Goal: Task Accomplishment & Management: Complete application form

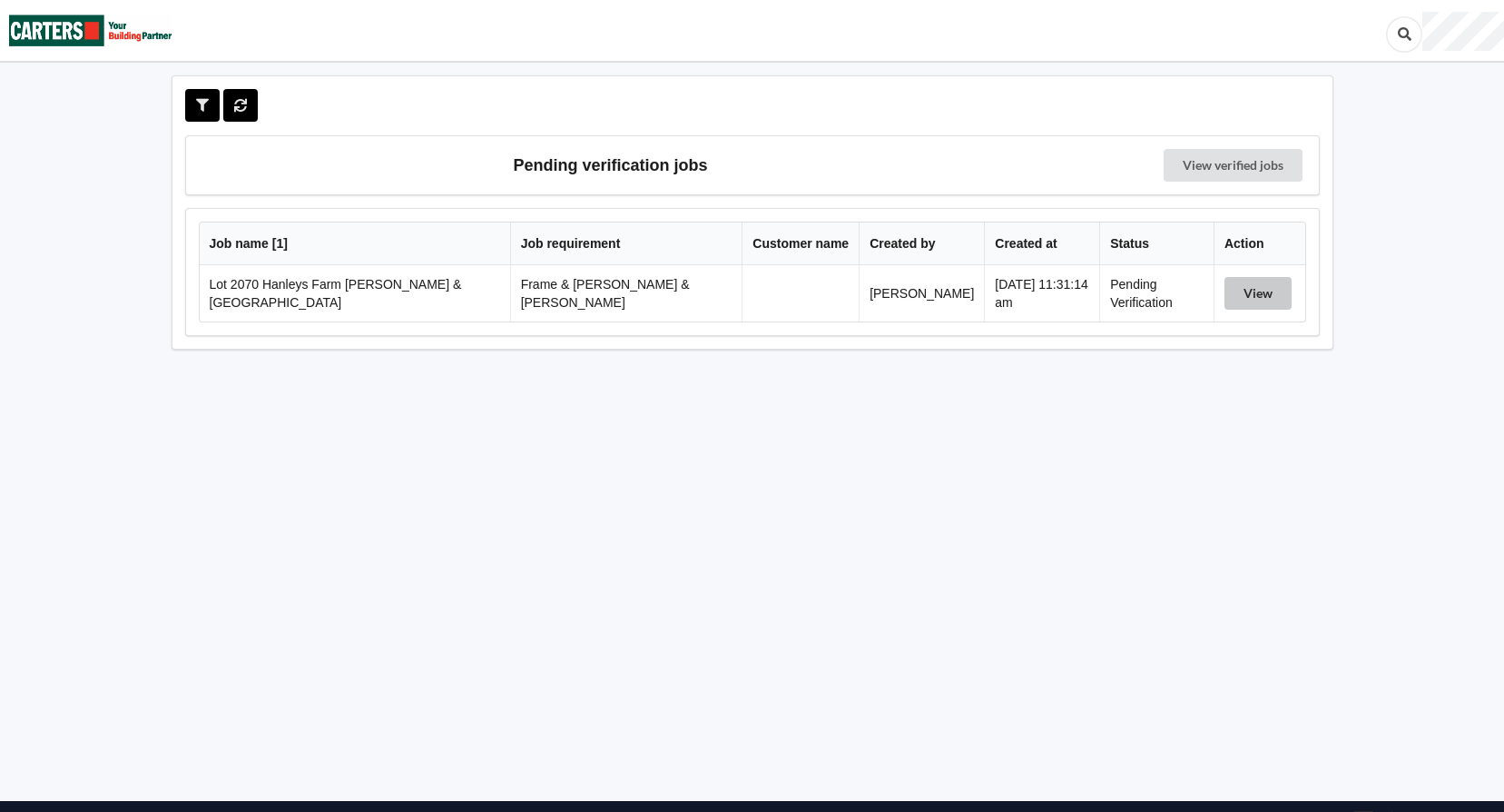
click at [1271, 290] on button "View" at bounding box center [1258, 292] width 67 height 32
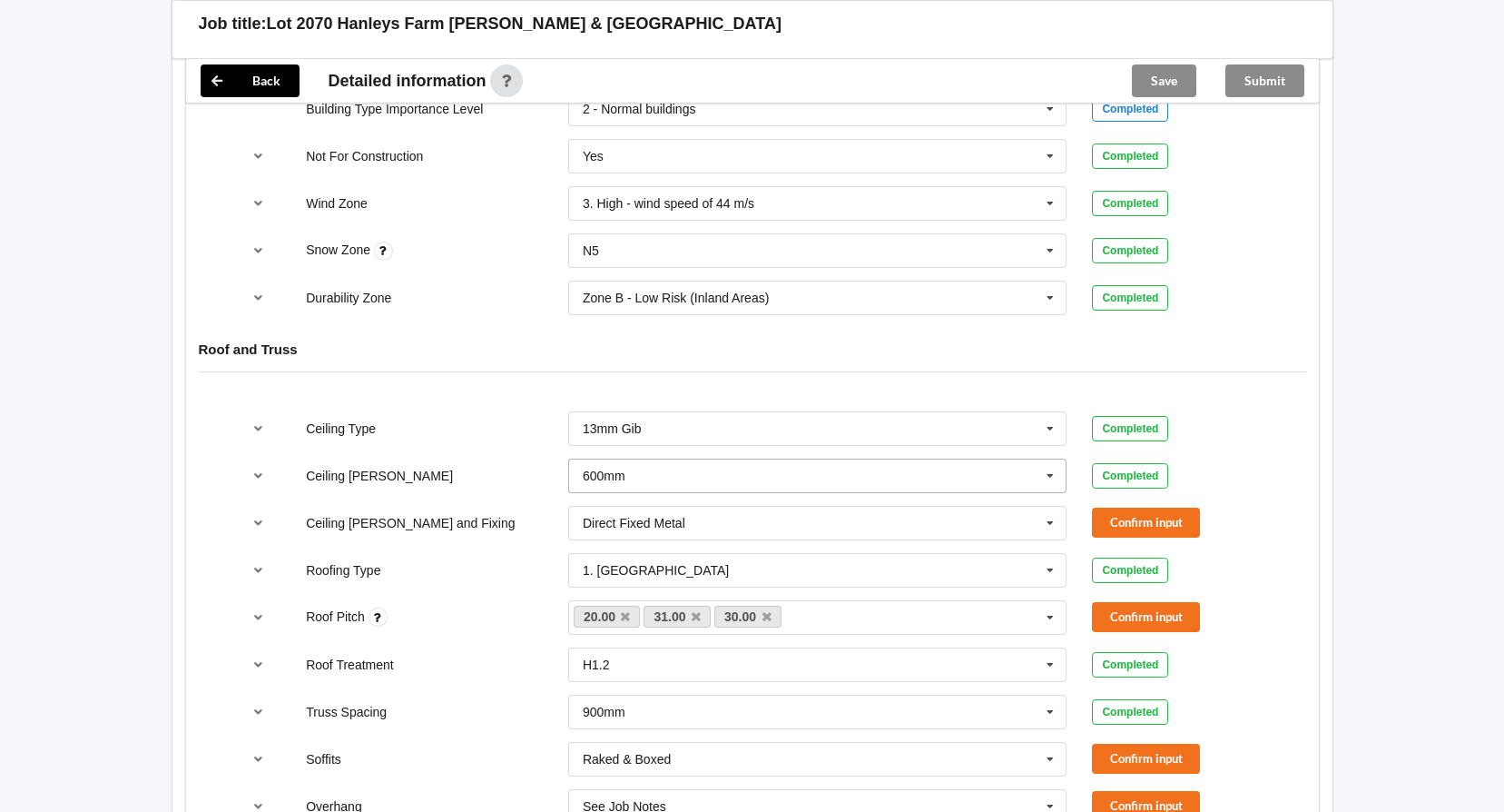
scroll to position [908, 0]
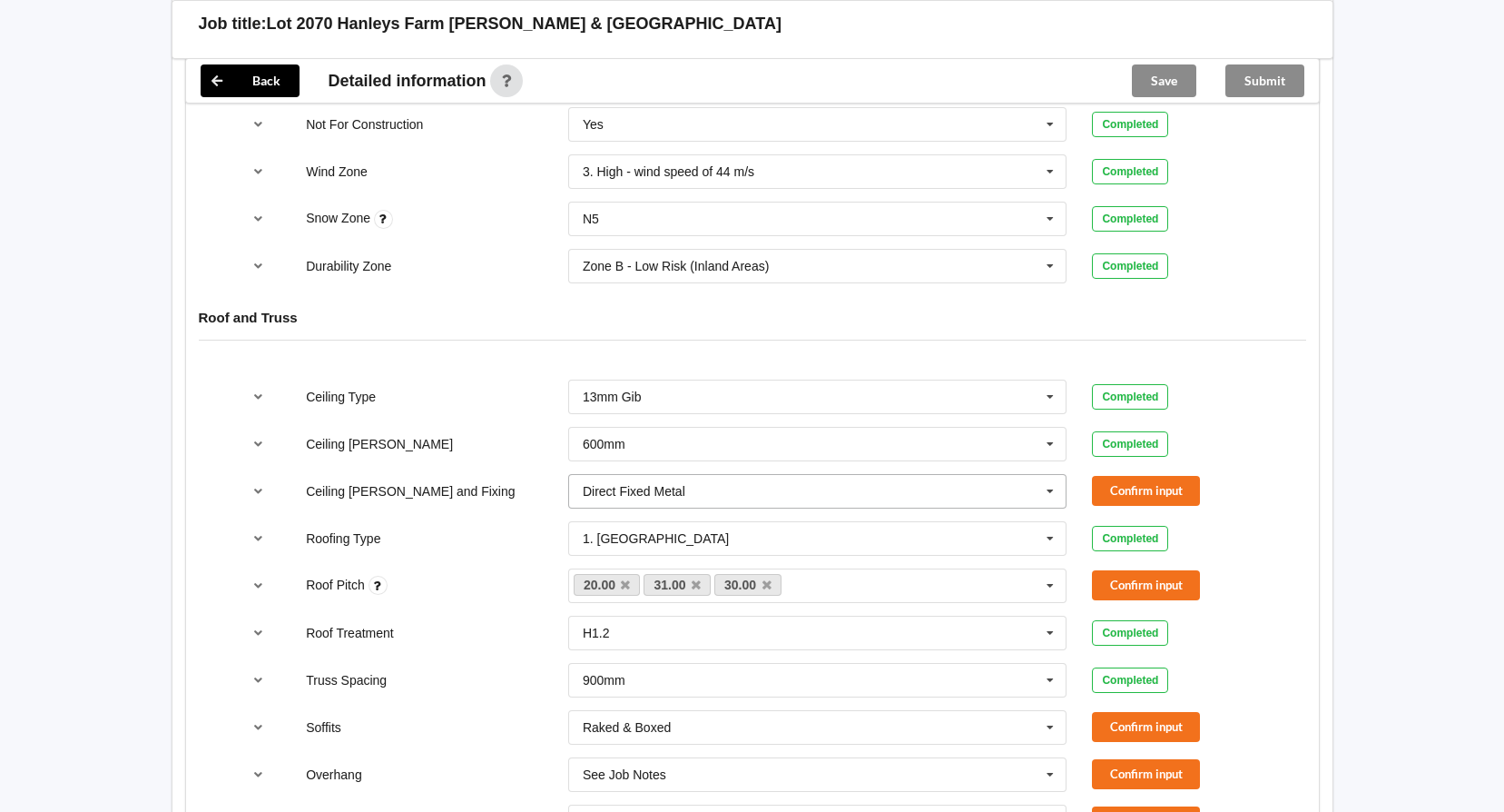
click at [1057, 478] on icon at bounding box center [1051, 491] width 27 height 33
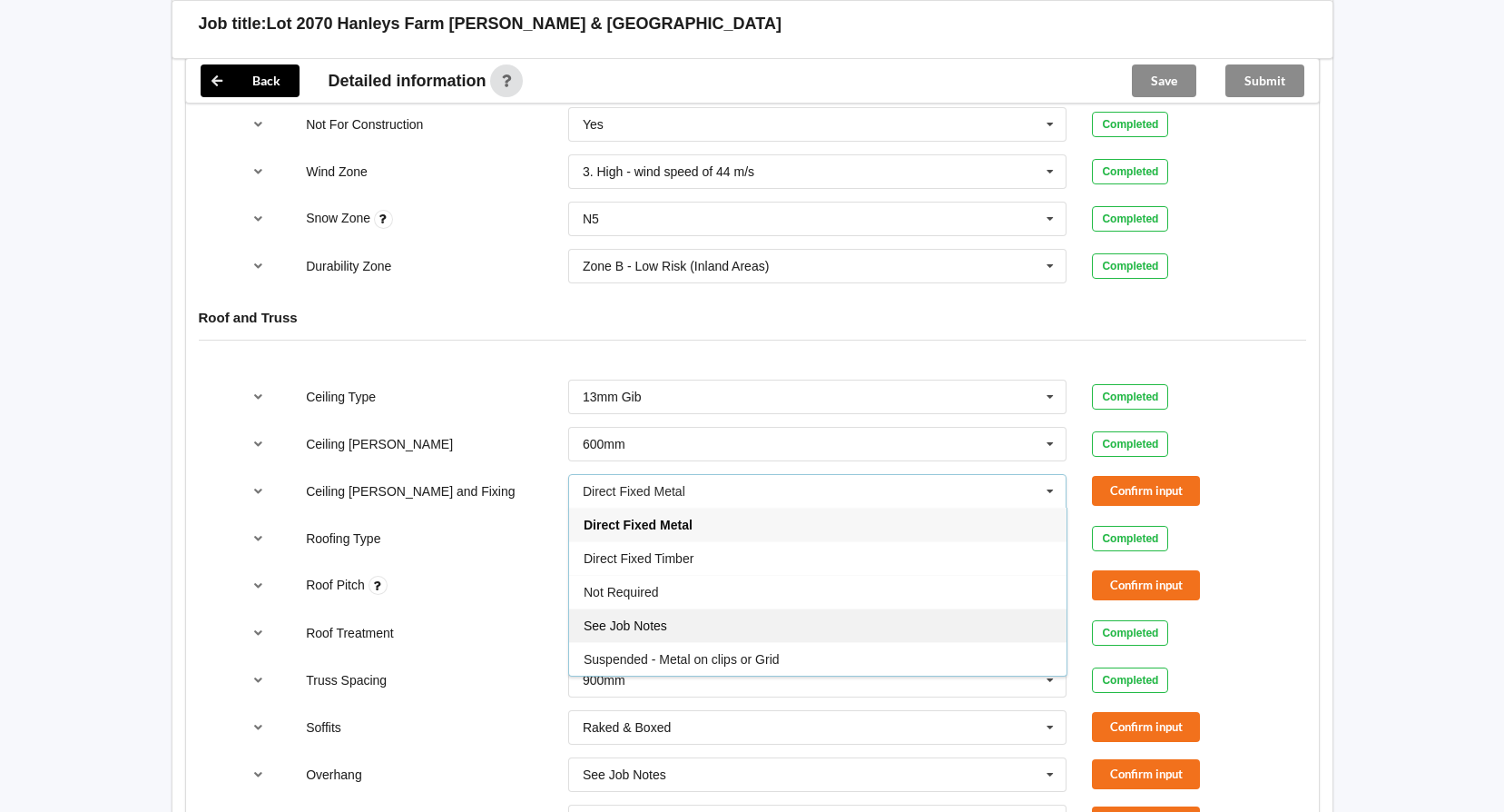
click at [879, 608] on div "See Job Notes" at bounding box center [817, 624] width 497 height 33
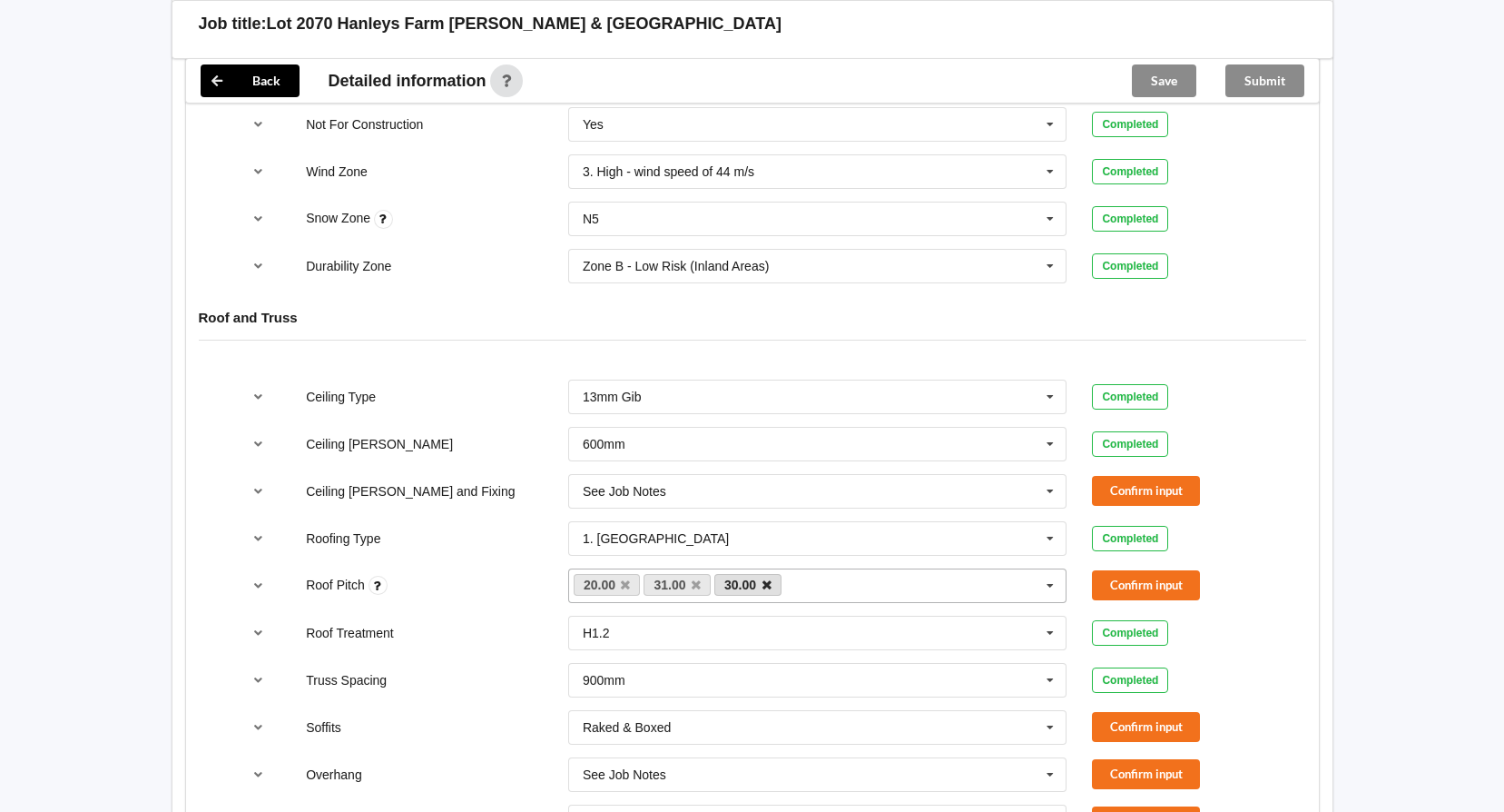
click at [764, 579] on icon at bounding box center [766, 585] width 9 height 12
click at [1139, 570] on button "Confirm input" at bounding box center [1146, 584] width 108 height 30
click at [1143, 476] on button "Confirm input" at bounding box center [1146, 491] width 108 height 30
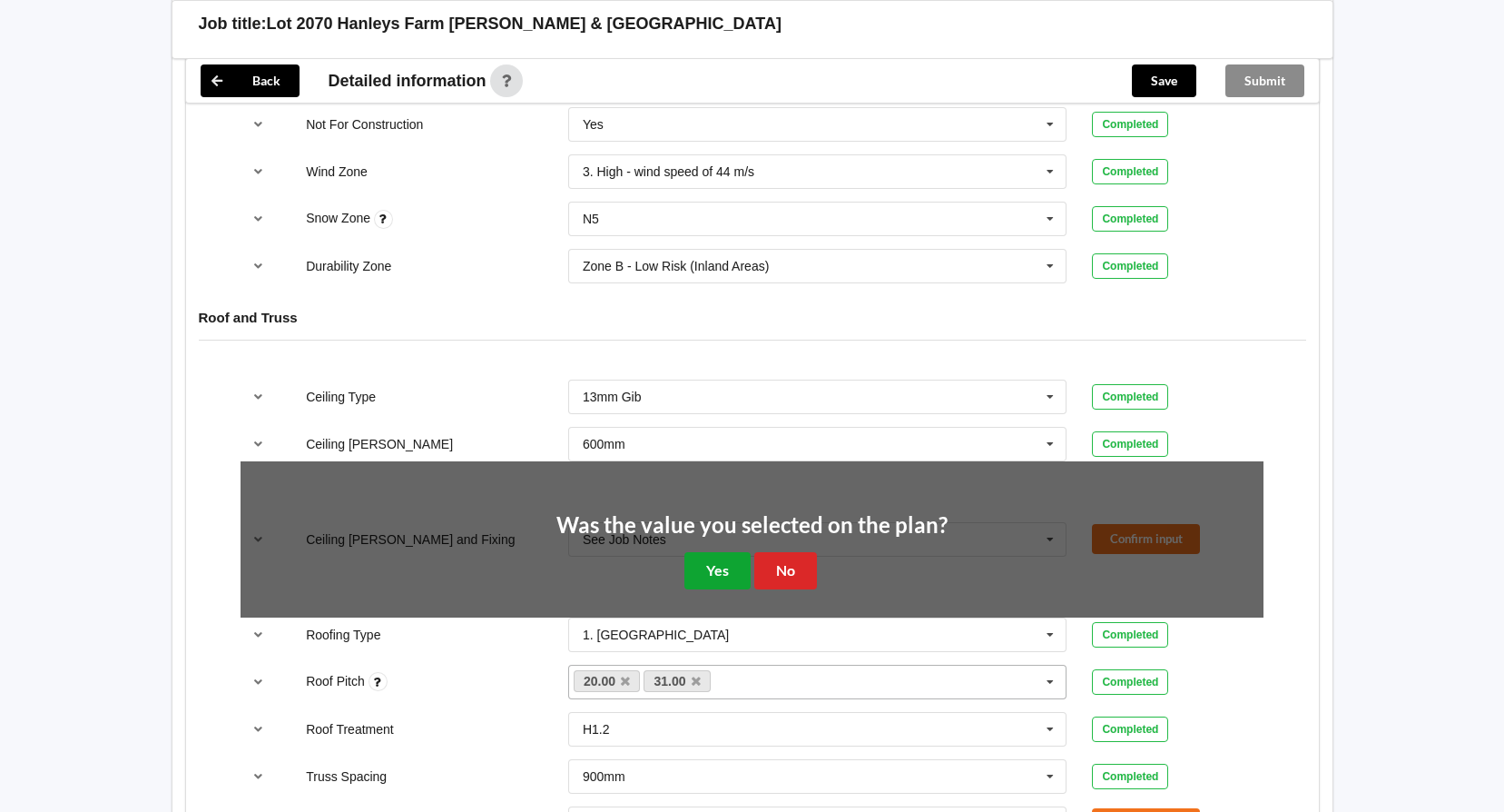
click at [709, 552] on button "Yes" at bounding box center [717, 571] width 66 height 37
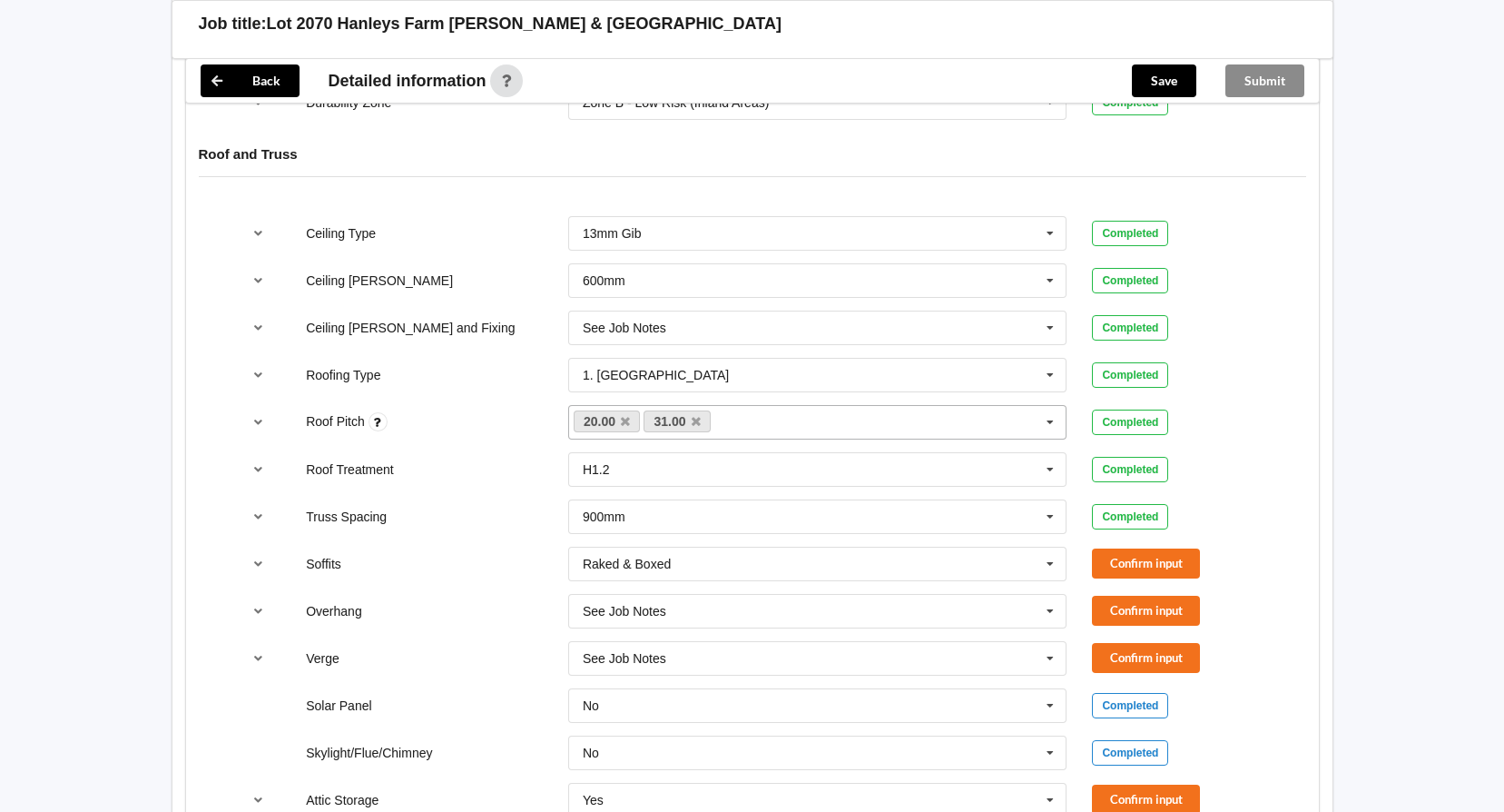
scroll to position [1090, 0]
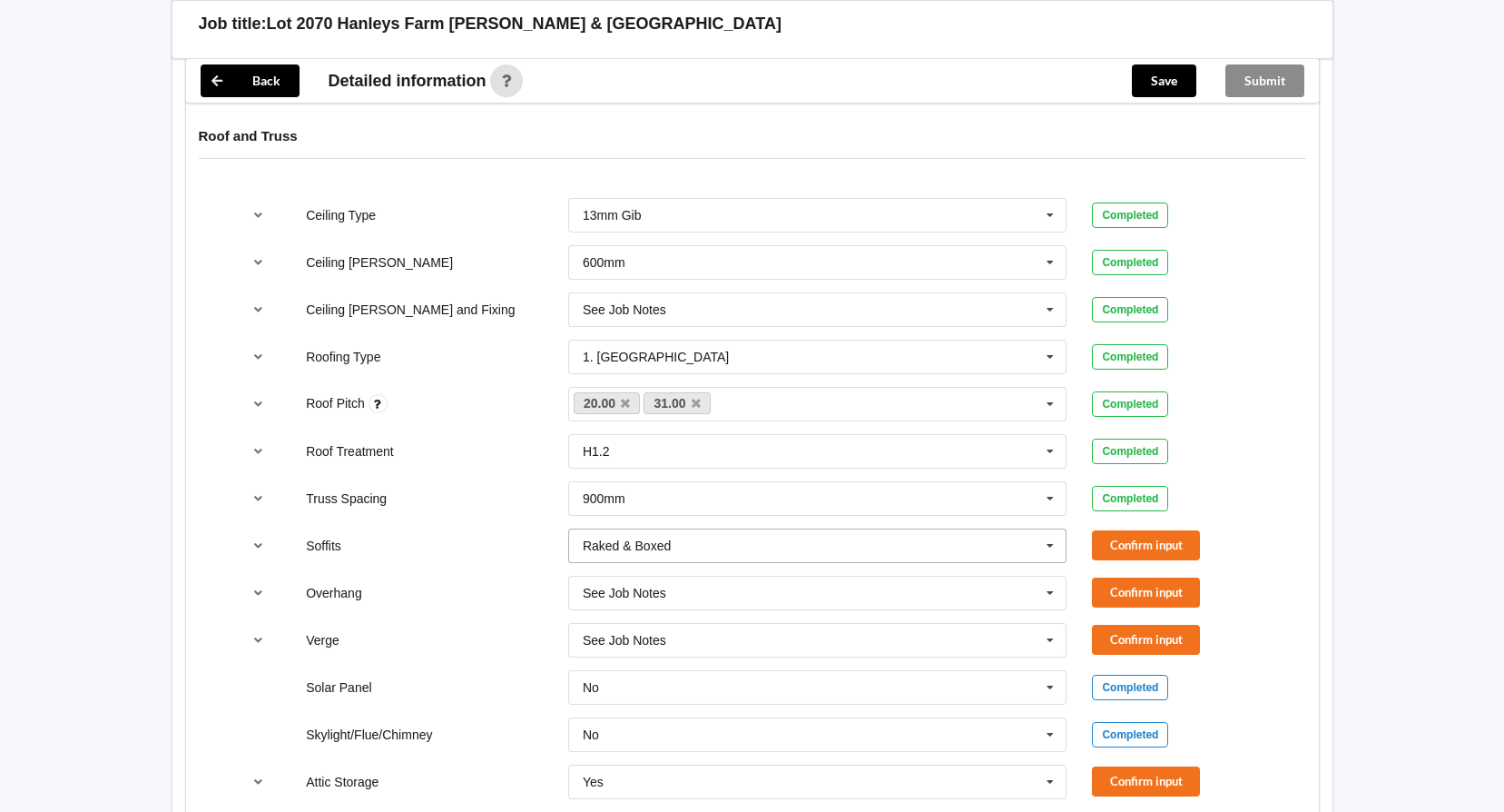
click at [1054, 534] on icon at bounding box center [1051, 546] width 27 height 33
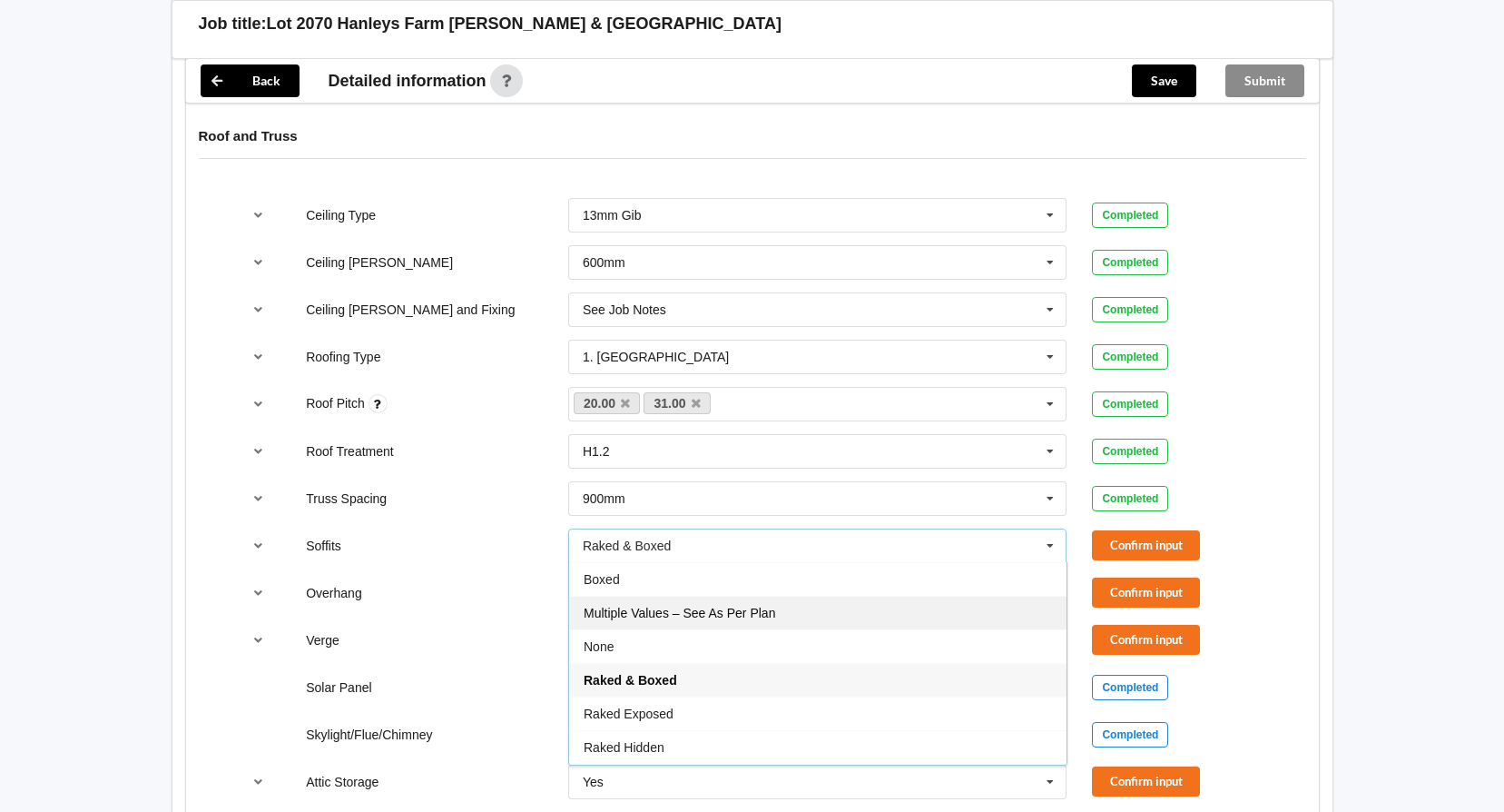
click at [926, 595] on div "Multiple Values – See As Per Plan" at bounding box center [817, 612] width 497 height 33
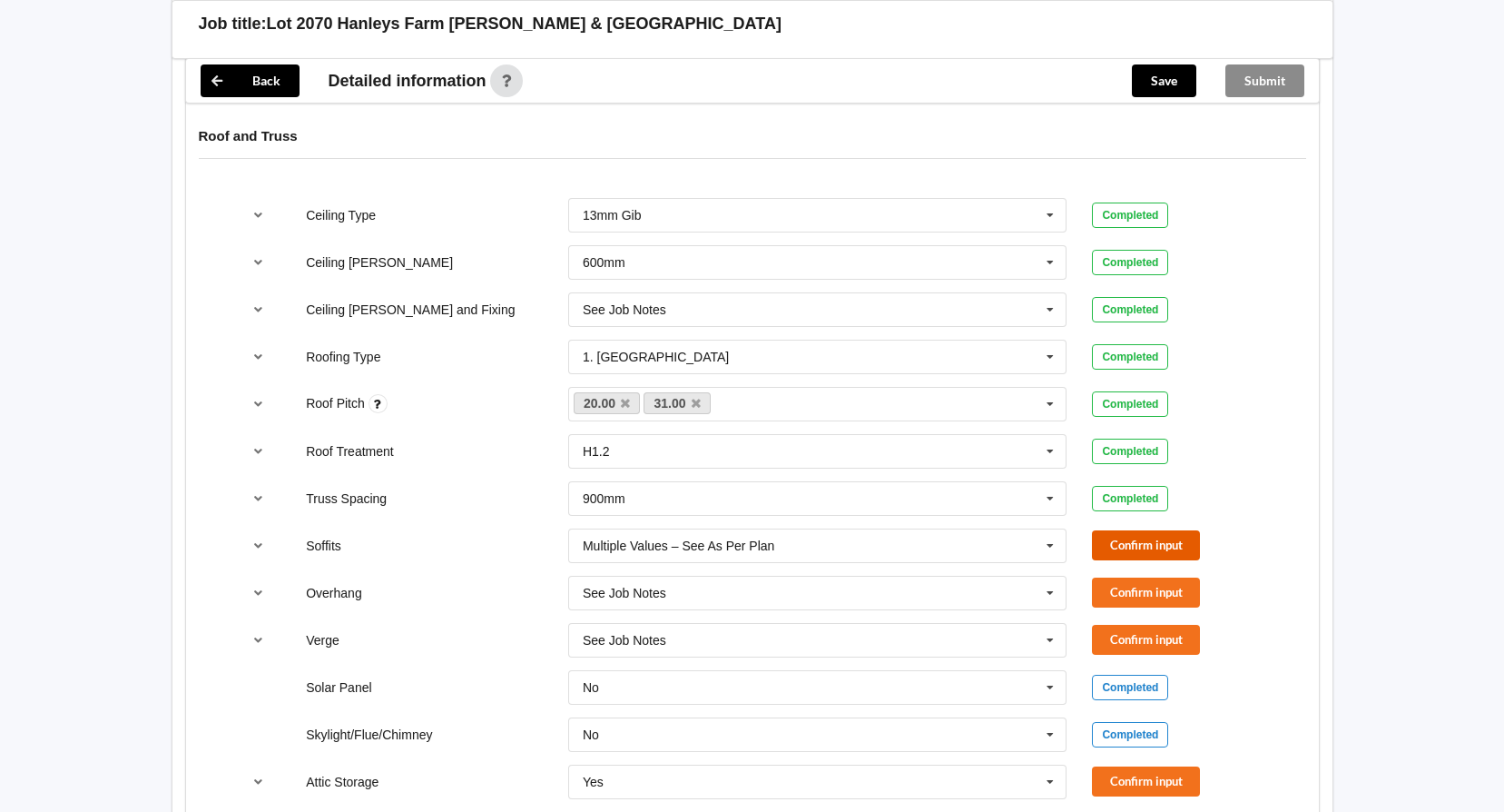
click at [1152, 531] on button "Confirm input" at bounding box center [1146, 545] width 108 height 30
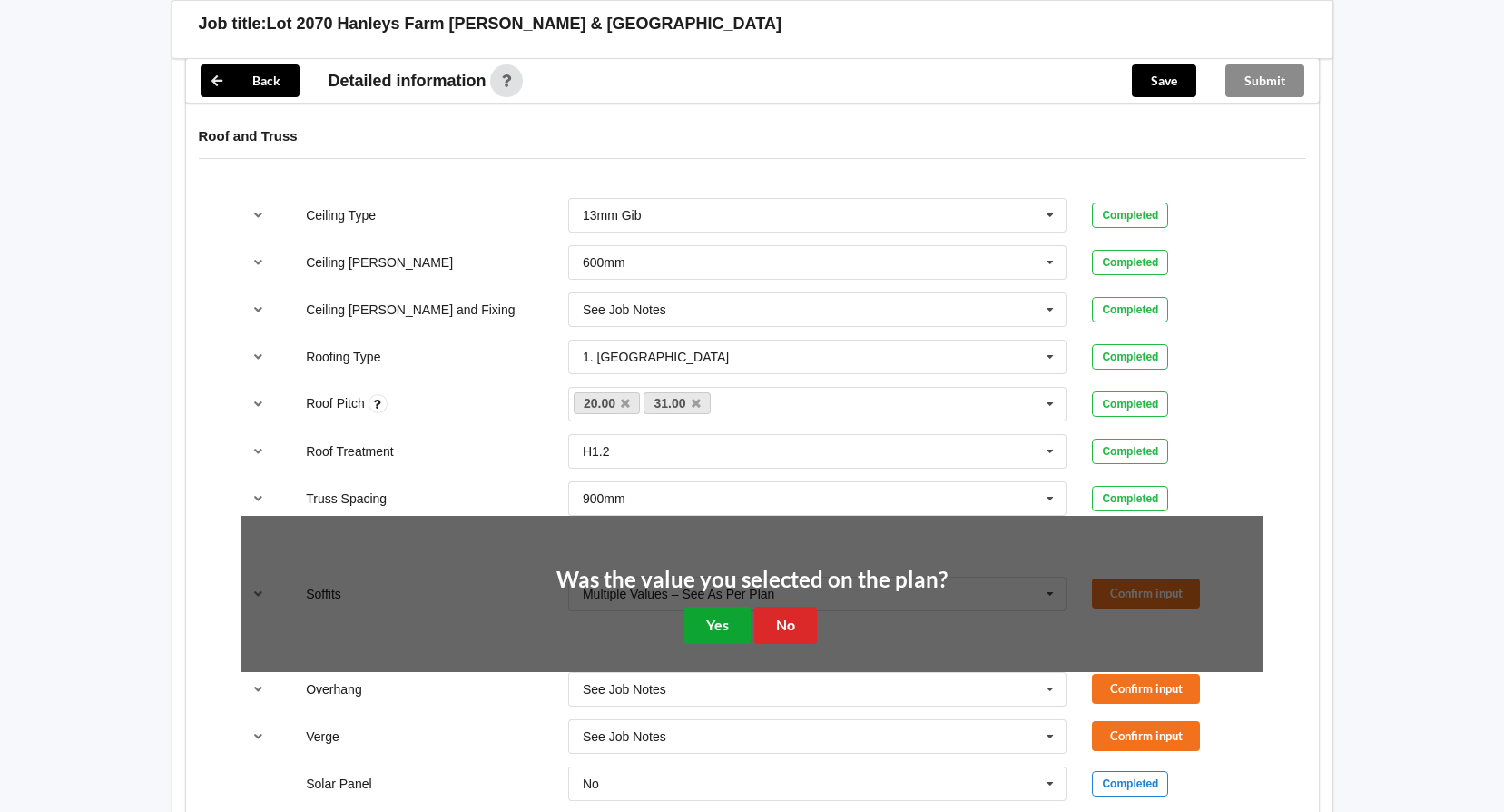
click at [719, 607] on button "Yes" at bounding box center [717, 625] width 66 height 37
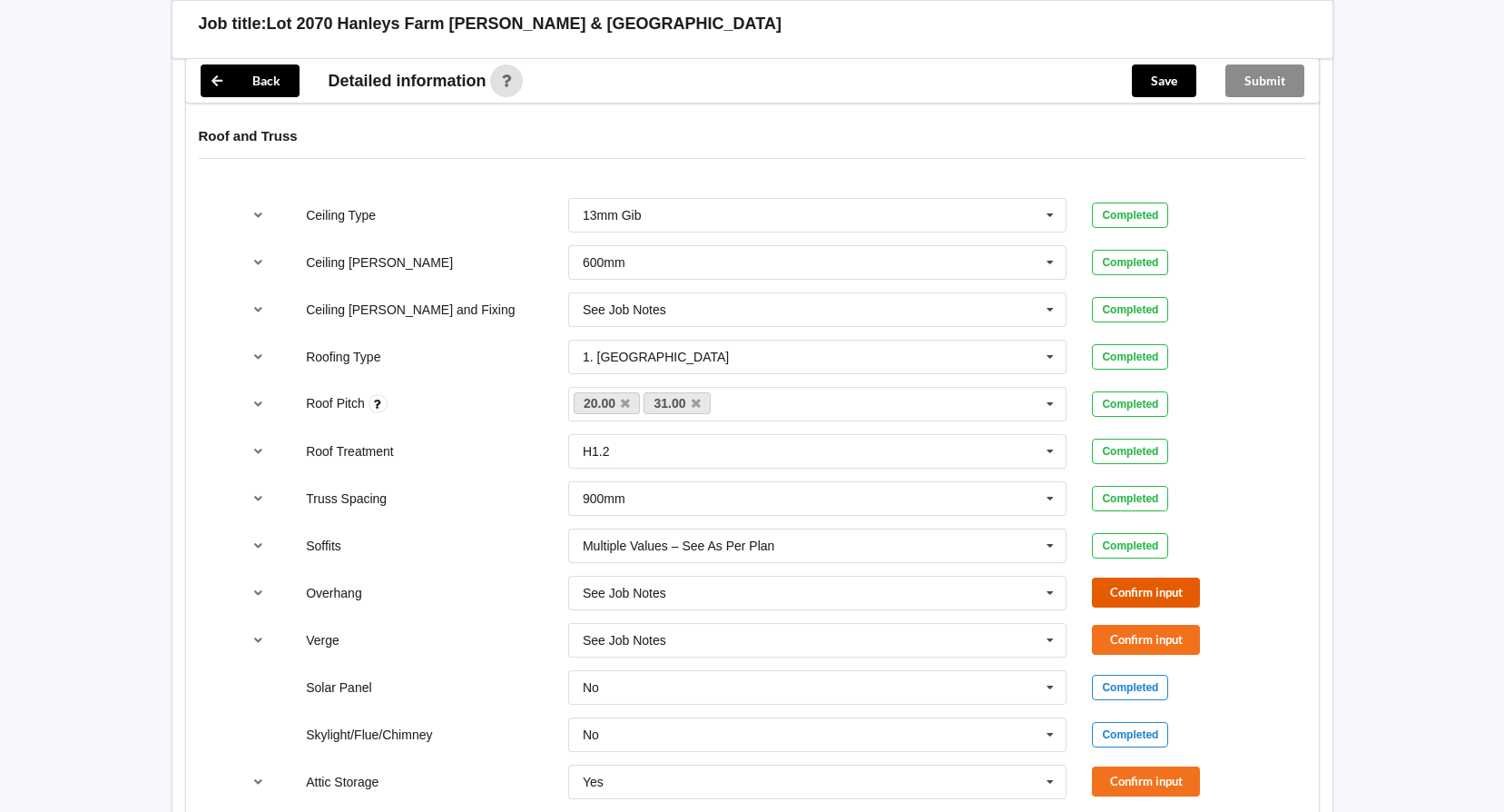
click at [1111, 577] on button "Confirm input" at bounding box center [1146, 592] width 108 height 30
click at [1132, 624] on button "Confirm input" at bounding box center [1146, 639] width 108 height 30
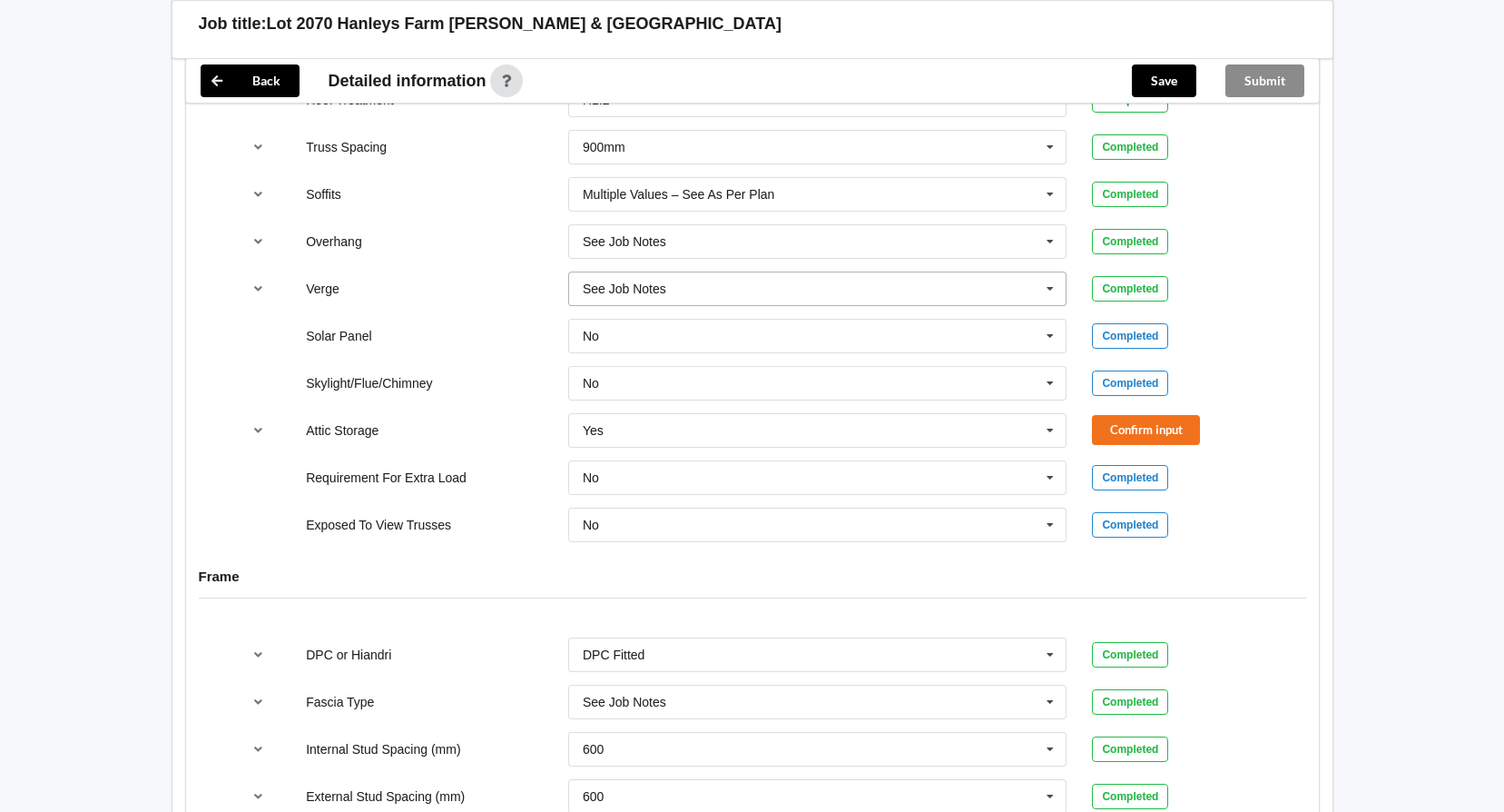
scroll to position [1452, 0]
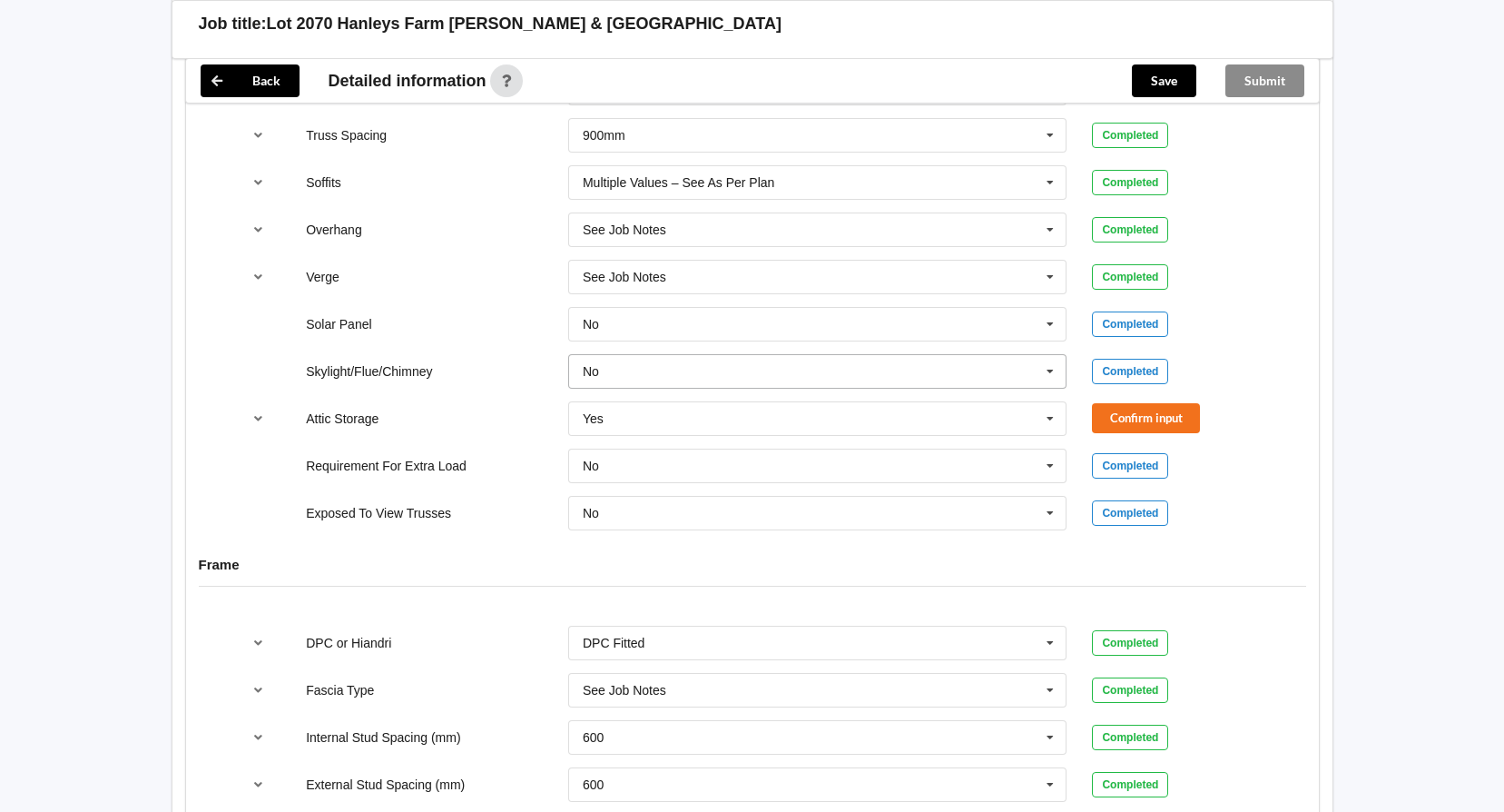
drag, startPoint x: 1053, startPoint y: 352, endPoint x: 1041, endPoint y: 352, distance: 12.0
click at [1053, 355] on icon at bounding box center [1051, 371] width 27 height 33
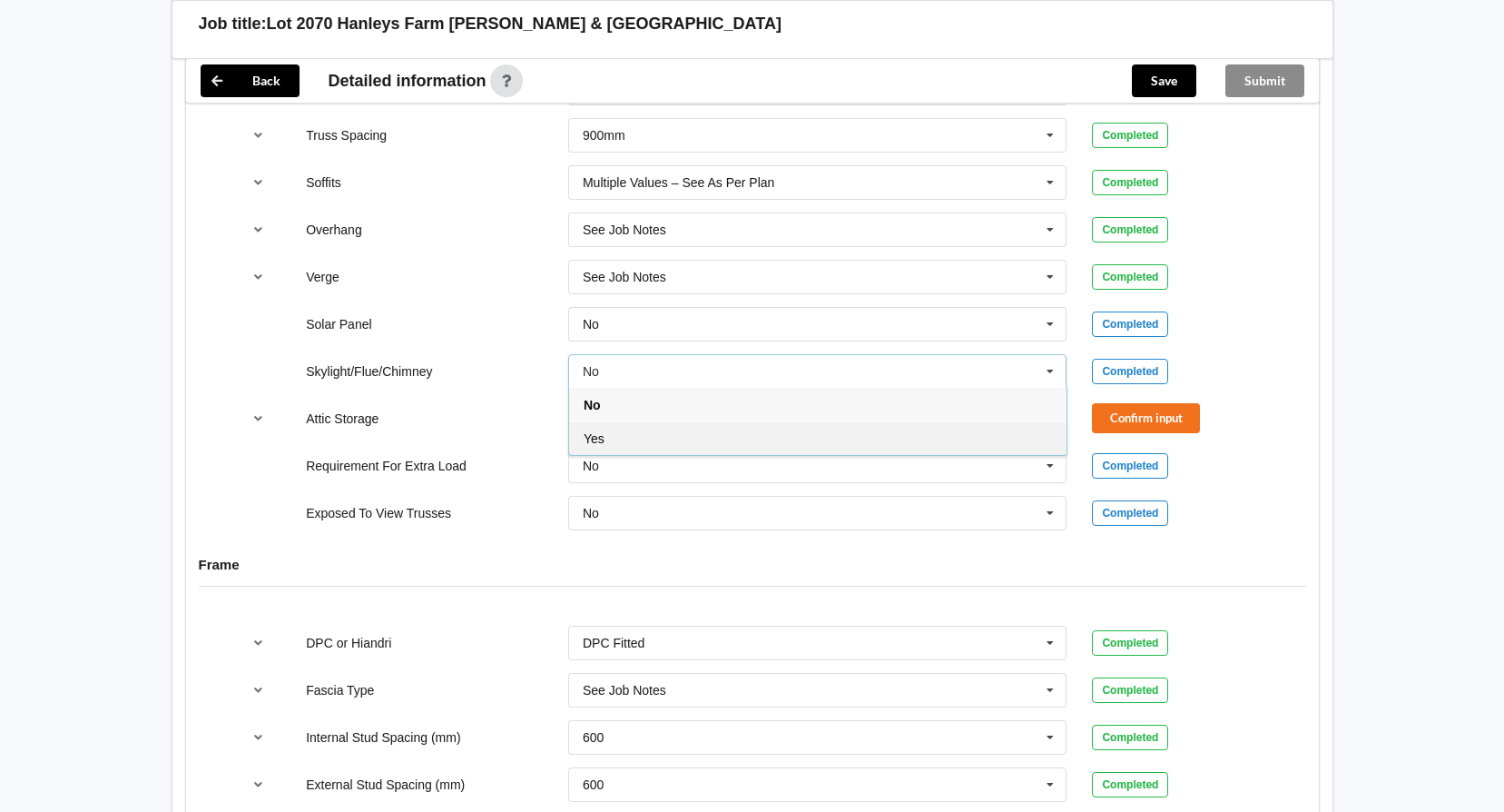
click at [761, 421] on div "Yes" at bounding box center [817, 438] width 497 height 33
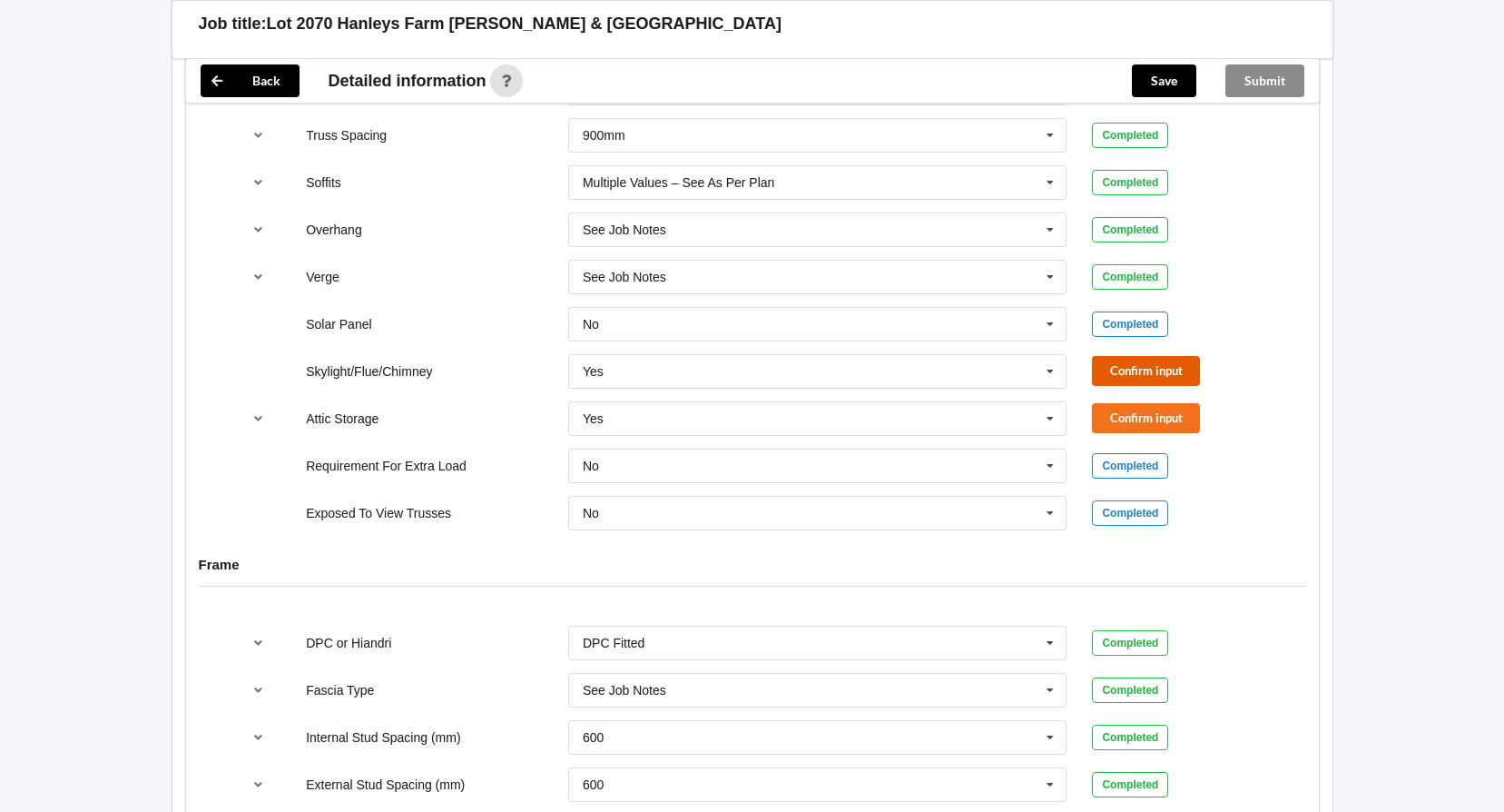
click at [1127, 356] on button "Confirm input" at bounding box center [1146, 370] width 108 height 30
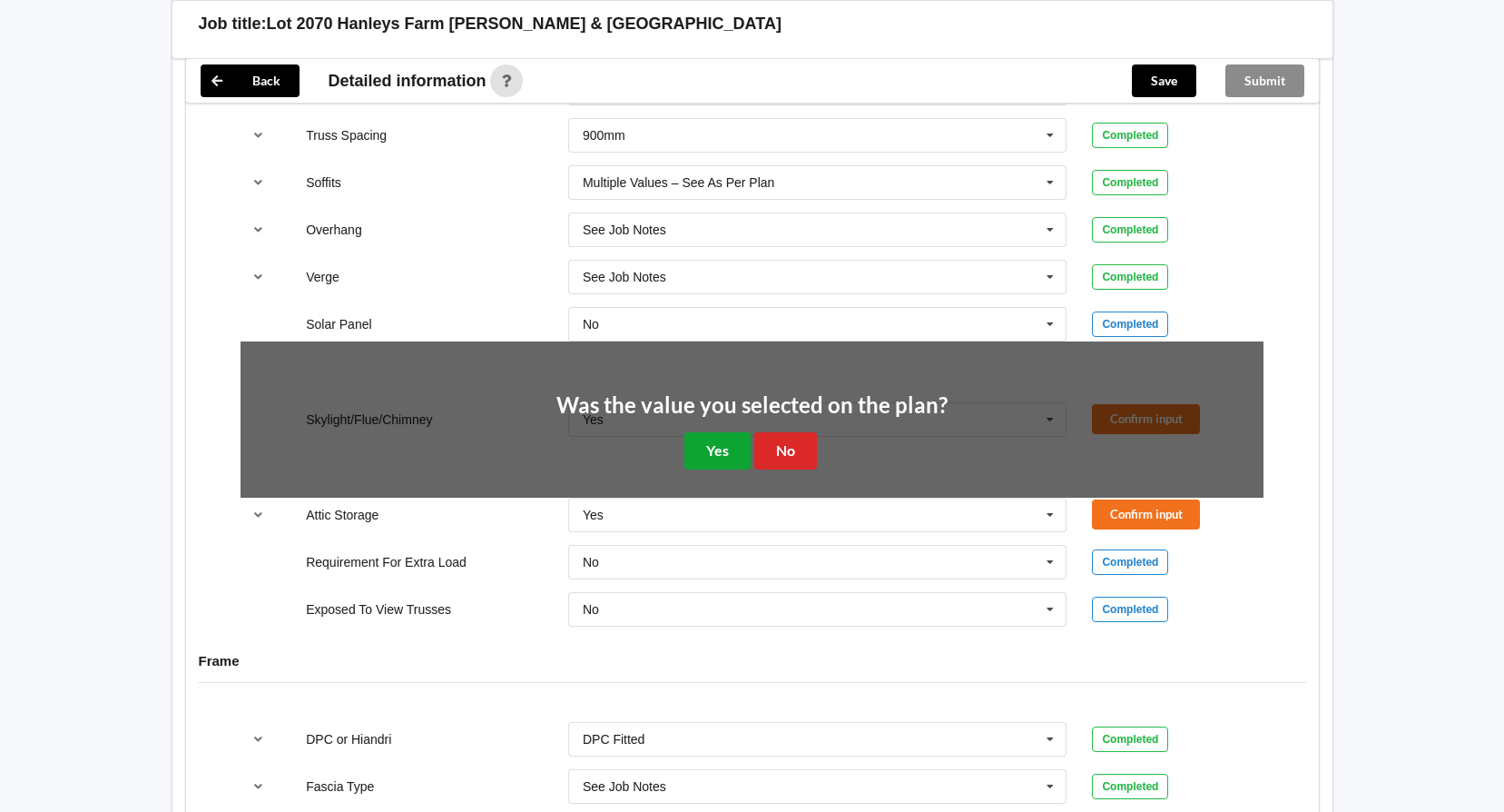
click at [729, 432] on button "Yes" at bounding box center [717, 450] width 66 height 37
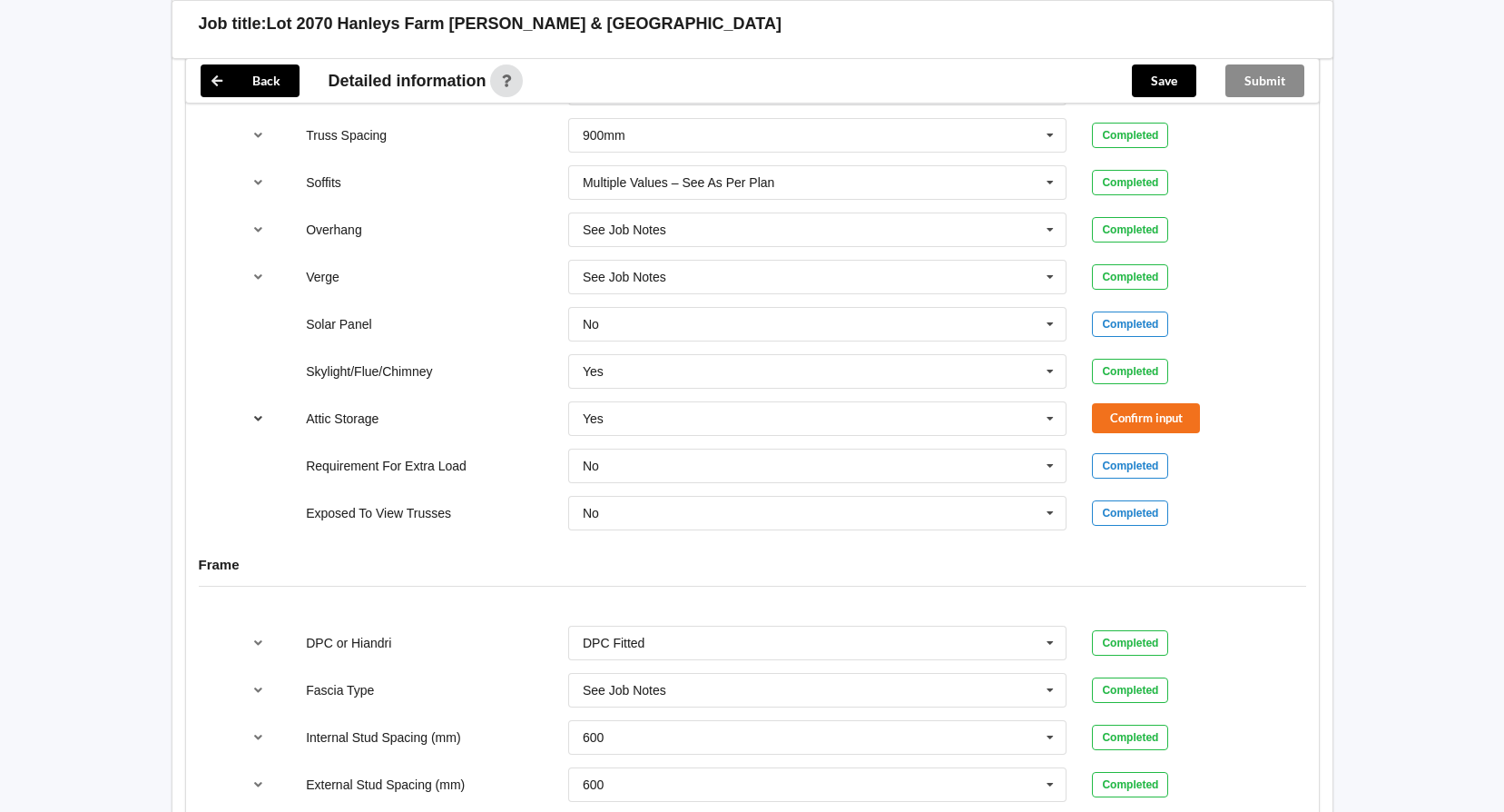
click at [252, 412] on icon "reference-toggle" at bounding box center [258, 417] width 16 height 11
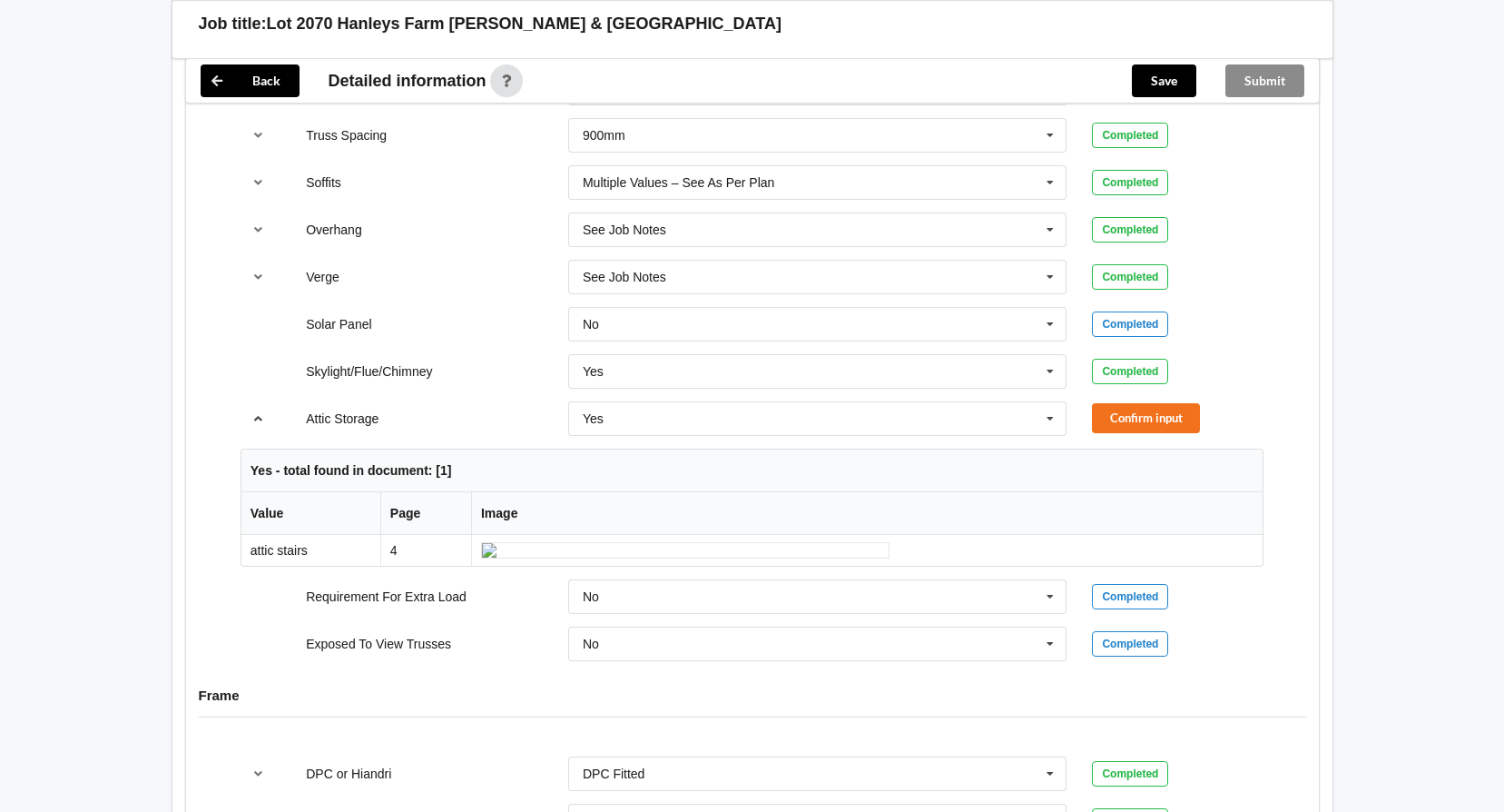
click at [254, 412] on icon "reference-toggle" at bounding box center [258, 417] width 16 height 11
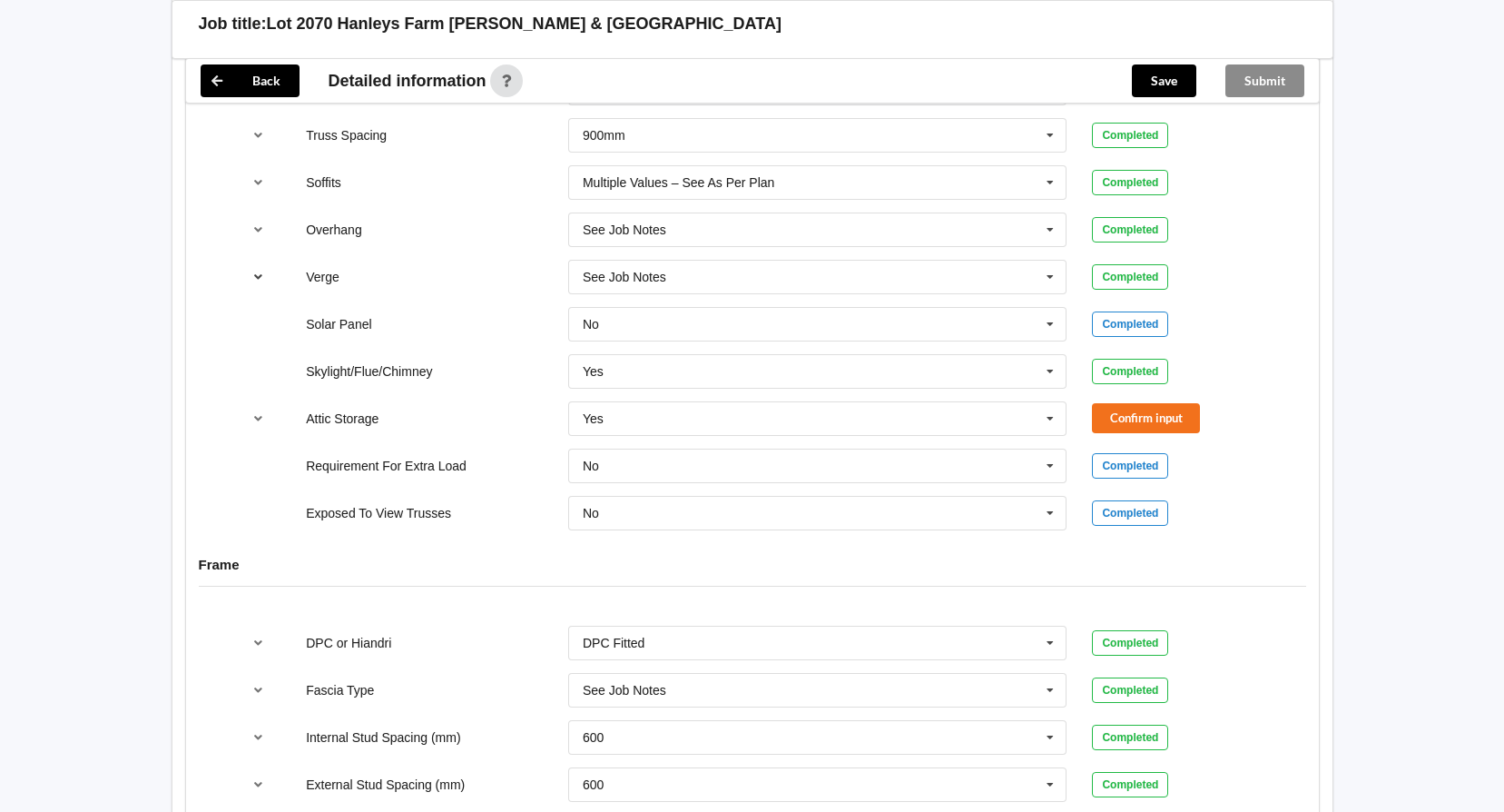
click at [262, 271] on icon "reference-toggle" at bounding box center [258, 276] width 16 height 11
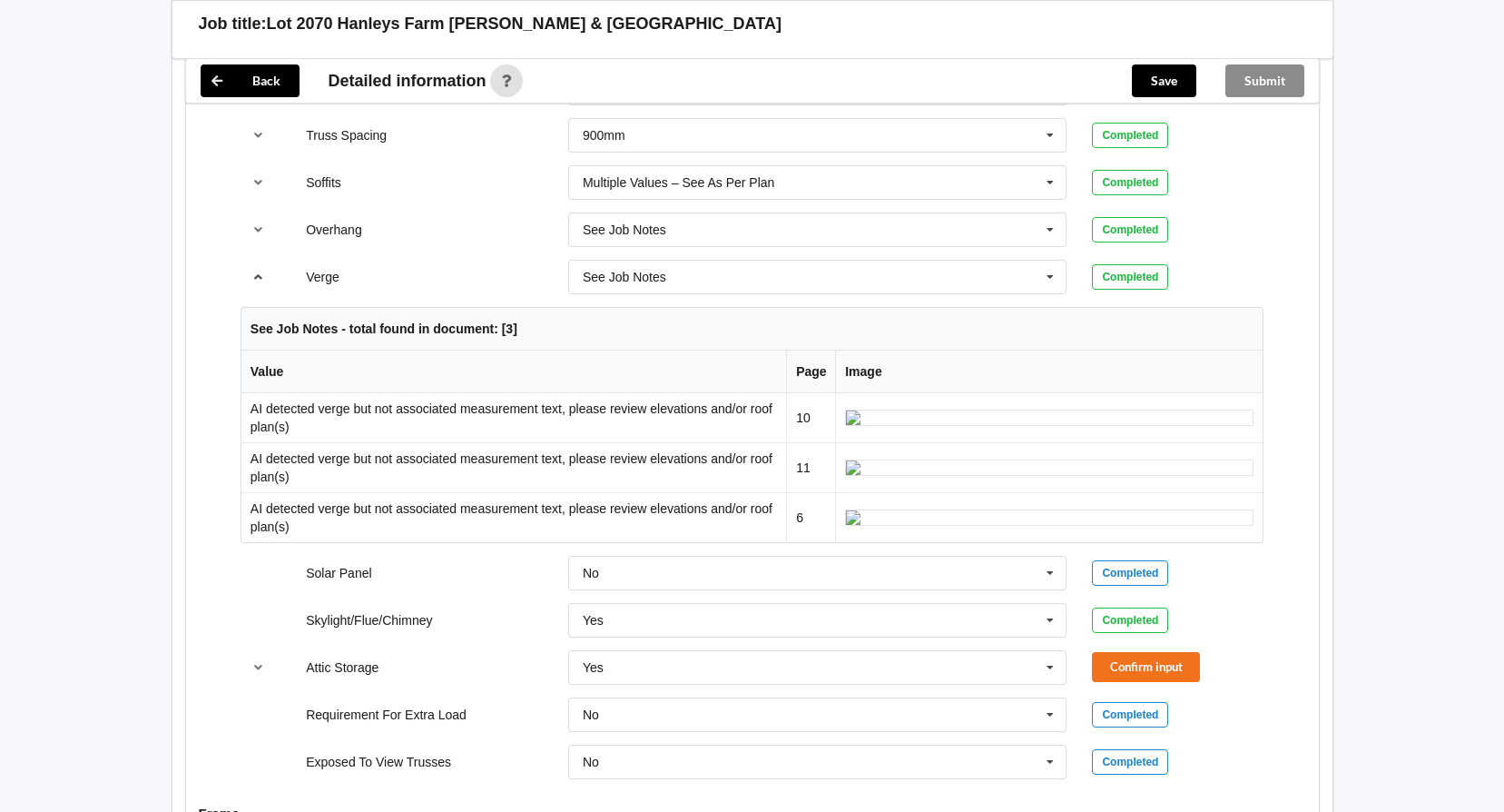
click at [262, 271] on icon "reference-toggle" at bounding box center [258, 276] width 16 height 11
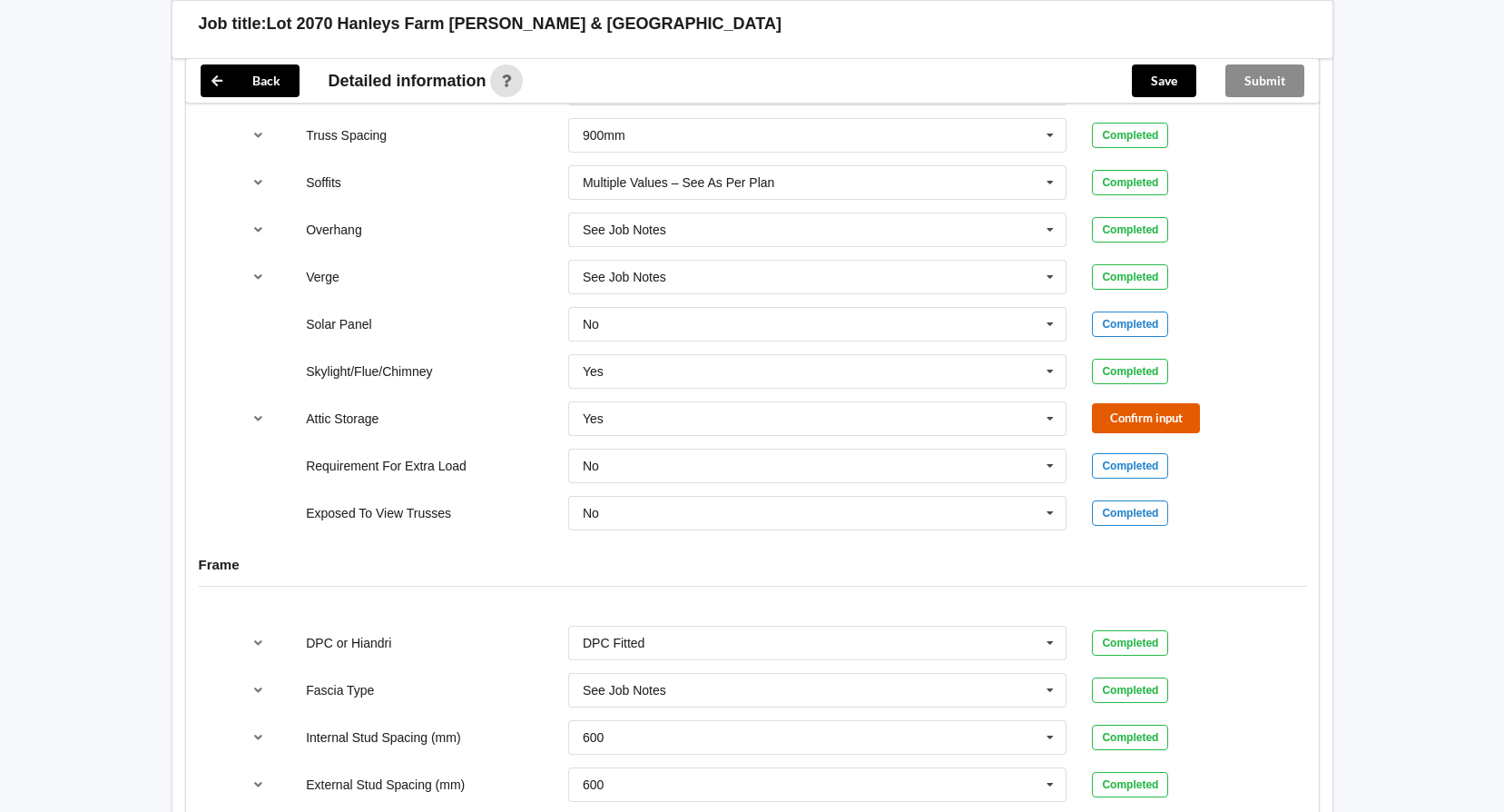
click at [1131, 403] on button "Confirm input" at bounding box center [1146, 417] width 108 height 30
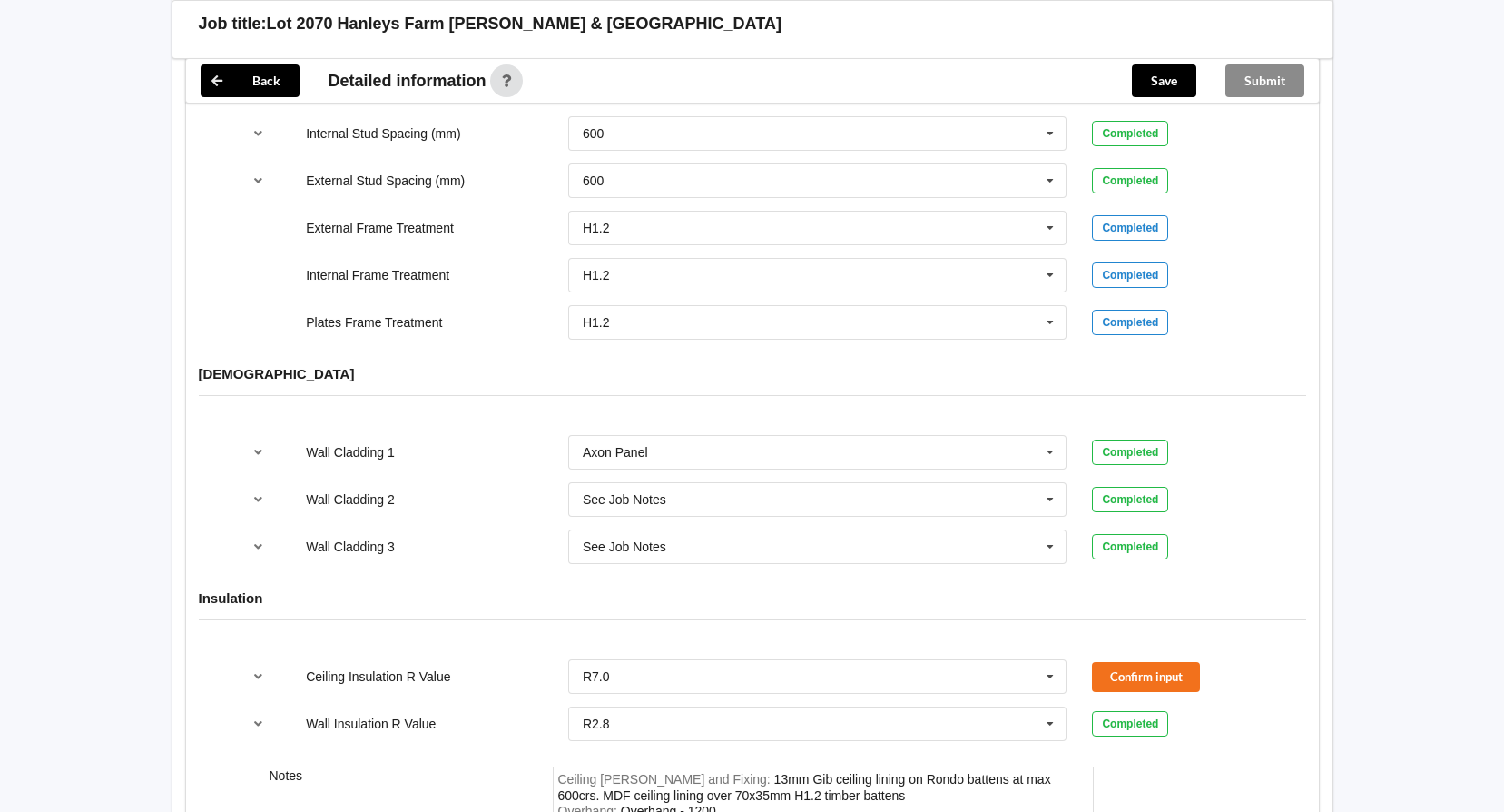
scroll to position [2088, 0]
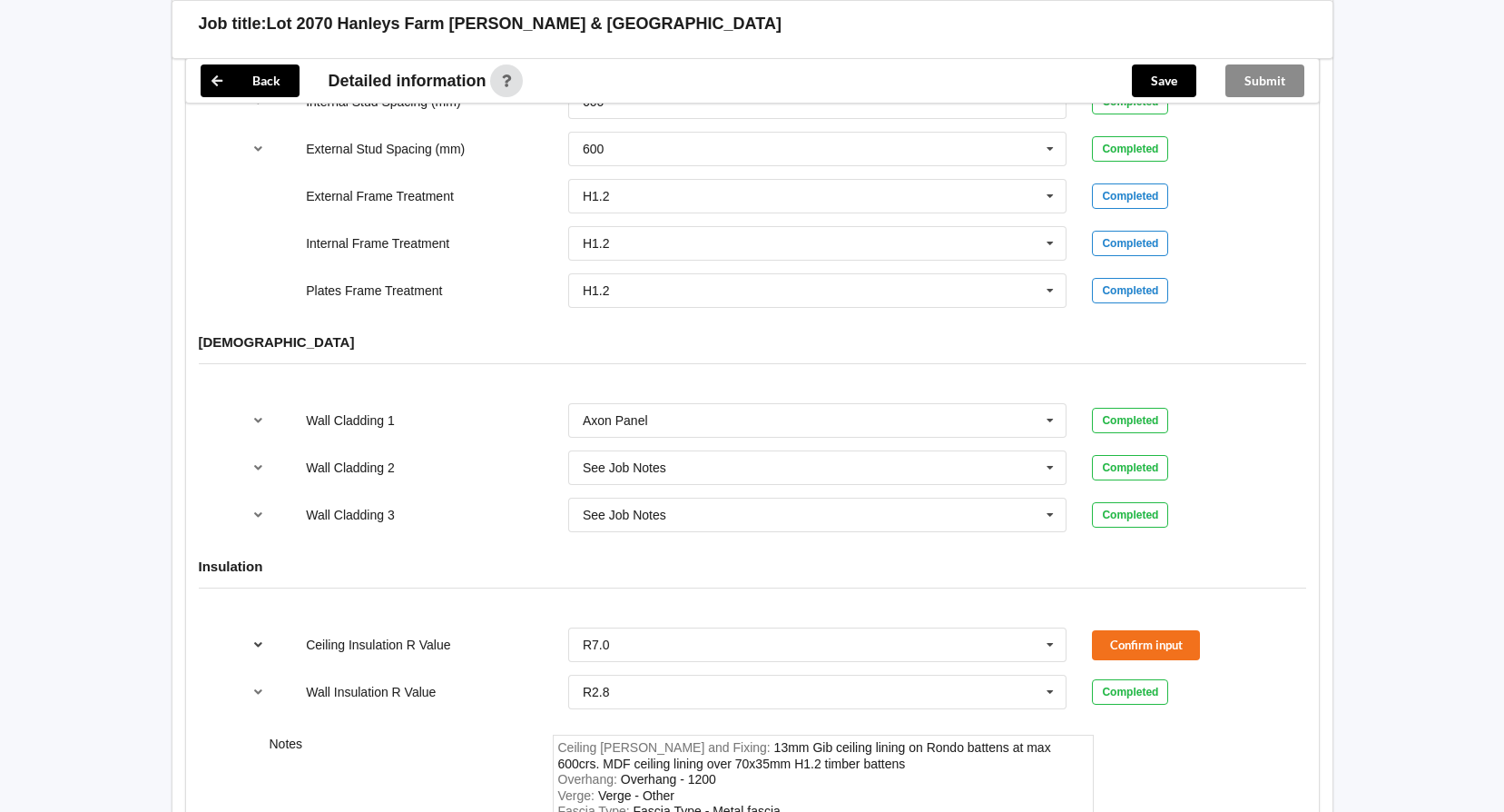
click at [260, 638] on icon "reference-toggle" at bounding box center [258, 643] width 16 height 11
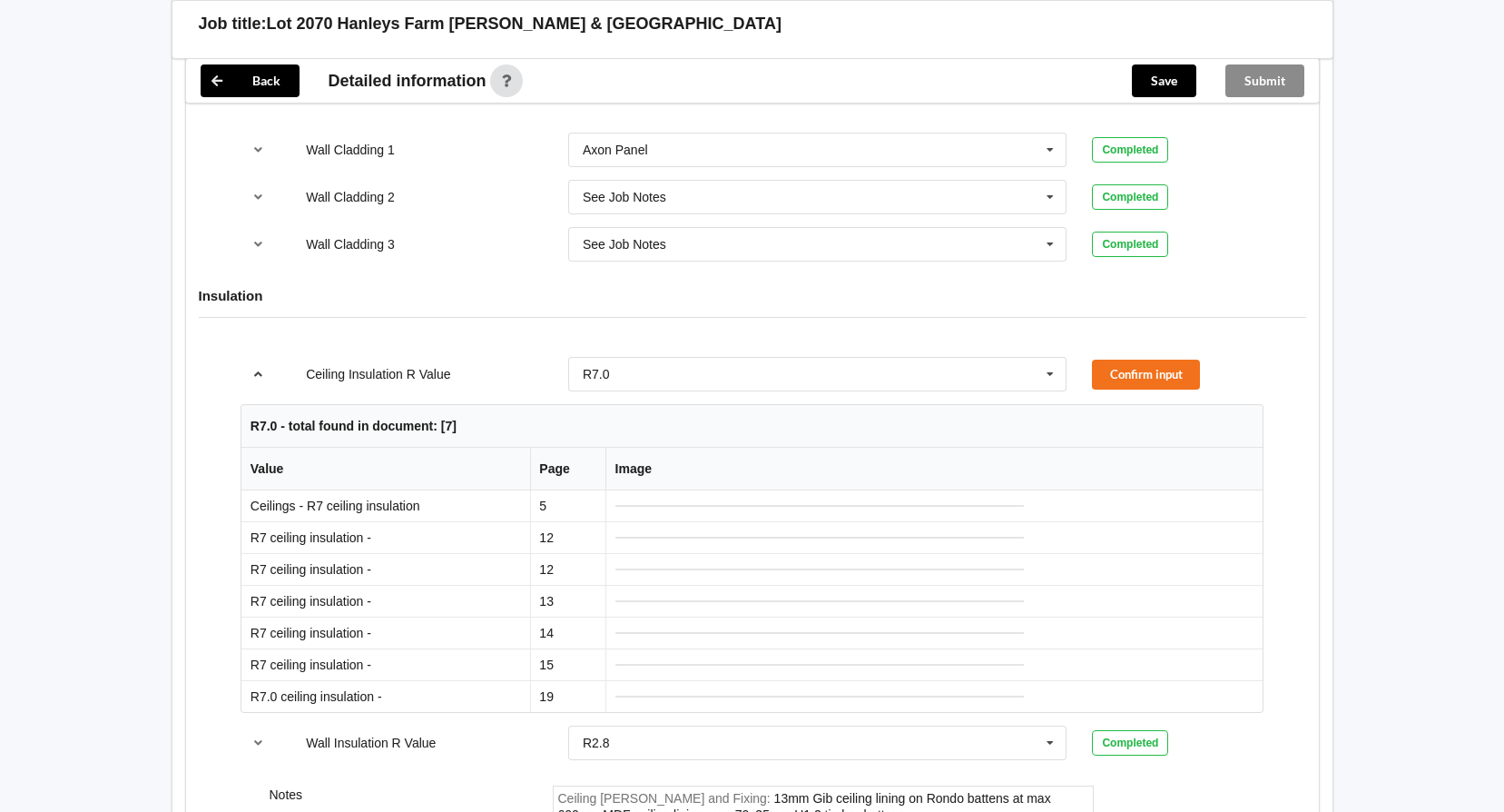
scroll to position [2360, 0]
click at [1176, 358] on button "Confirm input" at bounding box center [1146, 372] width 108 height 30
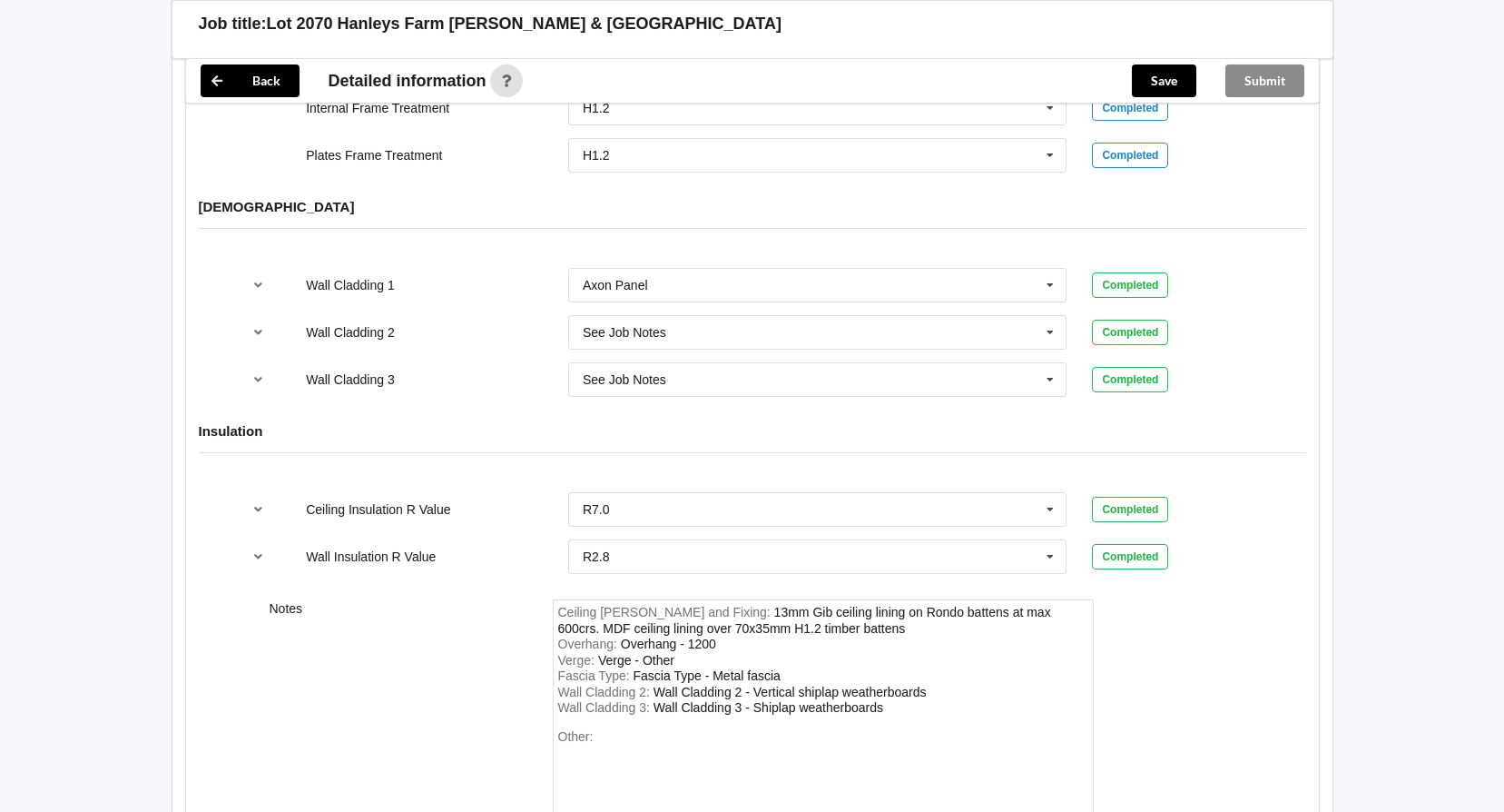
scroll to position [2385, 0]
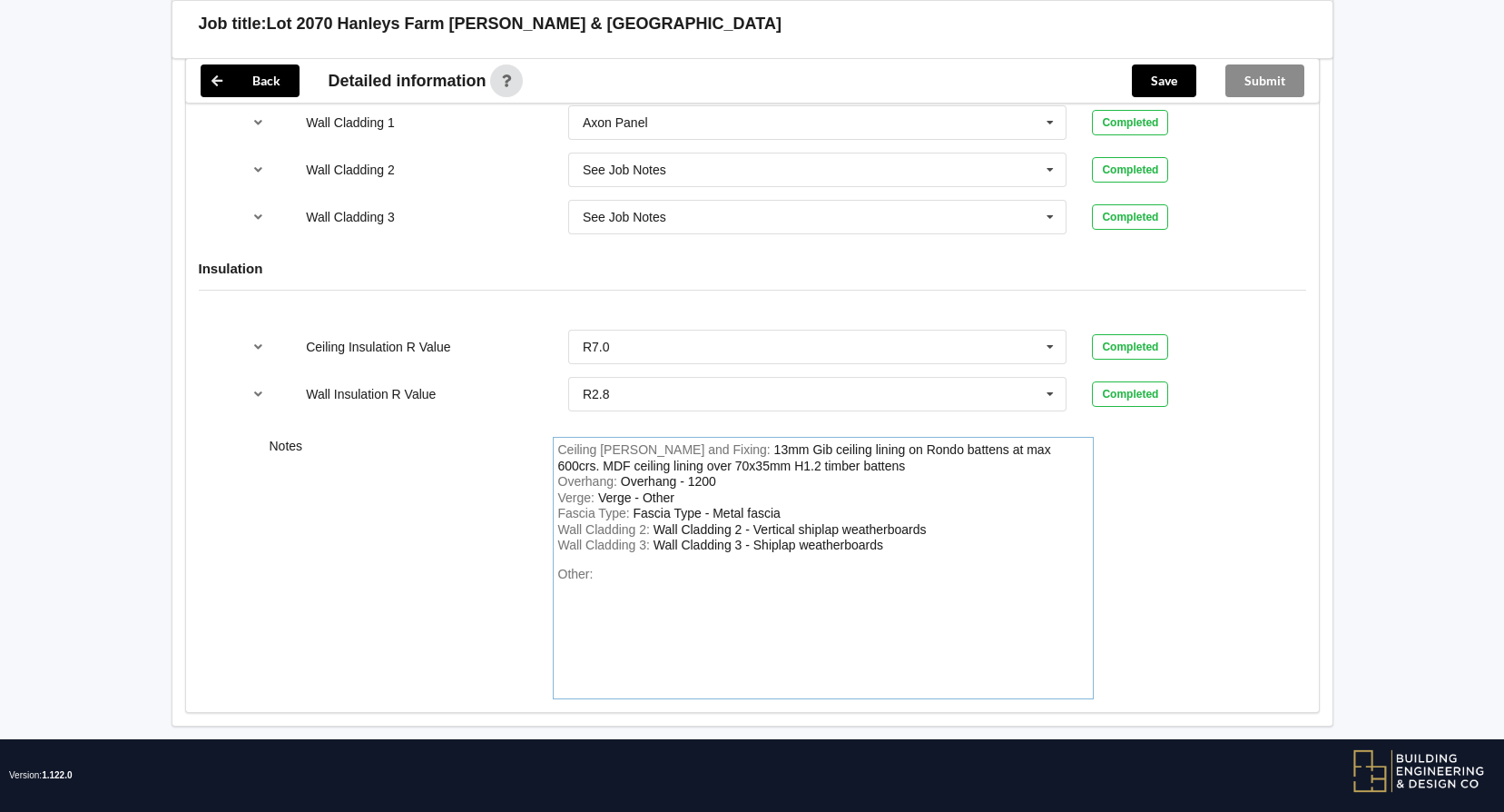
click at [610, 567] on div "Other:" at bounding box center [823, 630] width 531 height 127
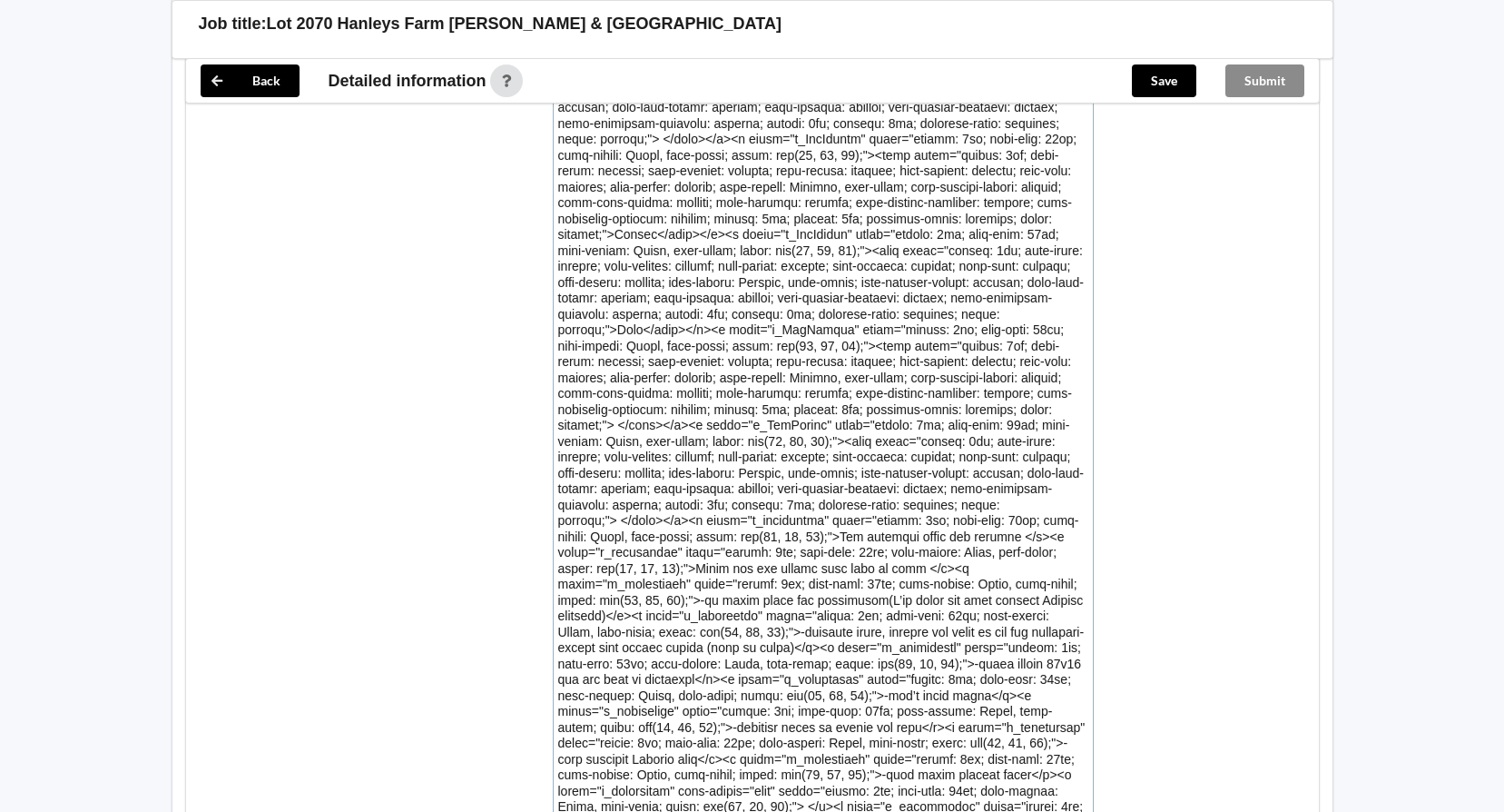
scroll to position [6103, 0]
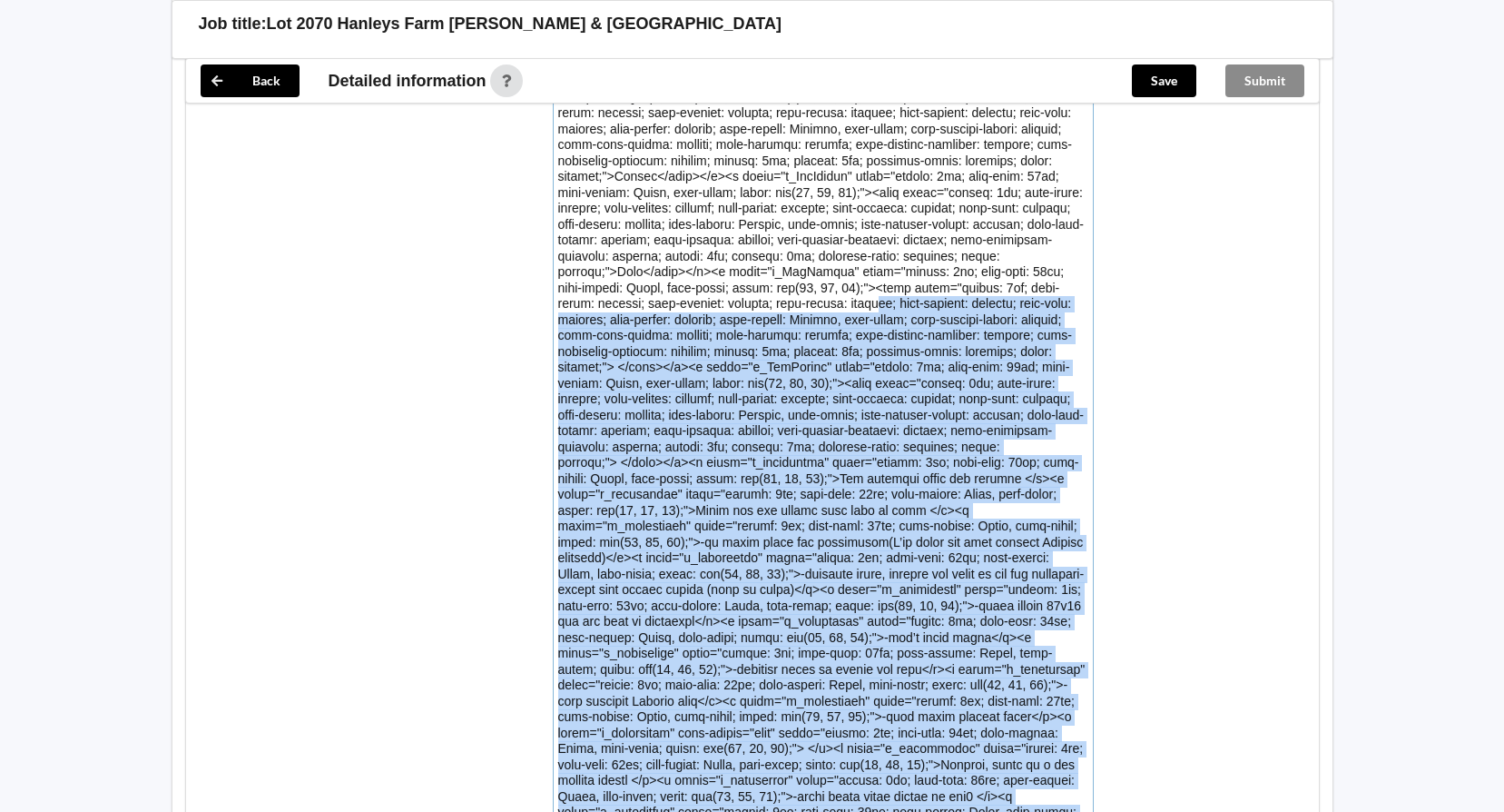
drag, startPoint x: 865, startPoint y: 665, endPoint x: 586, endPoint y: 75, distance: 652.6
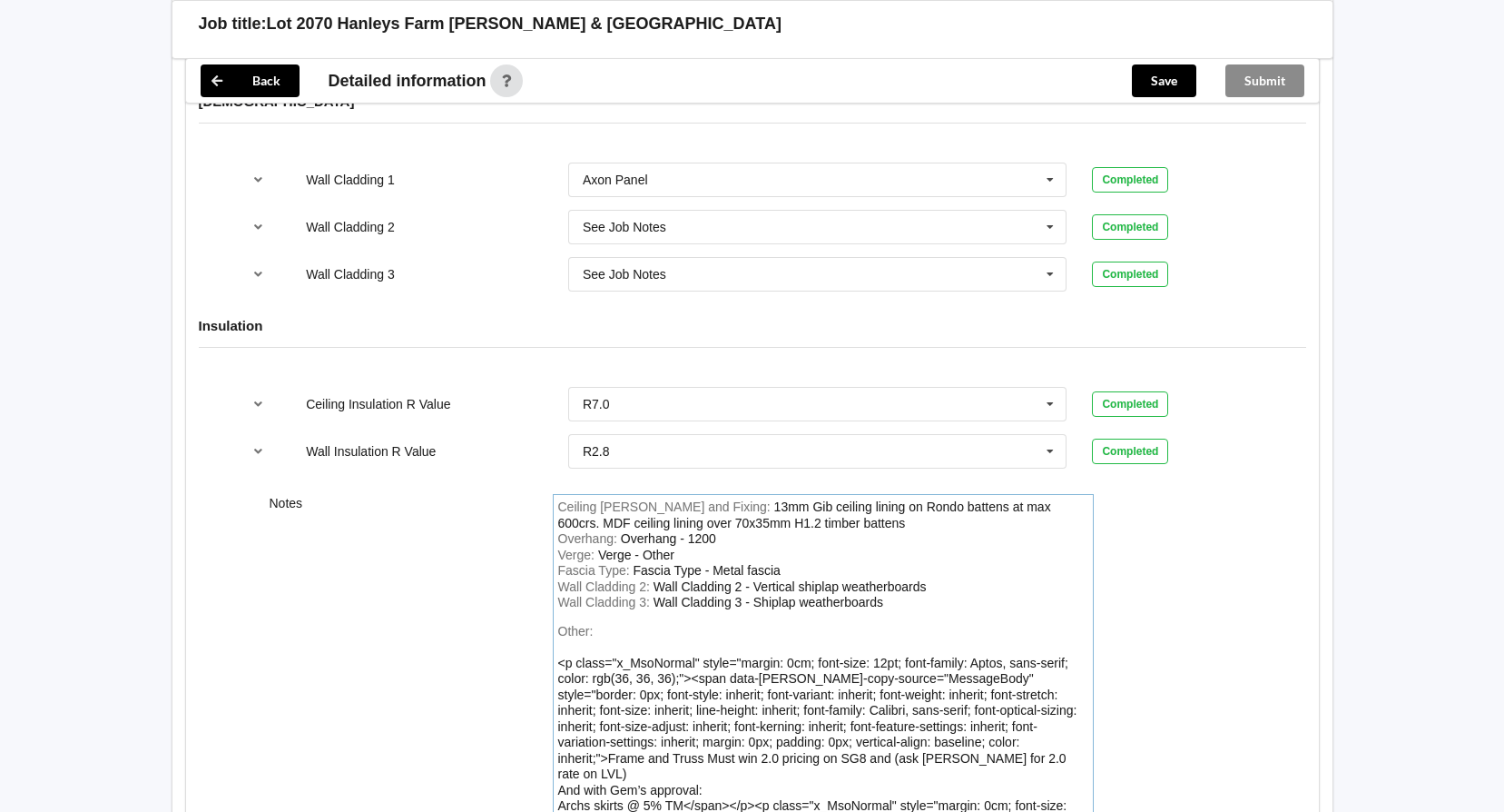
scroll to position [2428, 0]
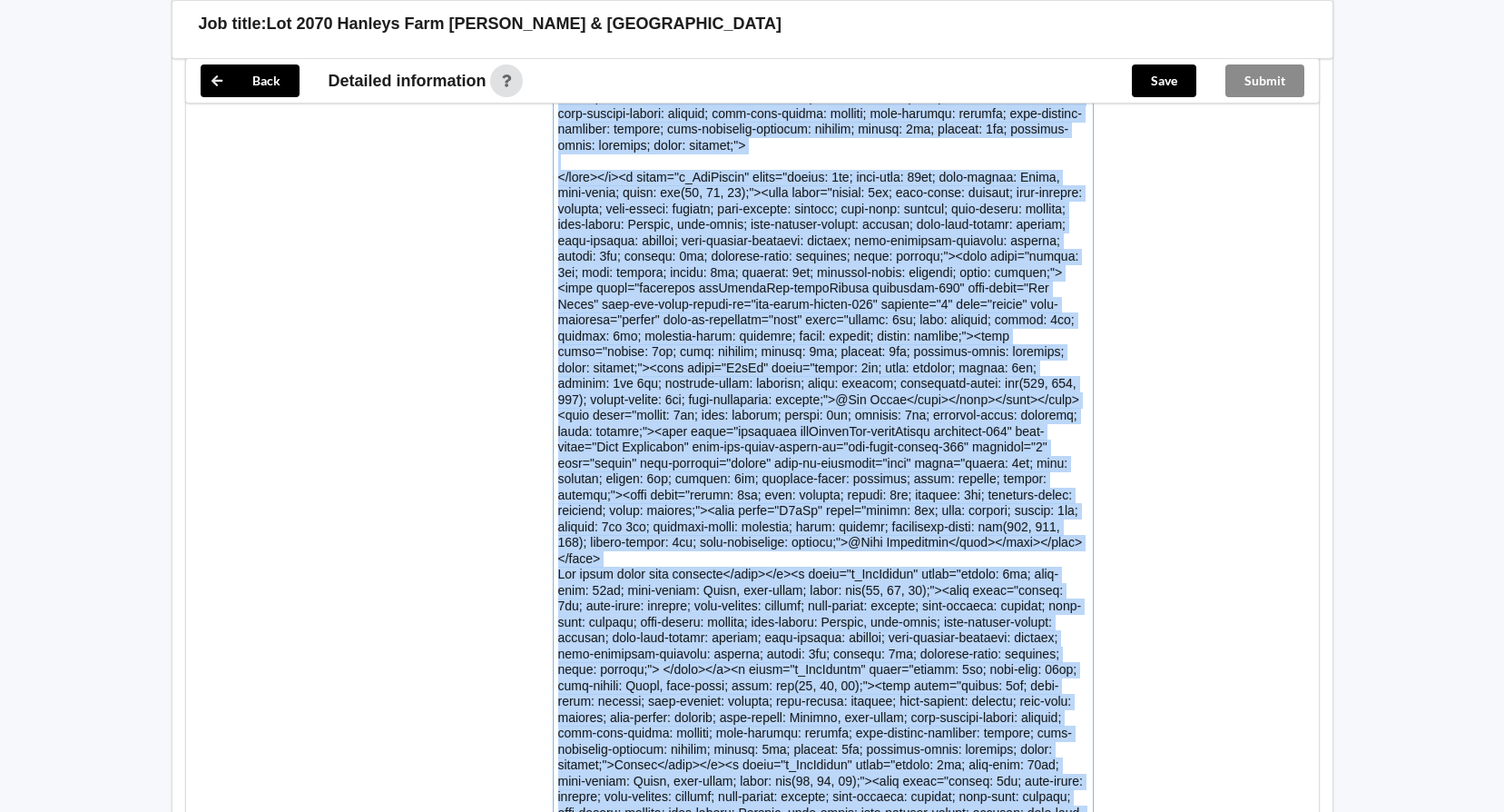
drag, startPoint x: 568, startPoint y: 527, endPoint x: 908, endPoint y: 858, distance: 474.5
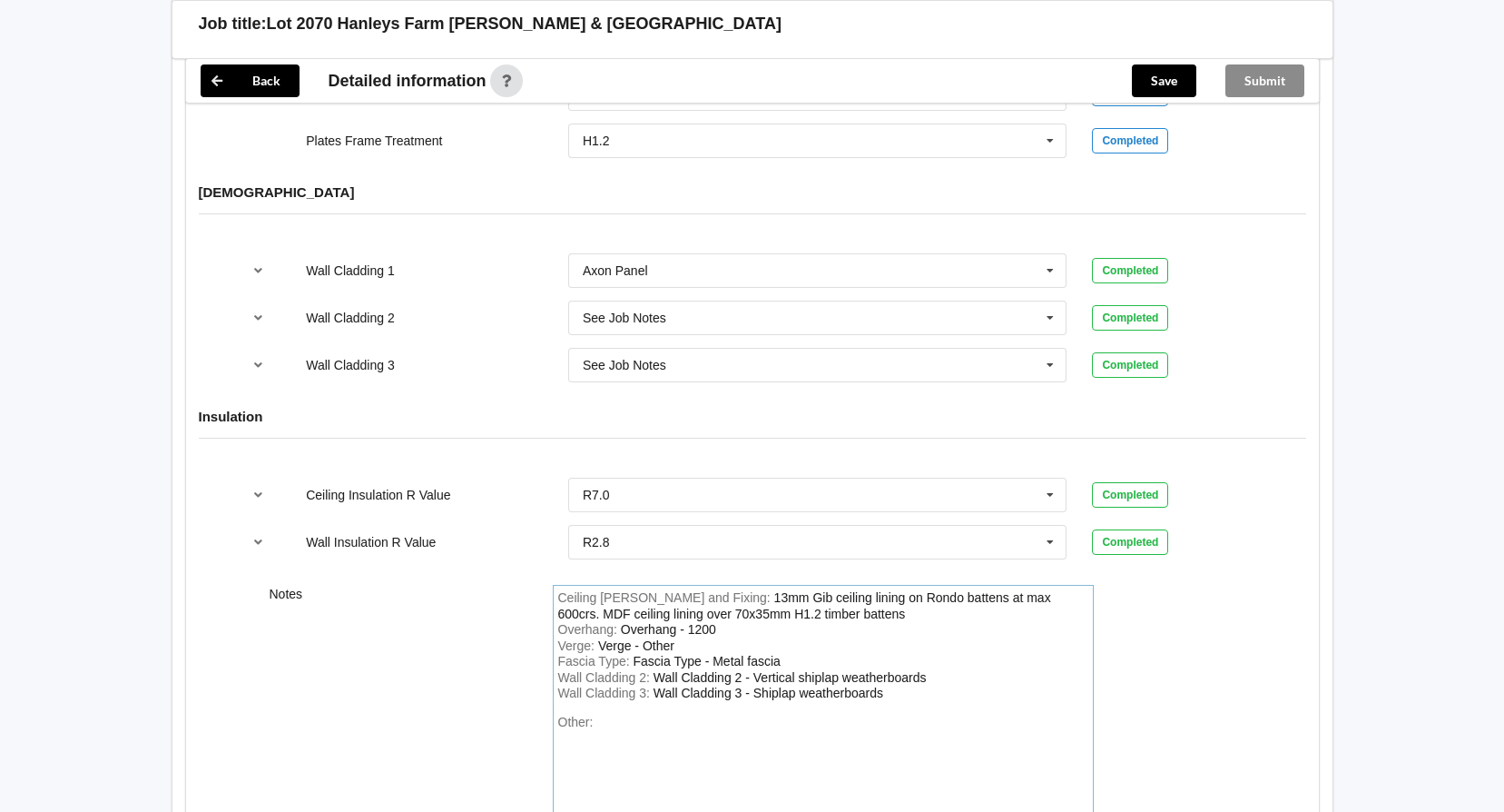
scroll to position [2385, 0]
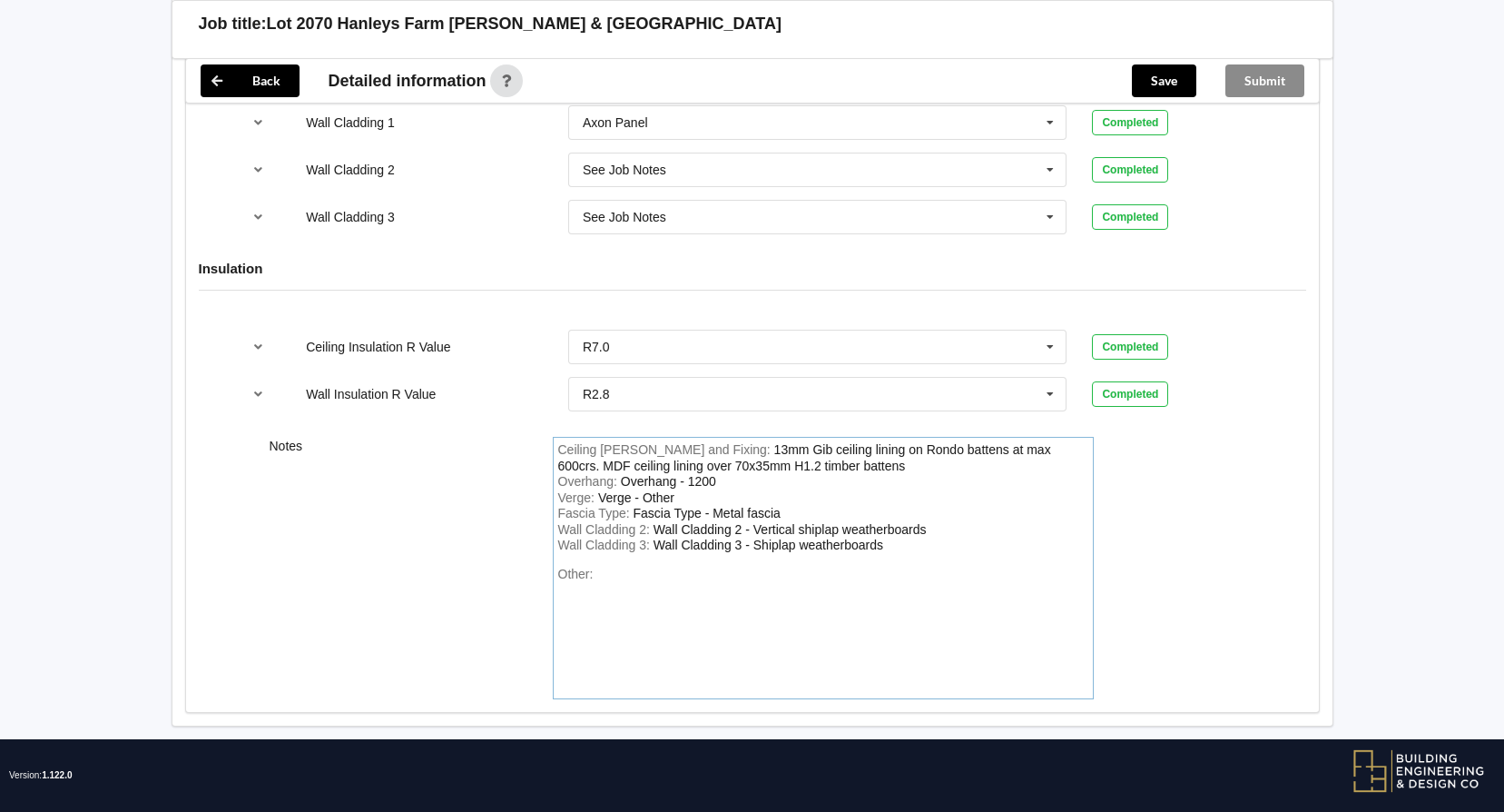
click at [606, 567] on div "Other:" at bounding box center [823, 630] width 531 height 127
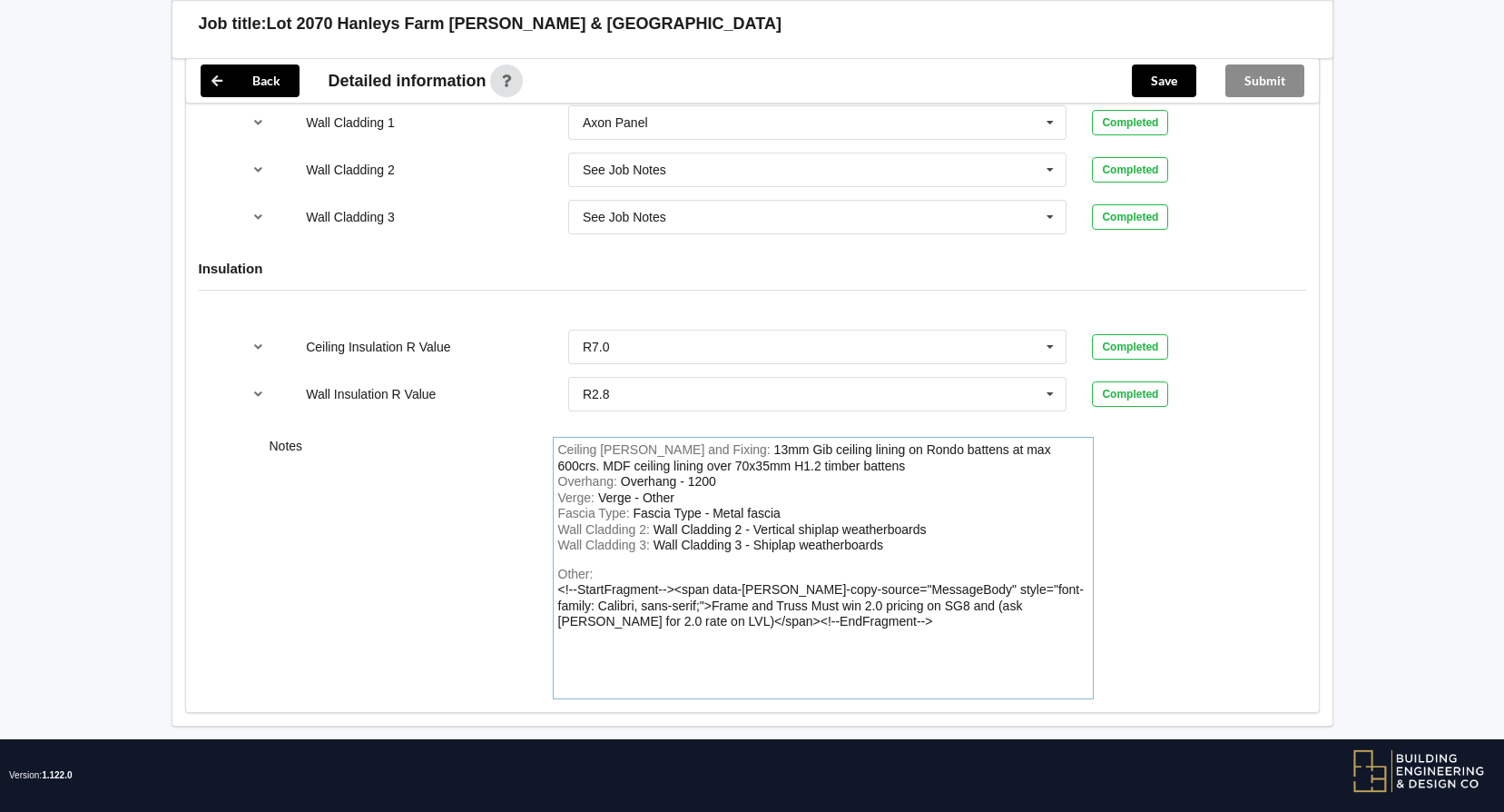
click at [764, 606] on div "Other: <!--StartFragment--><span data-[PERSON_NAME]-copy-source="MessageBody" s…" at bounding box center [823, 630] width 531 height 127
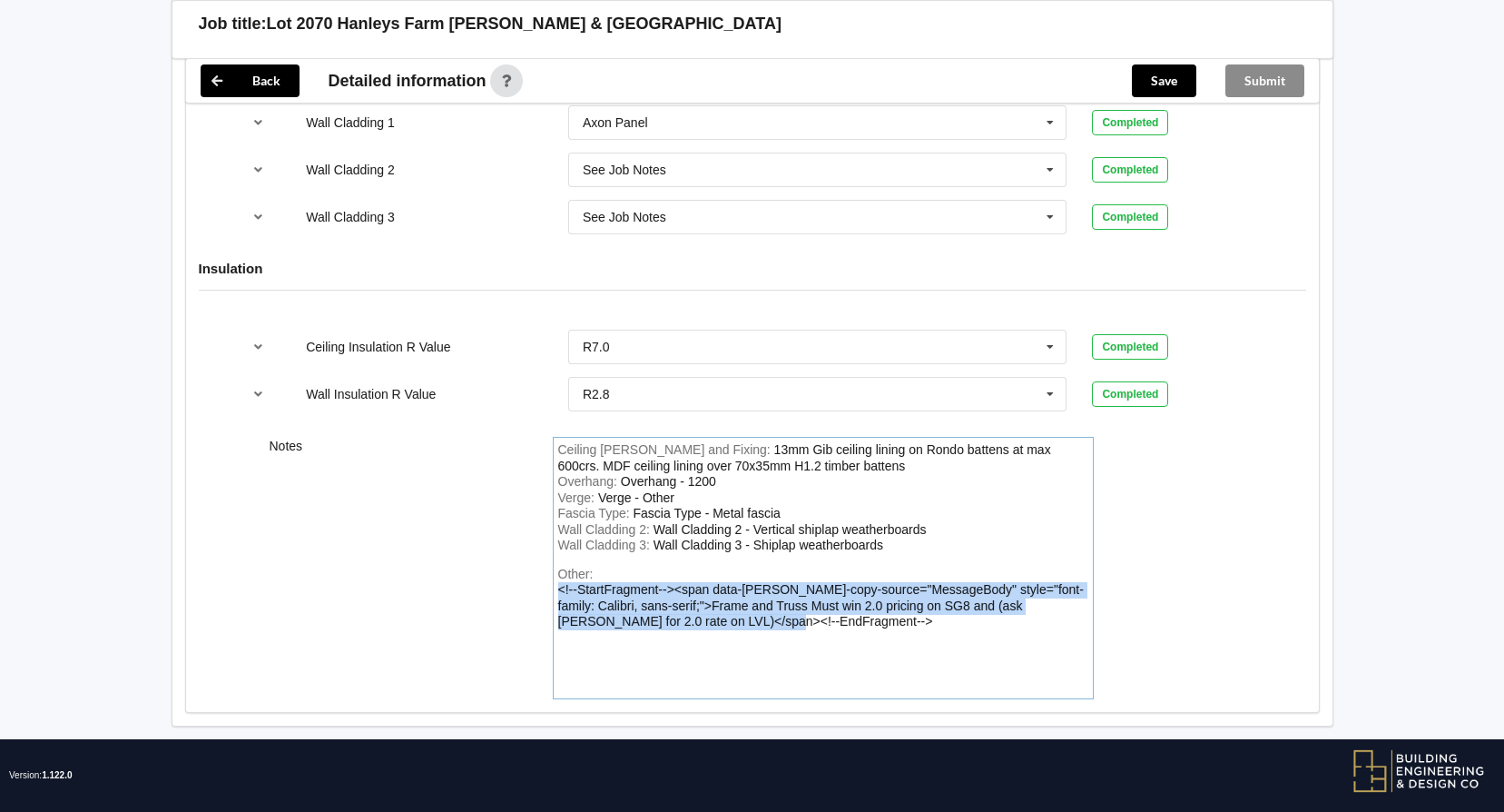
drag, startPoint x: 737, startPoint y: 604, endPoint x: 543, endPoint y: 575, distance: 196.2
click at [543, 575] on div "Ceiling [PERSON_NAME] and Fixing : 13mm Gib ceiling lining on Rondo battens at …" at bounding box center [824, 568] width 567 height 262
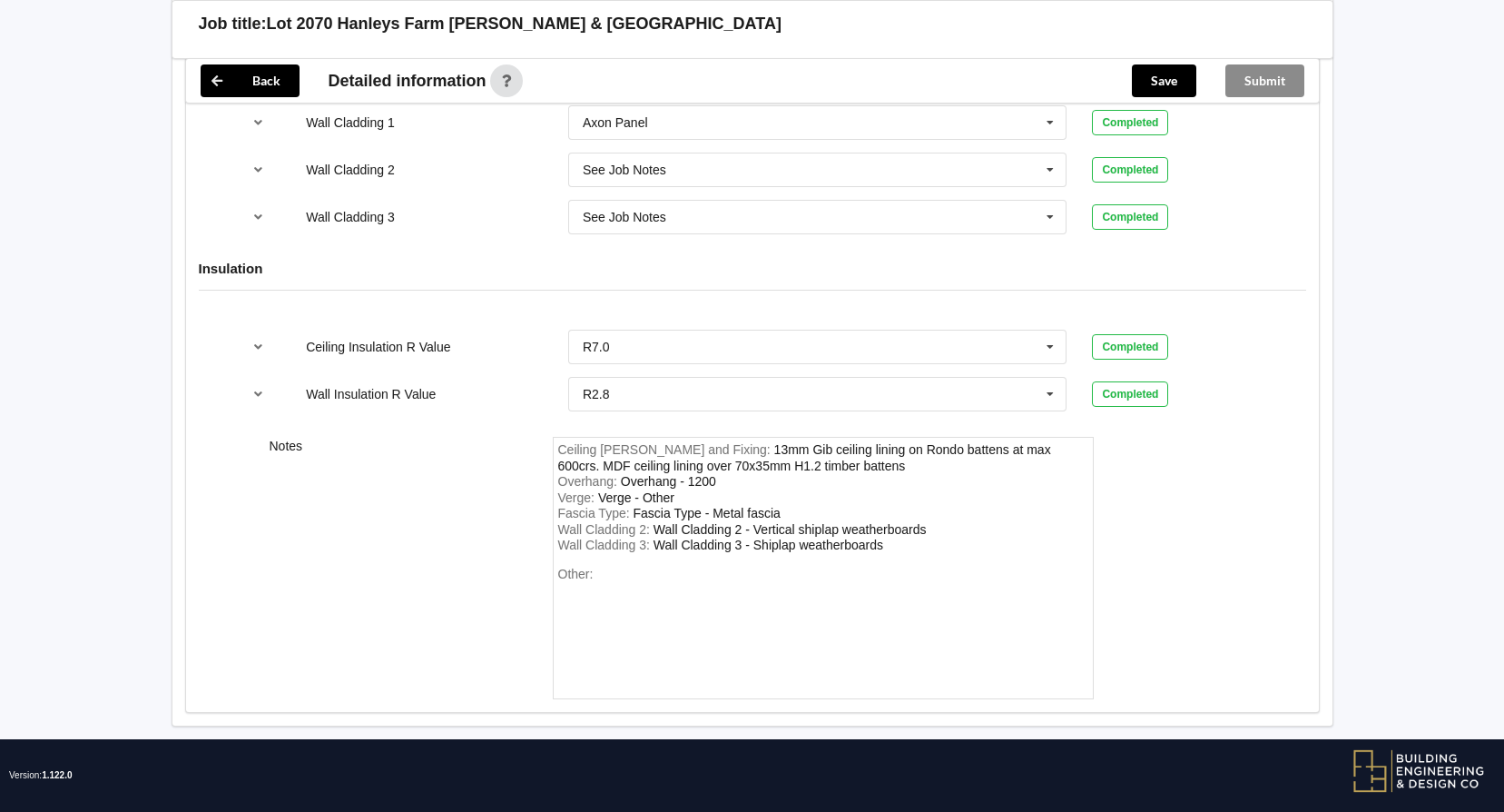
drag, startPoint x: 573, startPoint y: 572, endPoint x: 584, endPoint y: 606, distance: 35.7
click at [589, 614] on div "Other:" at bounding box center [823, 630] width 531 height 127
click at [572, 567] on div "Other:" at bounding box center [823, 630] width 531 height 127
click at [610, 567] on div "Other:" at bounding box center [823, 630] width 531 height 127
click at [574, 571] on div "Other:" at bounding box center [823, 630] width 531 height 127
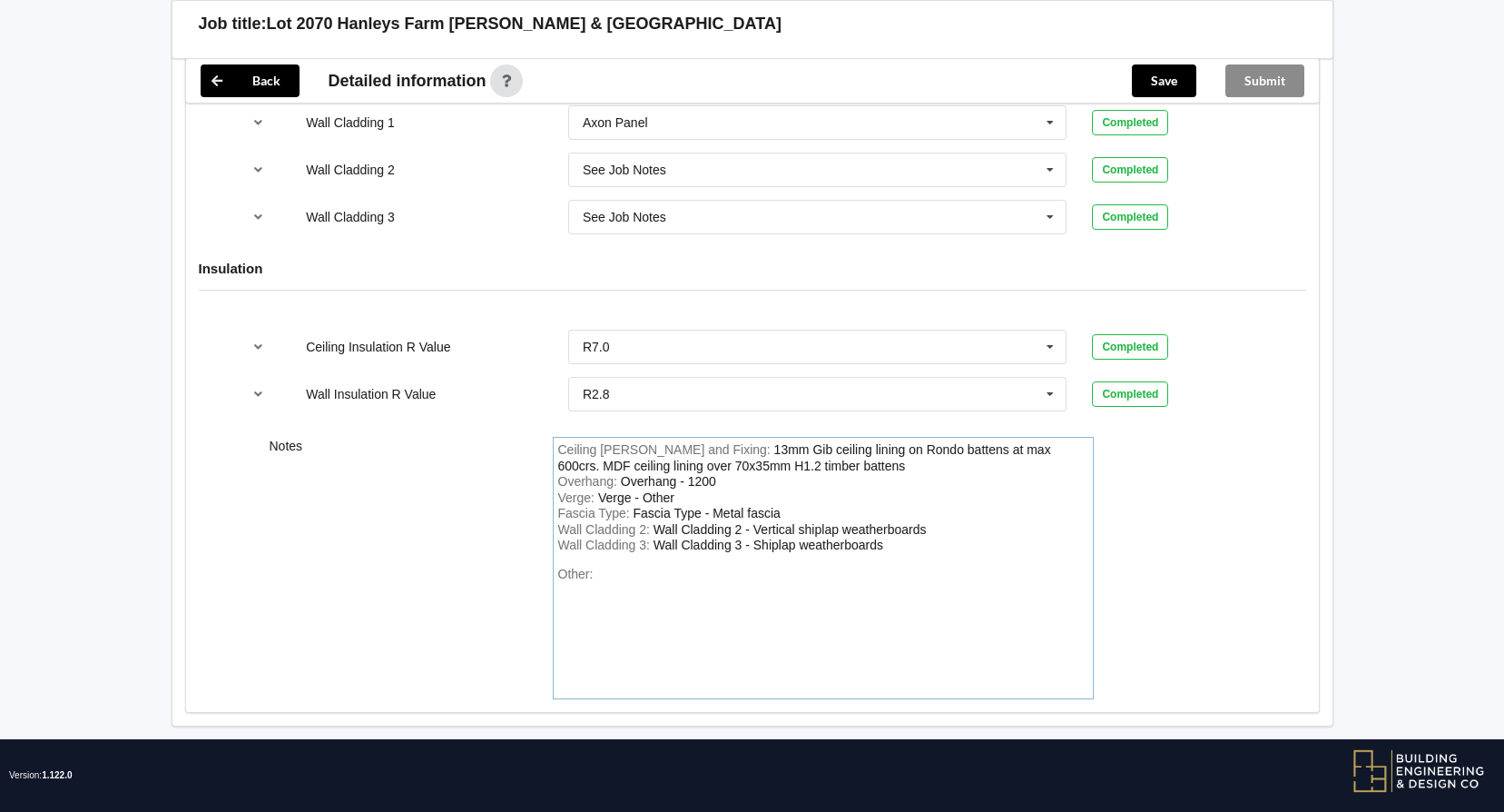
drag, startPoint x: 574, startPoint y: 571, endPoint x: 639, endPoint y: 592, distance: 68.3
click at [639, 592] on div "Other:" at bounding box center [823, 630] width 531 height 127
drag, startPoint x: 626, startPoint y: 581, endPoint x: 587, endPoint y: 584, distance: 39.1
click at [587, 584] on div "Other:" at bounding box center [823, 630] width 531 height 127
click at [586, 584] on div "Other:" at bounding box center [823, 630] width 531 height 127
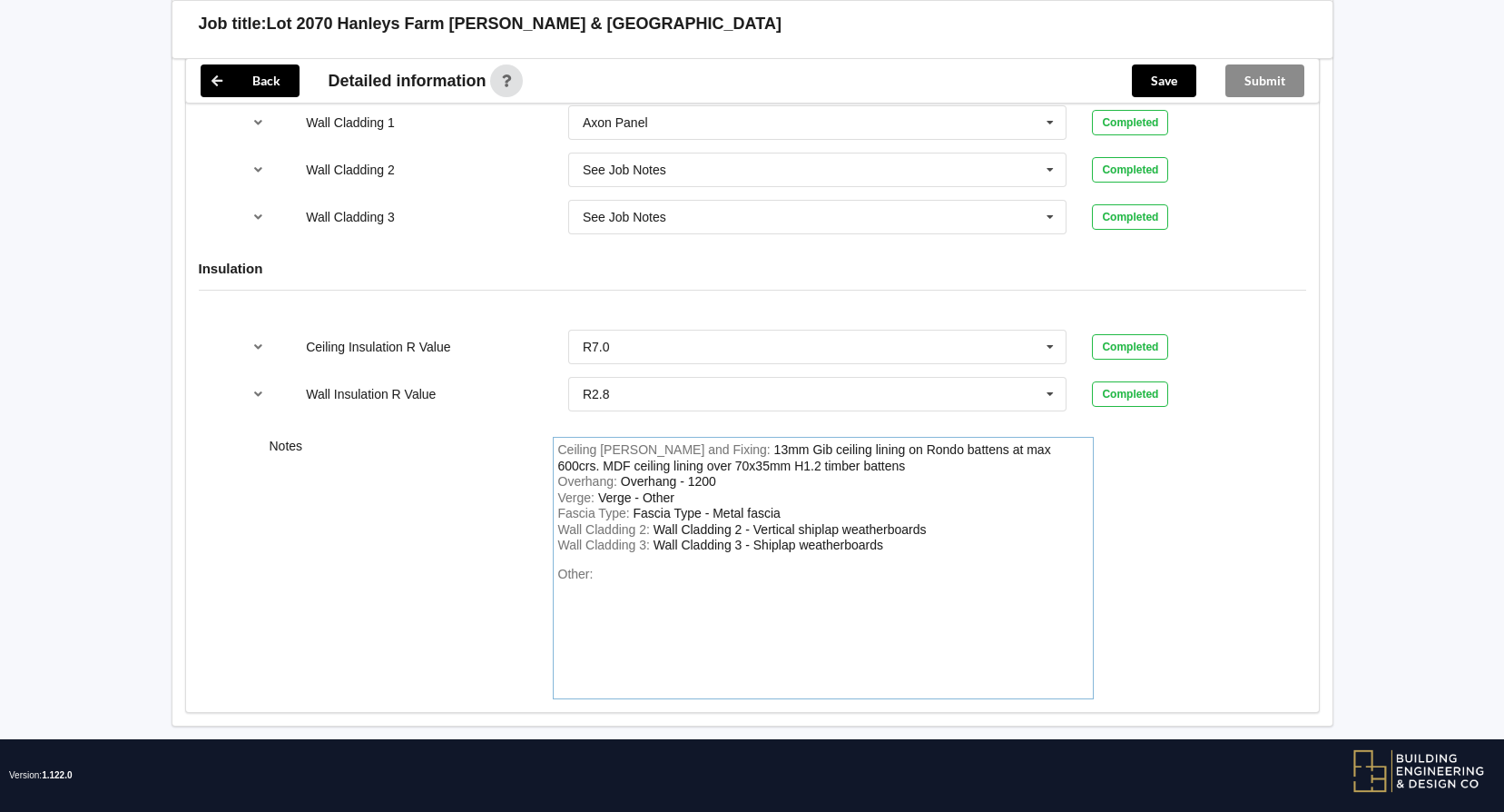
click at [604, 567] on div "Other:" at bounding box center [823, 630] width 531 height 127
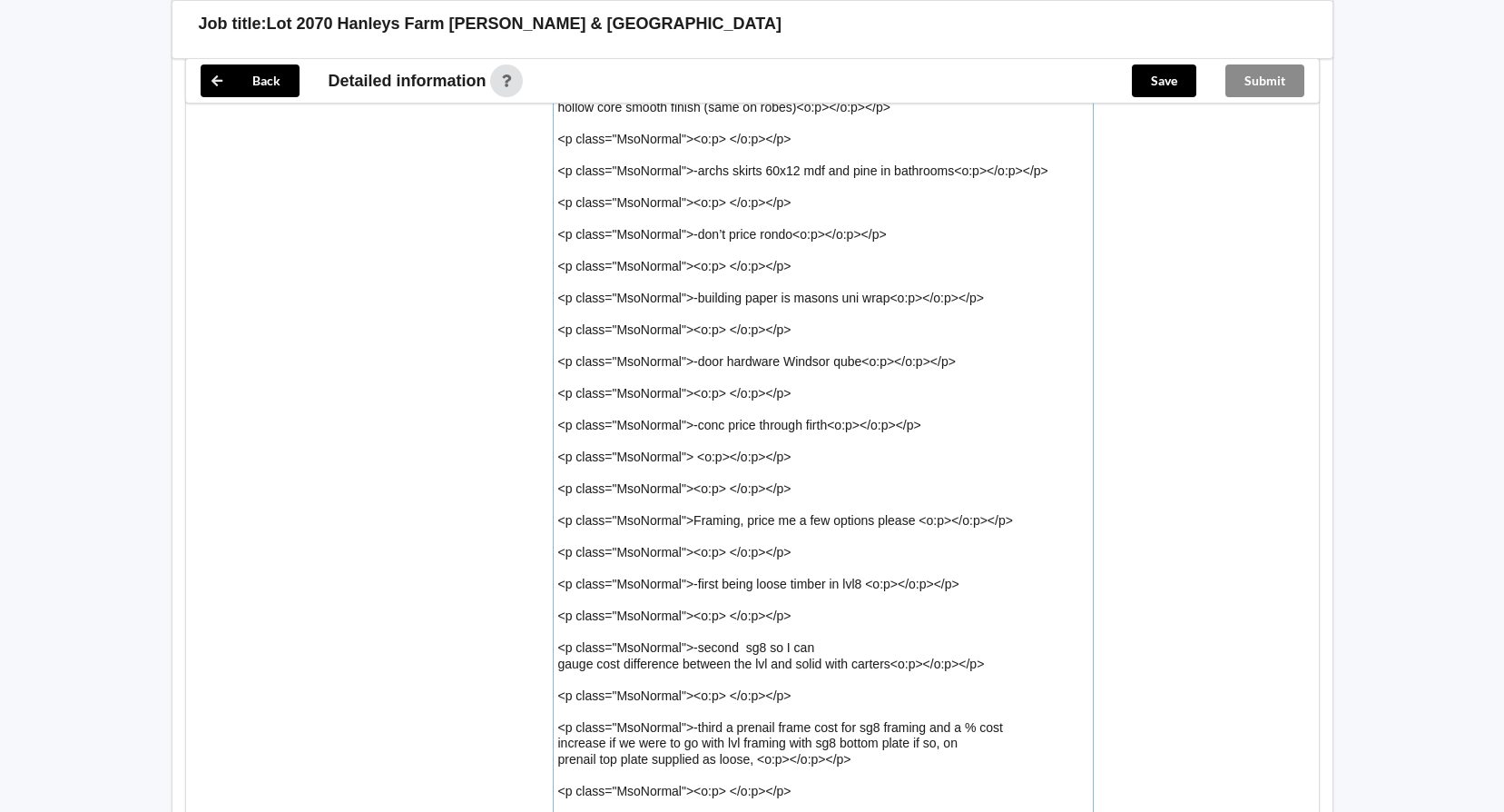
scroll to position [3957, 0]
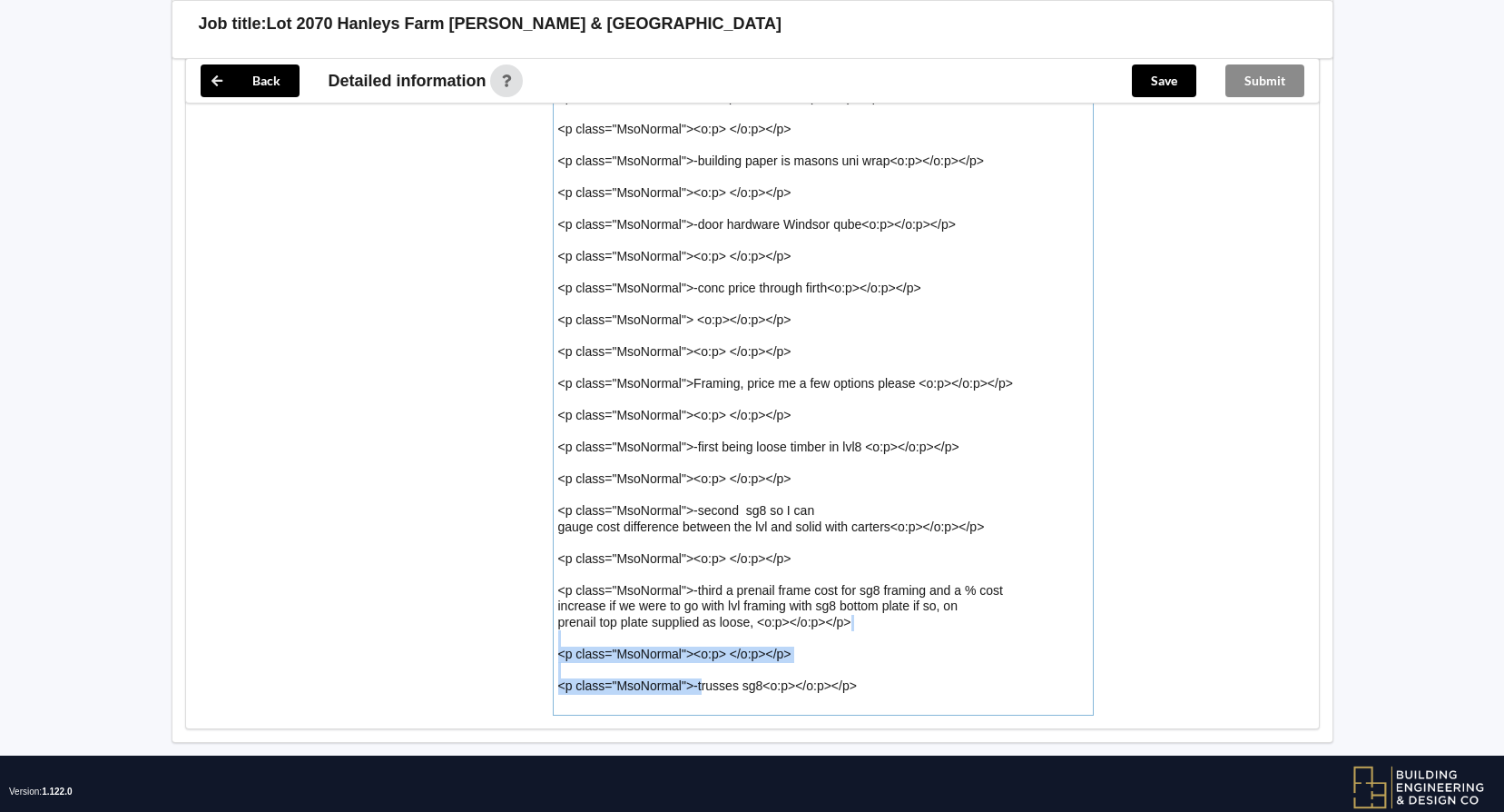
drag, startPoint x: 700, startPoint y: 650, endPoint x: 543, endPoint y: 599, distance: 165.1
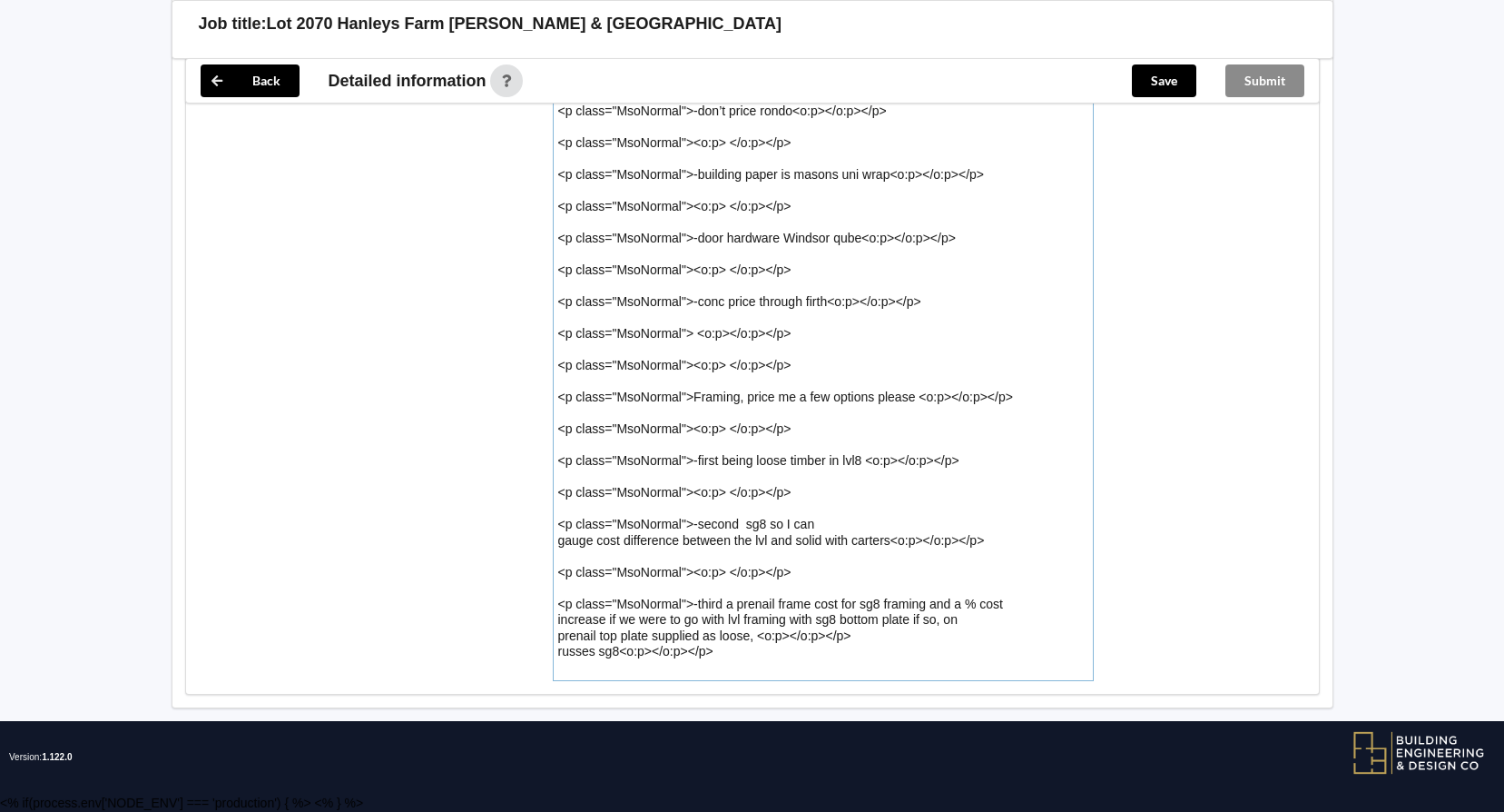
scroll to position [3910, 0]
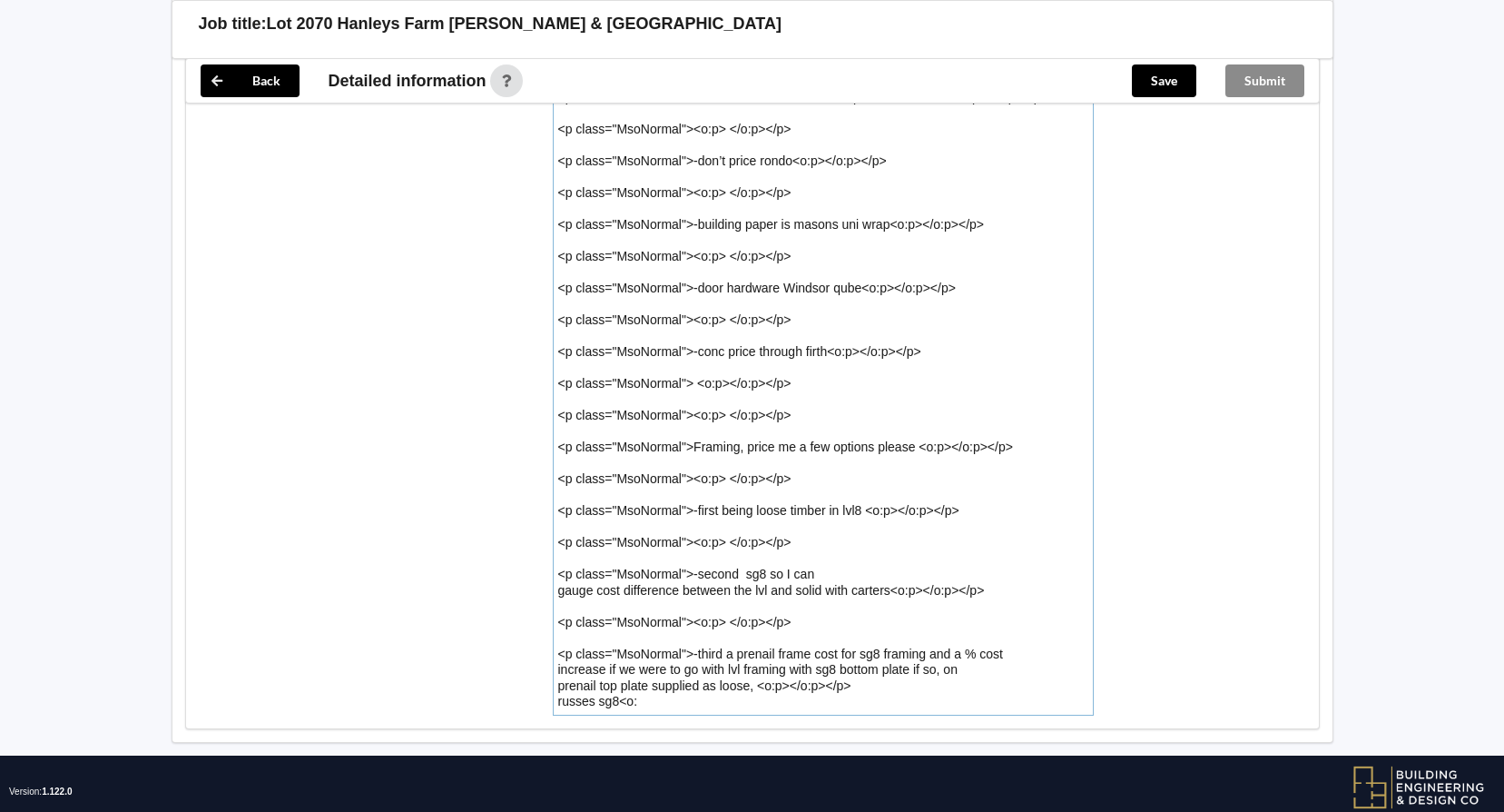
drag, startPoint x: 853, startPoint y: 647, endPoint x: 787, endPoint y: 651, distance: 66.1
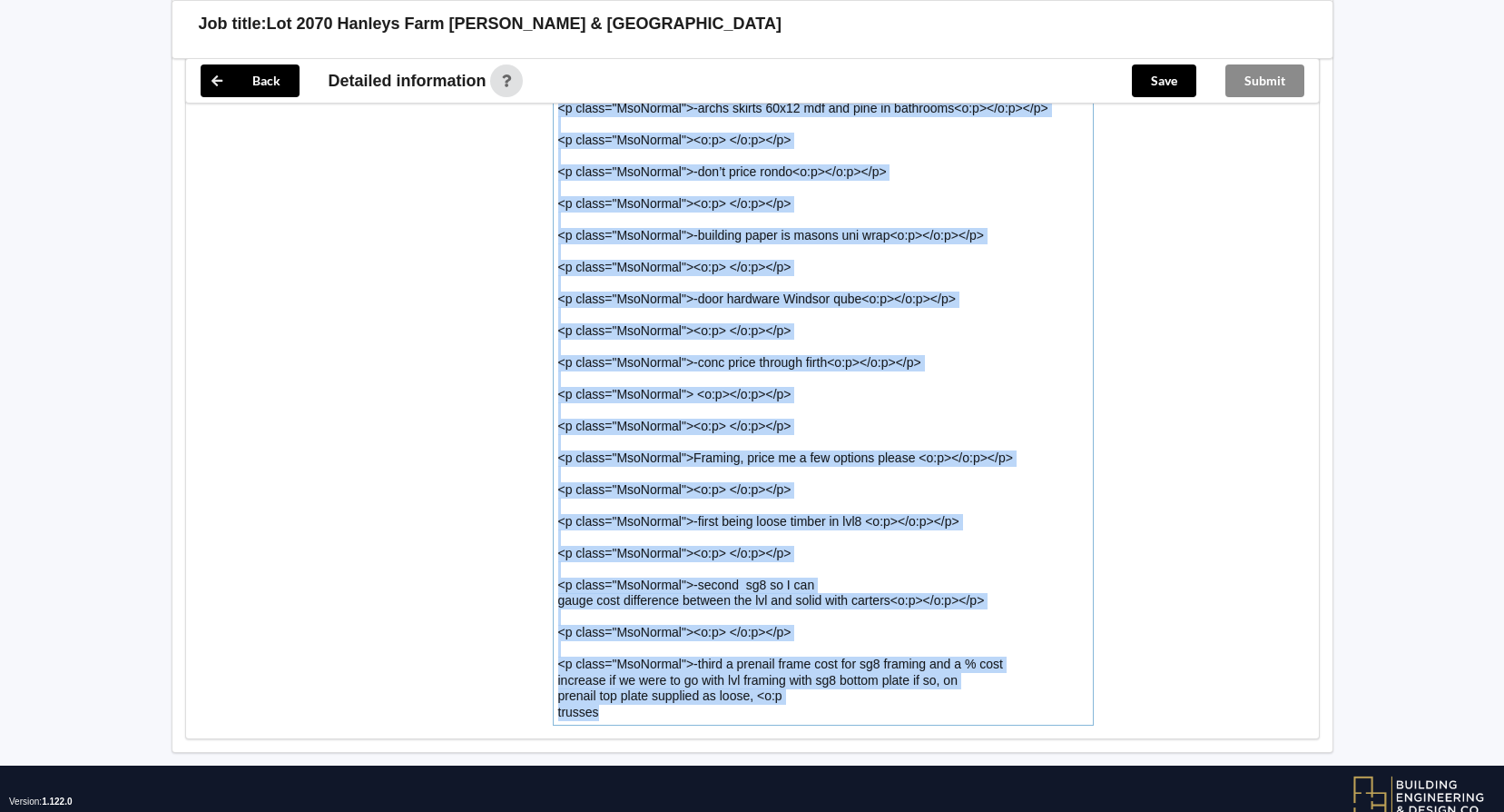
drag, startPoint x: 665, startPoint y: 670, endPoint x: 565, endPoint y: 13, distance: 664.6
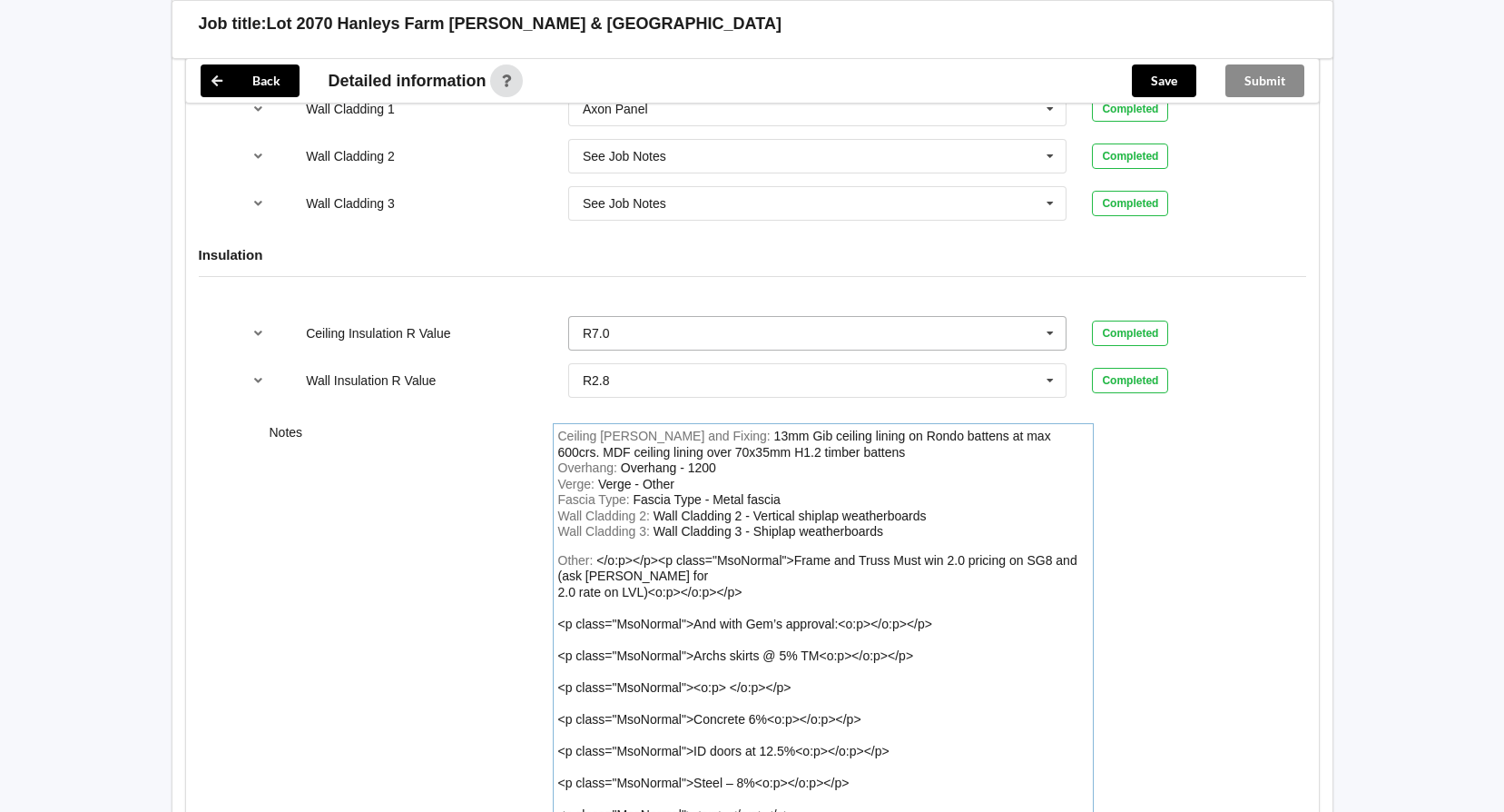
scroll to position [2577, 0]
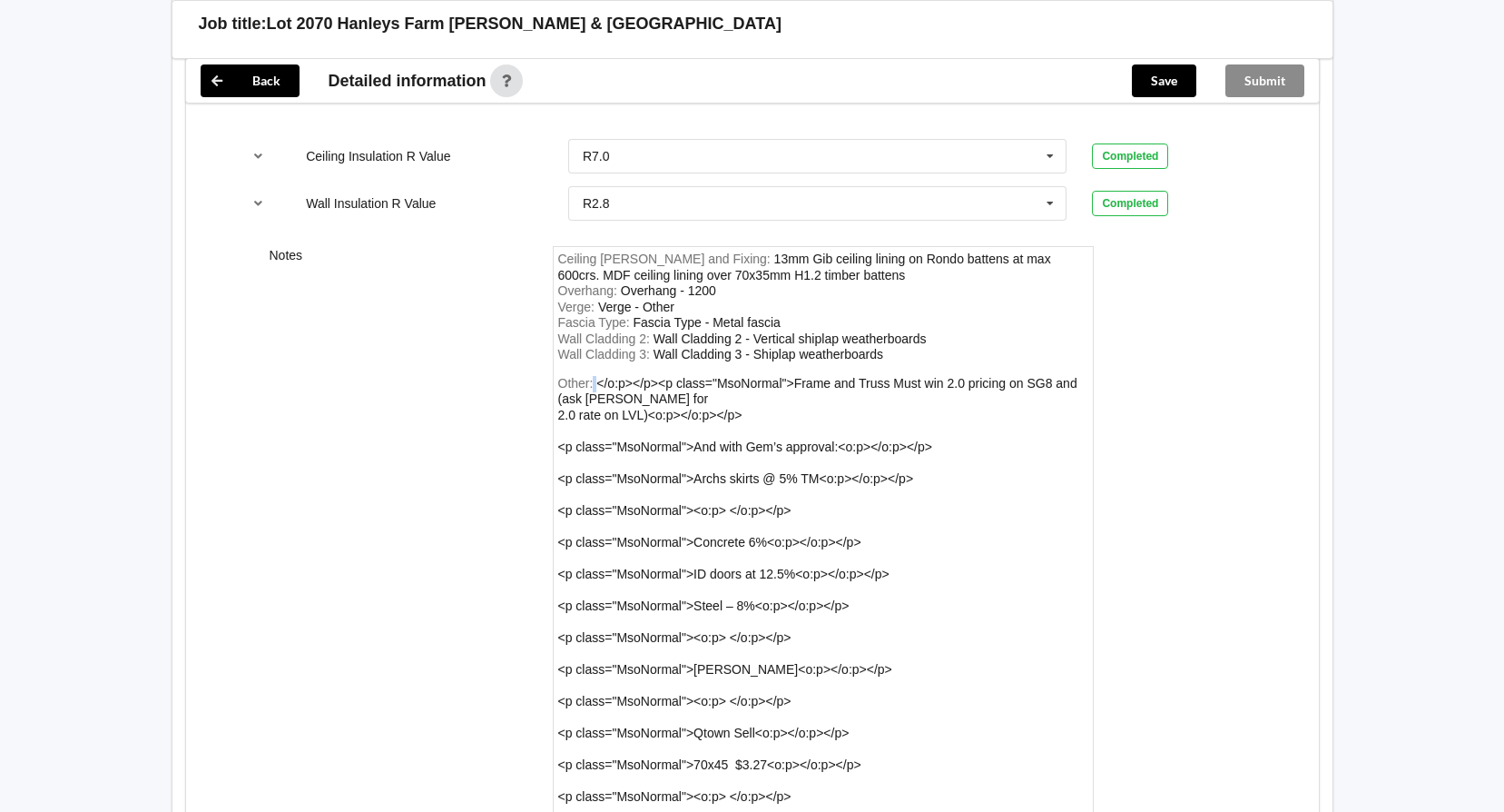
drag, startPoint x: 707, startPoint y: 368, endPoint x: 940, endPoint y: 447, distance: 246.0
drag, startPoint x: 594, startPoint y: 362, endPoint x: 821, endPoint y: 748, distance: 447.8
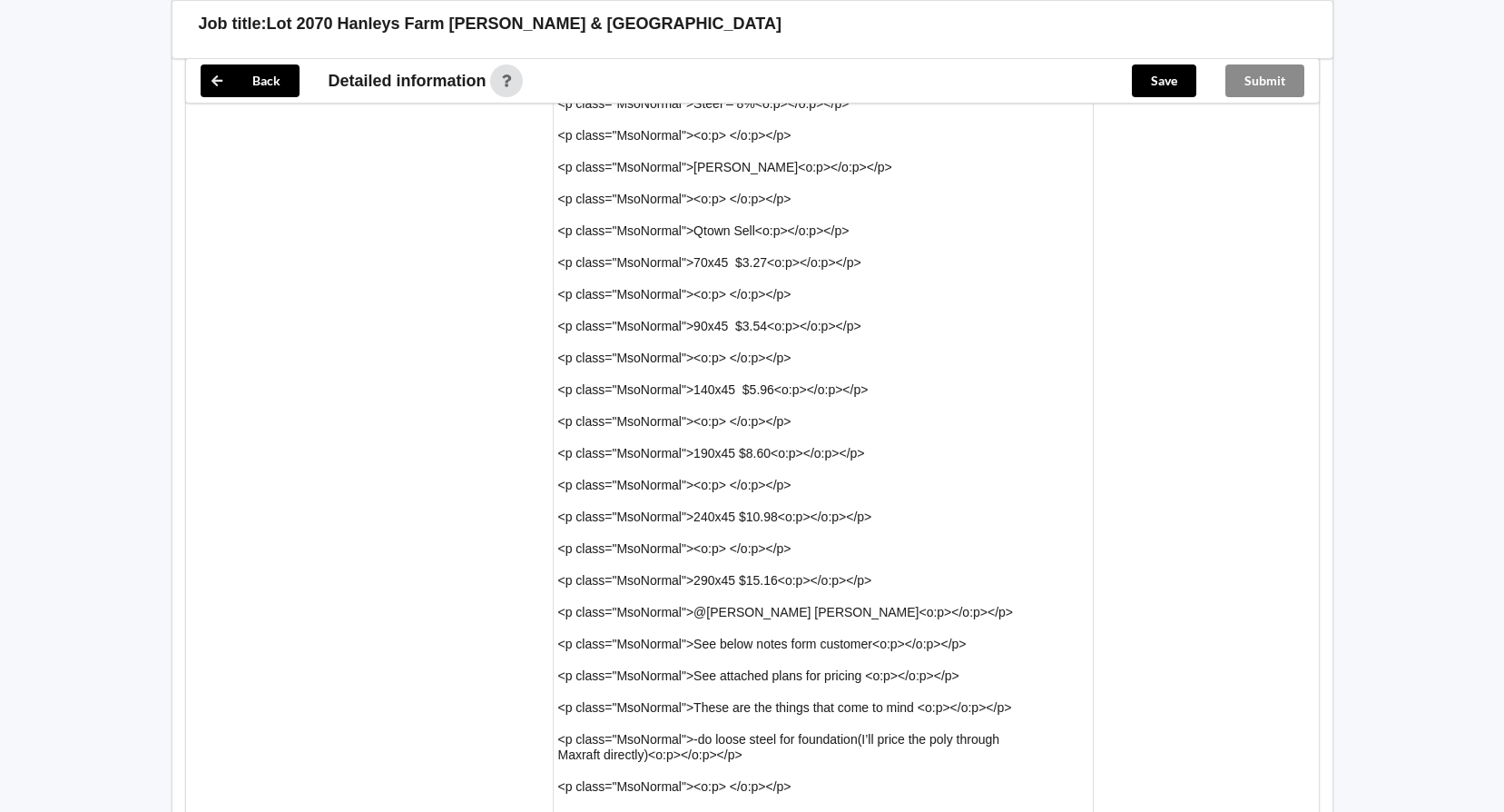
scroll to position [3212, 0]
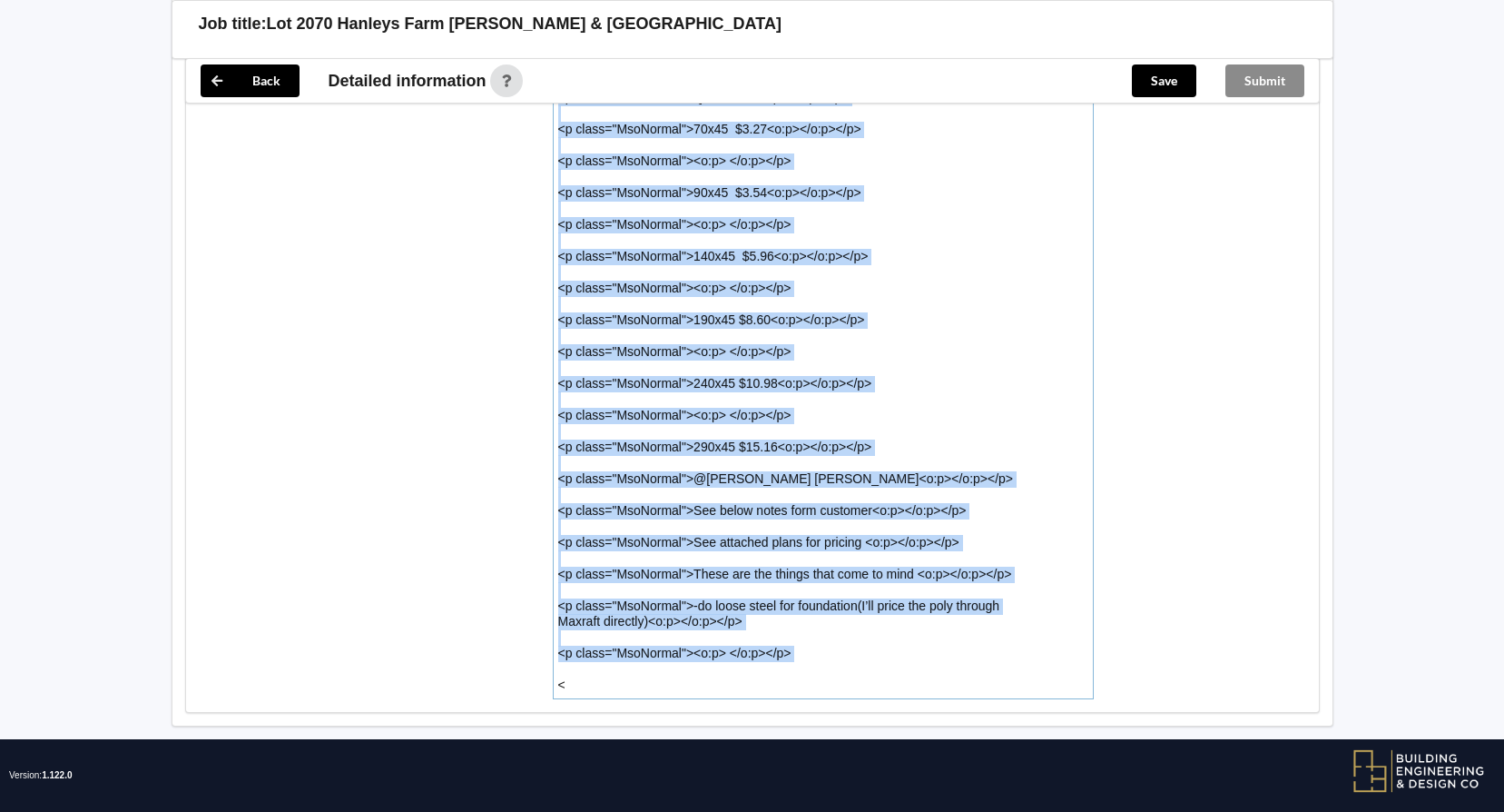
drag, startPoint x: 632, startPoint y: 653, endPoint x: 577, endPoint y: 34, distance: 621.4
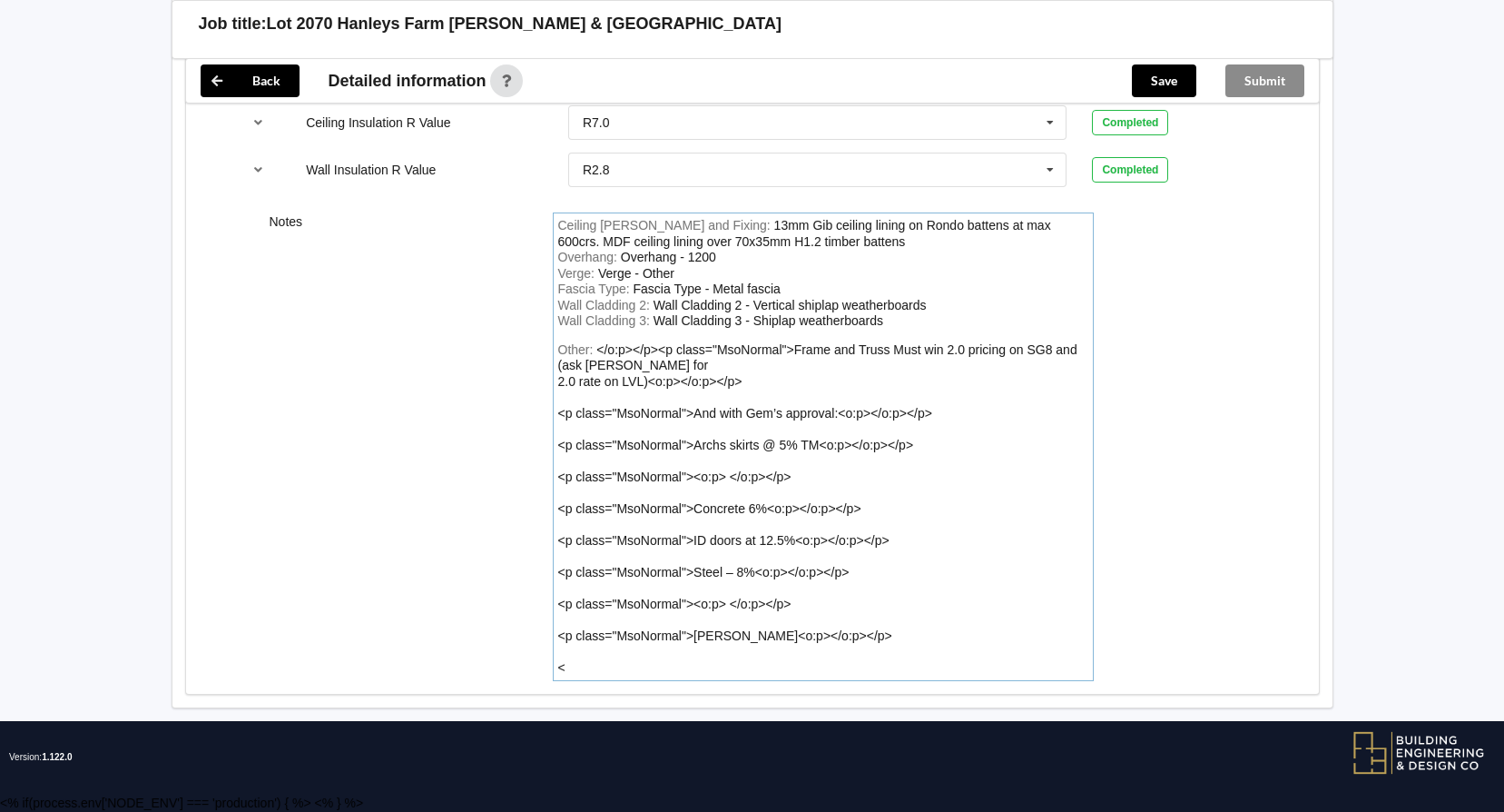
scroll to position [2591, 0]
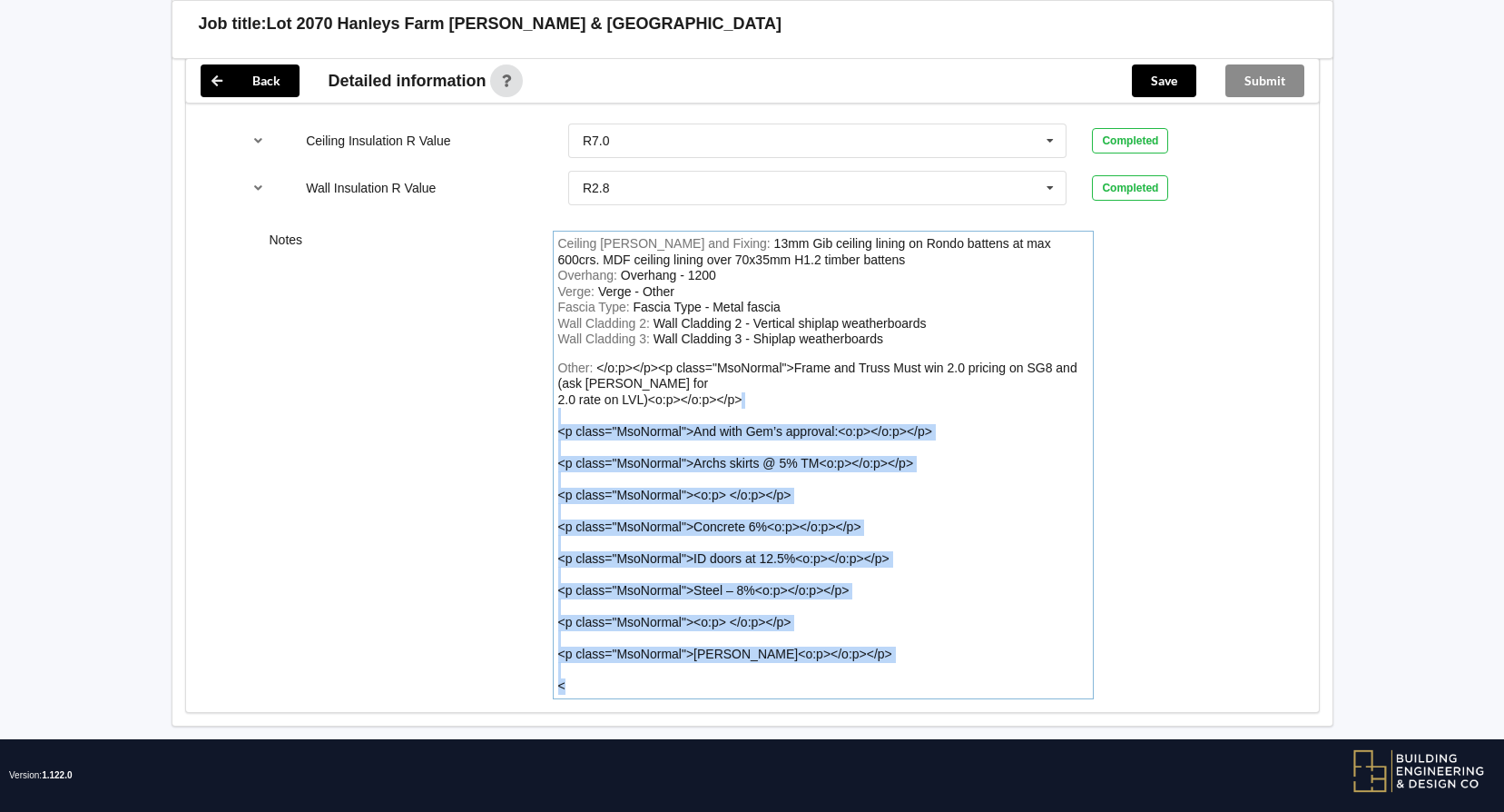
drag, startPoint x: 569, startPoint y: 646, endPoint x: 535, endPoint y: 402, distance: 246.4
click at [535, 402] on div "Notes Ceiling [PERSON_NAME] and Fixing : 13mm Gib ceiling lining on Rondo batte…" at bounding box center [752, 464] width 1133 height 493
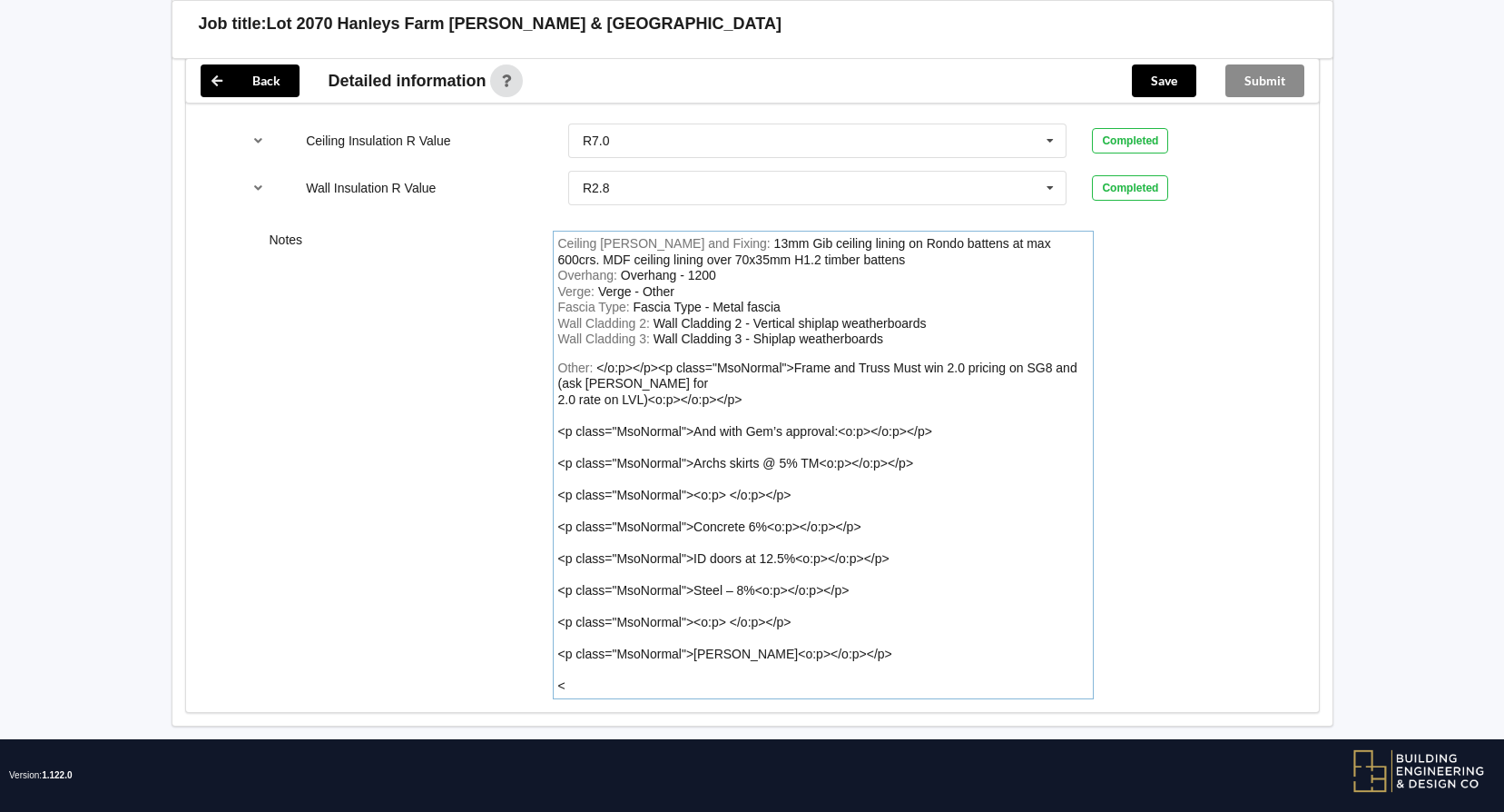
scroll to position [2385, 0]
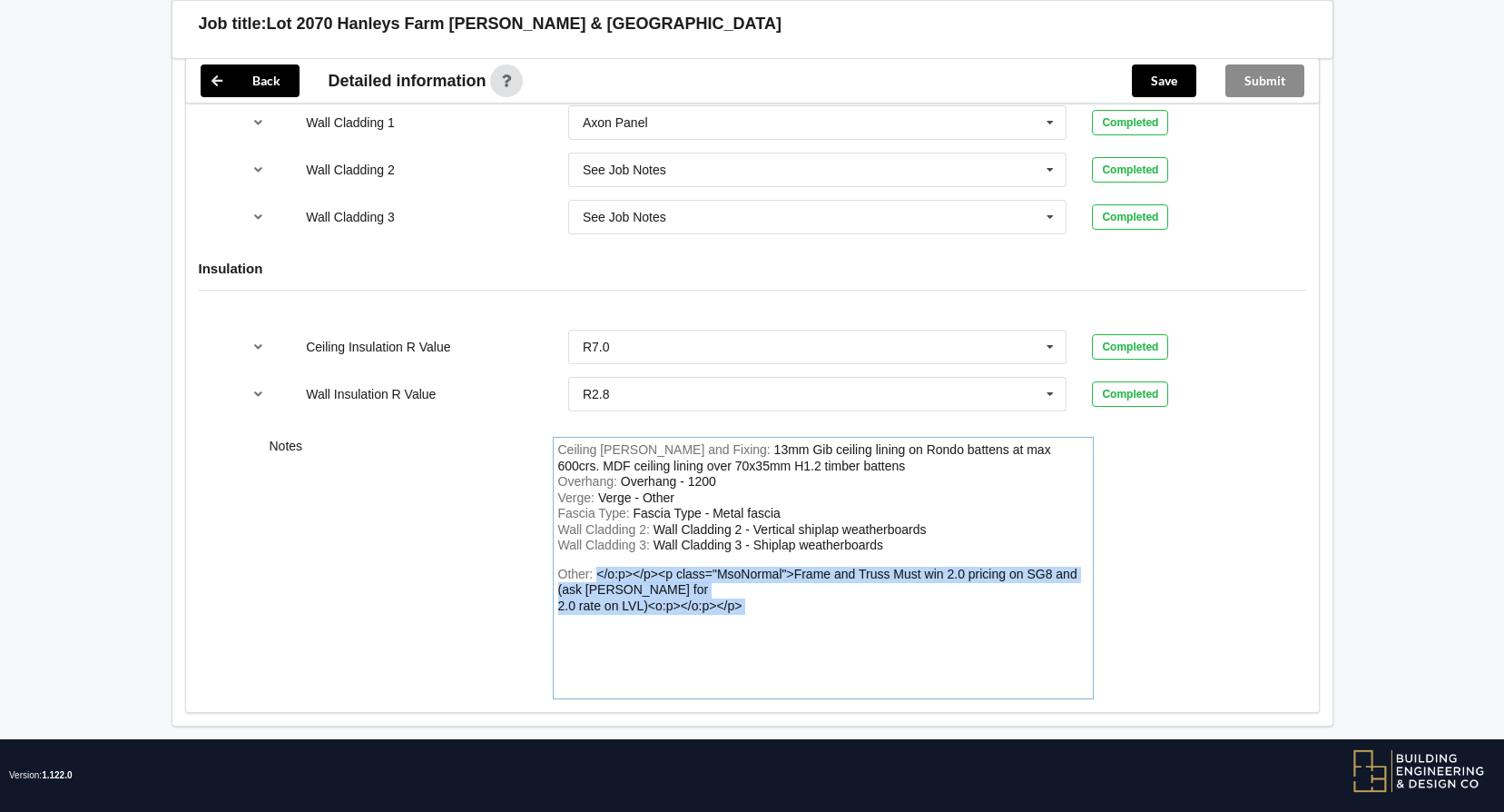
drag, startPoint x: 581, startPoint y: 620, endPoint x: 594, endPoint y: 557, distance: 64.3
click at [594, 567] on div "Other: </o:p></p><p class="MsoNormal">Frame and Truss Must win 2.0 pricing on S…" at bounding box center [823, 630] width 531 height 127
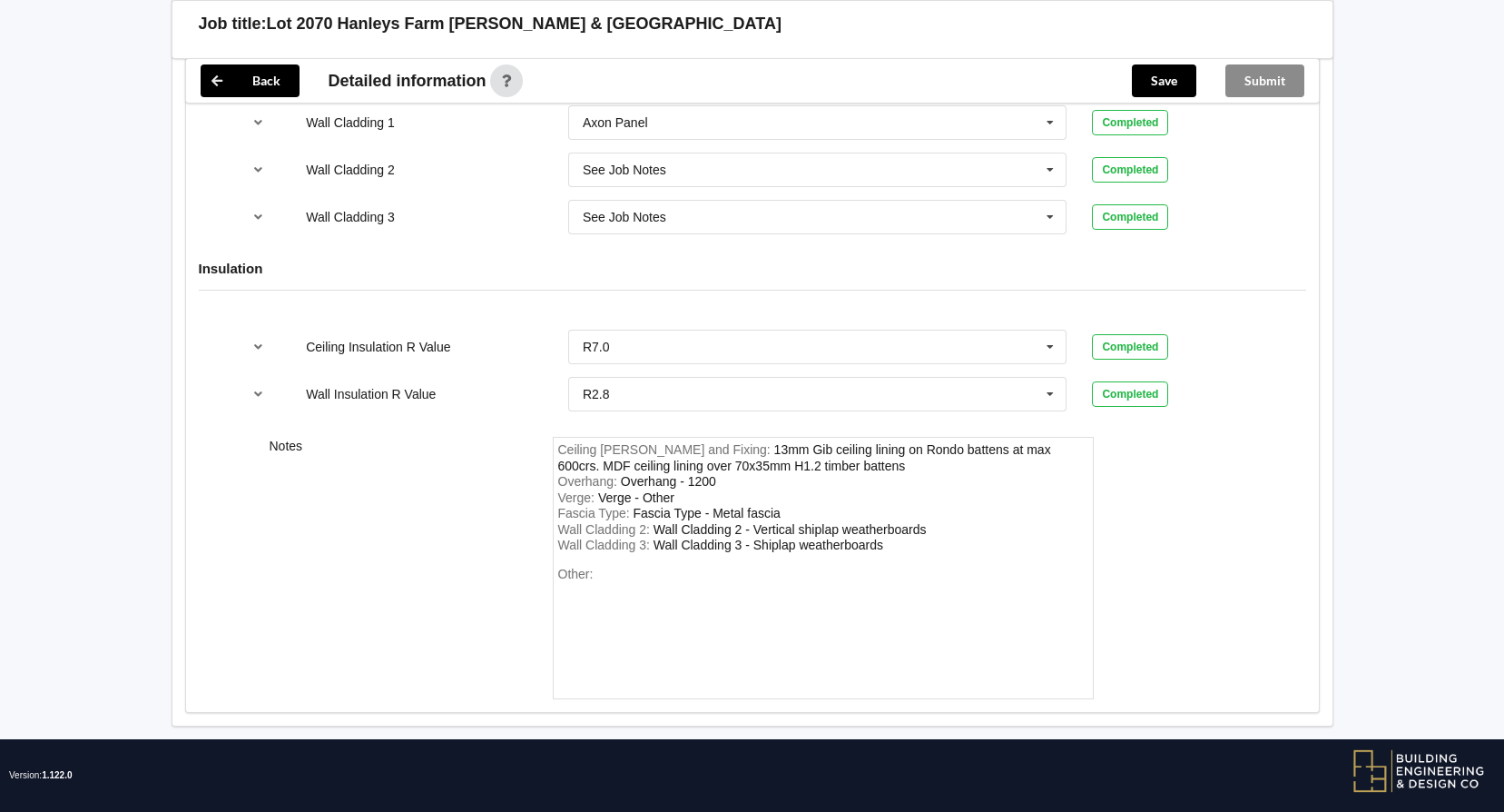
click at [580, 576] on div "Other:" at bounding box center [823, 630] width 531 height 127
click at [601, 567] on div "Other:" at bounding box center [823, 630] width 531 height 127
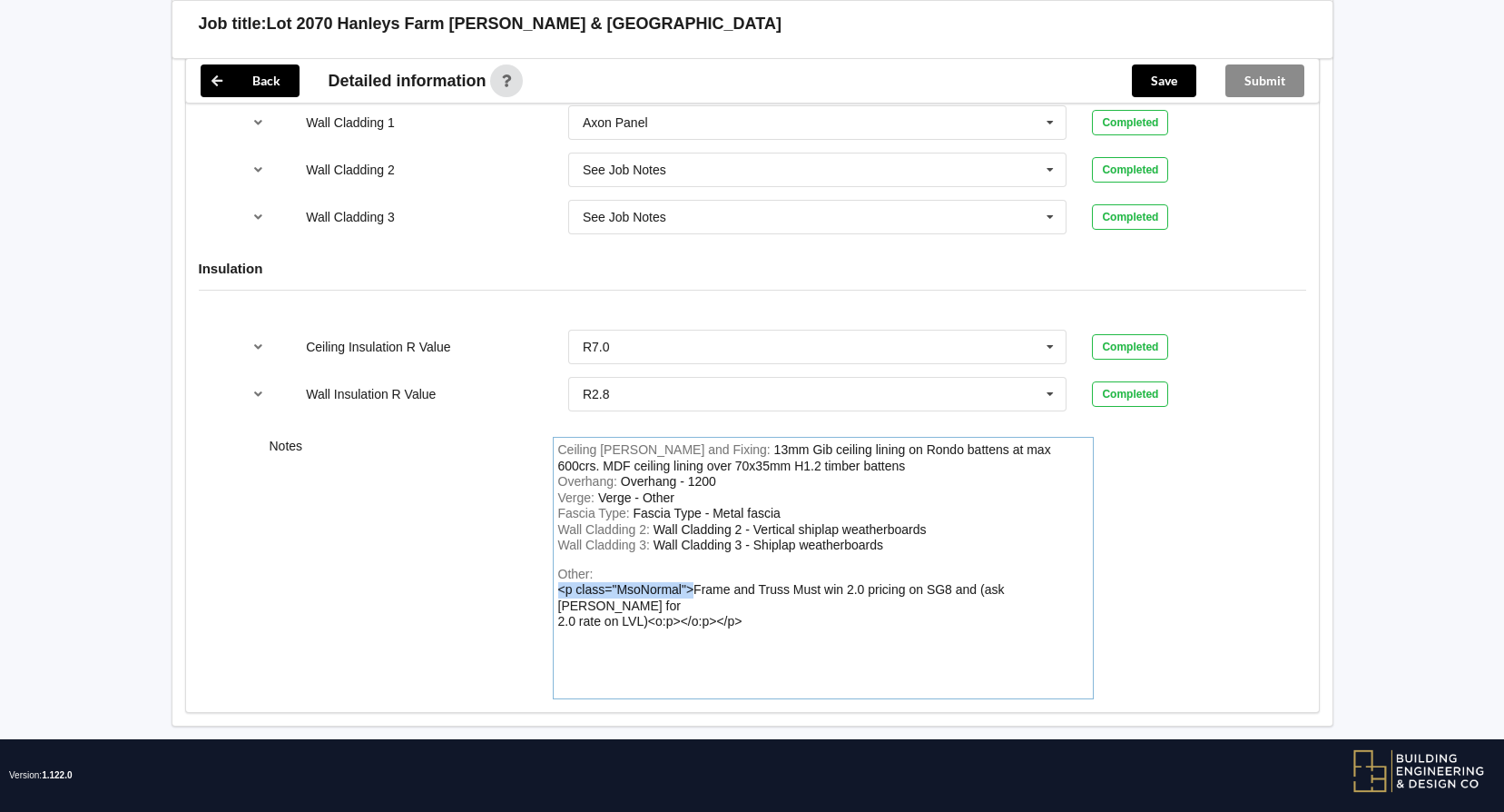
drag, startPoint x: 692, startPoint y: 573, endPoint x: 505, endPoint y: 567, distance: 187.1
click at [505, 567] on div "Notes Ceiling [PERSON_NAME] and Fixing : 13mm Gib ceiling lining on Rondo batte…" at bounding box center [752, 568] width 1133 height 287
click at [770, 583] on div "Other: Frame and Truss Must win 2.0 pricing on SG8 and (ask [PERSON_NAME] for 2…" at bounding box center [823, 630] width 531 height 127
click at [606, 600] on div "Other: Frame and Truss Must win 2.0 pricing on SG8 and (ask [PERSON_NAME] for 2…" at bounding box center [823, 630] width 531 height 127
click at [571, 604] on div "Other: Frame and Truss Must win 2.0 pricing on SG8 and (ask [PERSON_NAME] for 2…" at bounding box center [823, 630] width 531 height 127
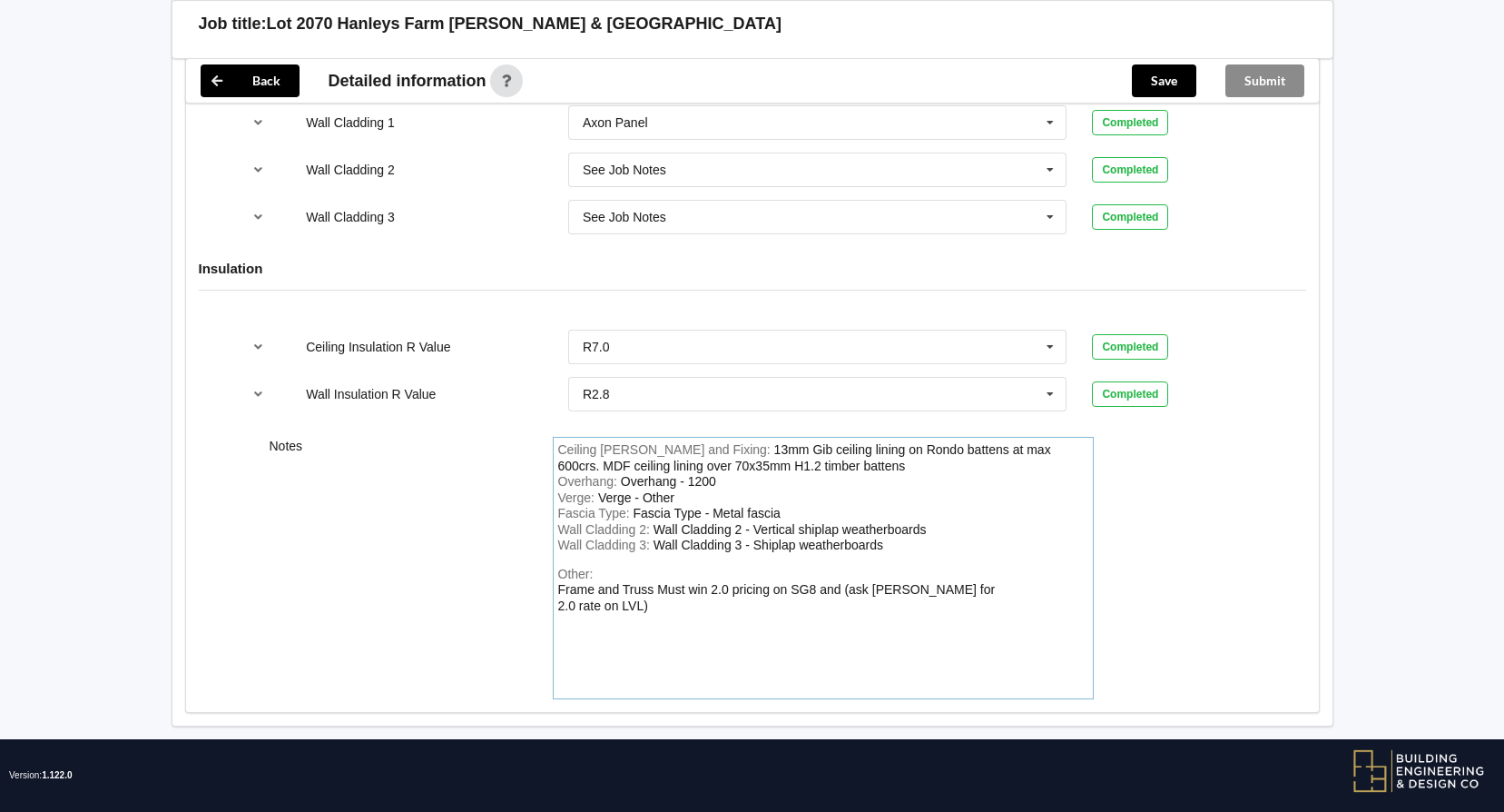
drag, startPoint x: 684, startPoint y: 589, endPoint x: 664, endPoint y: 587, distance: 20.1
click at [681, 589] on div "Other: Frame and Truss Must win 2.0 pricing on SG8 and (ask [PERSON_NAME] for 2…" at bounding box center [823, 630] width 531 height 127
drag, startPoint x: 697, startPoint y: 600, endPoint x: 556, endPoint y: 601, distance: 141.0
click at [556, 601] on div "Ceiling [PERSON_NAME] and Fixing : 13mm Gib ceiling lining on Rondo battens at …" at bounding box center [824, 568] width 541 height 262
click at [585, 642] on div "Other: Frame and Truss Must win 2.0 pricing on SG8 and (ask [PERSON_NAME] for 2…" at bounding box center [823, 630] width 531 height 127
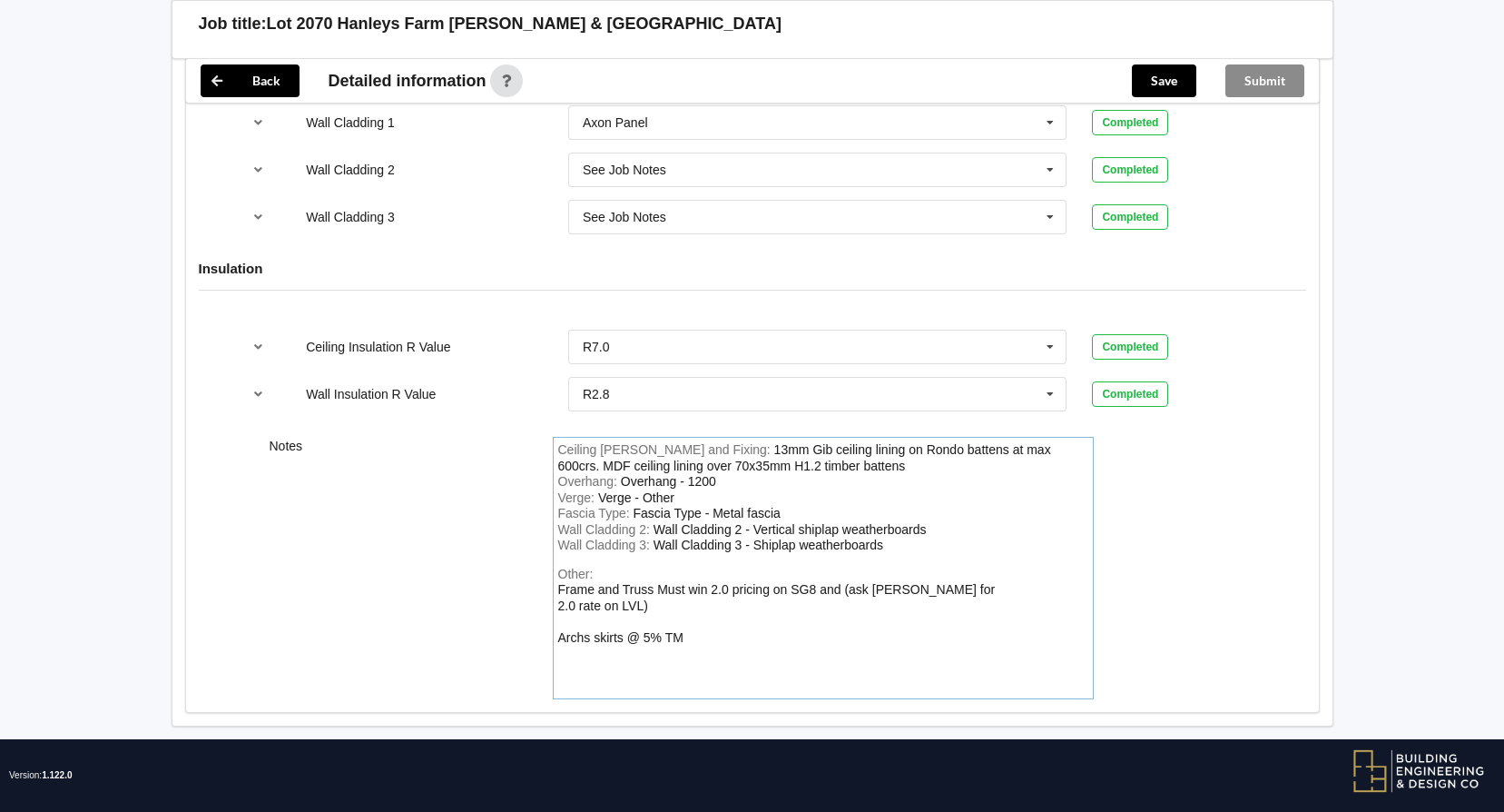
click at [722, 616] on div "Other: Frame and Truss Must win 2.0 pricing on SG8 and (ask [PERSON_NAME] for 2…" at bounding box center [823, 630] width 531 height 127
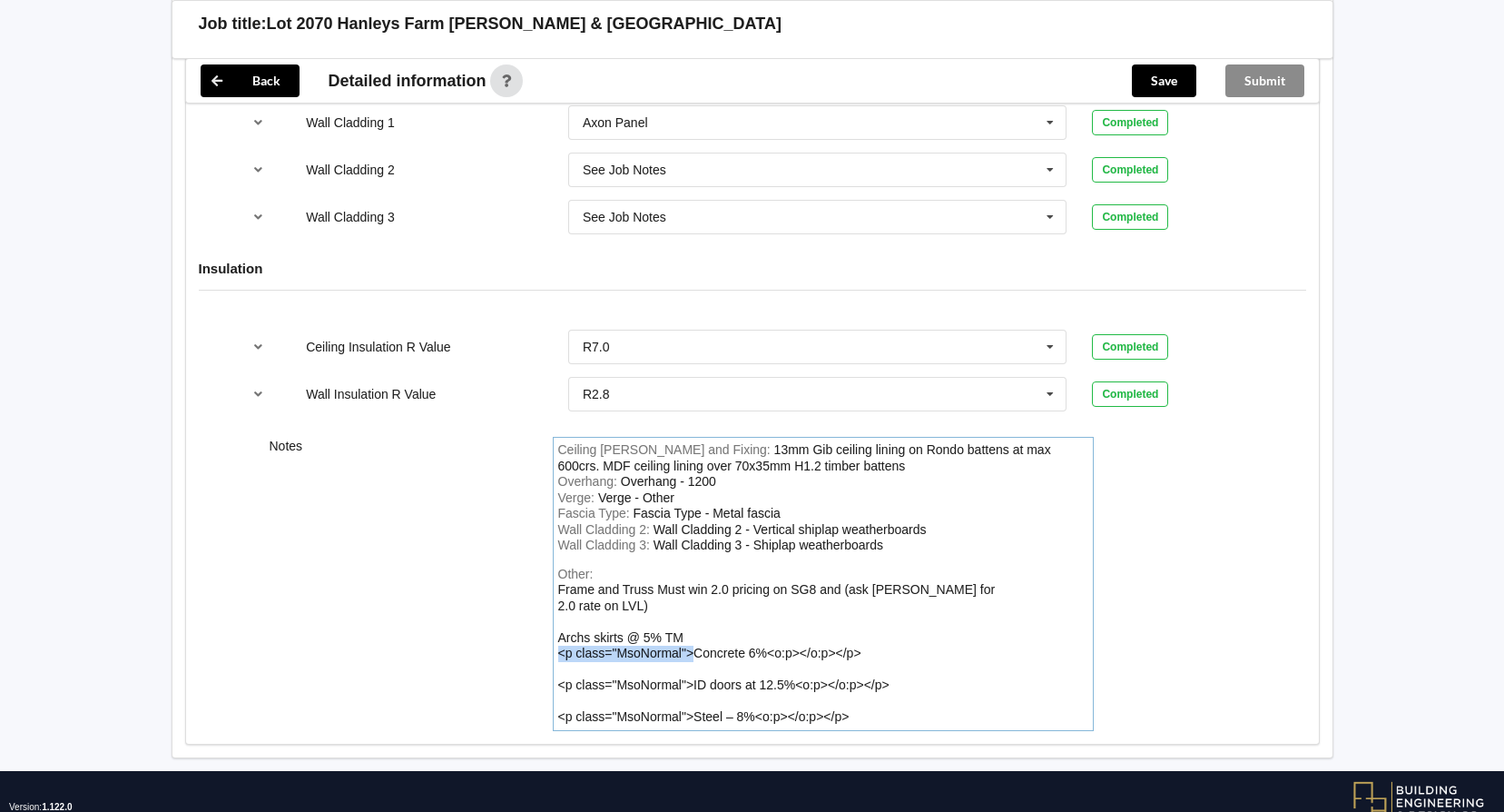
drag, startPoint x: 692, startPoint y: 636, endPoint x: 536, endPoint y: 629, distance: 156.2
click at [536, 629] on div "Notes Ceiling [PERSON_NAME] and Fixing : 13mm Gib ceiling lining on Rondo batte…" at bounding box center [752, 583] width 1133 height 320
click at [735, 636] on div "Other: Frame and Truss Must win 2.0 pricing on SG8 and (ask [PERSON_NAME] for 2…" at bounding box center [823, 646] width 531 height 159
click at [719, 630] on div "Frame and Truss Must win 2.0 pricing on SG8 and (ask [PERSON_NAME] for 2.0 rate…" at bounding box center [777, 652] width 438 height 142
click at [733, 638] on div "Other: Frame and Truss Must win 2.0 pricing on SG8 and (ask [PERSON_NAME] for 2…" at bounding box center [823, 646] width 531 height 159
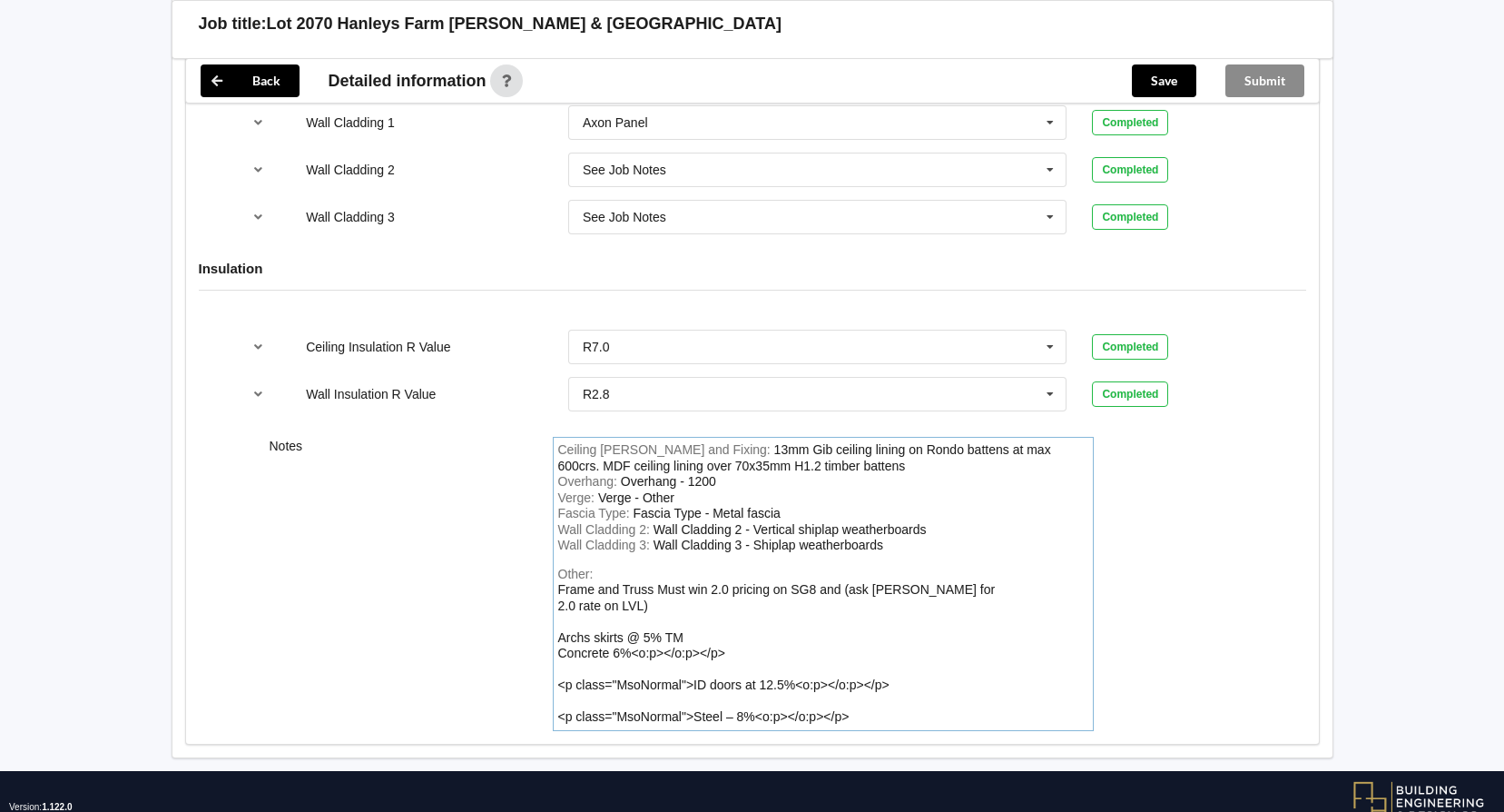
click at [722, 634] on div "Other: Frame and Truss Must win 2.0 pricing on SG8 and (ask [PERSON_NAME] for 2…" at bounding box center [823, 646] width 531 height 159
drag, startPoint x: 695, startPoint y: 698, endPoint x: 795, endPoint y: 666, distance: 105.0
click at [795, 666] on div "Frame and Truss Must win 2.0 pricing on SG8 and (ask [PERSON_NAME] for 2.0 rate…" at bounding box center [777, 652] width 438 height 142
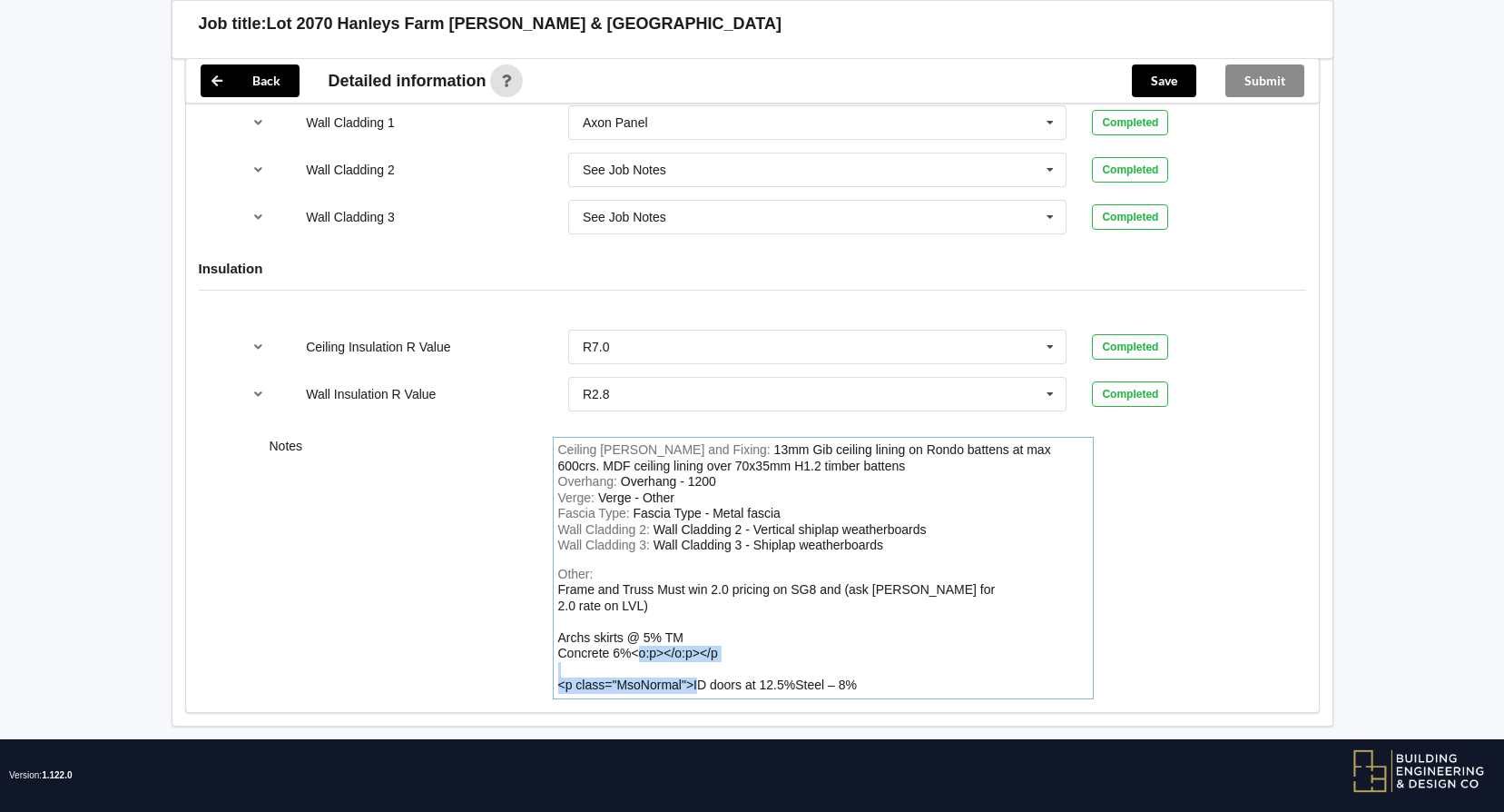
drag, startPoint x: 697, startPoint y: 666, endPoint x: 638, endPoint y: 633, distance: 67.6
click at [638, 633] on div "Frame and Truss Must win 2.0 pricing on SG8 and (ask [PERSON_NAME] for 2.0 rate…" at bounding box center [777, 636] width 438 height 109
click at [741, 646] on div "Other: Frame and Truss Must win 2.0 pricing on SG8 and (ask [PERSON_NAME] for 2…" at bounding box center [823, 630] width 531 height 127
click at [743, 651] on div "Other: Frame and Truss Must win 2.0 pricing on SG8 and (ask [PERSON_NAME] for 2…" at bounding box center [823, 630] width 531 height 127
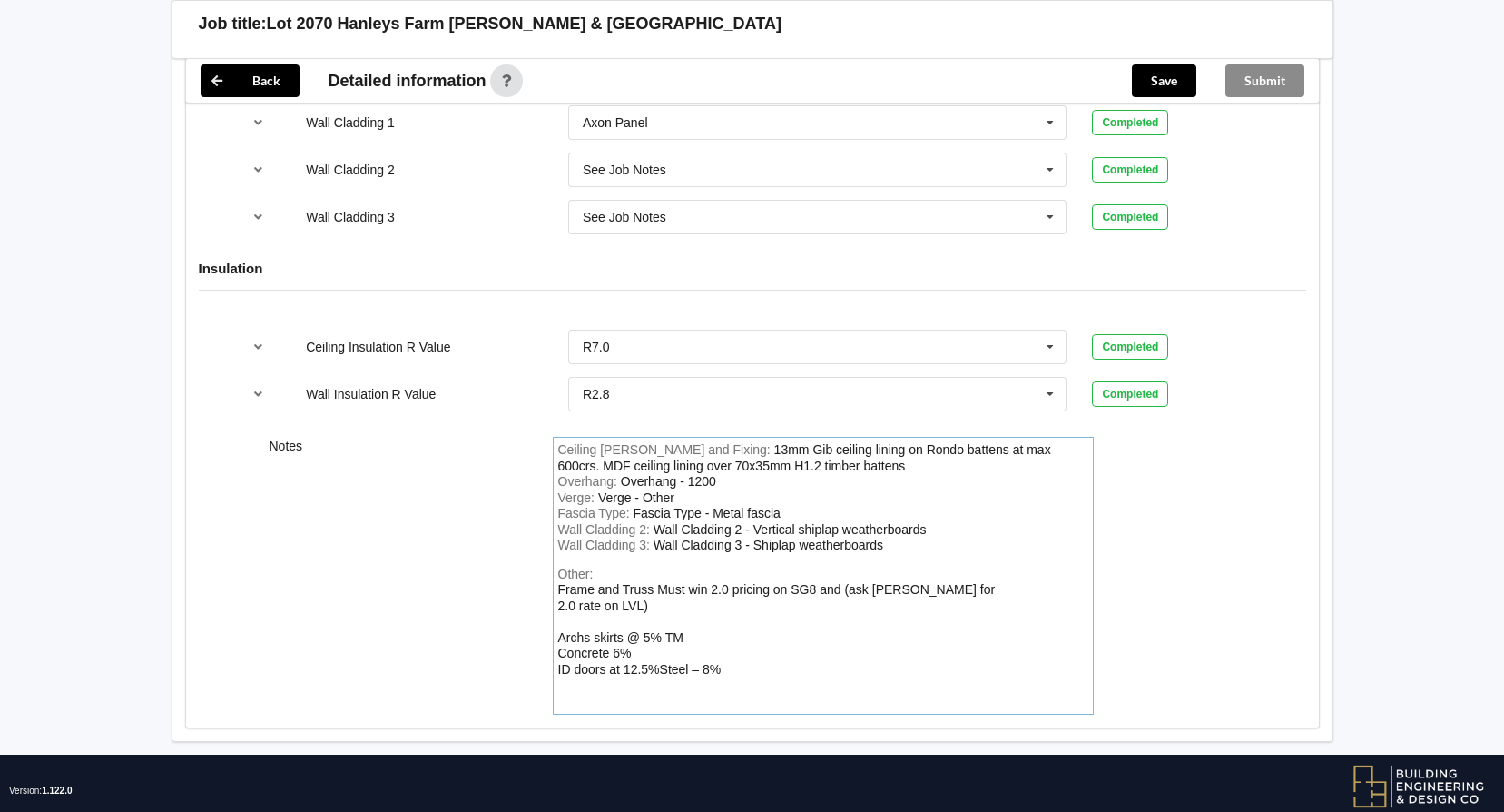
click at [581, 660] on div "Other: Frame and Truss Must win 2.0 pricing on SG8 and (ask [PERSON_NAME] for 2…" at bounding box center [823, 638] width 531 height 144
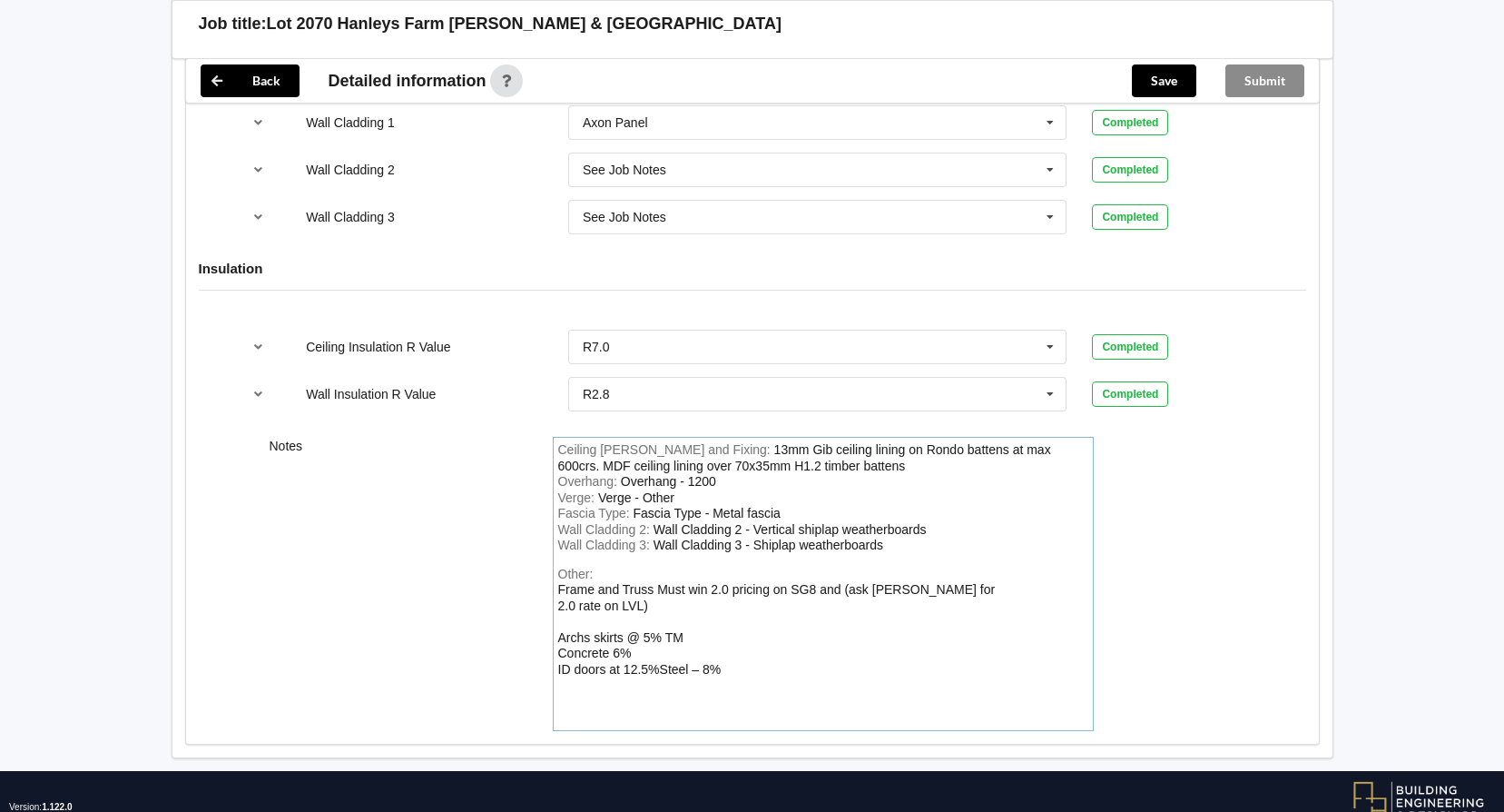
scroll to position [2614, 0]
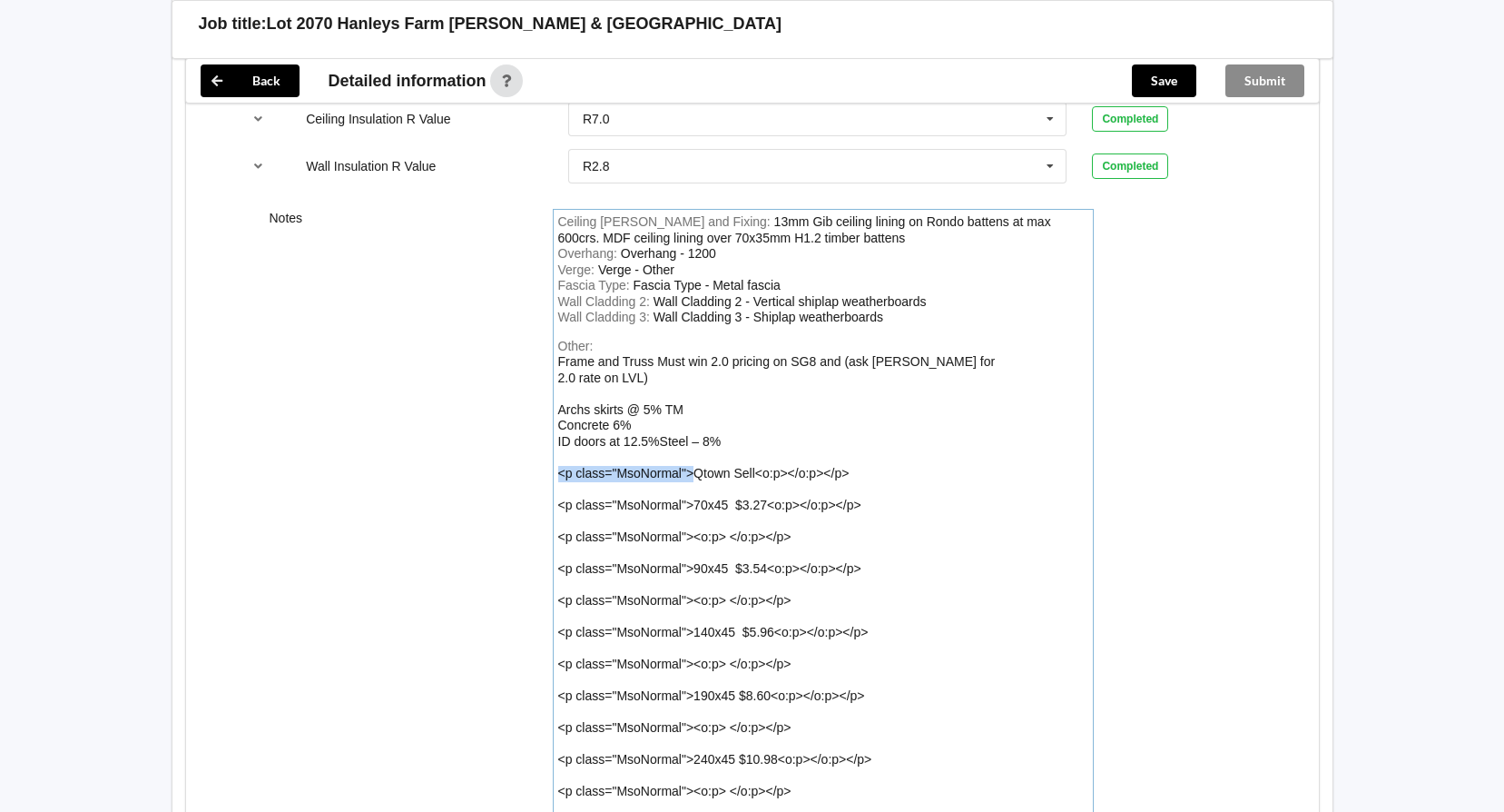
drag, startPoint x: 696, startPoint y: 454, endPoint x: 558, endPoint y: 454, distance: 138.0
click at [558, 454] on div "Frame and Truss Must win 2.0 pricing on SG8 and (ask [PERSON_NAME] for 2.0 rate…" at bounding box center [777, 591] width 438 height 476
click at [741, 457] on div "Other: Frame and Truss Must win 2.0 pricing on SG8 and (ask [PERSON_NAME] for 2…" at bounding box center [823, 585] width 531 height 492
click at [707, 454] on div "Other: Frame and Truss Must win 2.0 pricing on SG8 and (ask [PERSON_NAME] for 2…" at bounding box center [823, 585] width 531 height 492
click at [705, 456] on div "Frame and Truss Must win 2.0 pricing on SG8 and (ask [PERSON_NAME] for 2.0 rate…" at bounding box center [777, 591] width 438 height 476
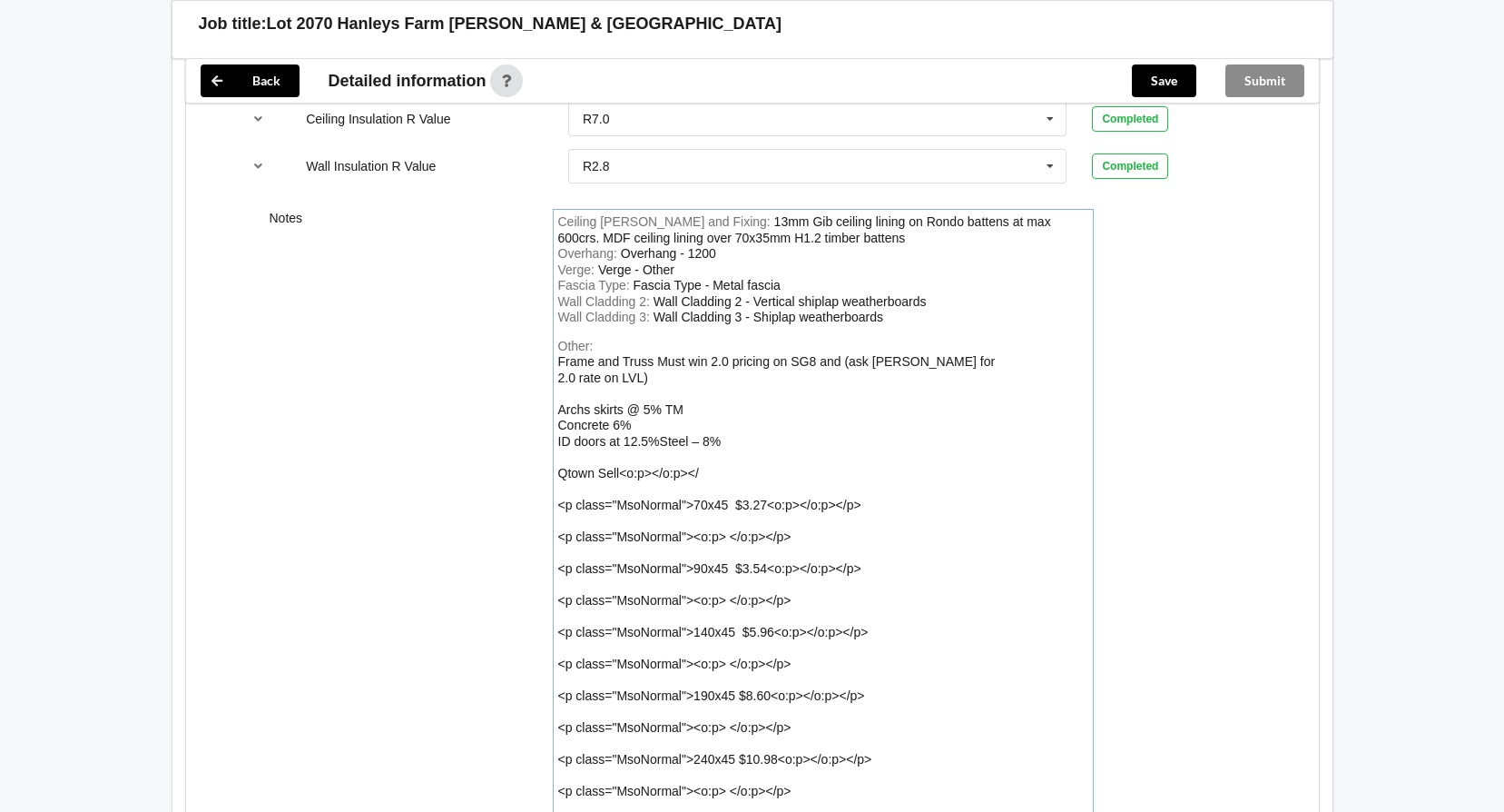
click at [712, 453] on div "Other: Frame and Truss Must win 2.0 pricing on SG8 and (ask [PERSON_NAME] for 2…" at bounding box center [823, 585] width 531 height 492
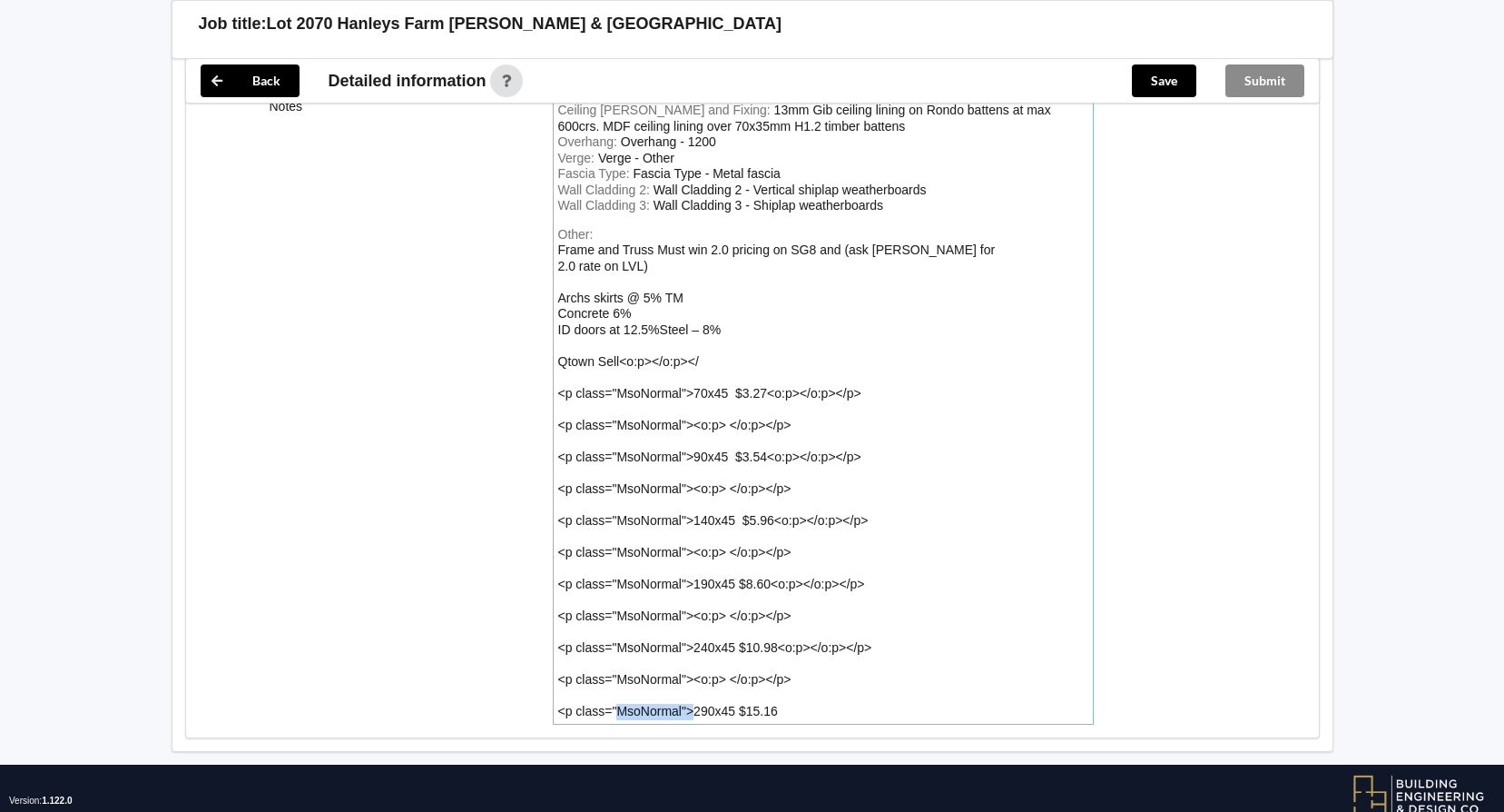
scroll to position [2731, 0]
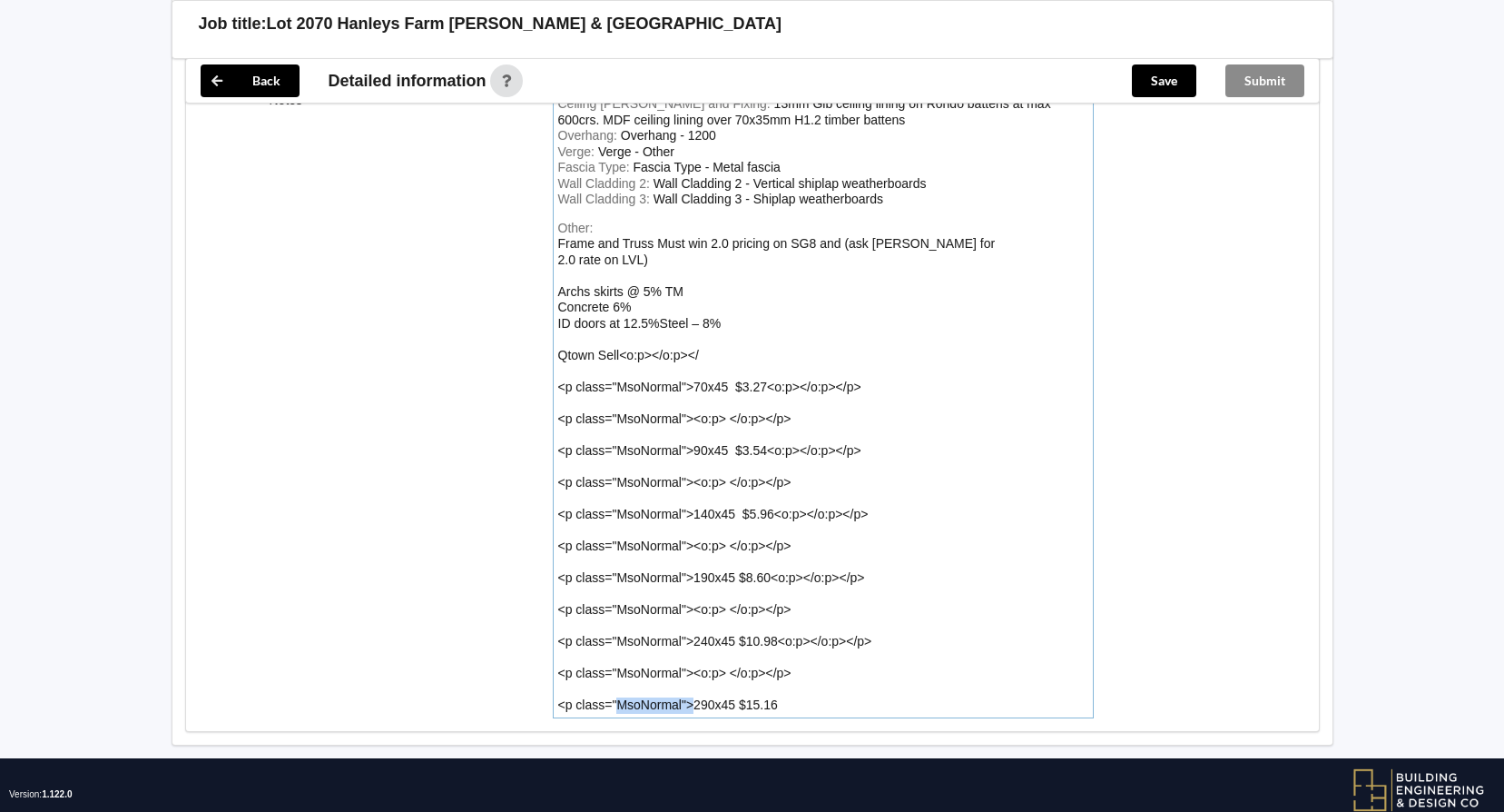
drag, startPoint x: 691, startPoint y: 797, endPoint x: 620, endPoint y: 766, distance: 77.5
click at [695, 684] on div "Frame and Truss Must win 2.0 pricing on SG8 and (ask [PERSON_NAME] for 2.0 rate…" at bounding box center [777, 474] width 438 height 476
click at [698, 684] on div "Frame and Truss Must win 2.0 pricing on SG8 and (ask [PERSON_NAME] for 2.0 rate…" at bounding box center [777, 474] width 438 height 476
drag, startPoint x: 688, startPoint y: 685, endPoint x: 550, endPoint y: 682, distance: 138.0
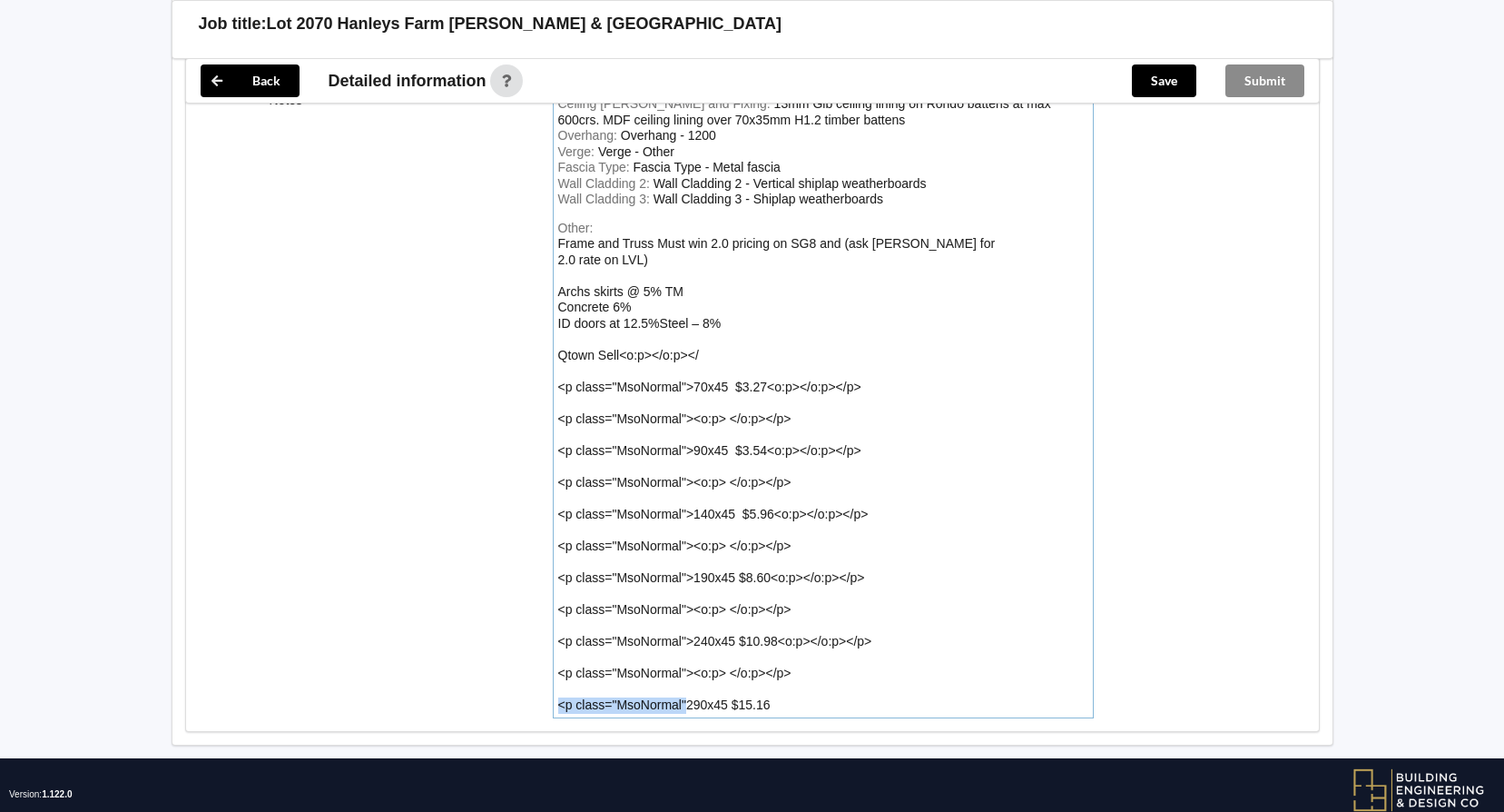
click at [550, 682] on div "Ceiling [PERSON_NAME] and Fixing : 13mm Gib ceiling lining on Rondo battens at …" at bounding box center [824, 405] width 567 height 627
drag, startPoint x: 687, startPoint y: 686, endPoint x: 557, endPoint y: 682, distance: 130.1
click at [558, 682] on div "Other: Frame and Truss Must win 2.0 pricing on SG8 and (ask [PERSON_NAME] for 2…" at bounding box center [823, 467] width 531 height 492
drag, startPoint x: 804, startPoint y: 648, endPoint x: 786, endPoint y: 655, distance: 19.3
click at [787, 654] on div "Other: Frame and Truss Must win 2.0 pricing on SG8 and (ask [PERSON_NAME] for 2…" at bounding box center [823, 467] width 531 height 492
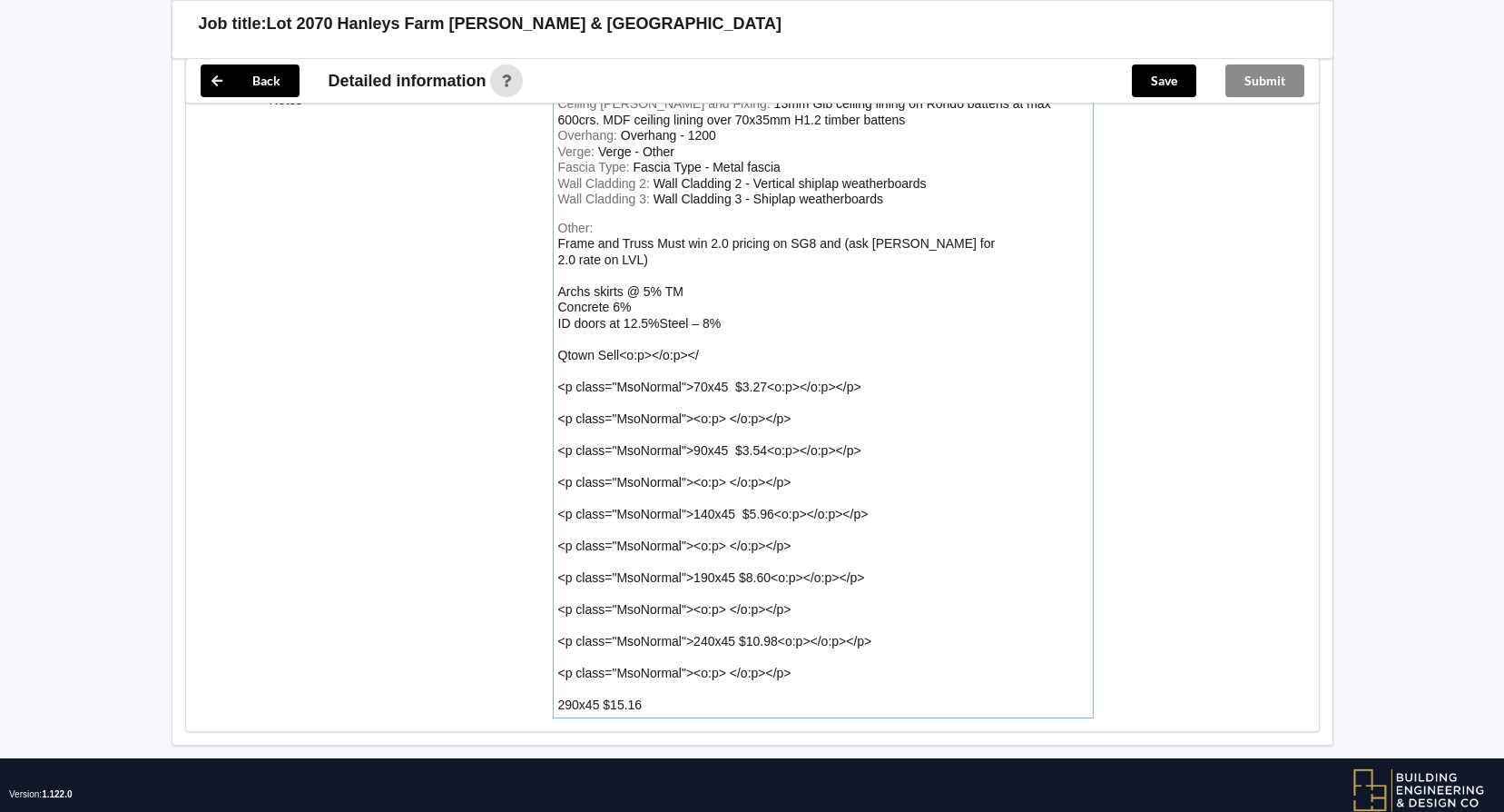
click at [788, 655] on div "Frame and Truss Must win 2.0 pricing on SG8 and (ask [PERSON_NAME] for 2.0 rate…" at bounding box center [777, 474] width 438 height 476
drag, startPoint x: 794, startPoint y: 654, endPoint x: 777, endPoint y: 627, distance: 31.9
click at [777, 627] on div "Other: Frame and Truss Must win 2.0 pricing on SG8 and (ask [PERSON_NAME] for 2…" at bounding box center [823, 467] width 531 height 492
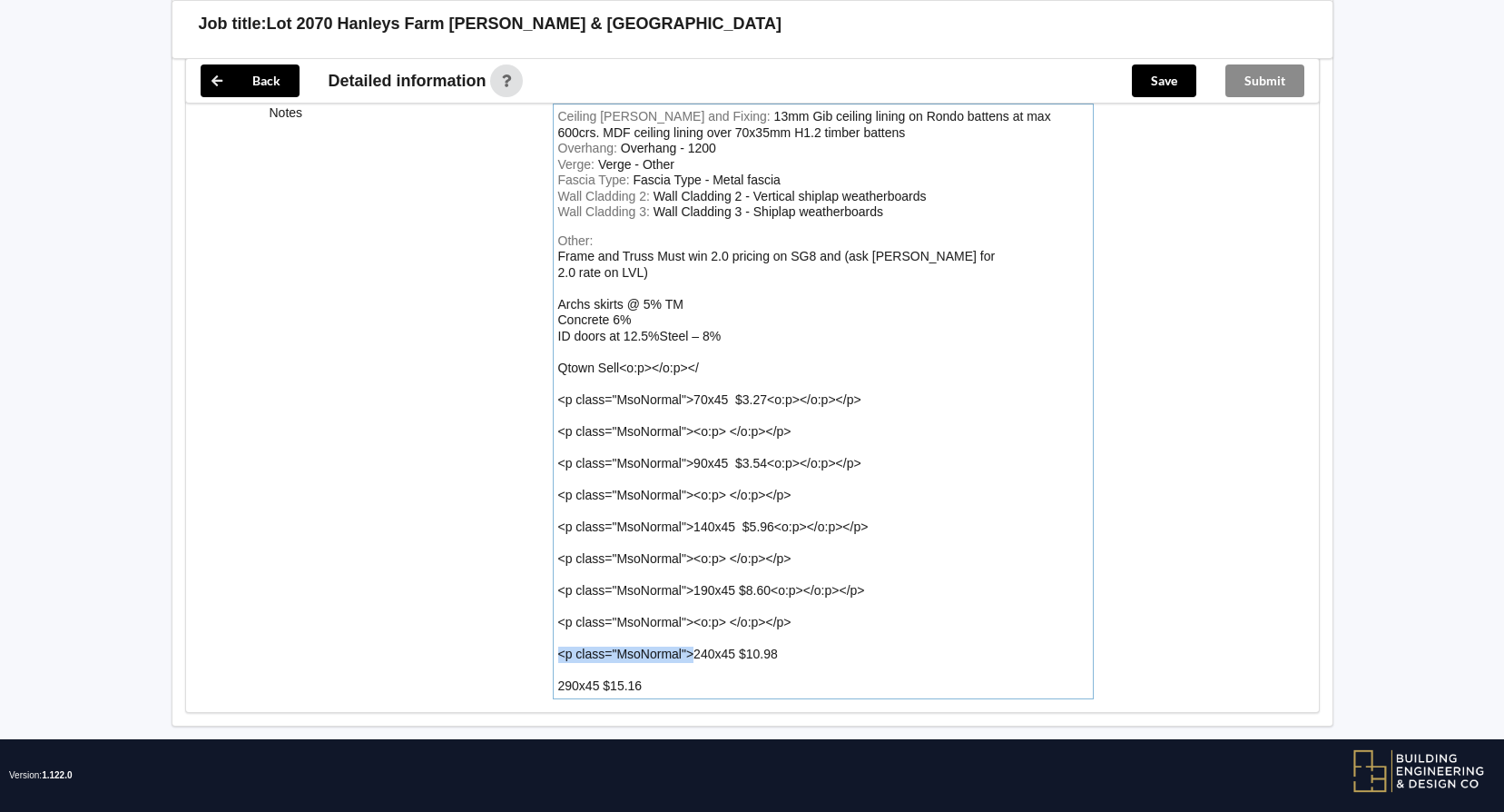
drag, startPoint x: 695, startPoint y: 634, endPoint x: 559, endPoint y: 628, distance: 136.1
click at [559, 628] on div "Frame and Truss Must win 2.0 pricing on SG8 and (ask [PERSON_NAME] for 2.0 rate…" at bounding box center [777, 471] width 438 height 444
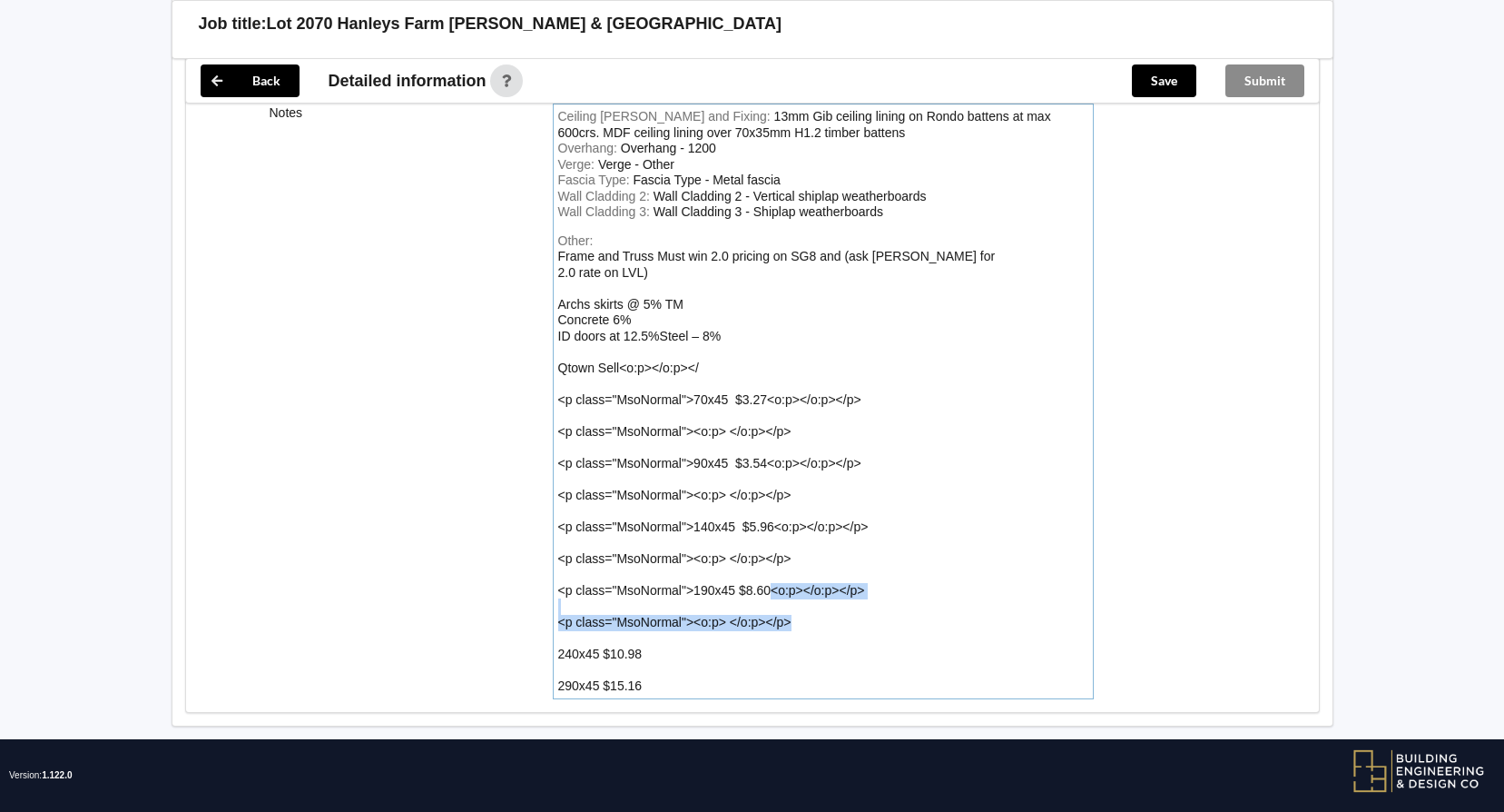
drag, startPoint x: 779, startPoint y: 606, endPoint x: 774, endPoint y: 576, distance: 30.4
click at [774, 576] on div "Other: Frame and Truss Must win 2.0 pricing on SG8 and (ask [PERSON_NAME] for 2…" at bounding box center [823, 464] width 531 height 461
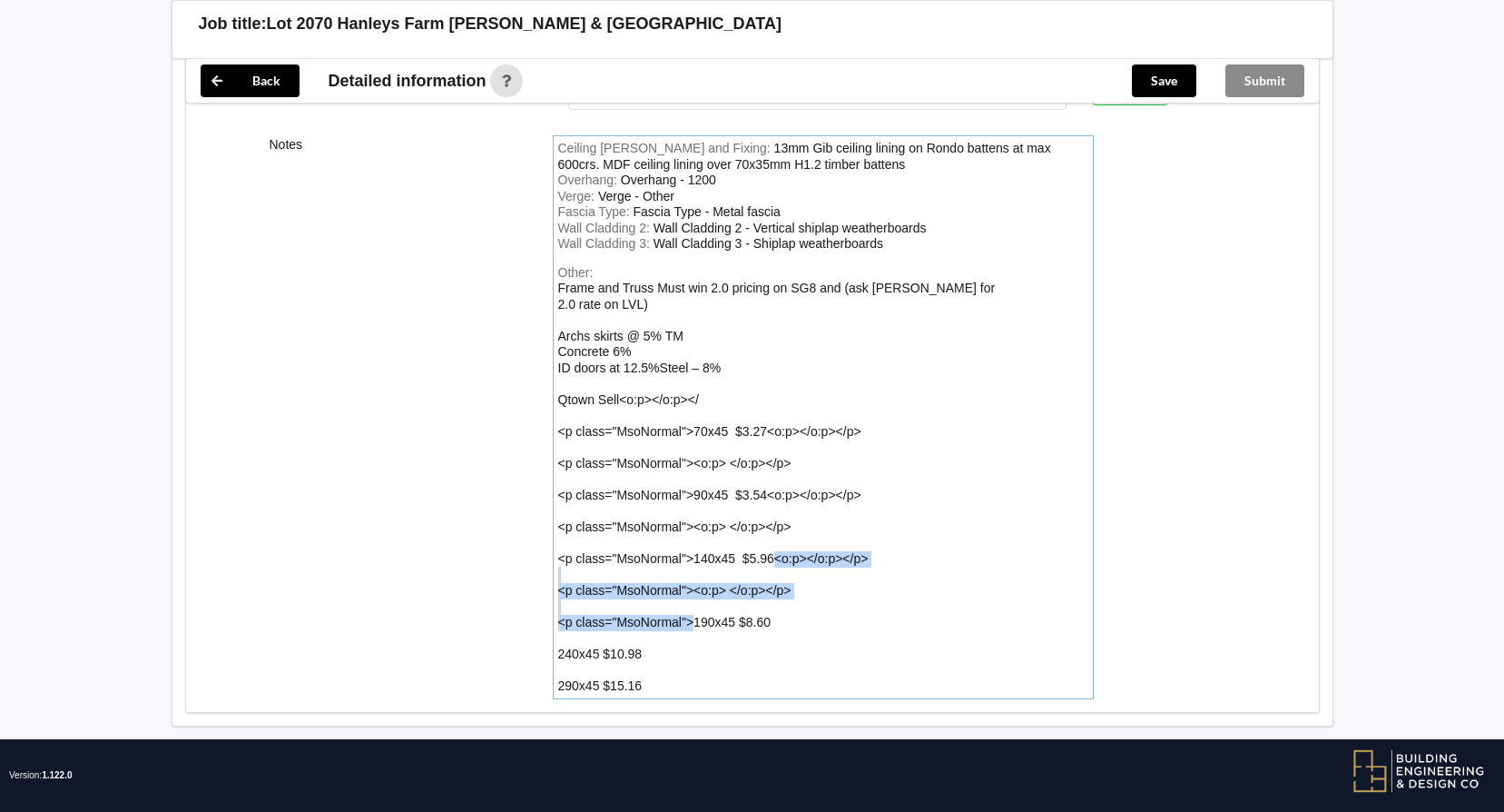
drag, startPoint x: 695, startPoint y: 603, endPoint x: 777, endPoint y: 542, distance: 102.2
click at [777, 542] on div "Frame and Truss Must win 2.0 pricing on SG8 and (ask [PERSON_NAME] for 2.0 rate…" at bounding box center [777, 487] width 438 height 412
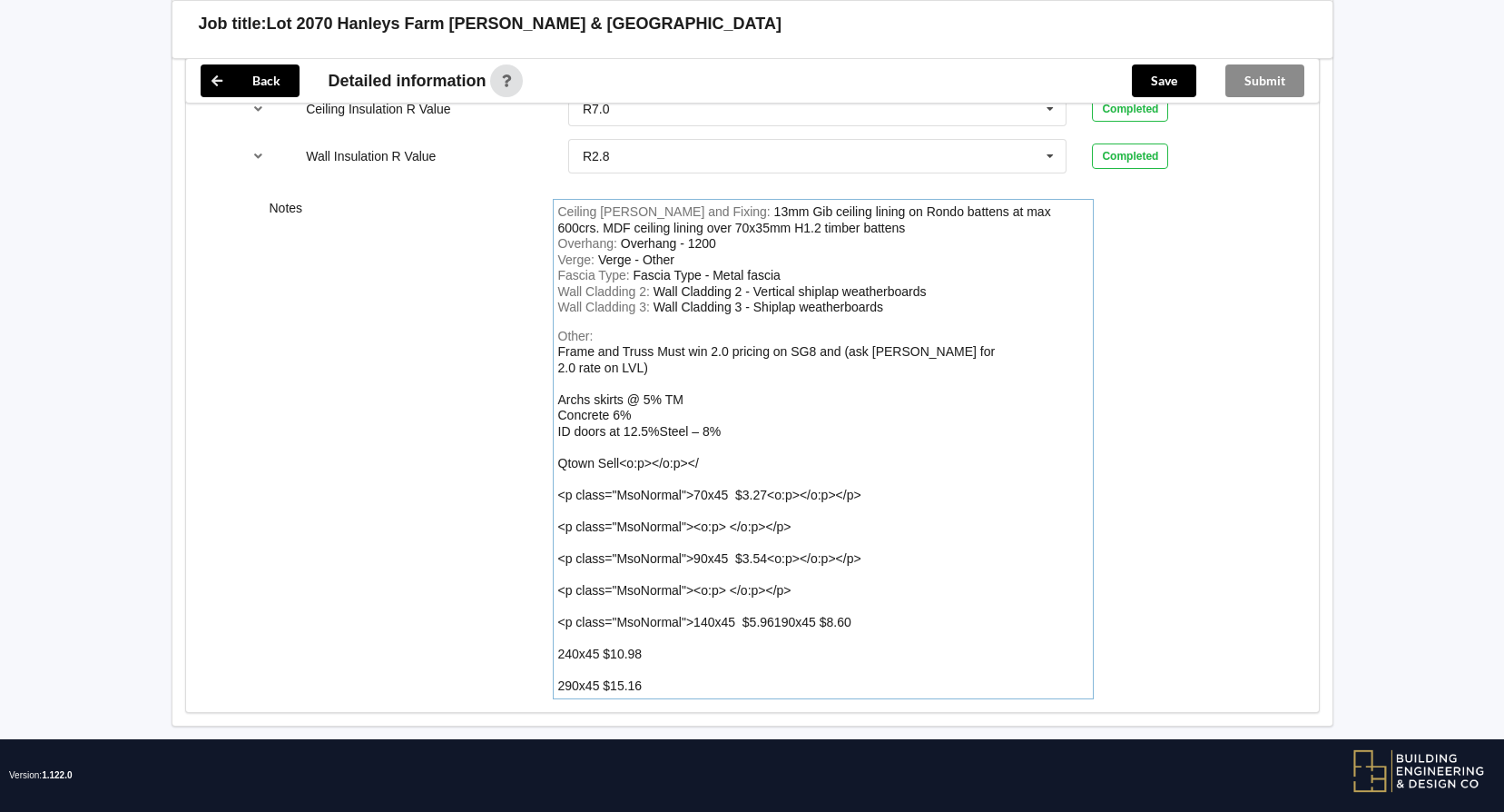
click at [775, 605] on div "Frame and Truss Must win 2.0 pricing on SG8 and (ask [PERSON_NAME] for 2.0 rate…" at bounding box center [777, 518] width 438 height 349
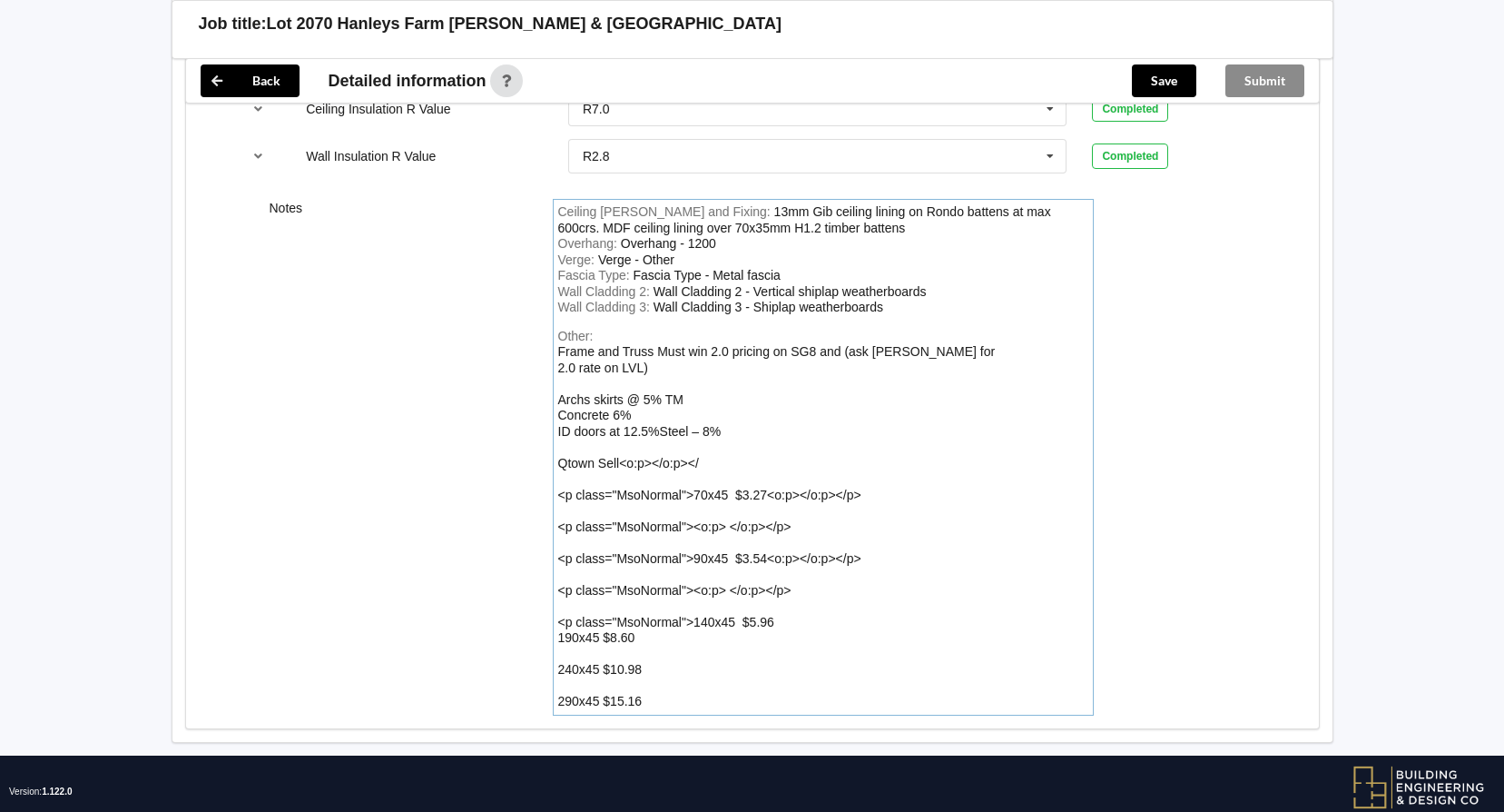
scroll to position [2640, 0]
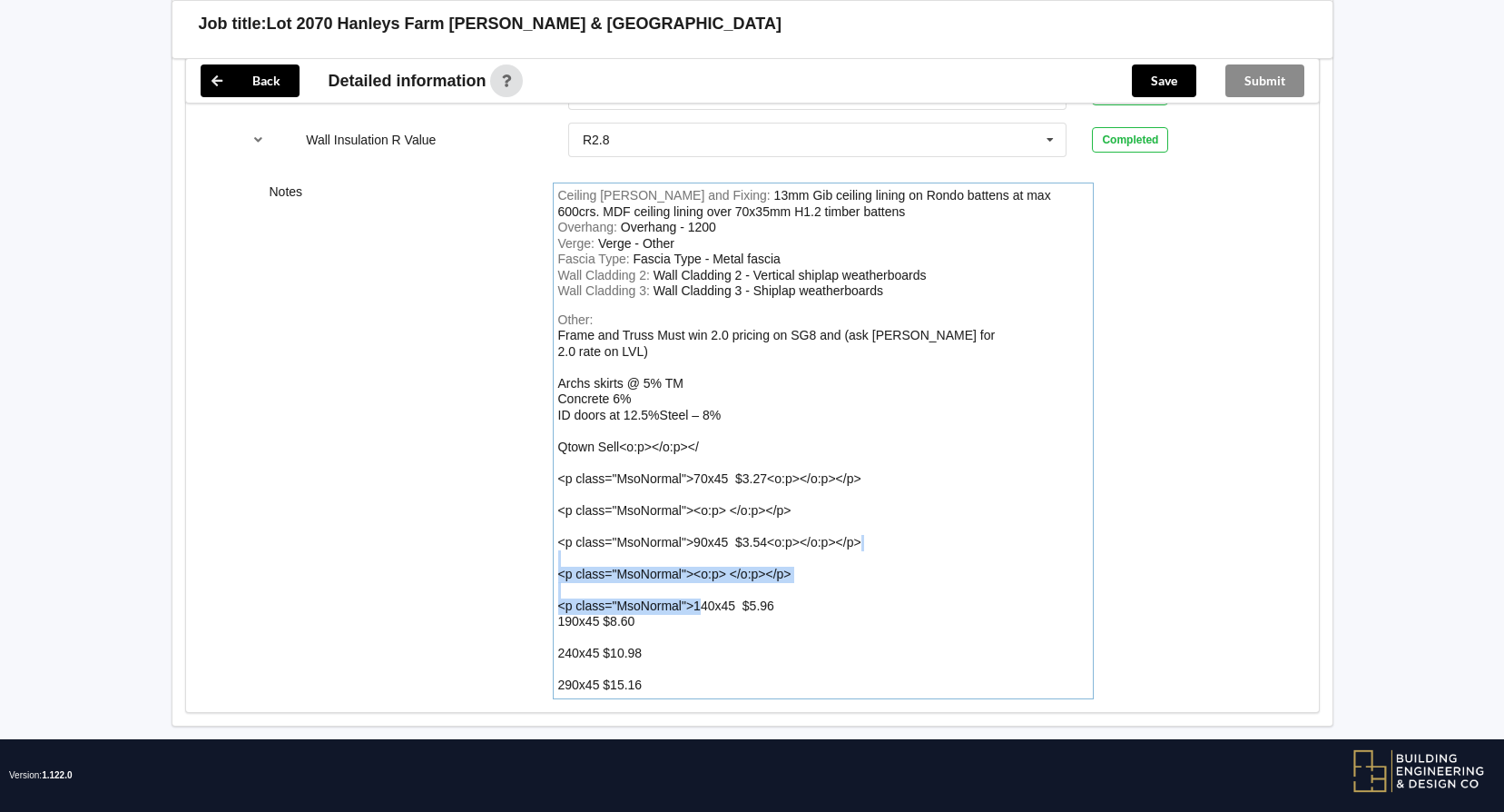
drag, startPoint x: 698, startPoint y: 588, endPoint x: 604, endPoint y: 547, distance: 102.6
click at [604, 547] on div "Other: Frame and Truss Must win 2.0 pricing on SG8 and (ask [PERSON_NAME] for 2…" at bounding box center [823, 503] width 531 height 381
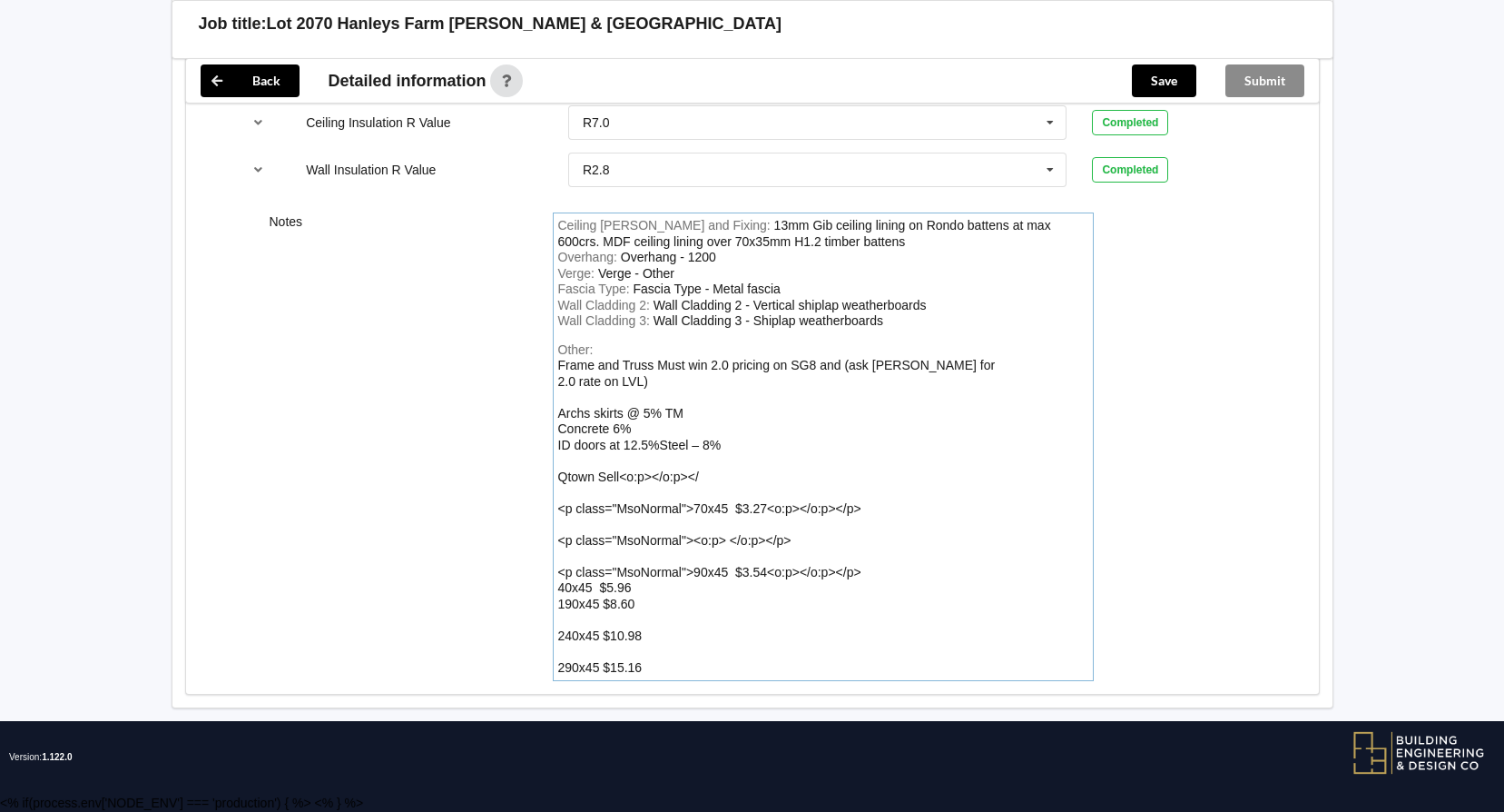
scroll to position [2591, 0]
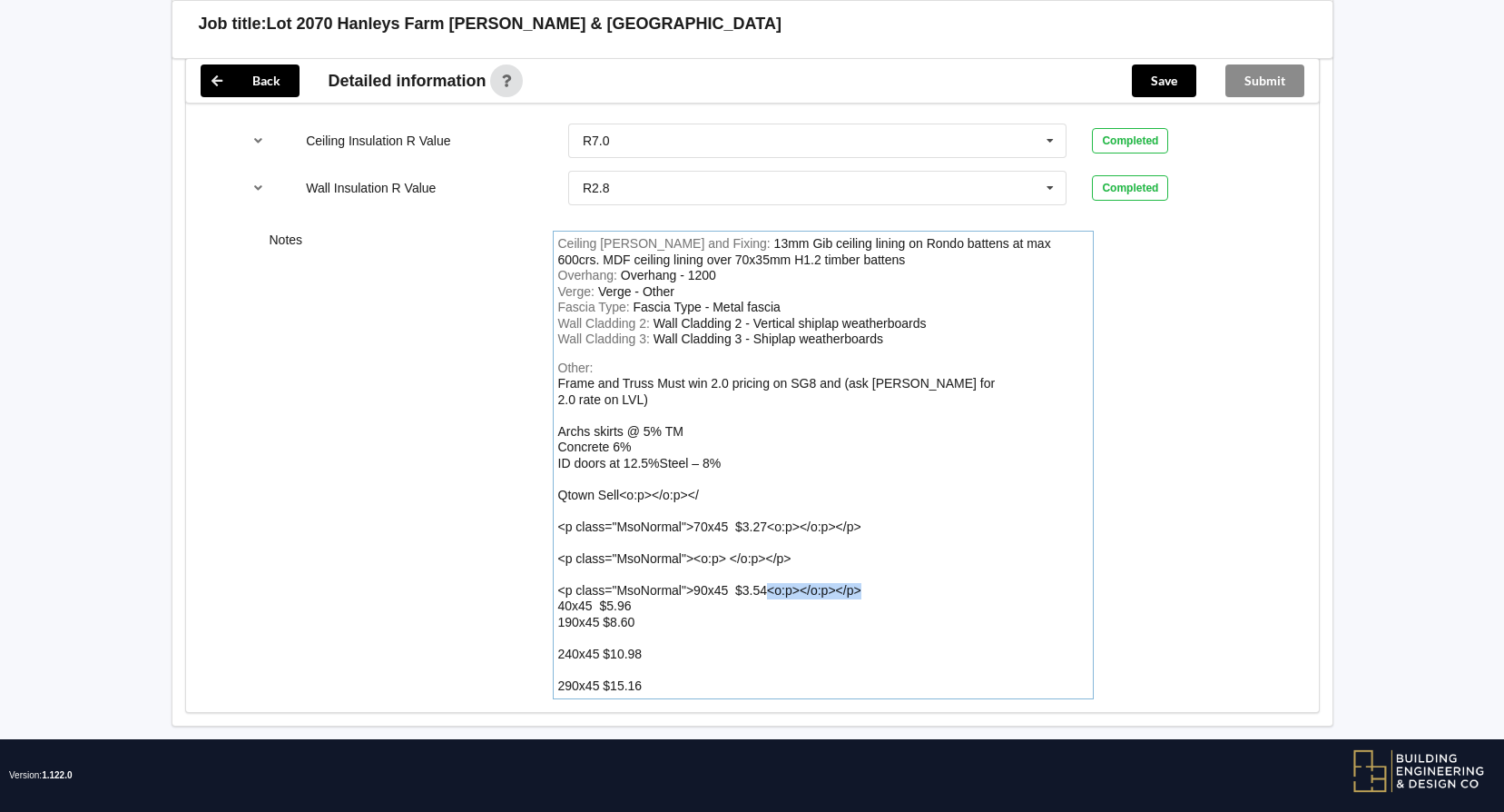
drag, startPoint x: 863, startPoint y: 575, endPoint x: 768, endPoint y: 573, distance: 95.0
click at [768, 573] on div "Other: Frame and Truss Must win 2.0 pricing on SG8 and (ask [PERSON_NAME] for 2…" at bounding box center [823, 528] width 531 height 334
drag, startPoint x: 693, startPoint y: 569, endPoint x: 583, endPoint y: 531, distance: 116.4
click at [583, 531] on div "Other: Frame and Truss Must win 2.0 pricing on SG8 and (ask [PERSON_NAME] for 2…" at bounding box center [823, 528] width 531 height 334
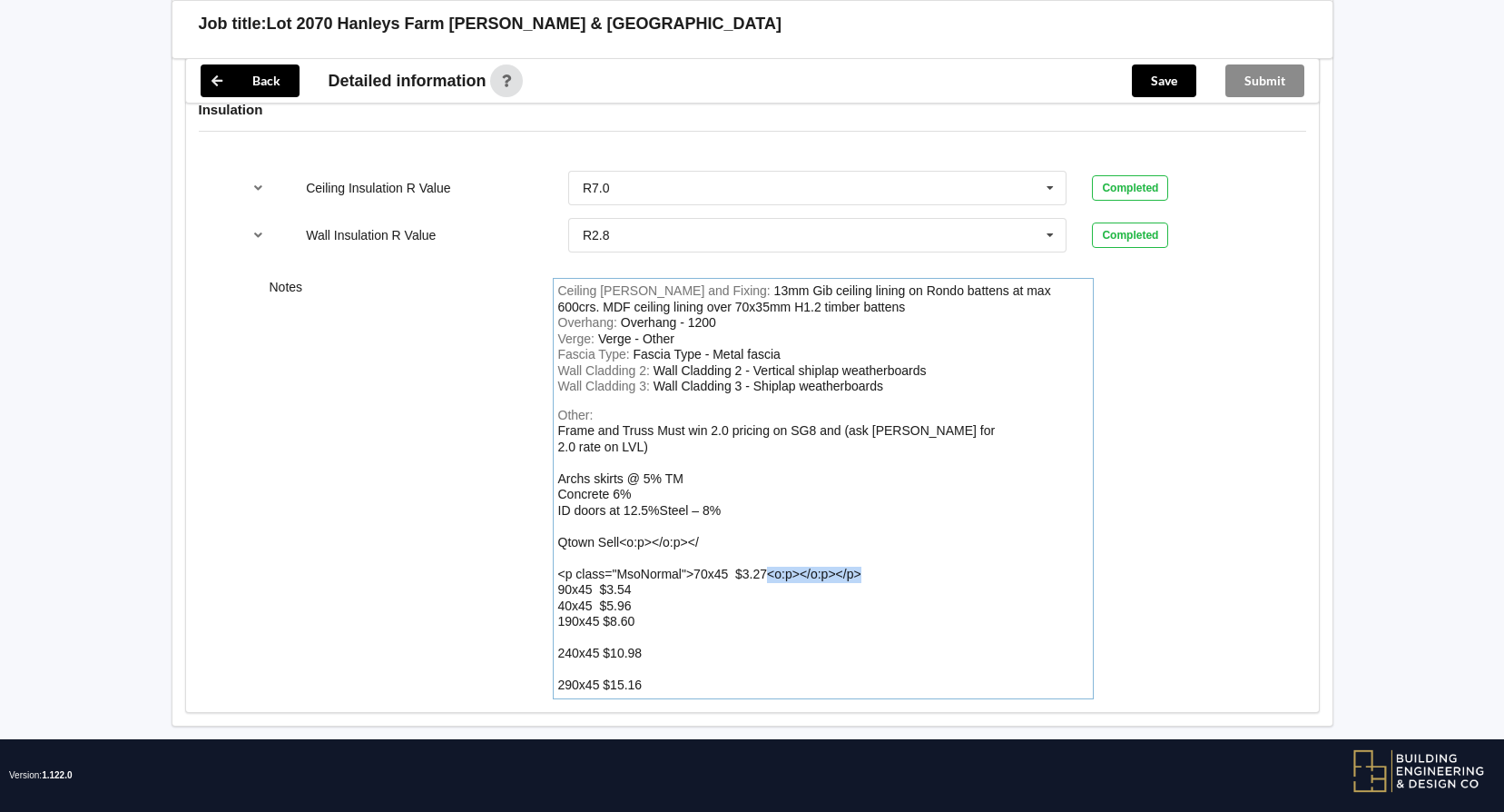
drag, startPoint x: 863, startPoint y: 556, endPoint x: 769, endPoint y: 556, distance: 94.0
click at [769, 556] on div "Other: Frame and Truss Must win 2.0 pricing on SG8 and (ask [PERSON_NAME] for 2…" at bounding box center [823, 550] width 531 height 286
drag, startPoint x: 693, startPoint y: 557, endPoint x: 551, endPoint y: 536, distance: 143.5
click at [551, 536] on div "Ceiling [PERSON_NAME] and Fixing : 13mm Gib ceiling lining on Rondo battens at …" at bounding box center [824, 488] width 567 height 421
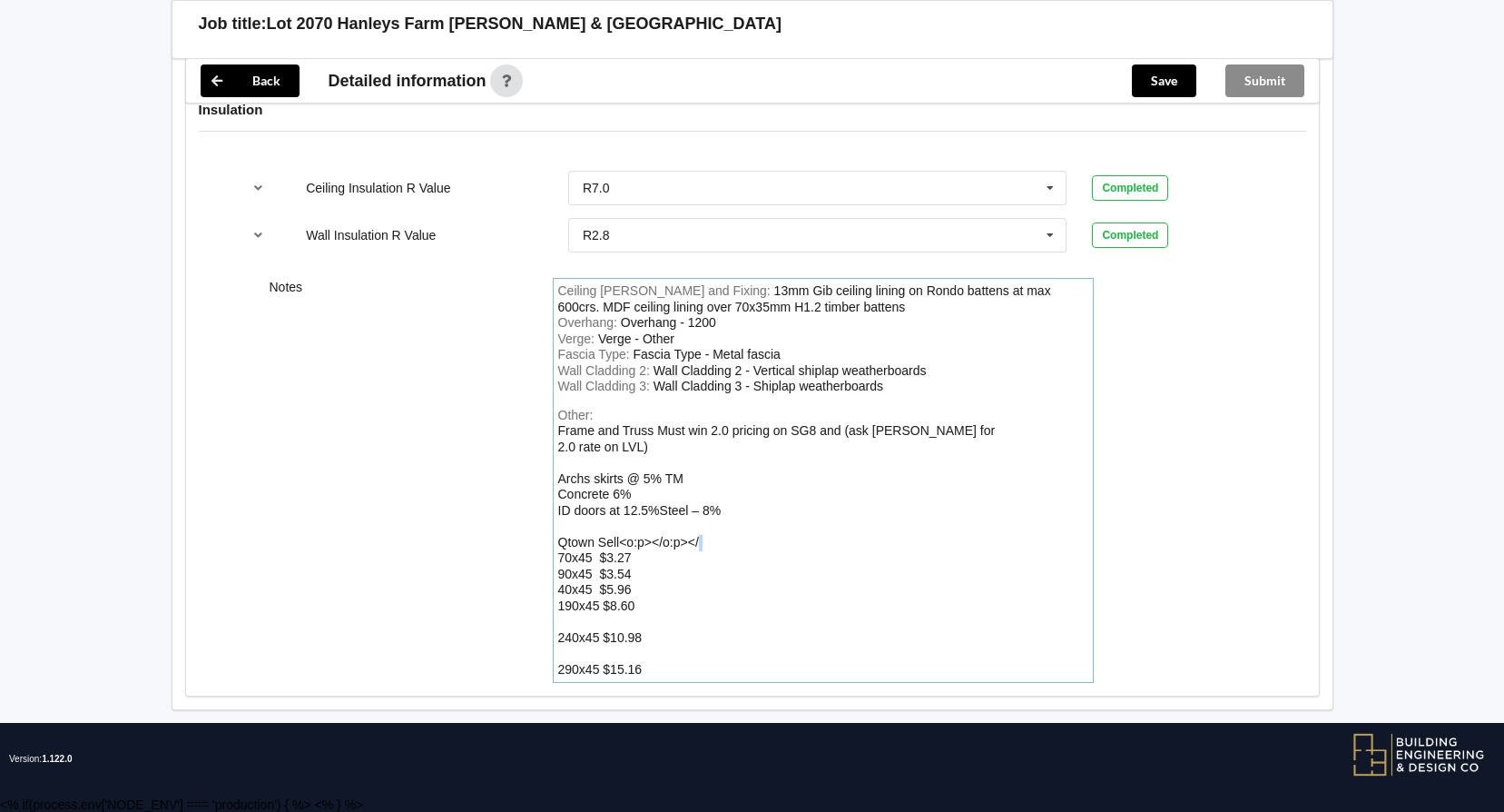
scroll to position [2528, 0]
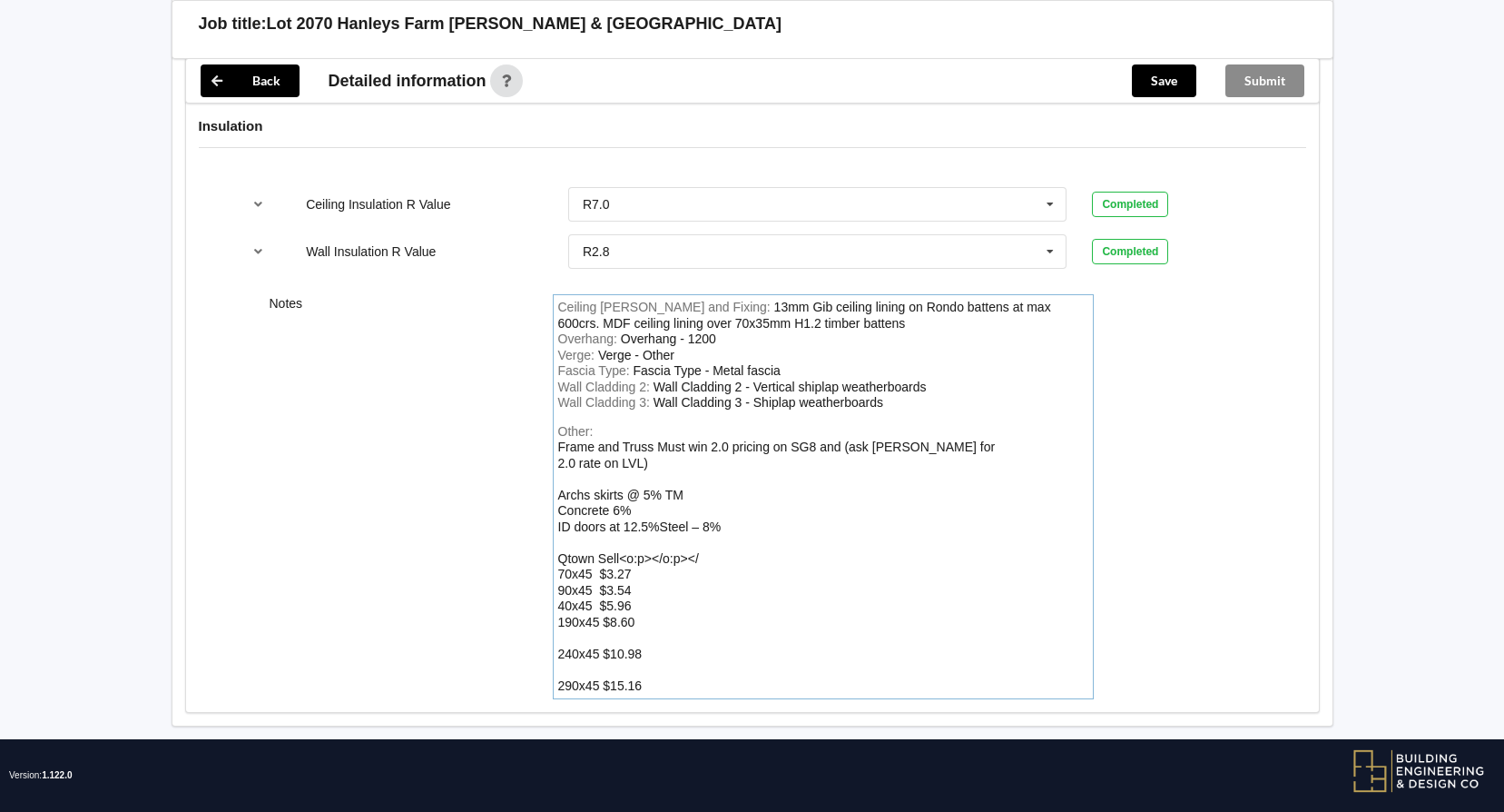
click at [697, 541] on div "Frame and Truss Must win 2.0 pricing on SG8 and (ask [PERSON_NAME] for 2.0 rate…" at bounding box center [777, 566] width 438 height 253
click at [708, 540] on div "Other: Frame and Truss Must win 2.0 pricing on SG8 and (ask [PERSON_NAME] for 2…" at bounding box center [823, 559] width 531 height 271
drag, startPoint x: 706, startPoint y: 540, endPoint x: 623, endPoint y: 542, distance: 83.0
click at [623, 542] on div "Other: Frame and Truss Must win 2.0 pricing on SG8 and (ask [PERSON_NAME] for 2…" at bounding box center [823, 559] width 531 height 271
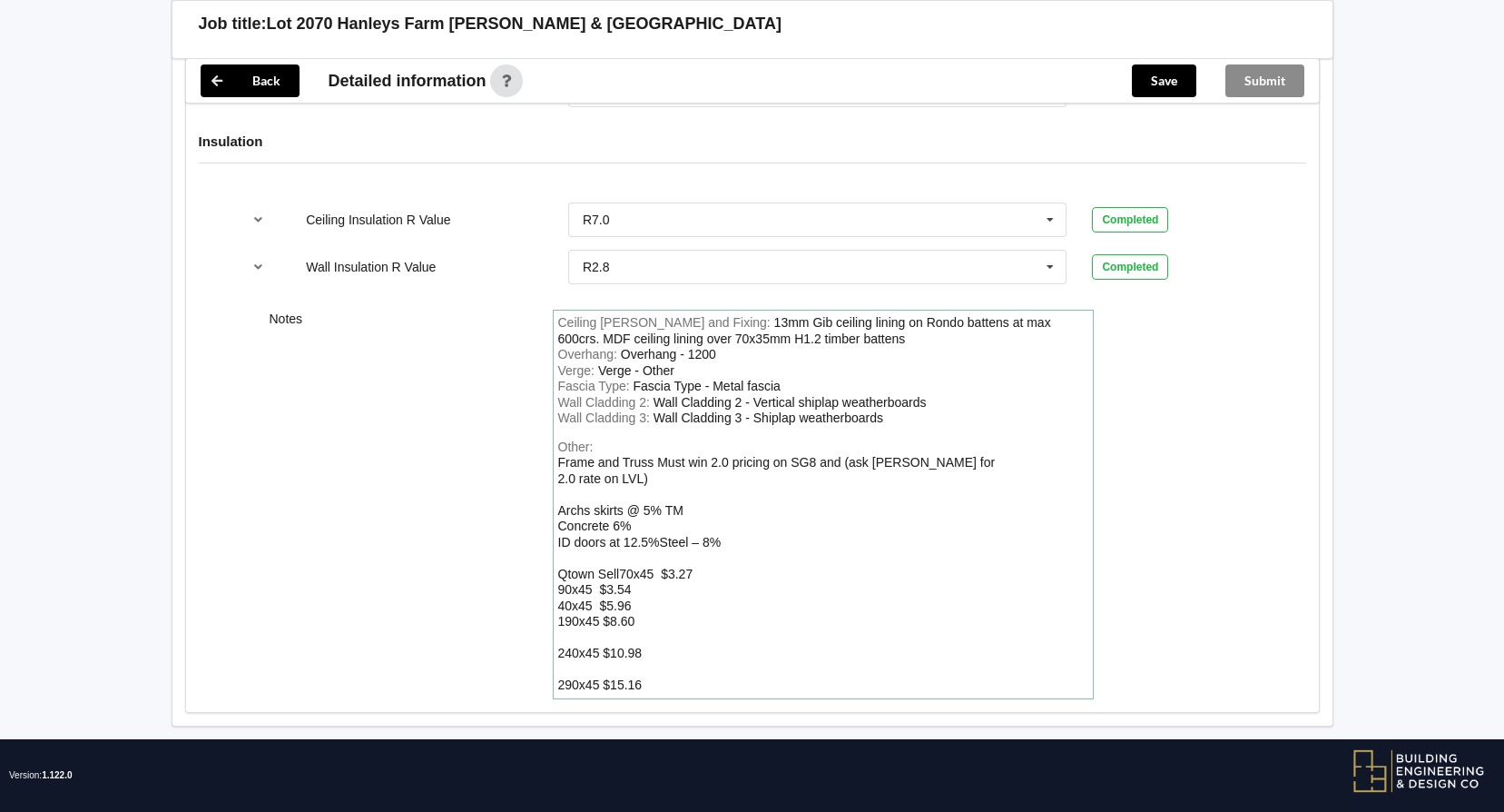
click at [705, 659] on div "Other: Frame and Truss Must win 2.0 pricing on SG8 and (ask [PERSON_NAME] for 2…" at bounding box center [823, 567] width 531 height 254
click at [698, 670] on div "Other: Frame and Truss Must win 2.0 pricing on SG8 and (ask [PERSON_NAME] for 2…" at bounding box center [823, 567] width 531 height 254
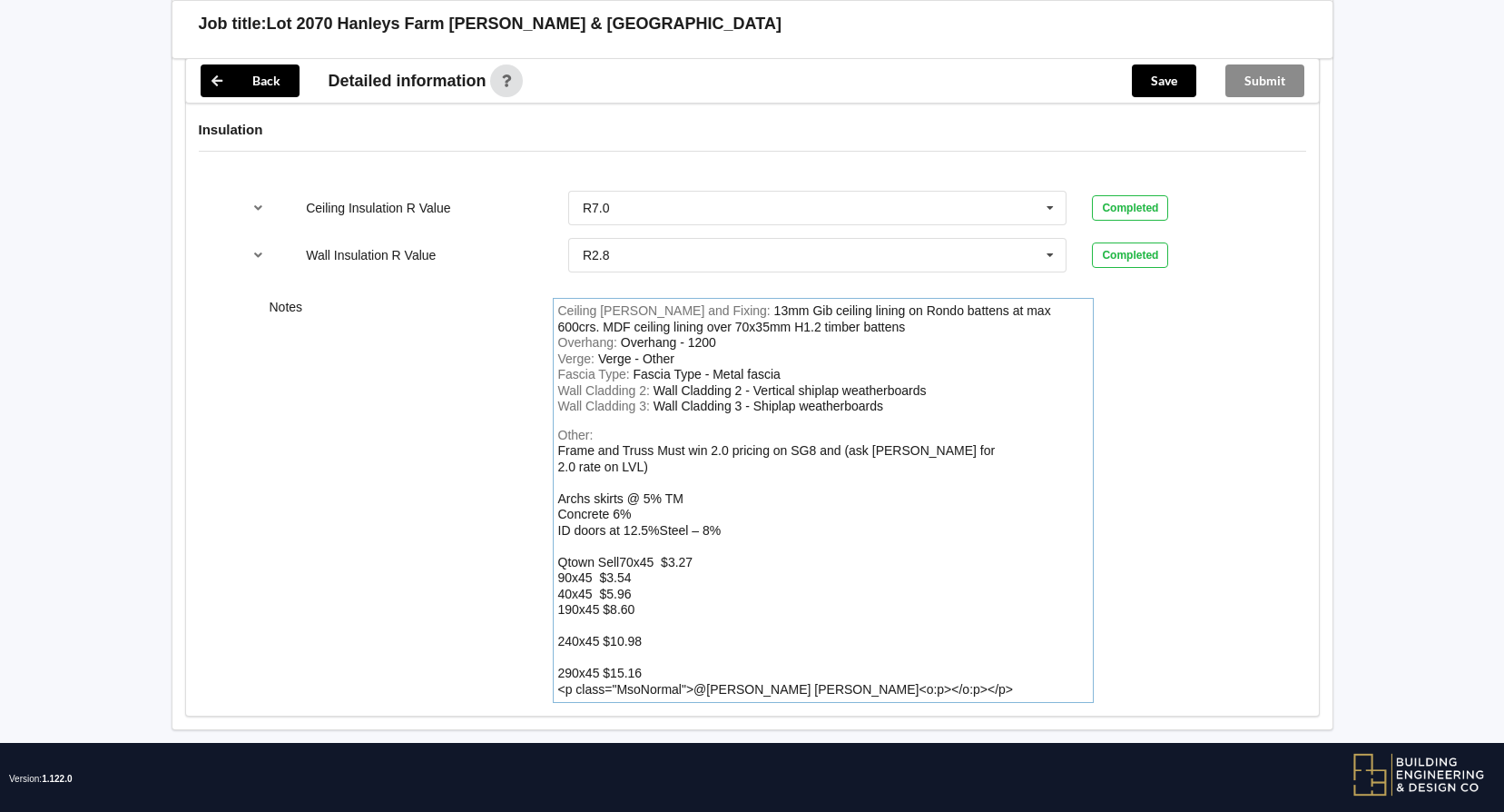
scroll to position [2528, 0]
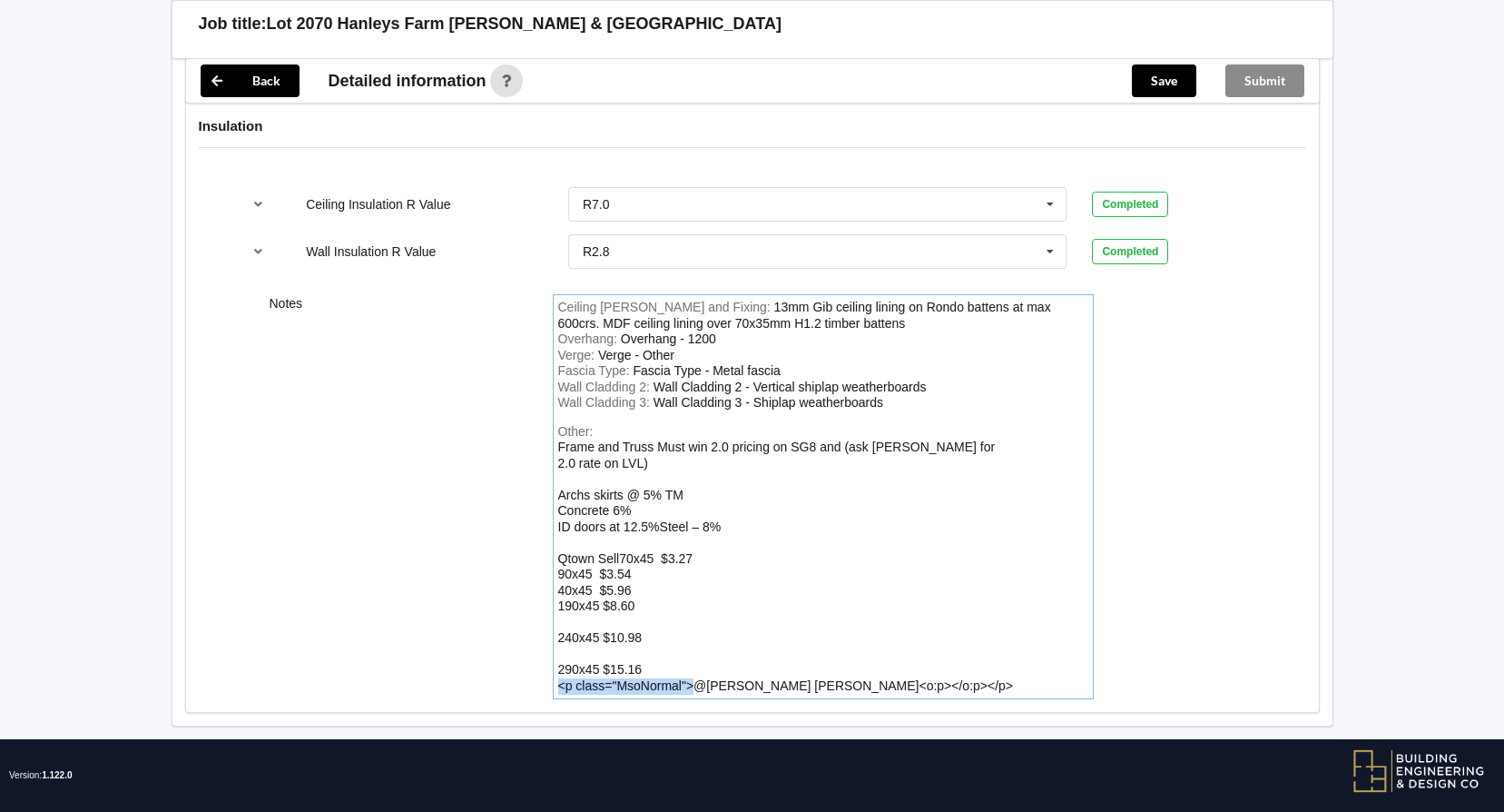
drag, startPoint x: 697, startPoint y: 665, endPoint x: 555, endPoint y: 662, distance: 142.0
click at [555, 662] on div "Ceiling [PERSON_NAME] and Fixing : 13mm Gib ceiling lining on Rondo battens at …" at bounding box center [824, 496] width 541 height 405
click at [844, 669] on div "Other: Frame and Truss Must win 2.0 pricing on SG8 and (ask [PERSON_NAME] for 2…" at bounding box center [823, 559] width 531 height 271
drag, startPoint x: 733, startPoint y: 667, endPoint x: 742, endPoint y: 663, distance: 9.8
click at [733, 667] on div "Frame and Truss Must win 2.0 pricing on SG8 and (ask [PERSON_NAME] for 2.0 rate…" at bounding box center [777, 566] width 438 height 253
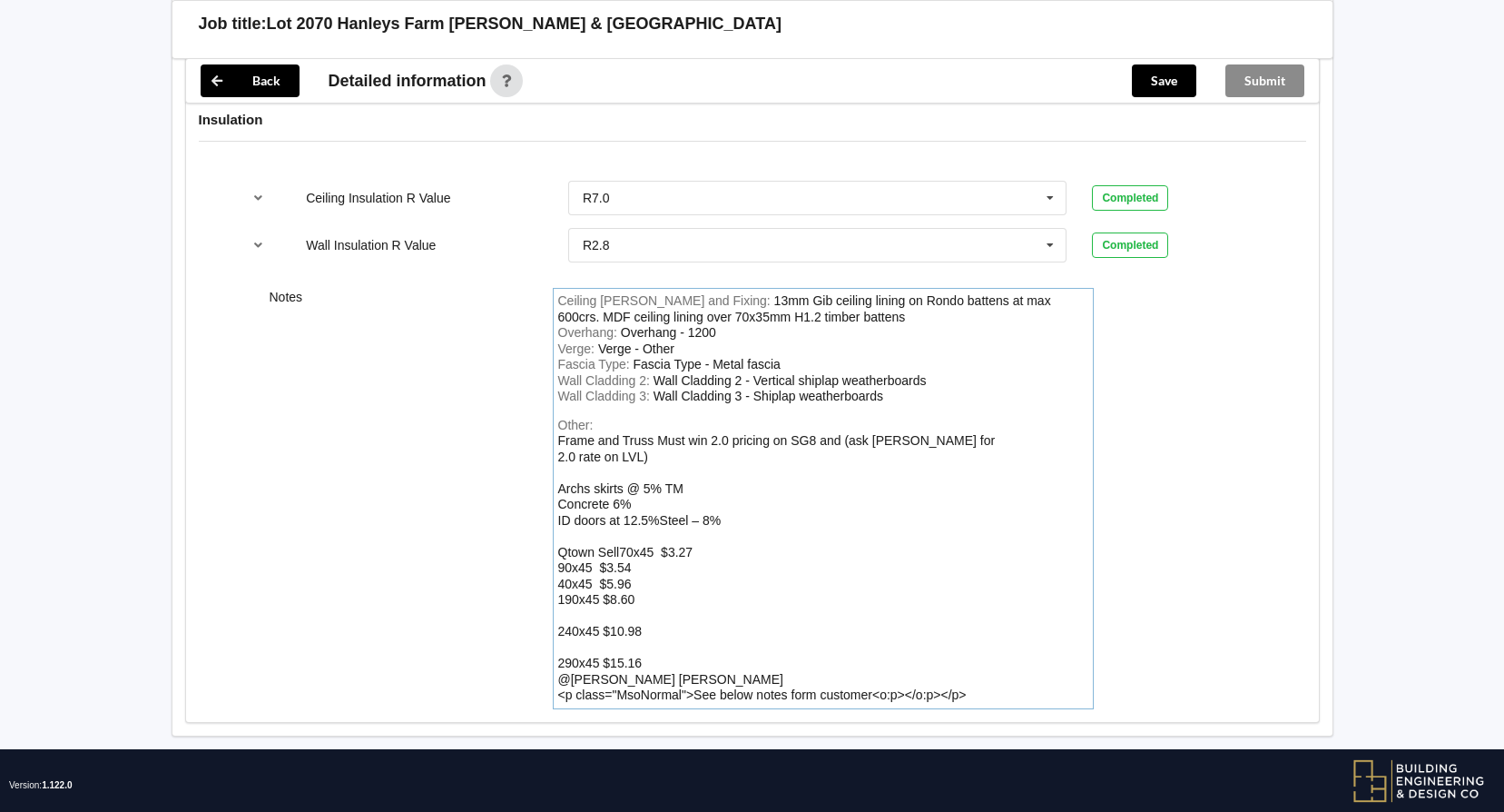
scroll to position [2544, 0]
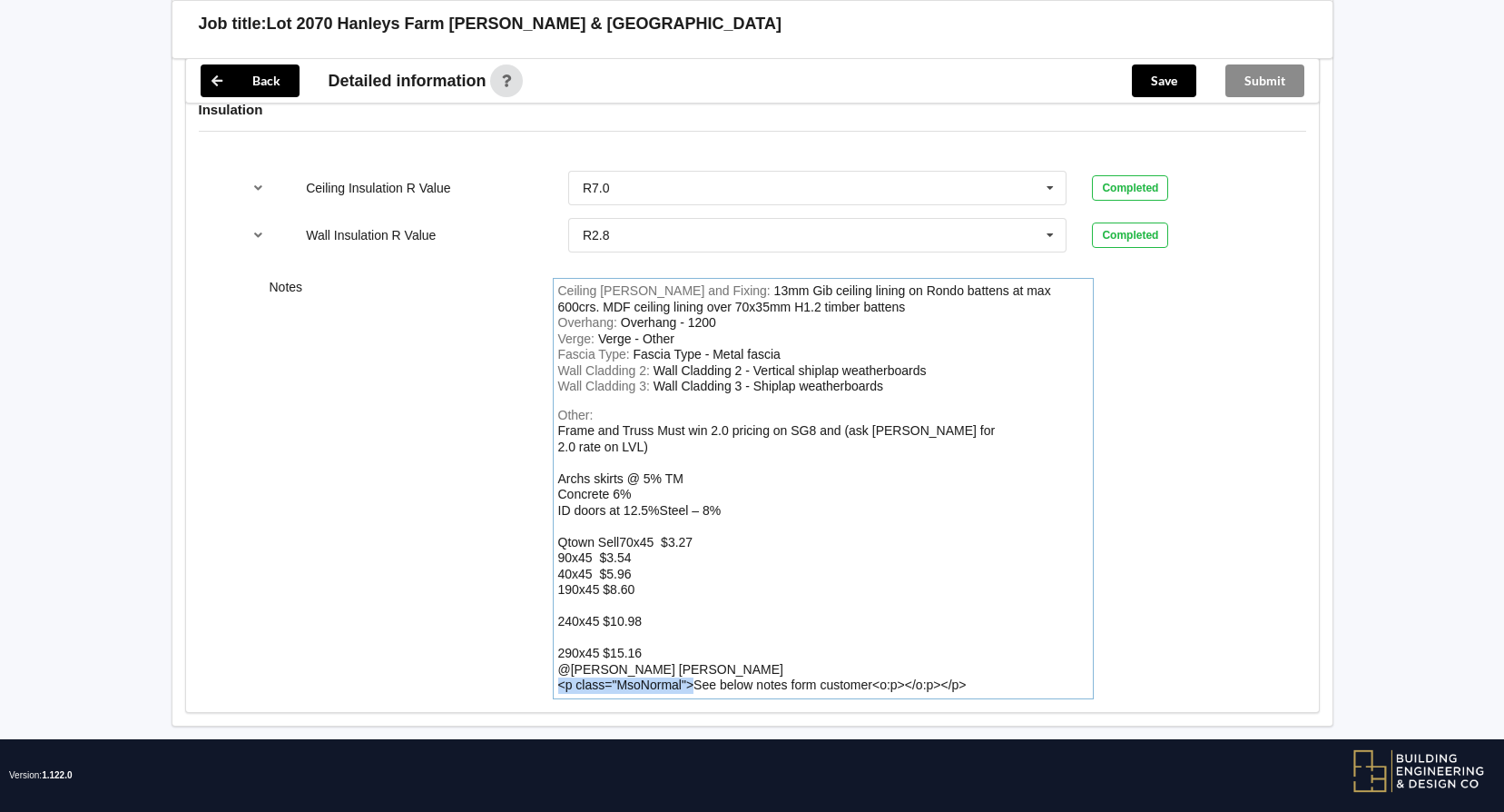
drag, startPoint x: 695, startPoint y: 661, endPoint x: 560, endPoint y: 665, distance: 135.1
click at [560, 665] on div "Frame and Truss Must win 2.0 pricing on SG8 and (ask [PERSON_NAME] for 2.0 rate…" at bounding box center [777, 557] width 438 height 269
drag, startPoint x: 829, startPoint y: 667, endPoint x: 739, endPoint y: 668, distance: 90.0
click at [739, 668] on div "Other: Frame and Truss Must win 2.0 pricing on SG8 and (ask [PERSON_NAME] for 2…" at bounding box center [823, 550] width 531 height 286
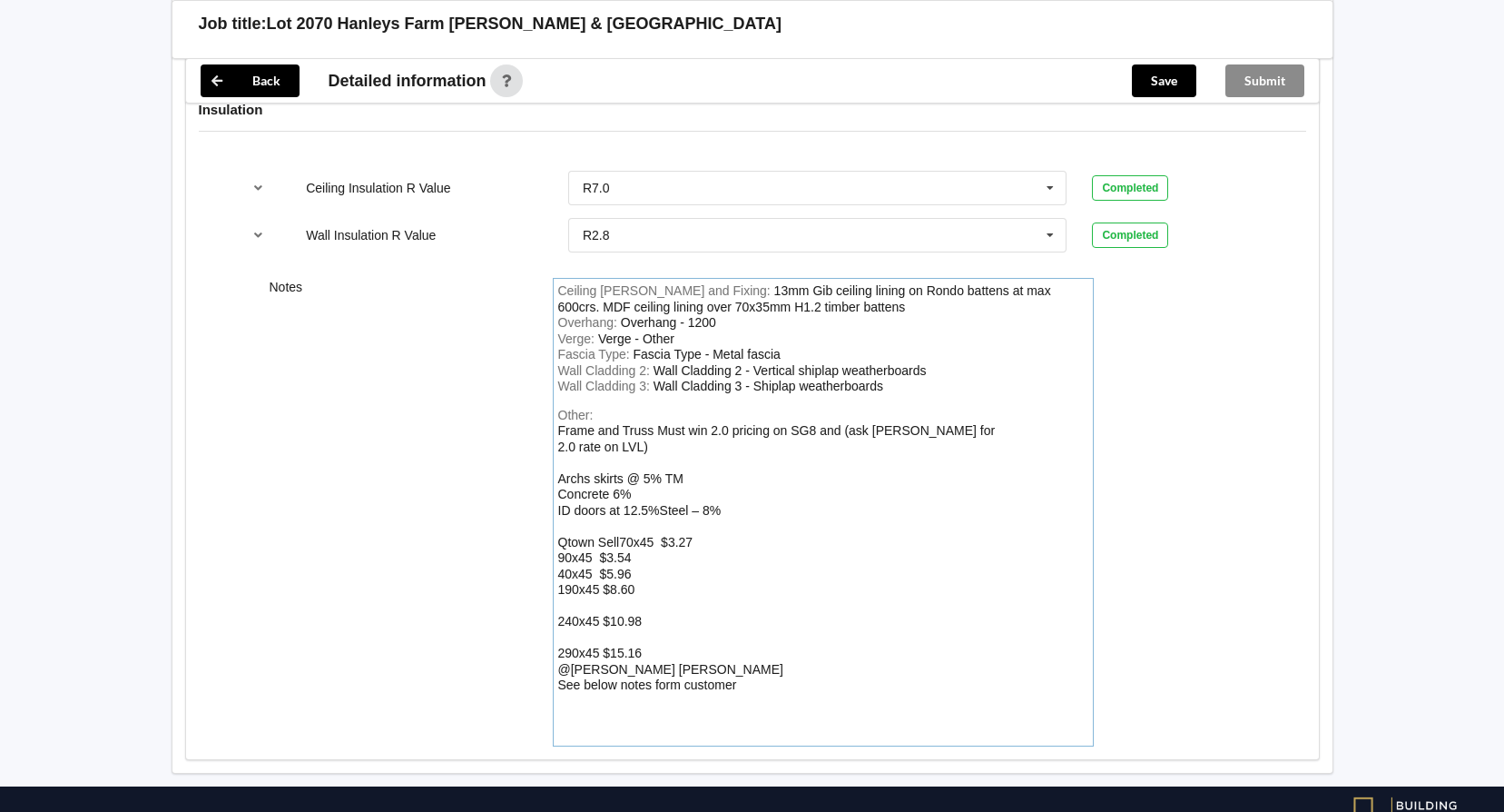
click at [567, 718] on div "Other: Frame and Truss Must win 2.0 pricing on SG8 and (ask [PERSON_NAME] for 2…" at bounding box center [823, 575] width 531 height 334
drag, startPoint x: 562, startPoint y: 708, endPoint x: 568, endPoint y: 717, distance: 10.8
click at [568, 717] on div "Other: Frame and Truss Must win 2.0 pricing on SG8 and (ask [PERSON_NAME] for 2…" at bounding box center [823, 575] width 531 height 334
click at [589, 708] on div "Other: Frame and Truss Must win 2.0 pricing on SG8 and (ask [PERSON_NAME] for 2…" at bounding box center [823, 575] width 531 height 334
click at [577, 681] on div "Other: Frame and Truss Must win 2.0 pricing on SG8 and (ask [PERSON_NAME] for 2…" at bounding box center [823, 575] width 531 height 334
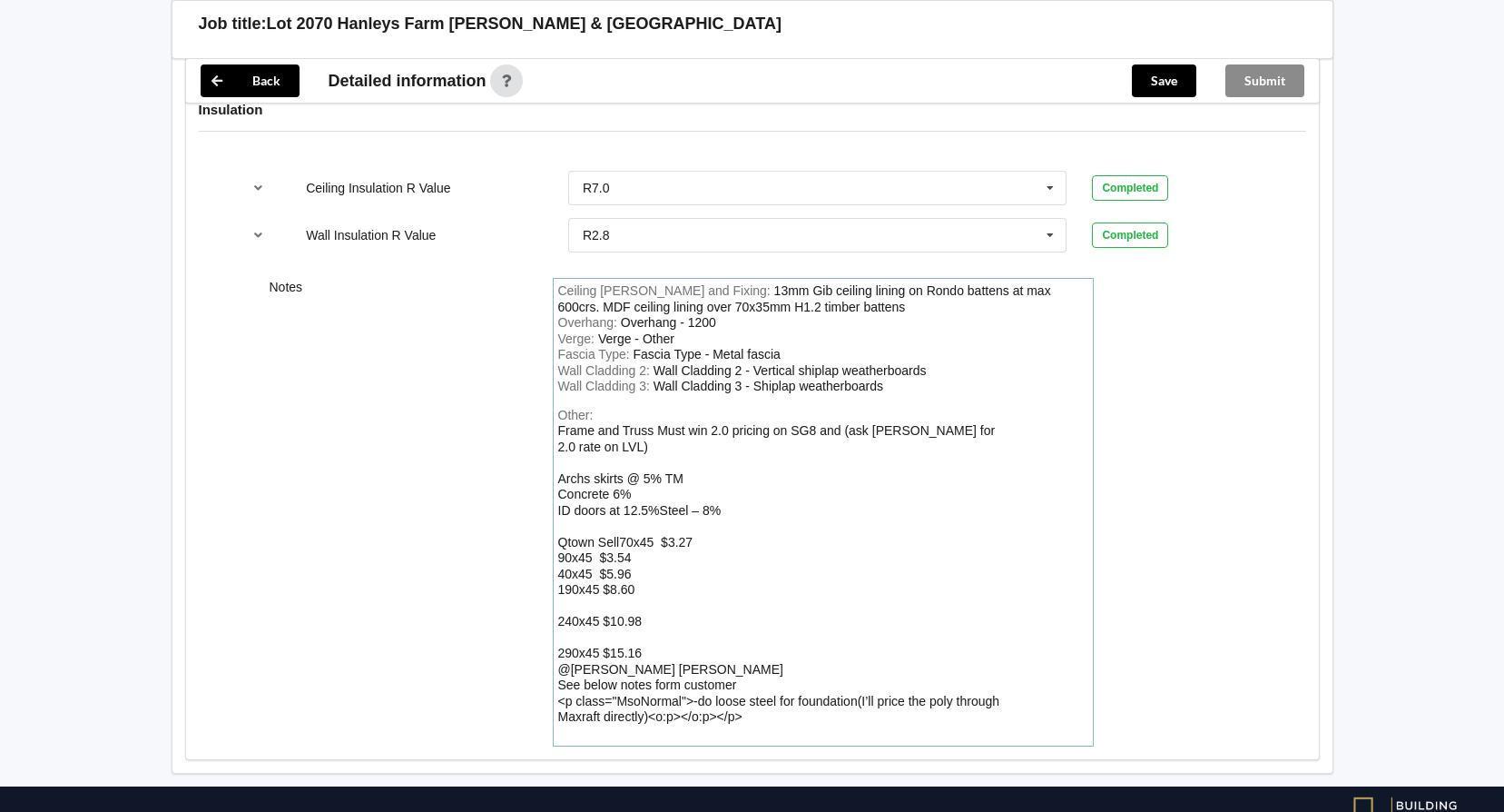
click at [747, 700] on div "Other: Frame and Truss Must win 2.0 pricing on SG8 and (ask [PERSON_NAME] for 2…" at bounding box center [823, 575] width 531 height 334
drag, startPoint x: 737, startPoint y: 699, endPoint x: 646, endPoint y: 694, distance: 91.1
click at [646, 694] on div "Frame and Truss Must win 2.0 pricing on SG8 and (ask [PERSON_NAME] for 2.0 rate…" at bounding box center [779, 573] width 442 height 300
drag, startPoint x: 693, startPoint y: 678, endPoint x: 559, endPoint y: 680, distance: 134.0
click at [559, 680] on div "Frame and Truss Must win 2.0 pricing on SG8 and (ask [PERSON_NAME] for 2.0 rate…" at bounding box center [779, 573] width 442 height 300
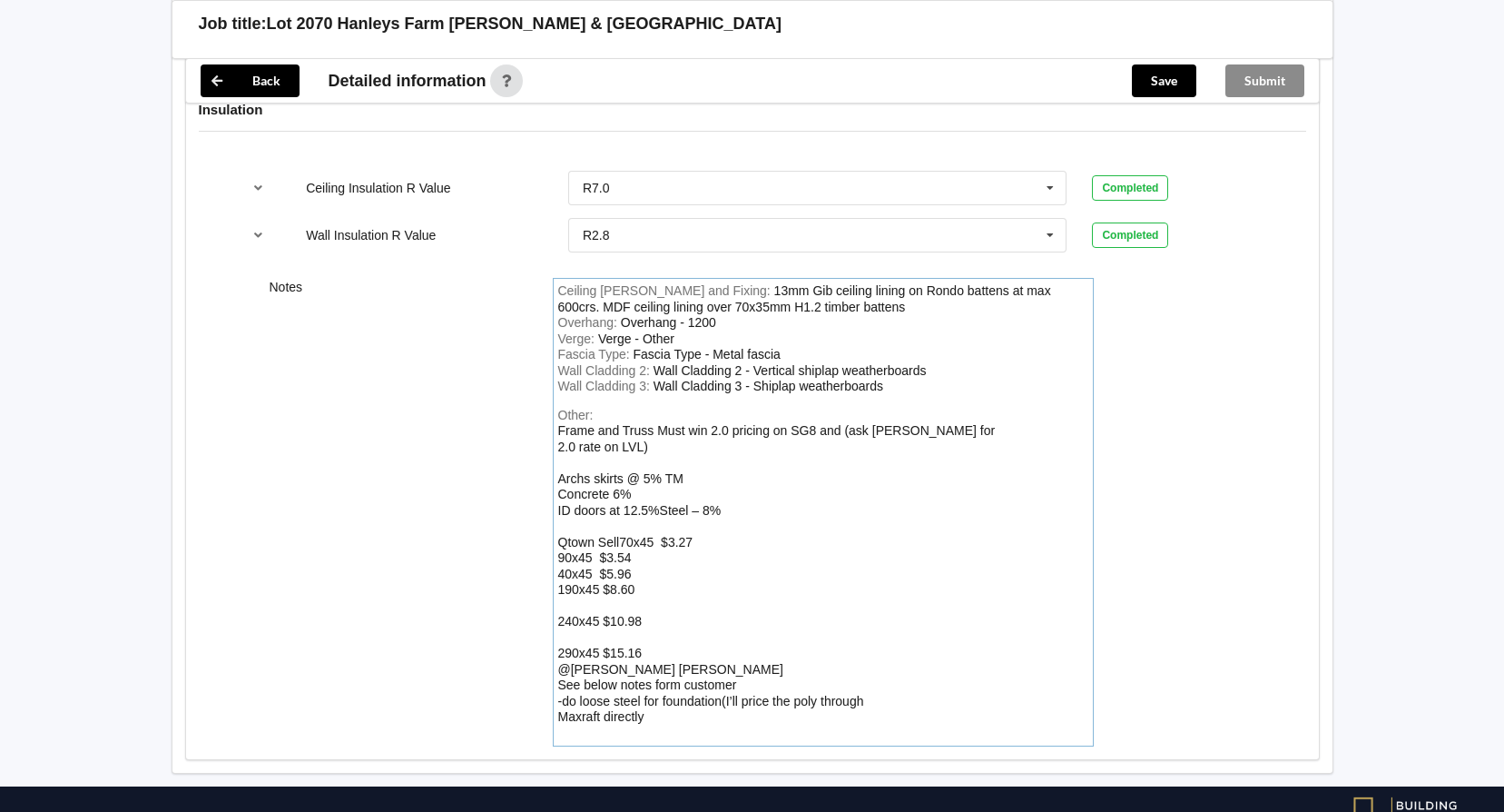
click at [901, 685] on div "Other: Frame and Truss Must win 2.0 pricing on SG8 and (ask [PERSON_NAME] for 2…" at bounding box center [823, 575] width 531 height 334
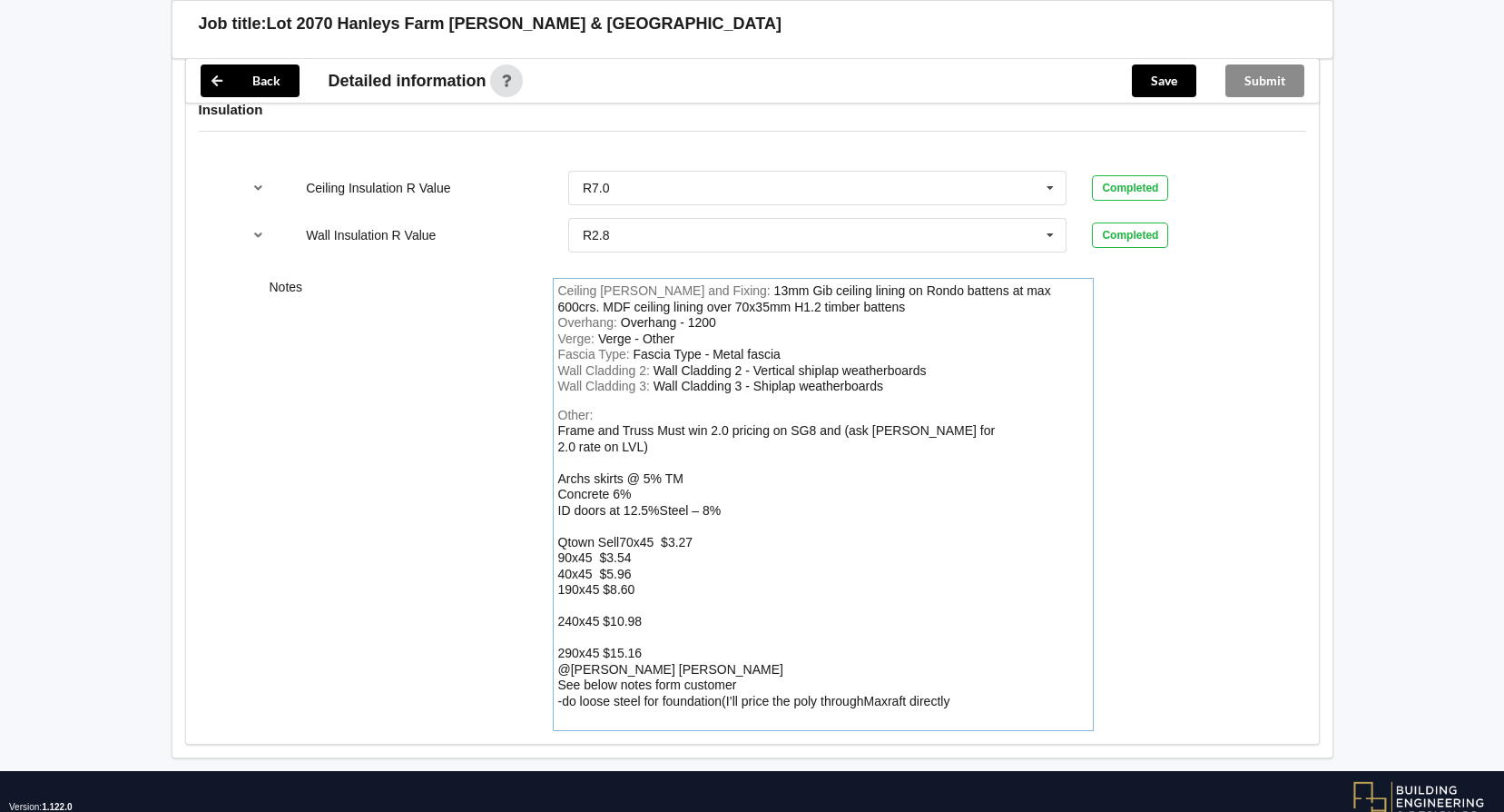
click at [956, 682] on div "Other: Frame and Truss Must win 2.0 pricing on SG8 and (ask [PERSON_NAME] for 2…" at bounding box center [823, 566] width 531 height 318
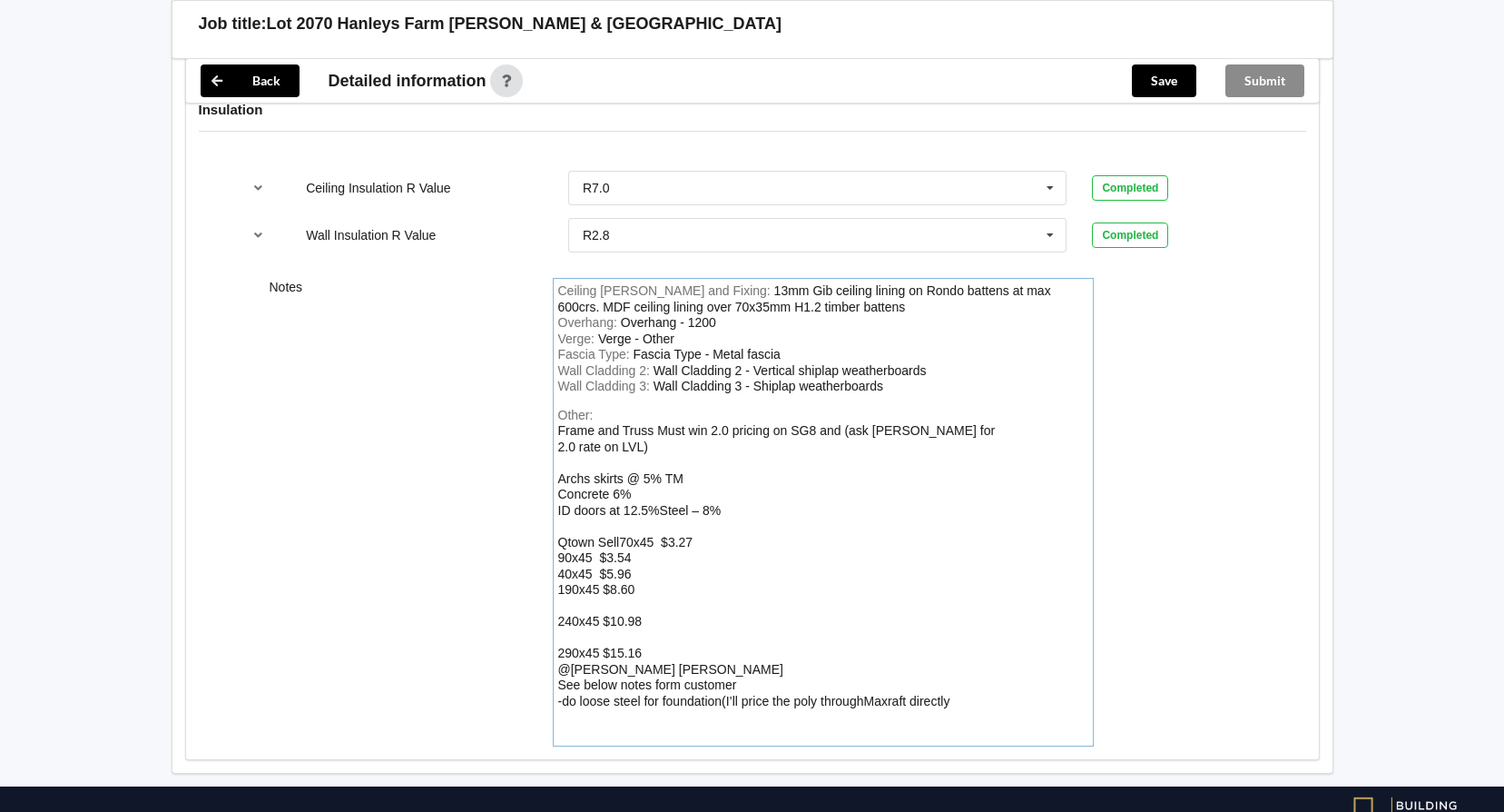
click at [967, 687] on div "Other: Frame and Truss Must win 2.0 pricing on SG8 and (ask [PERSON_NAME] for 2…" at bounding box center [823, 575] width 531 height 334
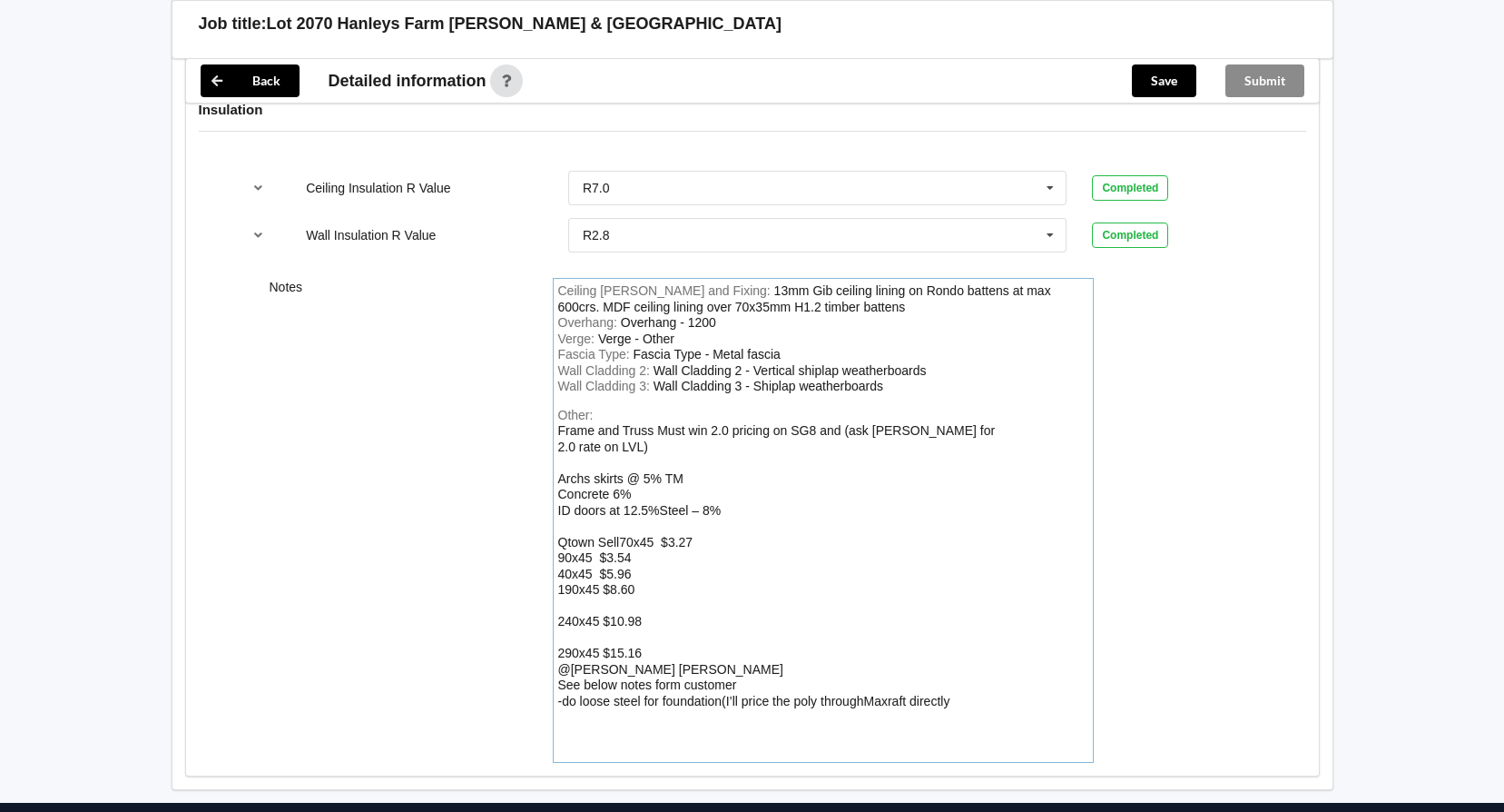
scroll to position [2550, 0]
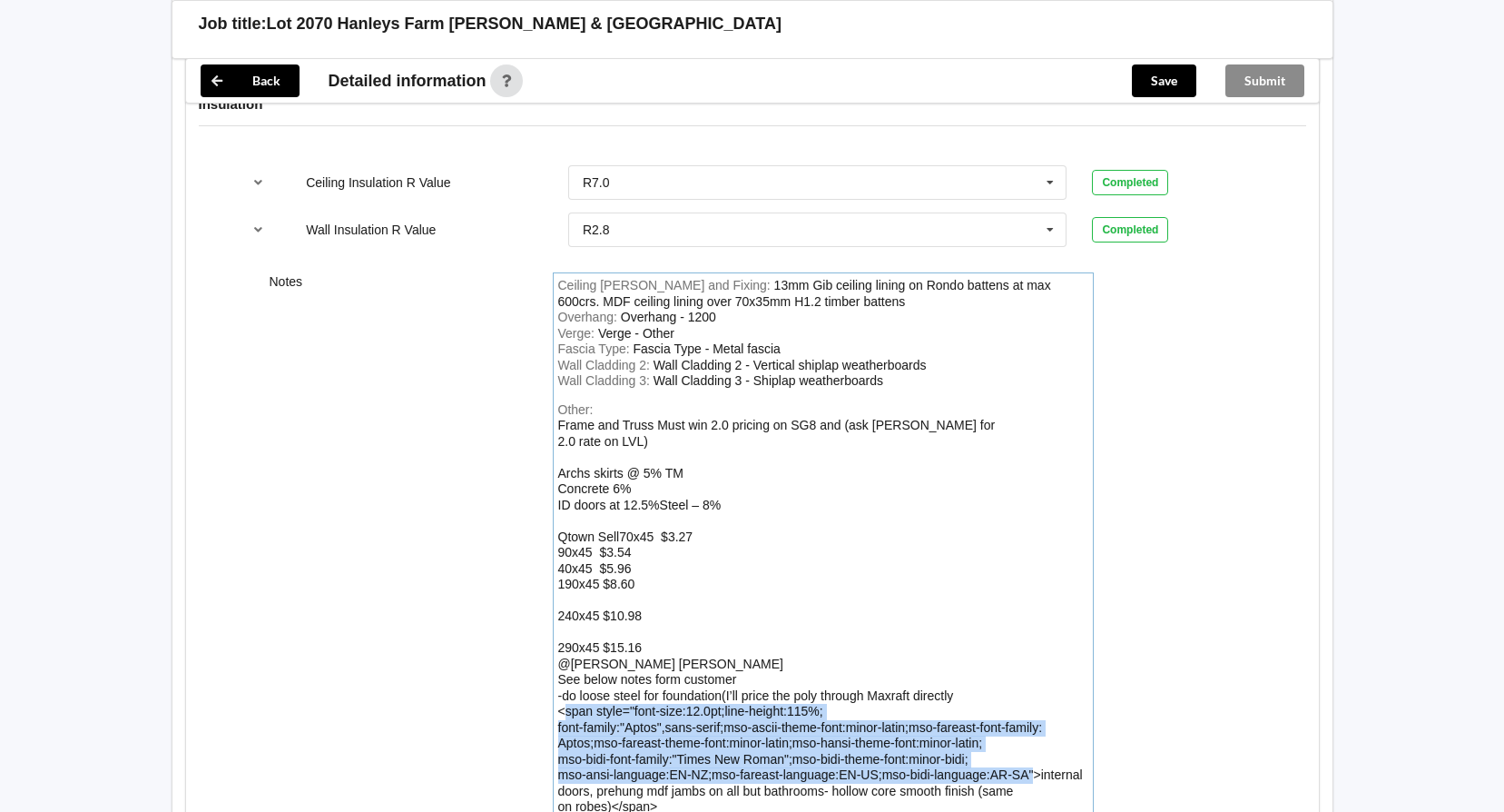
drag, startPoint x: 563, startPoint y: 691, endPoint x: 1031, endPoint y: 756, distance: 472.5
click at [1031, 756] on div "Frame and Truss Must win 2.0 pricing on SG8 and (ask [PERSON_NAME] for 2.0 rate…" at bounding box center [820, 615] width 525 height 396
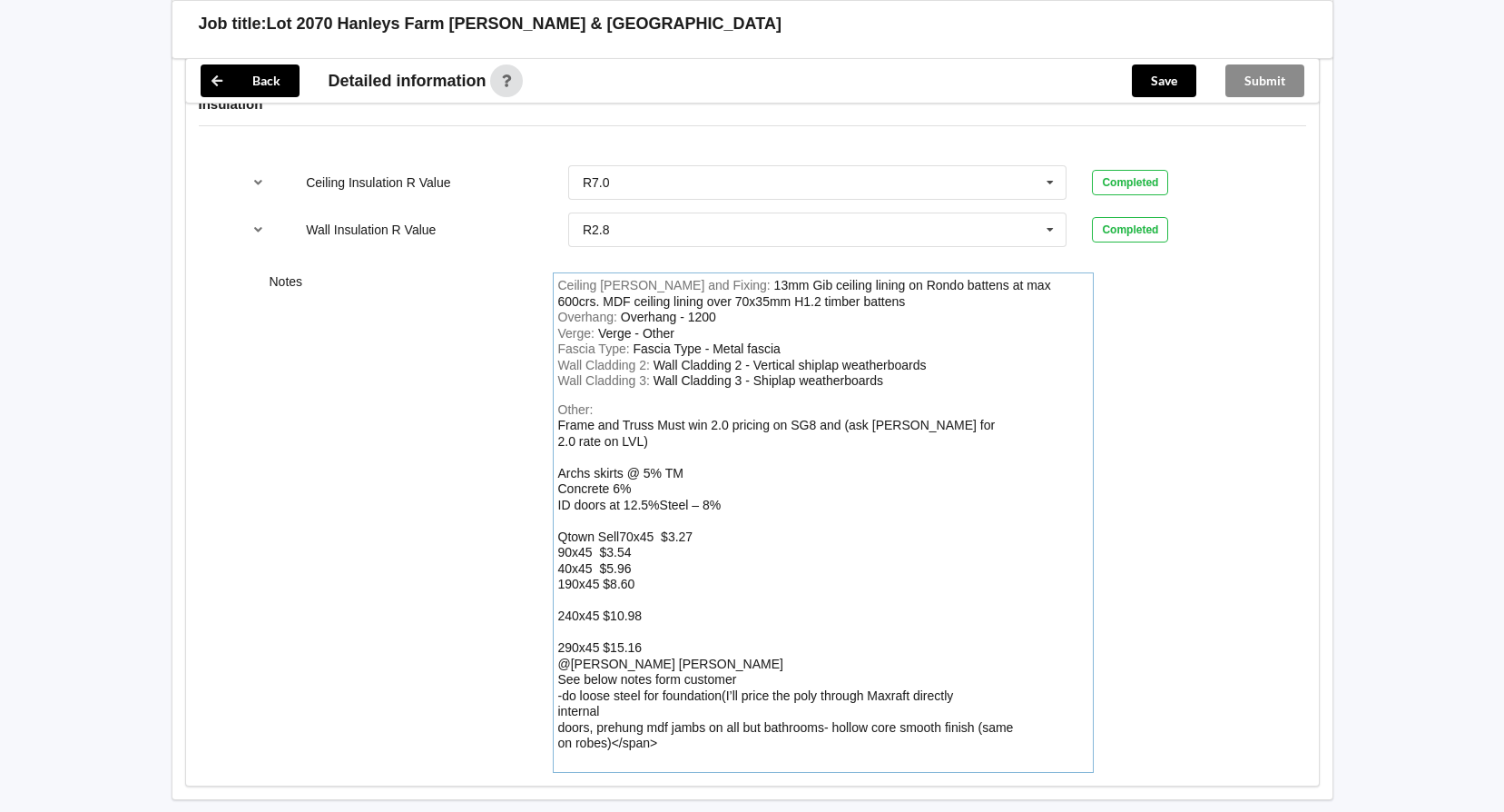
click at [642, 690] on div "Other: Frame and Truss Must win 2.0 pricing on SG8 and (ask [PERSON_NAME] for 2…" at bounding box center [823, 585] width 531 height 365
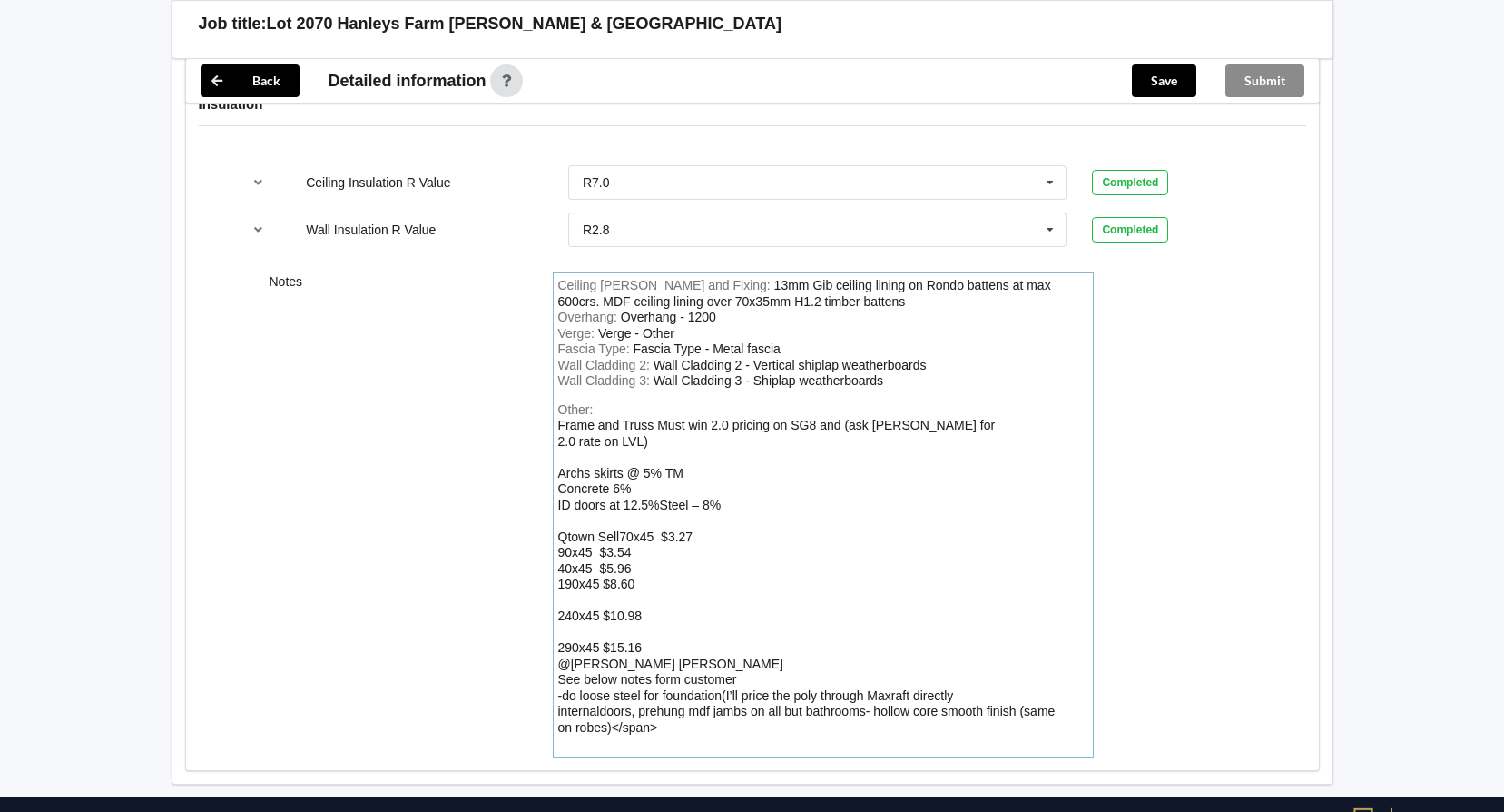
click at [674, 705] on div "Other: Frame and Truss Must win 2.0 pricing on SG8 and (ask [PERSON_NAME] for 2…" at bounding box center [823, 577] width 531 height 350
click at [558, 692] on div "Frame and Truss Must win 2.0 pricing on SG8 and (ask [PERSON_NAME] for 2.0 rate…" at bounding box center [806, 576] width 497 height 317
click at [621, 705] on div "Other: Frame and Truss Must win 2.0 pricing on SG8 and (ask [PERSON_NAME] for 2…" at bounding box center [823, 577] width 531 height 350
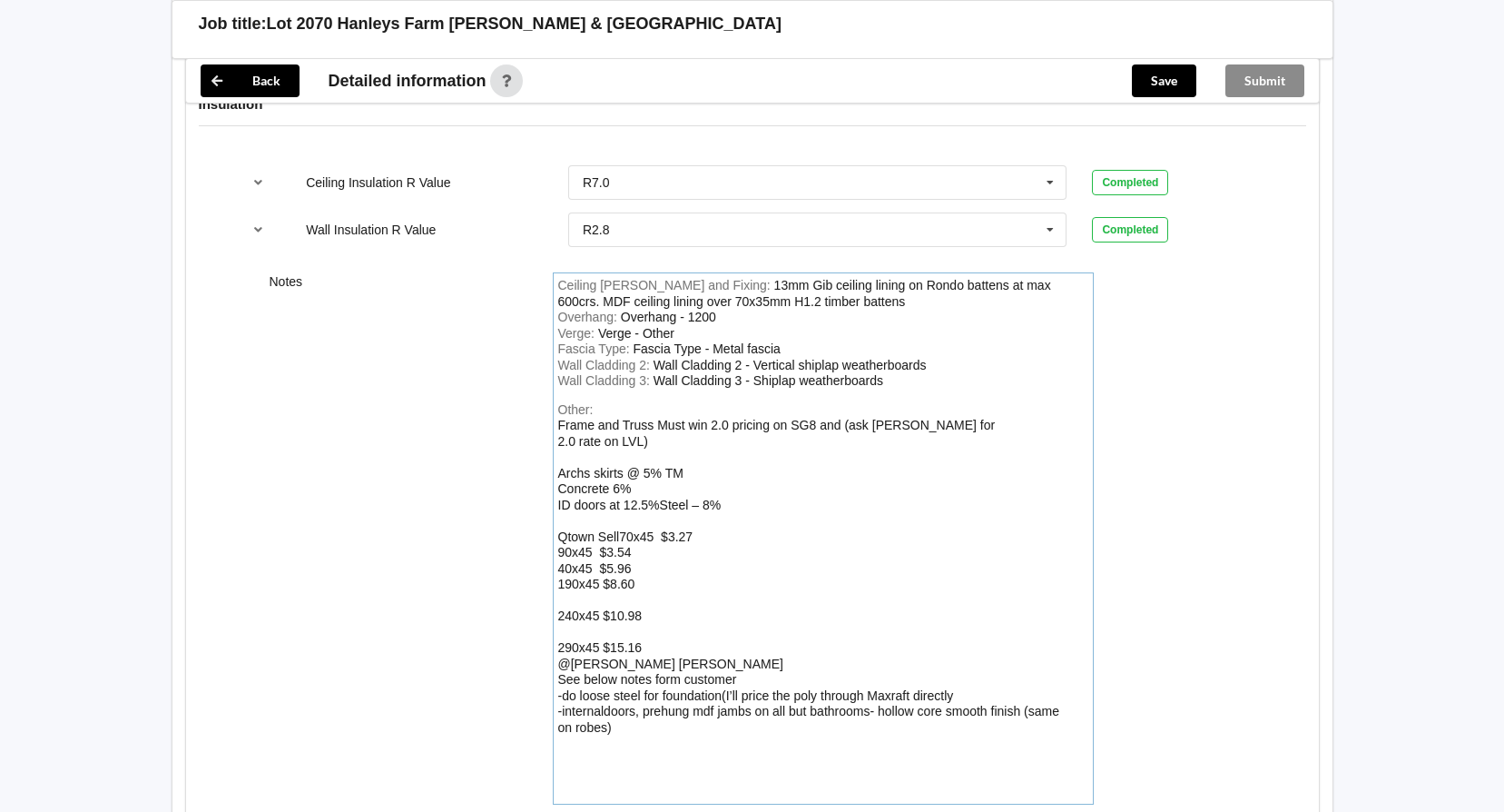
click at [567, 748] on div "Other: Frame and Truss Must win 2.0 pricing on SG8 and (ask [PERSON_NAME] for 2…" at bounding box center [823, 601] width 531 height 398
drag, startPoint x: 691, startPoint y: 737, endPoint x: 560, endPoint y: 740, distance: 131.0
click at [560, 740] on div "Frame and Truss Must win 2.0 pricing on SG8 and (ask [PERSON_NAME] for 2.0 rate…" at bounding box center [810, 591] width 505 height 349
click at [914, 725] on div "Other: Frame and Truss Must win 2.0 pricing on SG8 and (ask [PERSON_NAME] for 2…" at bounding box center [823, 585] width 531 height 365
click at [571, 757] on div "Other: Frame and Truss Must win 2.0 pricing on SG8 and (ask [PERSON_NAME] for 2…" at bounding box center [823, 601] width 531 height 398
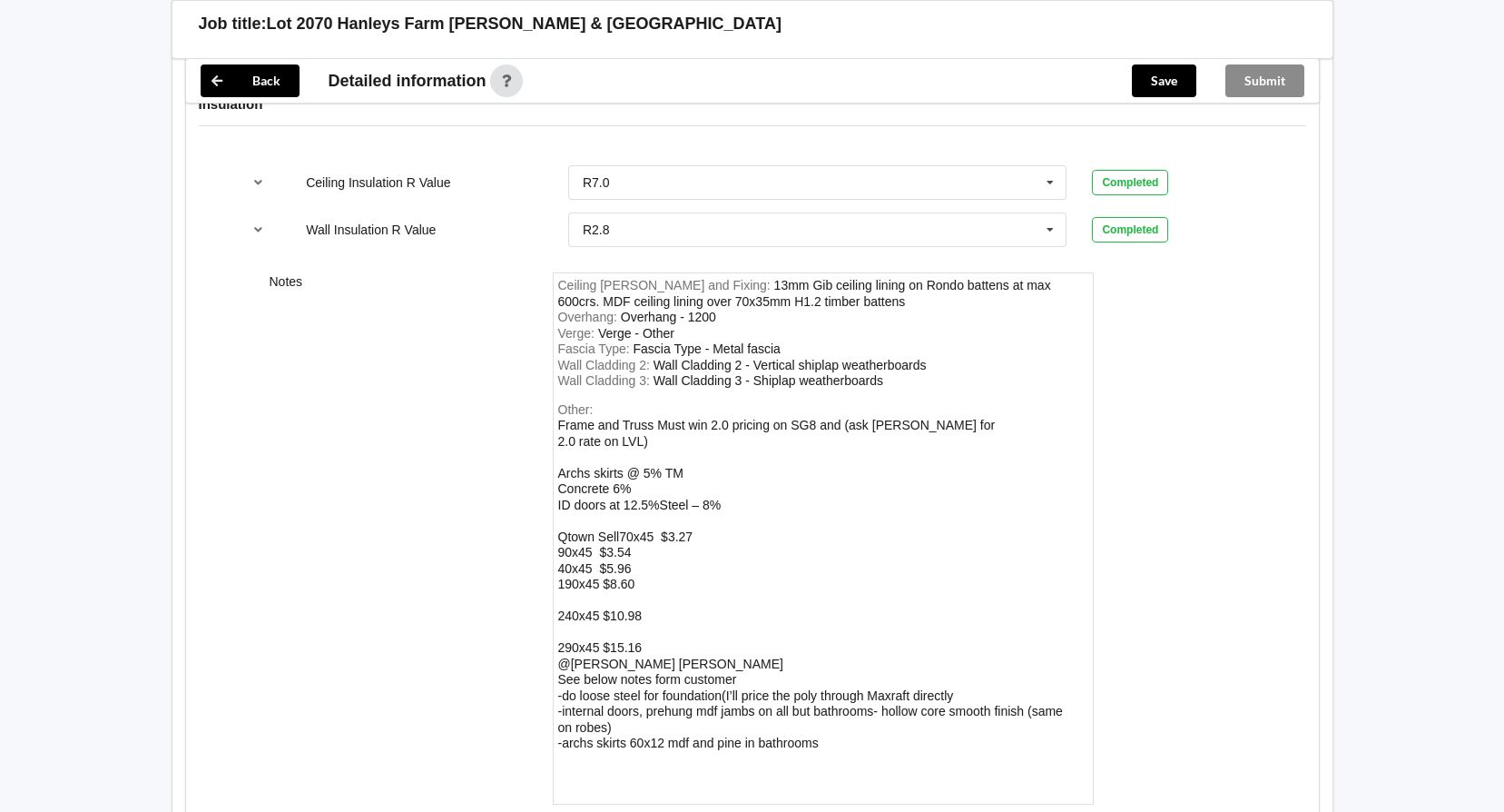
click at [665, 761] on div "Other: Frame and Truss Must win 2.0 pricing on SG8 and (ask [PERSON_NAME] for 2…" at bounding box center [823, 601] width 531 height 398
click at [638, 755] on div "Other: Frame and Truss Must win 2.0 pricing on SG8 and (ask [PERSON_NAME] for 2…" at bounding box center [823, 601] width 531 height 398
click at [816, 728] on div "Frame and Truss Must win 2.0 pricing on SG8 and (ask [PERSON_NAME] for 2.0 rate…" at bounding box center [810, 583] width 505 height 332
click at [825, 727] on div "Other: Frame and Truss Must win 2.0 pricing on SG8 and (ask [PERSON_NAME] for 2…" at bounding box center [823, 601] width 531 height 398
click at [818, 725] on div "Frame and Truss Must win 2.0 pricing on SG8 and (ask [PERSON_NAME] for 2.0 rate…" at bounding box center [810, 583] width 505 height 332
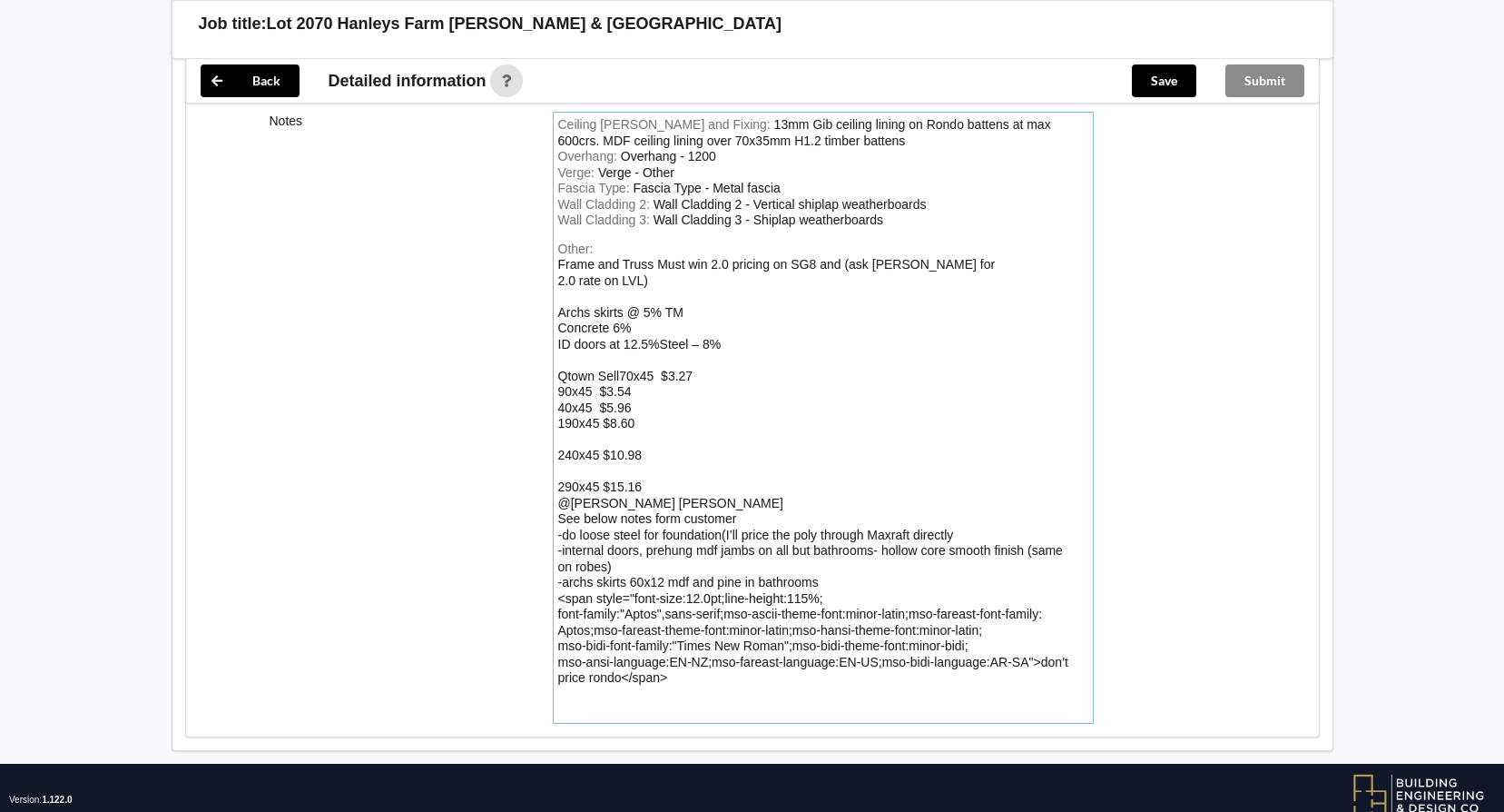
scroll to position [2735, 0]
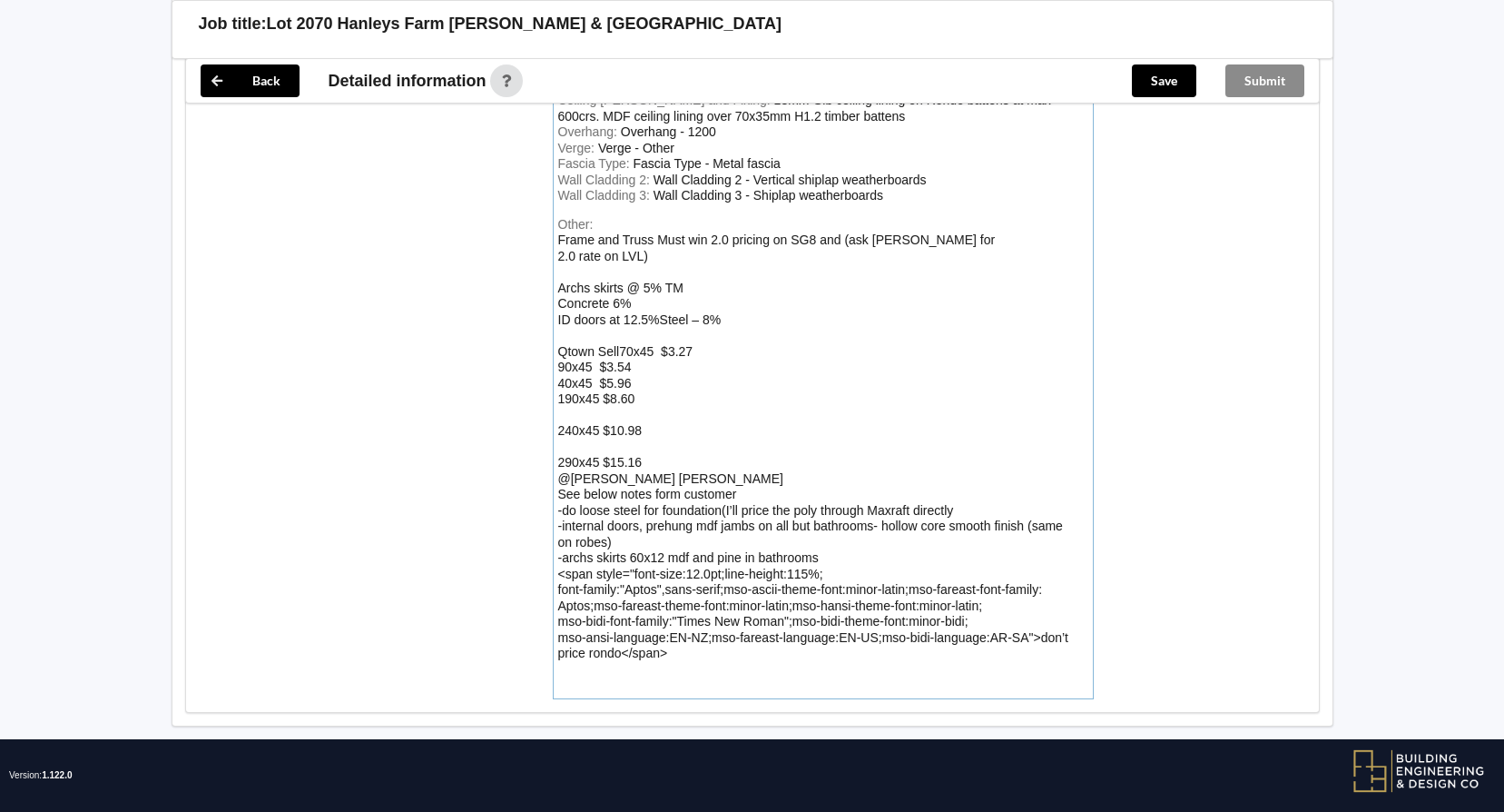
click at [719, 634] on div "Other: Frame and Truss Must win 2.0 pricing on SG8 and (ask [PERSON_NAME] for 2…" at bounding box center [823, 455] width 531 height 477
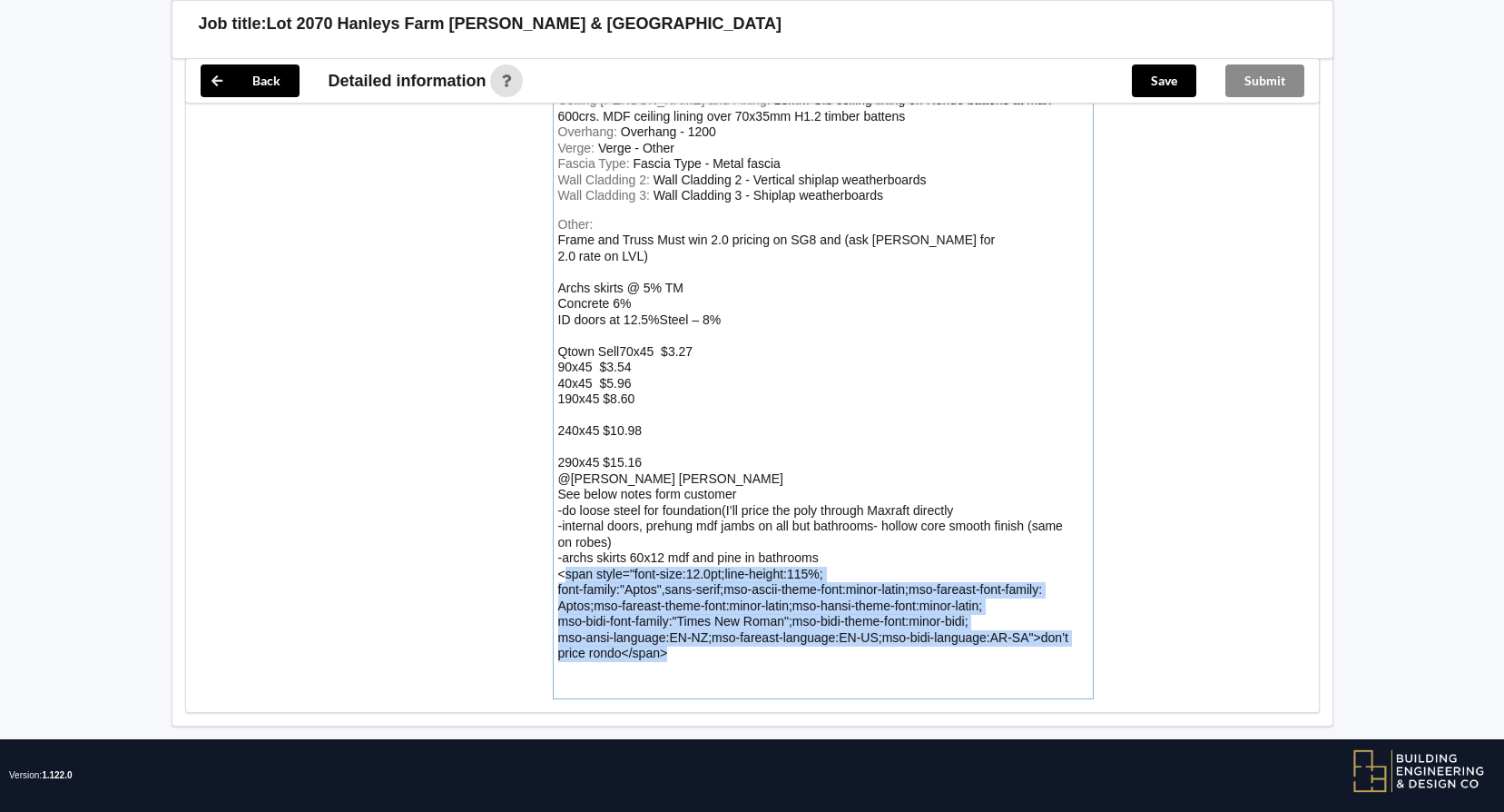
drag, startPoint x: 722, startPoint y: 633, endPoint x: 563, endPoint y: 558, distance: 175.8
click at [563, 558] on div "Other: Frame and Truss Must win 2.0 pricing on SG8 and (ask [PERSON_NAME] for 2…" at bounding box center [823, 455] width 531 height 477
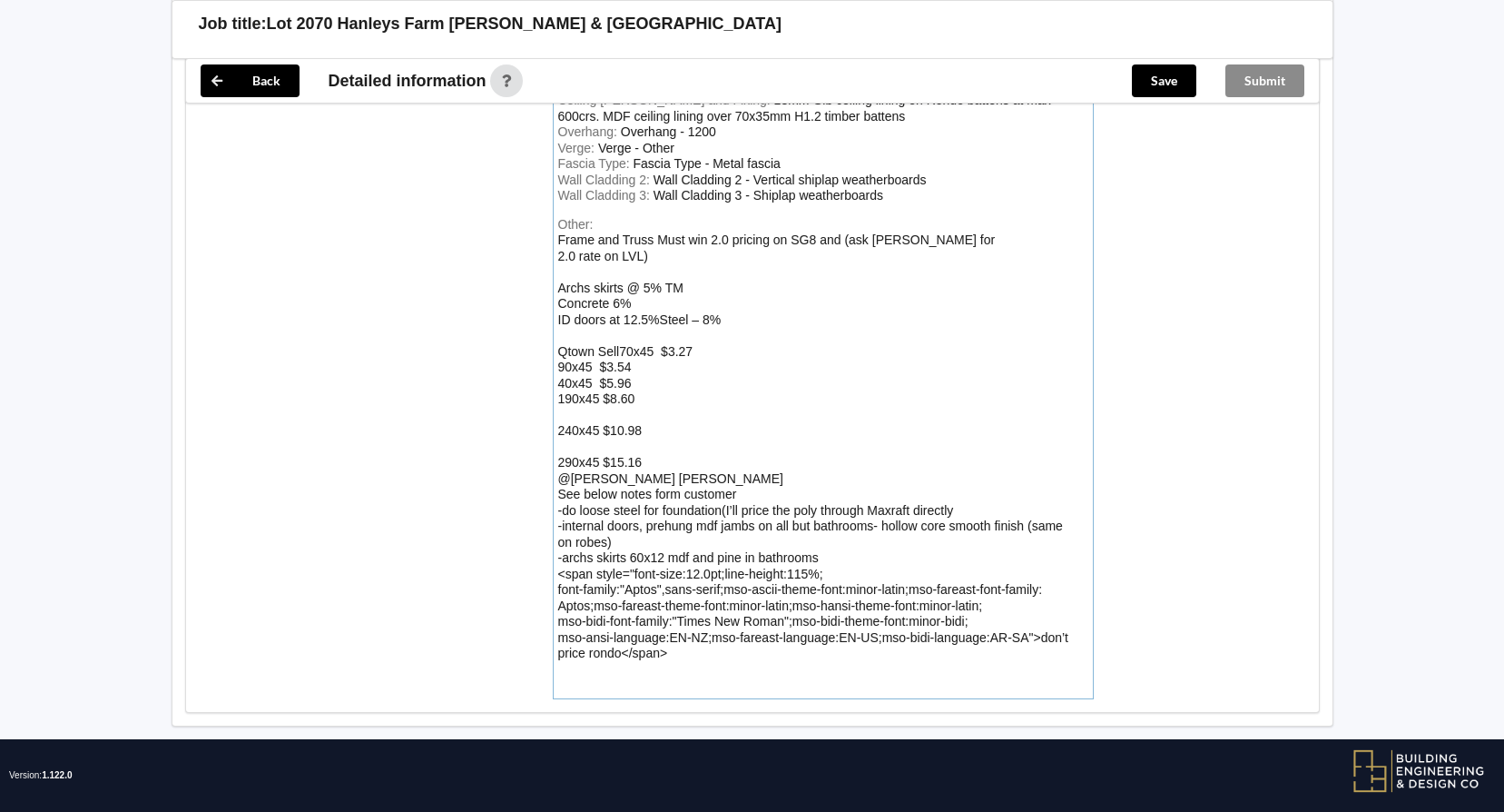
click at [762, 640] on div "Other: Frame and Truss Must win 2.0 pricing on SG8 and (ask [PERSON_NAME] for 2…" at bounding box center [823, 455] width 531 height 477
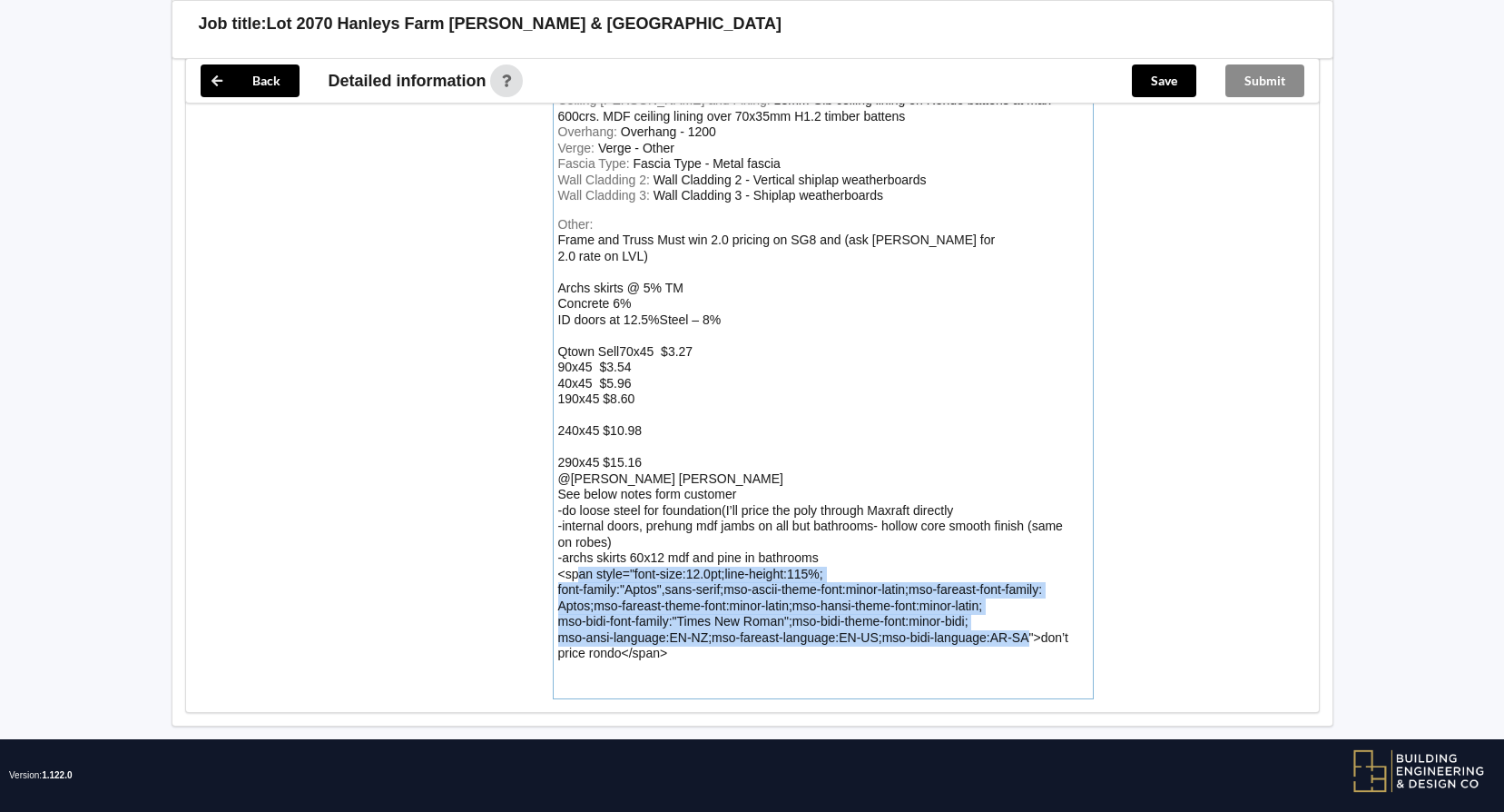
drag, startPoint x: 1029, startPoint y: 621, endPoint x: 579, endPoint y: 550, distance: 455.6
click at [579, 550] on div "Frame and Truss Must win 2.0 pricing on SG8 and (ask [PERSON_NAME] for 2.0 rate…" at bounding box center [813, 447] width 511 height 428
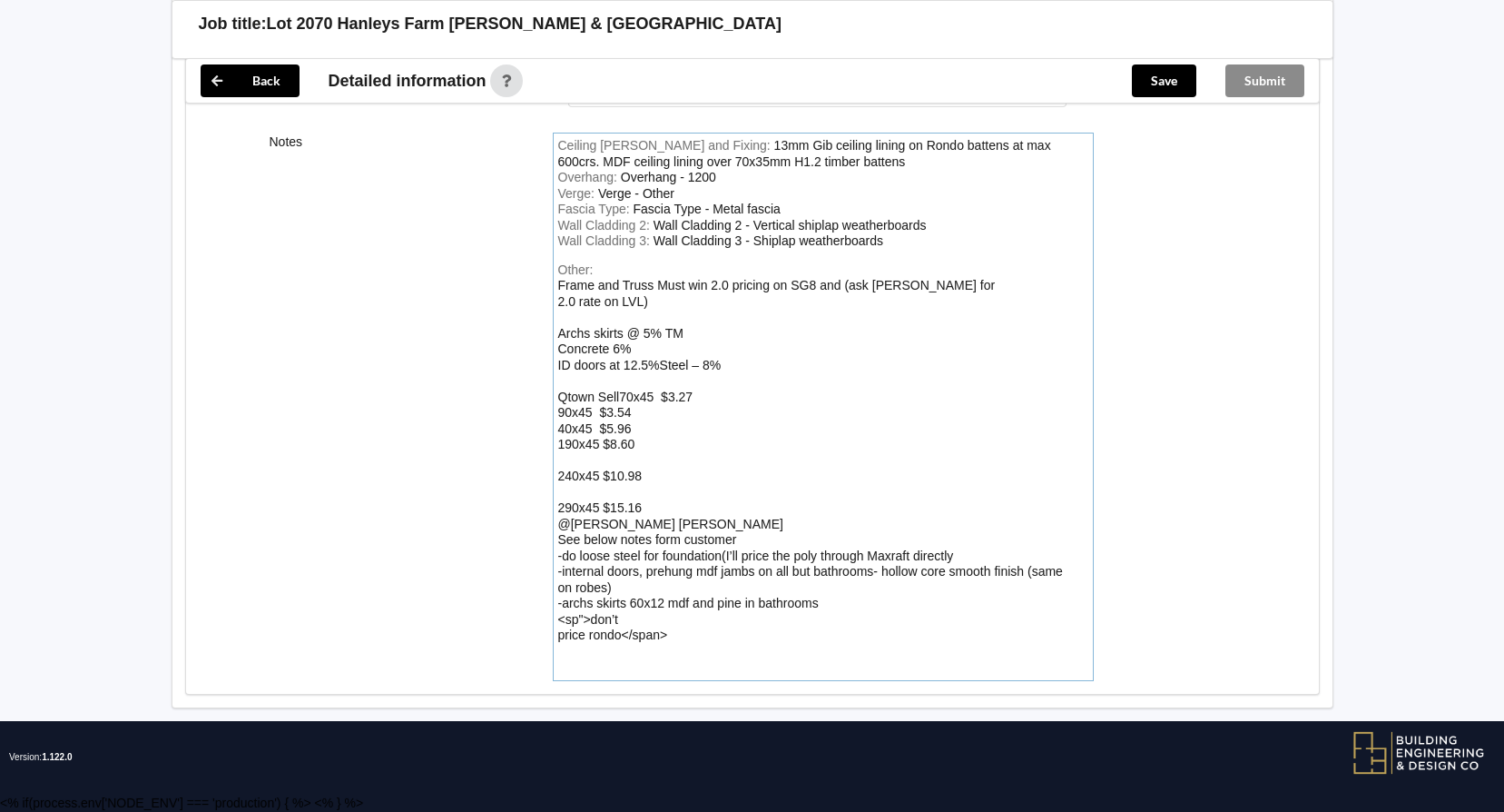
scroll to position [2671, 0]
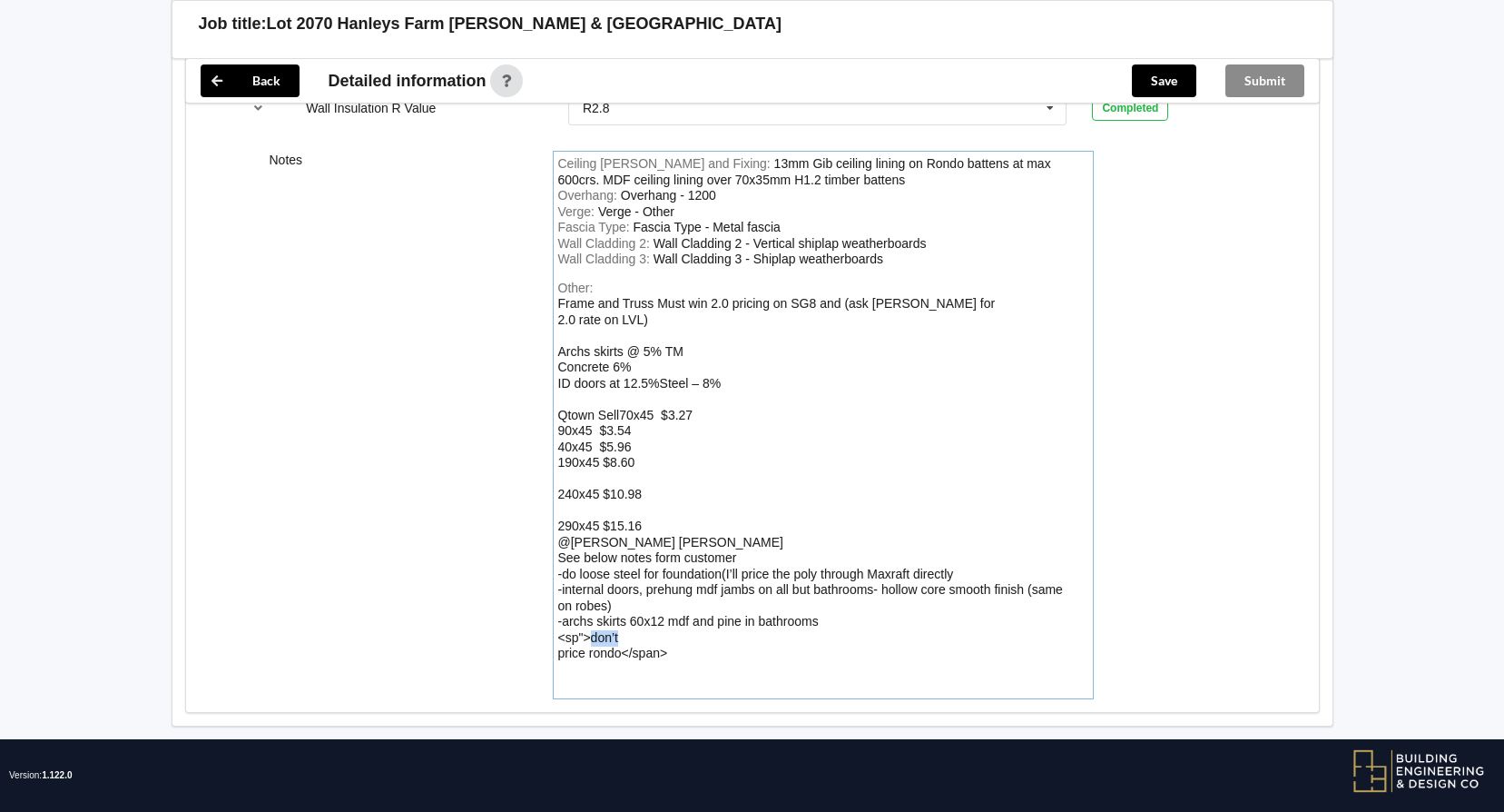
drag, startPoint x: 622, startPoint y: 617, endPoint x: 588, endPoint y: 617, distance: 34.0
click at [588, 617] on div "Other: Frame and Truss Must win 2.0 pricing on SG8 and (ask [PERSON_NAME] for 2…" at bounding box center [823, 487] width 531 height 413
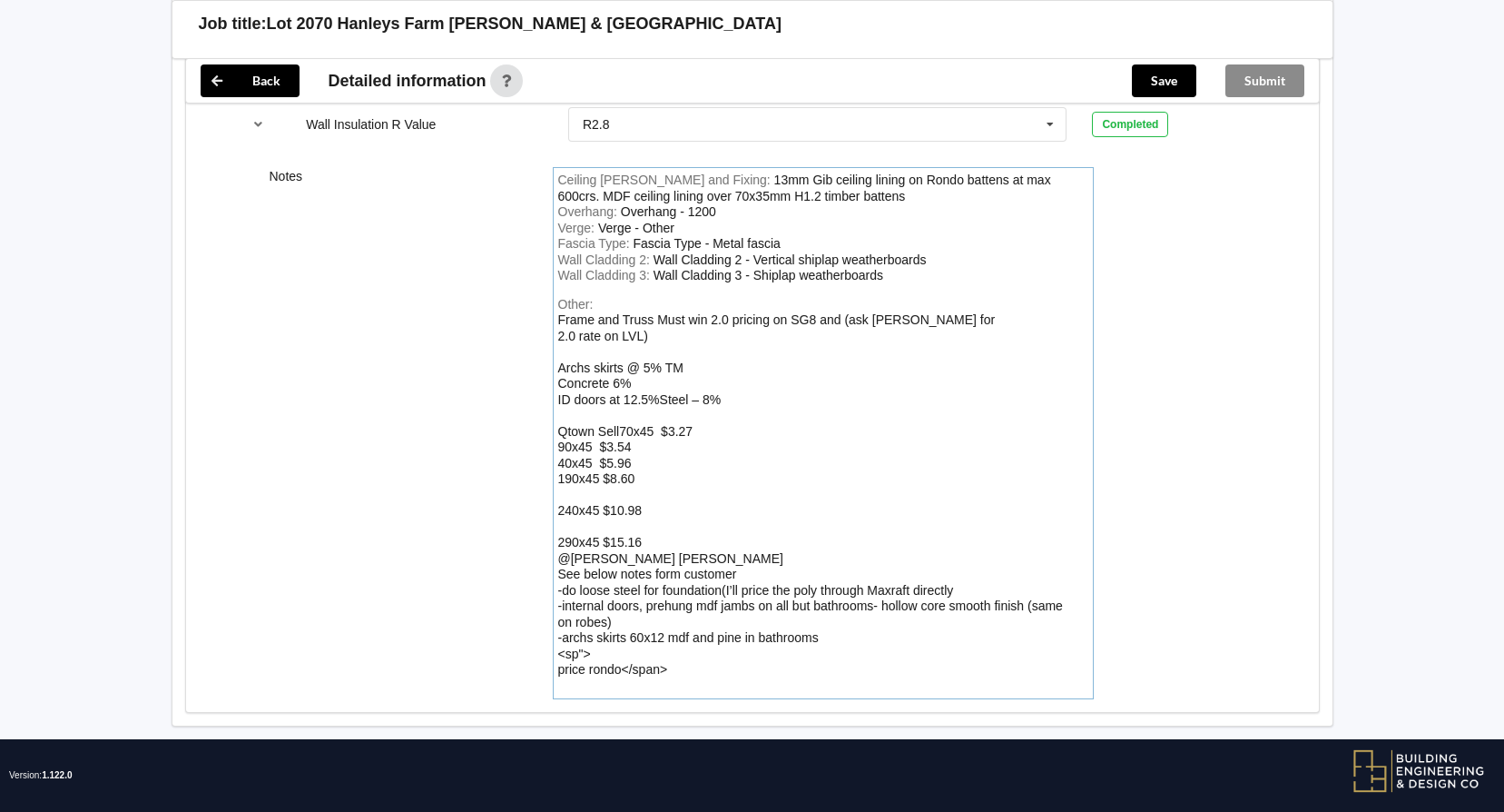
scroll to position [2640, 0]
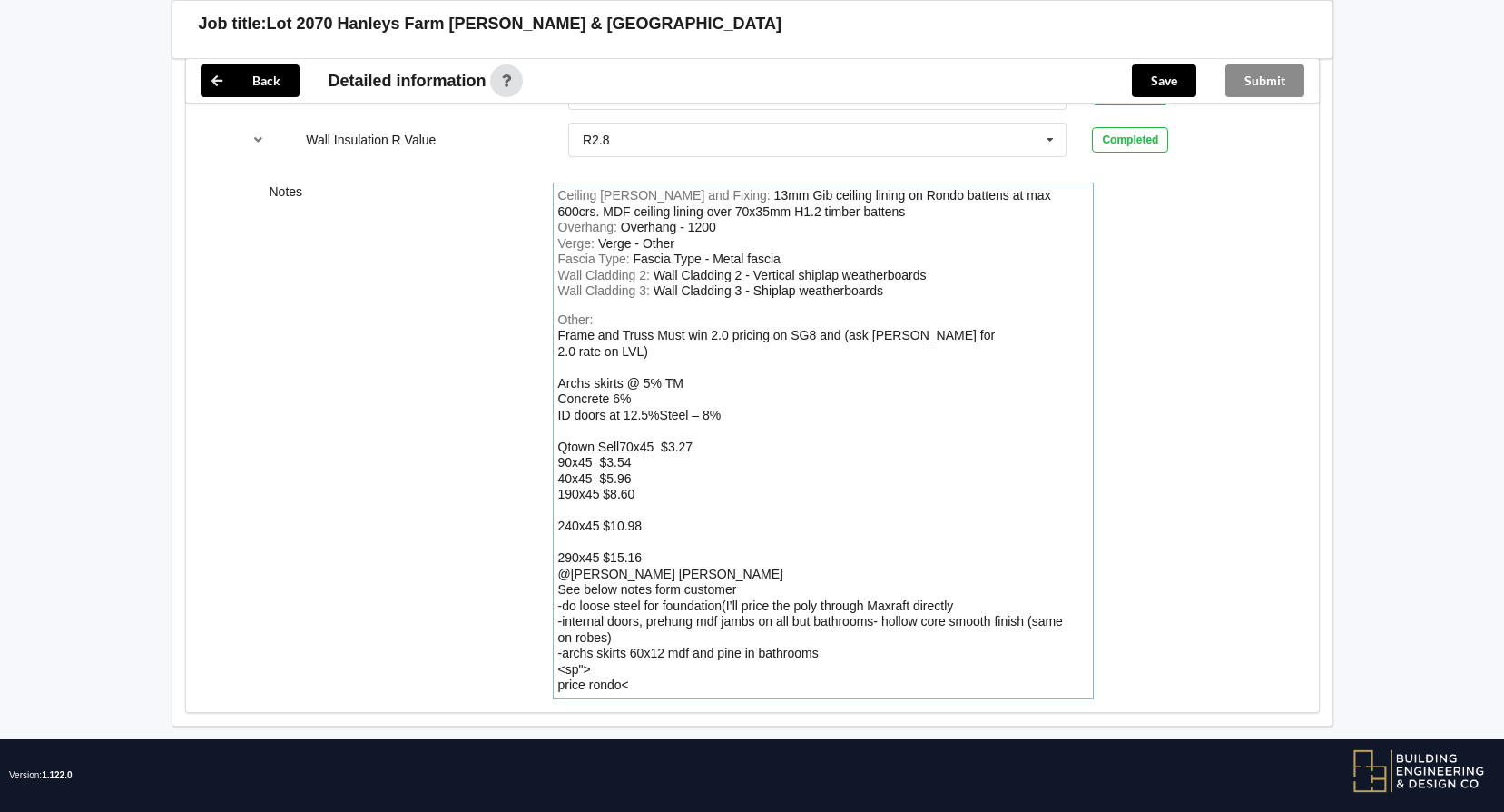
click at [606, 644] on div "Other: Frame and Truss Must win 2.0 pricing on SG8 and (ask [PERSON_NAME] for 2…" at bounding box center [823, 503] width 531 height 381
click at [606, 645] on div "Other: Frame and Truss Must win 2.0 pricing on SG8 and (ask [PERSON_NAME] for 2…" at bounding box center [823, 503] width 531 height 381
click at [588, 647] on div "Frame and Truss Must win 2.0 pricing on SG8 and (ask [PERSON_NAME] for 2.0 rate…" at bounding box center [810, 509] width 505 height 364
click at [602, 641] on div "Frame and Truss Must win 2.0 pricing on SG8 and (ask [PERSON_NAME] for 2.0 rate…" at bounding box center [810, 509] width 505 height 364
drag, startPoint x: 617, startPoint y: 671, endPoint x: 564, endPoint y: 647, distance: 58.2
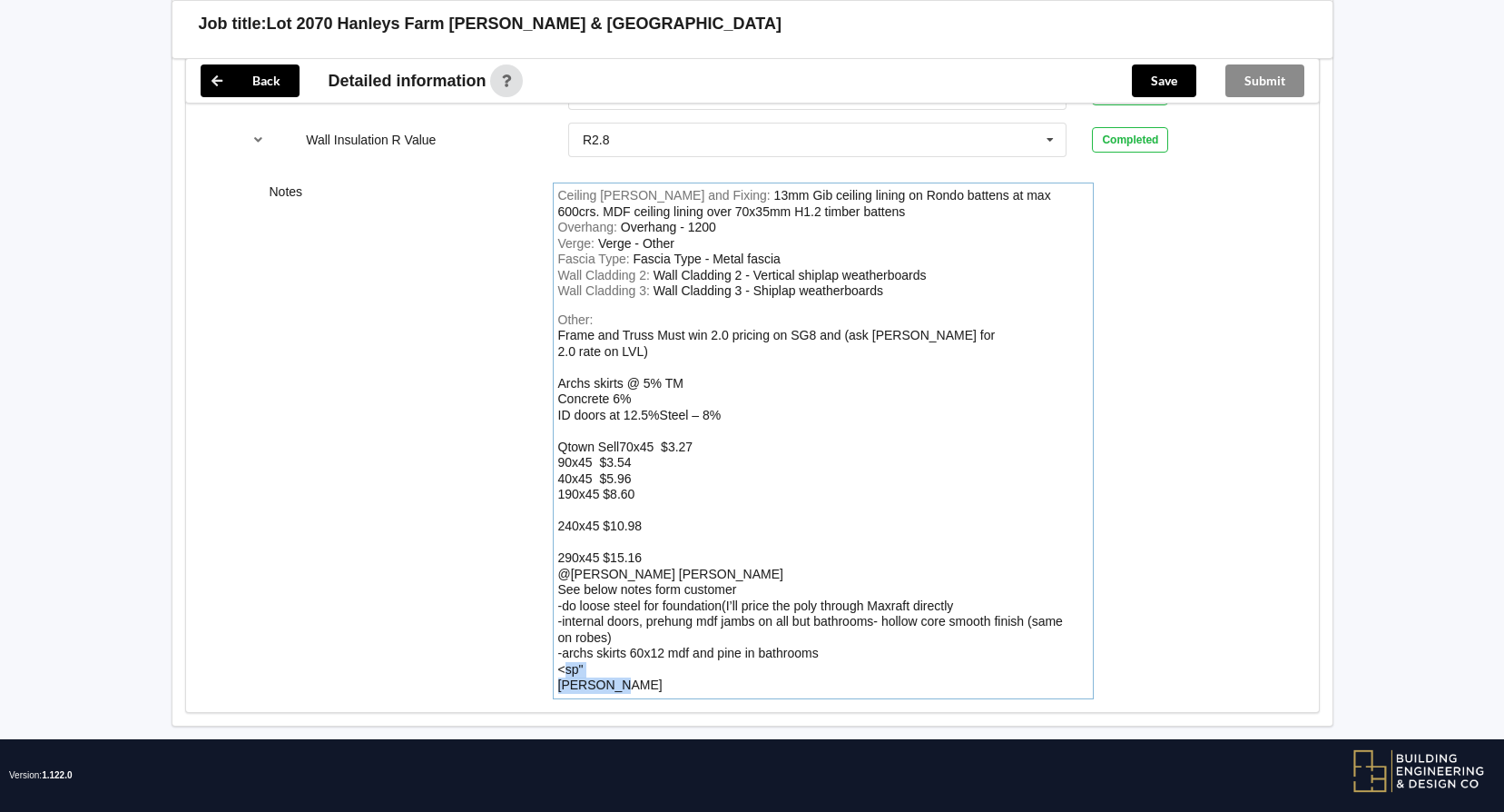
click at [564, 647] on div "Other: Frame and Truss Must win 2.0 pricing on SG8 and (ask [PERSON_NAME] for 2…" at bounding box center [823, 503] width 531 height 381
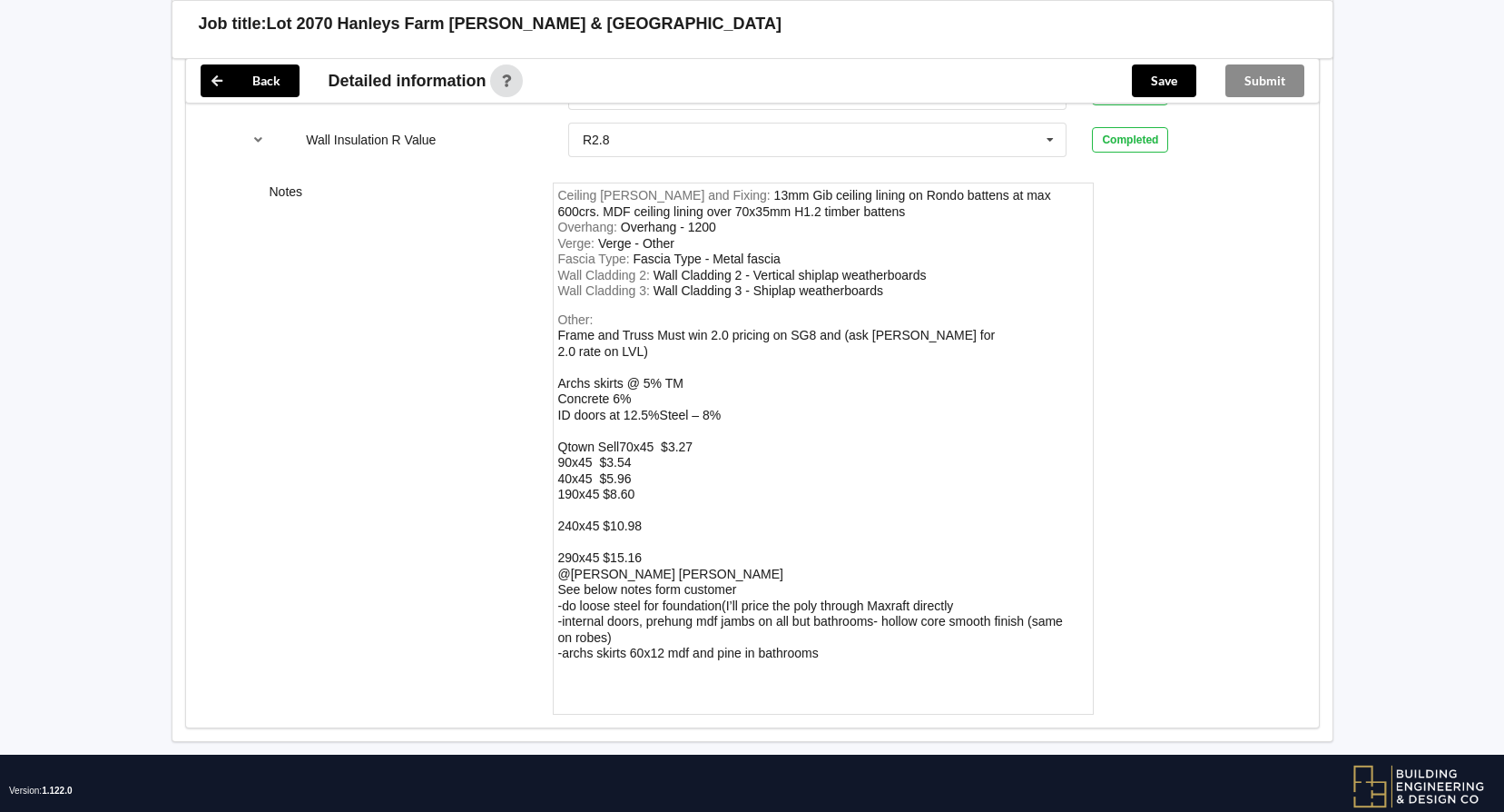
click at [570, 677] on div "Other: Frame and Truss Must win 2.0 pricing on SG8 and (ask [PERSON_NAME] for 2…" at bounding box center [823, 511] width 531 height 398
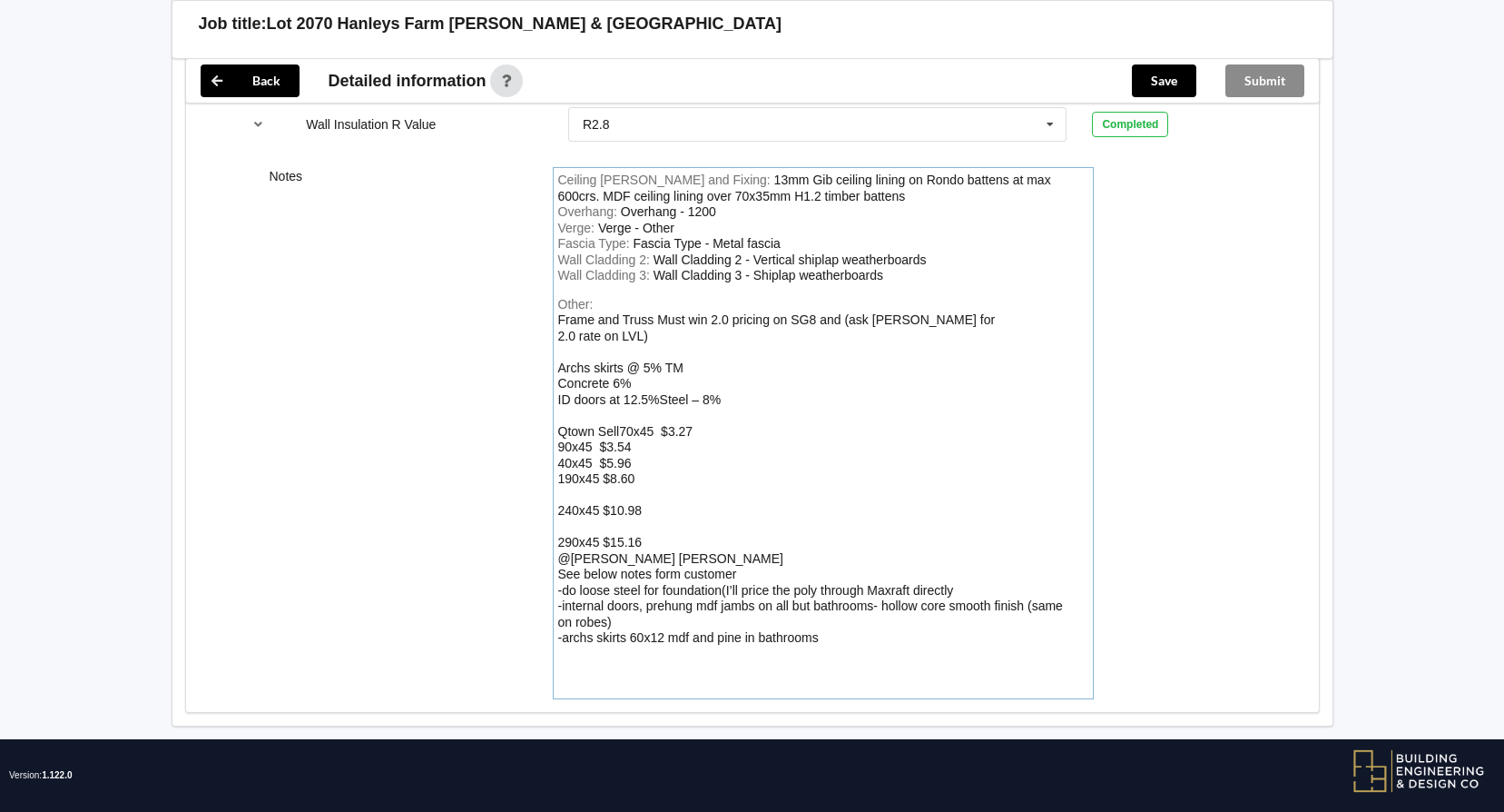
click at [606, 646] on div "Other: Frame and Truss Must win 2.0 pricing on SG8 and (ask [PERSON_NAME] for 2…" at bounding box center [823, 495] width 531 height 398
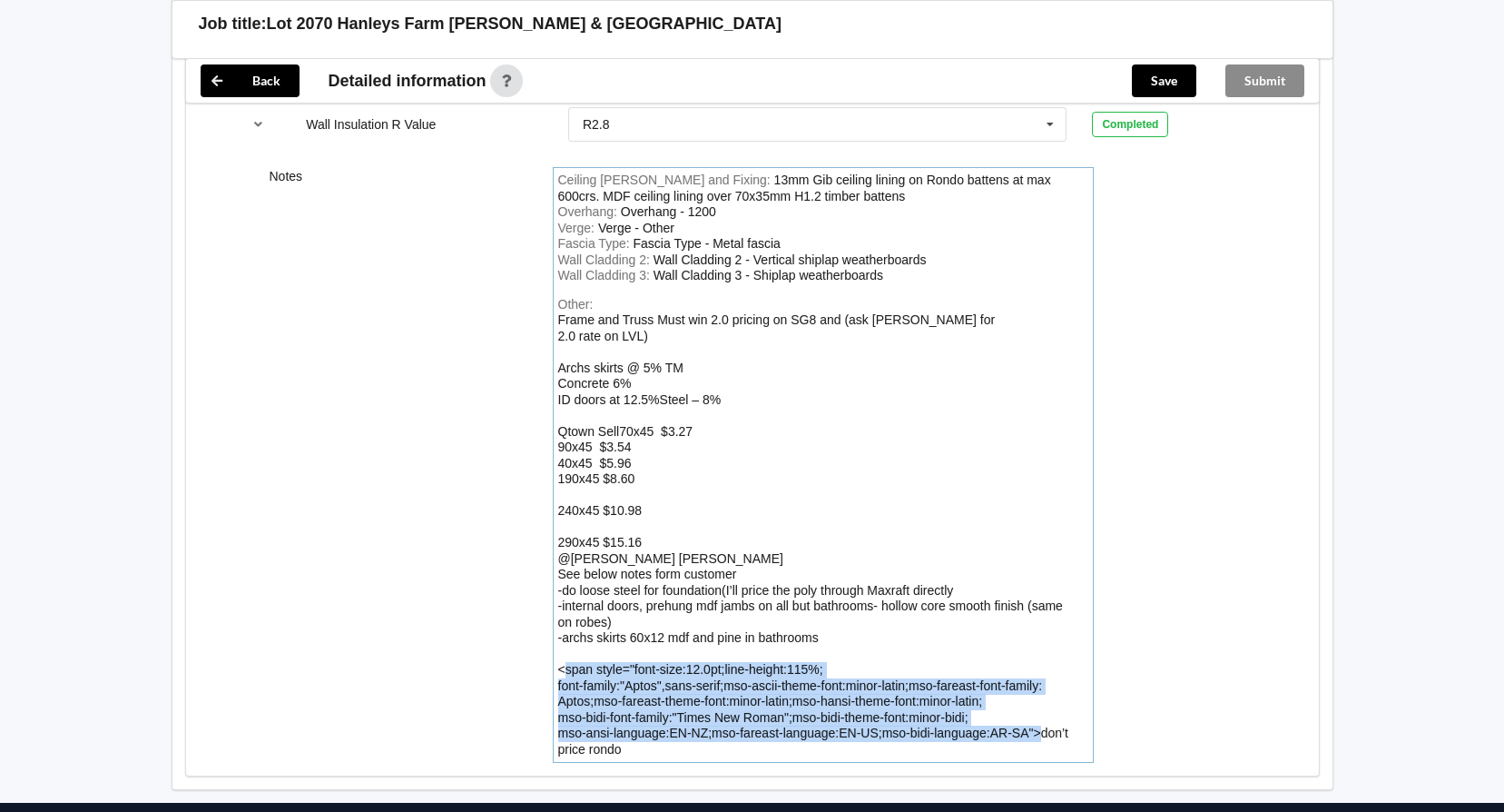
drag, startPoint x: 1041, startPoint y: 713, endPoint x: 566, endPoint y: 647, distance: 479.6
click at [566, 647] on div "Frame and Truss Must win 2.0 pricing on SG8 and (ask [PERSON_NAME] for 2.0 rate…" at bounding box center [813, 534] width 511 height 444
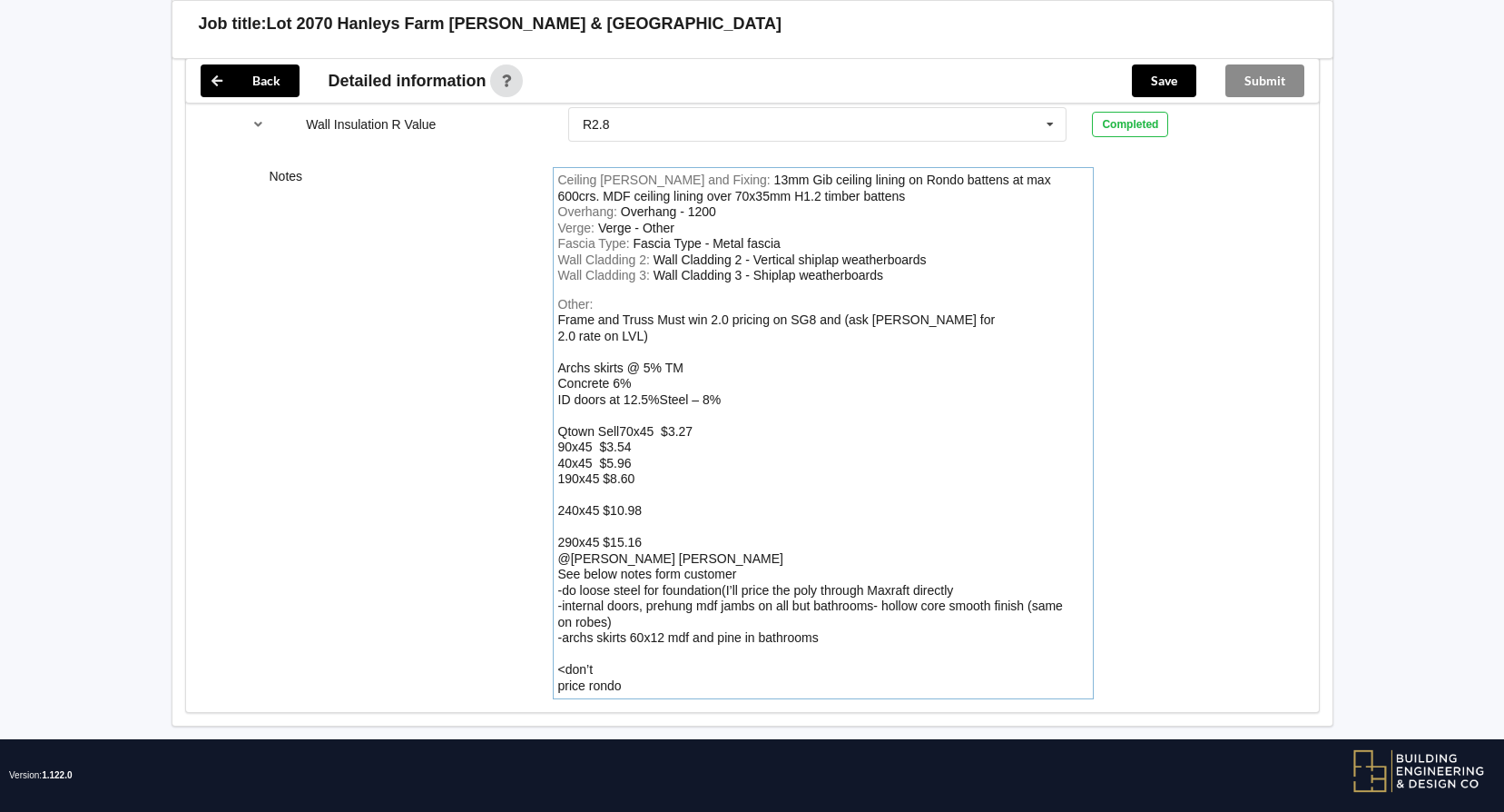
click at [645, 649] on div "Other: Frame and Truss Must win 2.0 pricing on SG8 and (ask [PERSON_NAME] for 2…" at bounding box center [823, 495] width 531 height 398
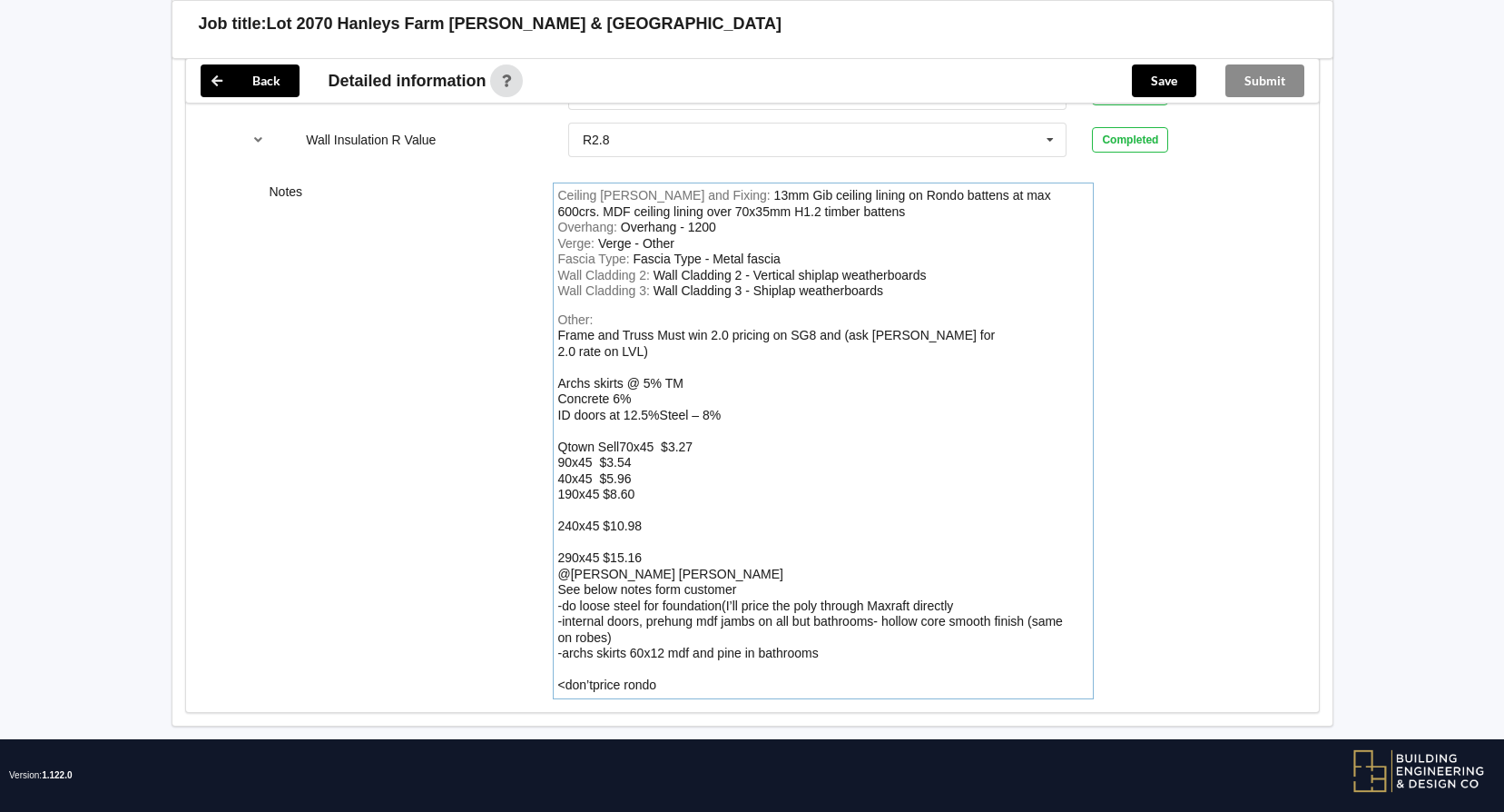
click at [564, 666] on div "Frame and Truss Must win 2.0 pricing on SG8 and (ask [PERSON_NAME] for 2.0 rate…" at bounding box center [810, 509] width 505 height 364
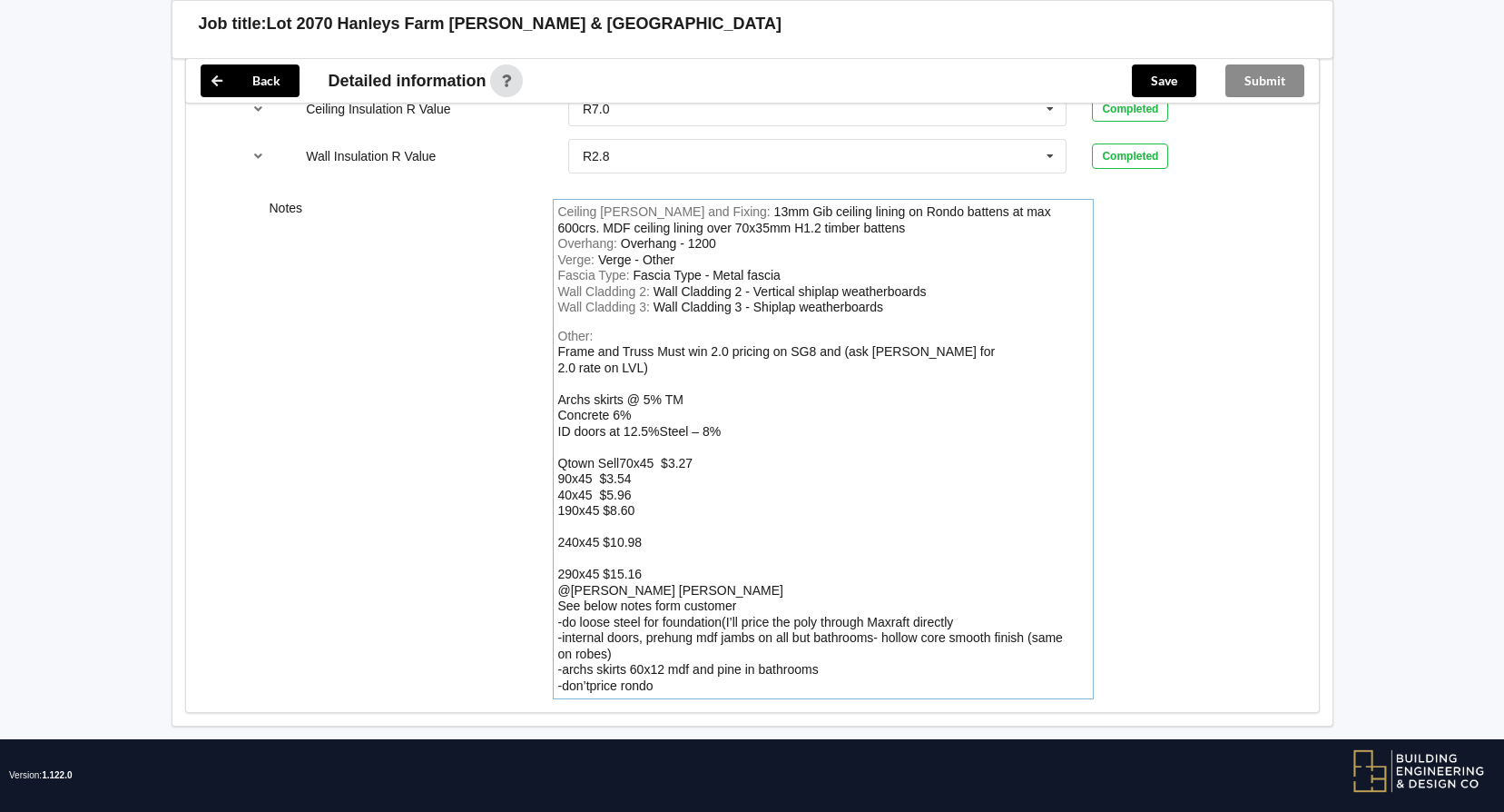
click at [722, 671] on div "Other: Frame and Truss Must win 2.0 pricing on SG8 and (ask [PERSON_NAME] for 2…" at bounding box center [823, 511] width 531 height 365
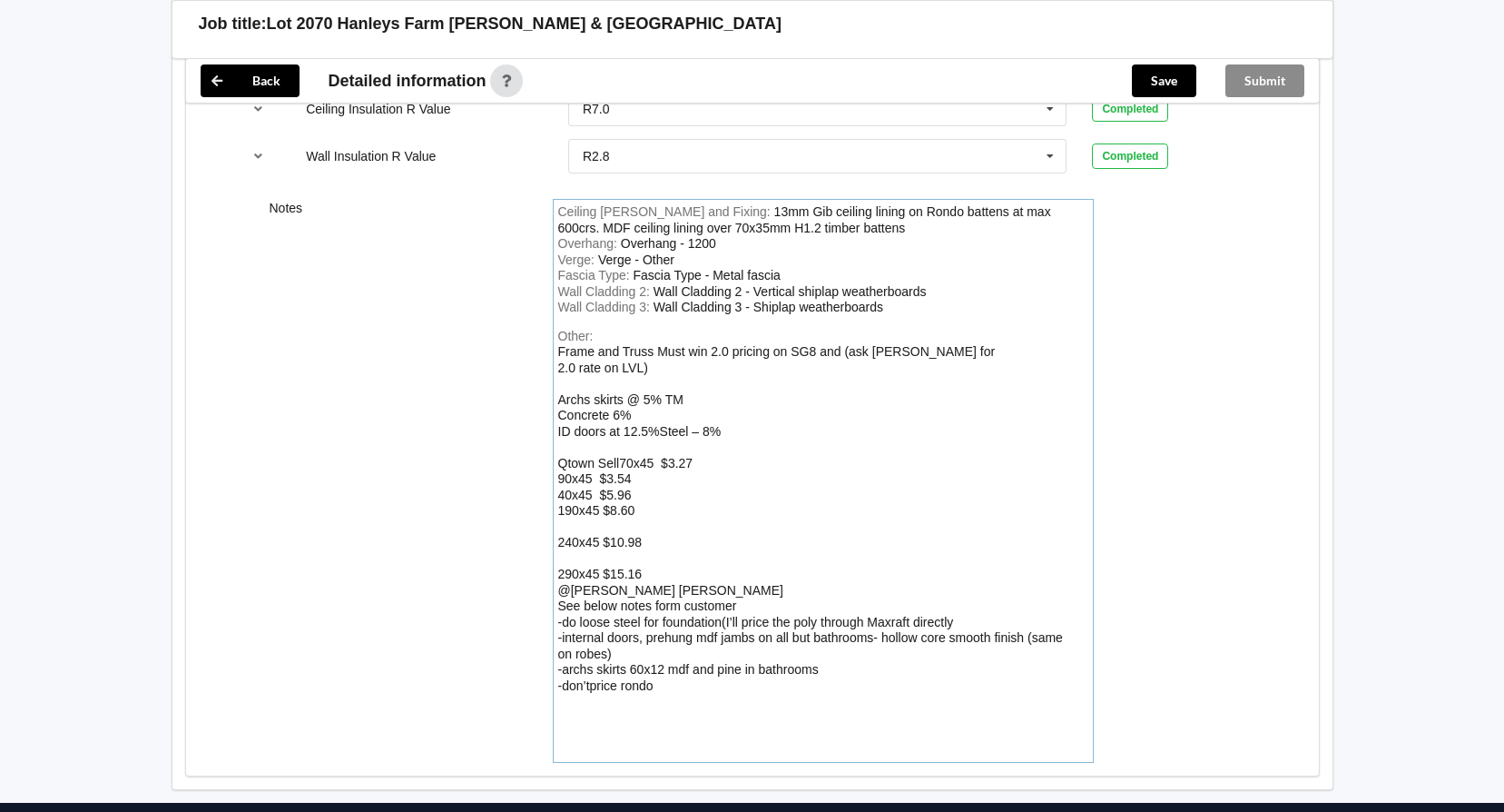
click at [581, 721] on div "Other: Frame and Truss Must win 2.0 pricing on SG8 and (ask [PERSON_NAME] for 2…" at bounding box center [823, 542] width 531 height 429
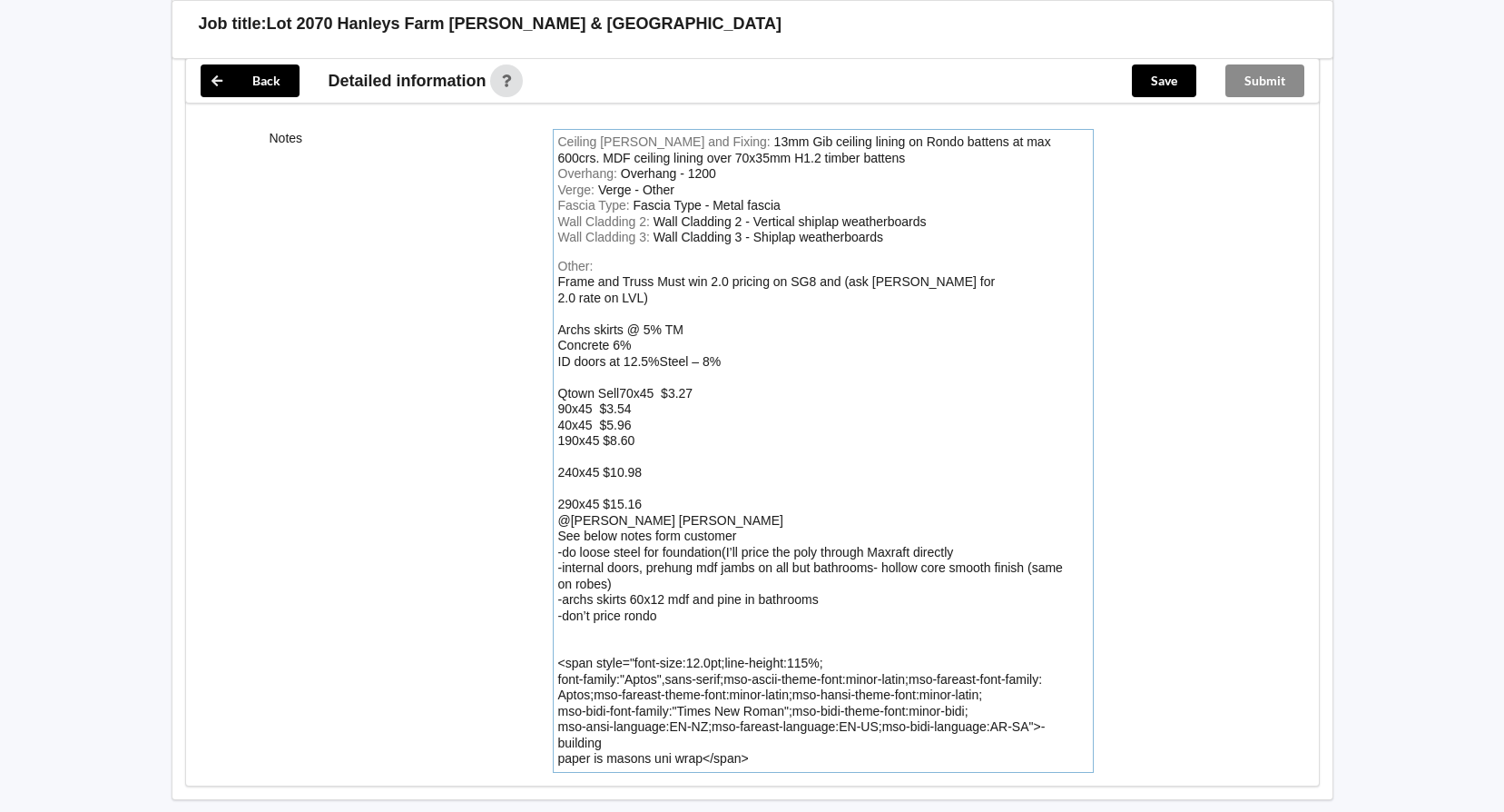
scroll to position [2720, 0]
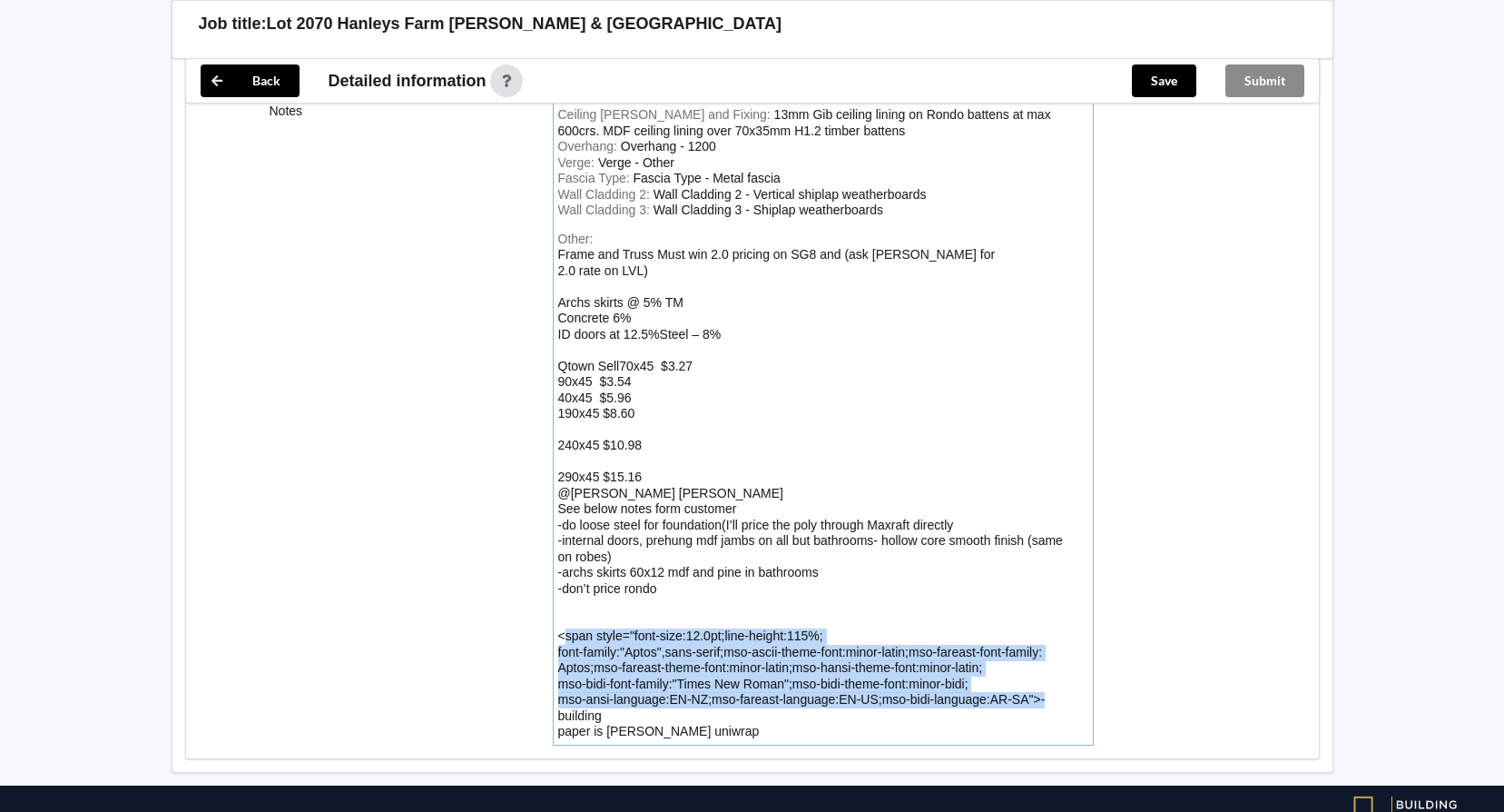
drag, startPoint x: 1052, startPoint y: 679, endPoint x: 567, endPoint y: 615, distance: 489.2
click at [567, 615] on div "Other: Frame and Truss Must win 2.0 pricing on SG8 and (ask [PERSON_NAME] for 2…" at bounding box center [823, 486] width 531 height 508
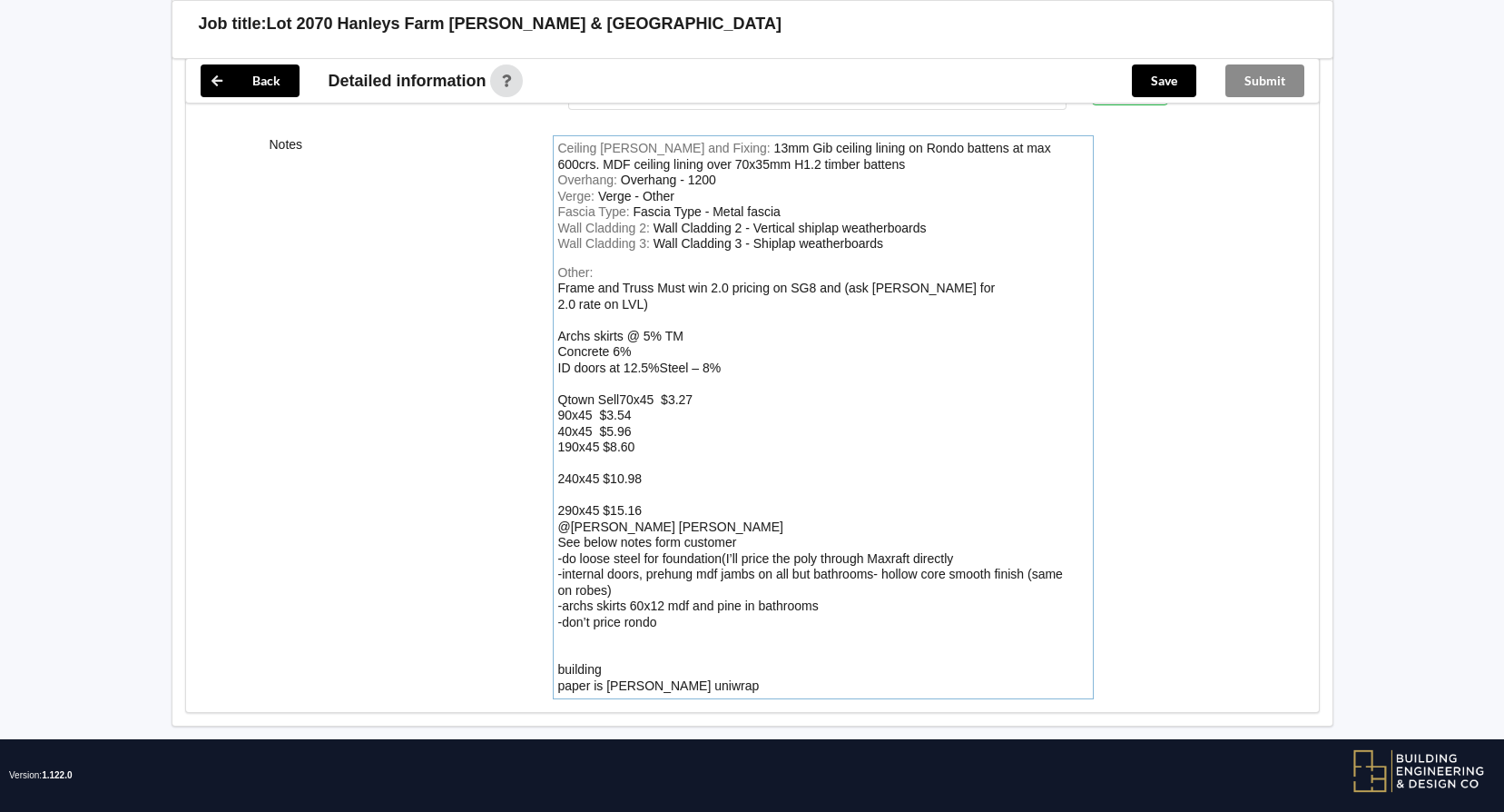
scroll to position [2671, 0]
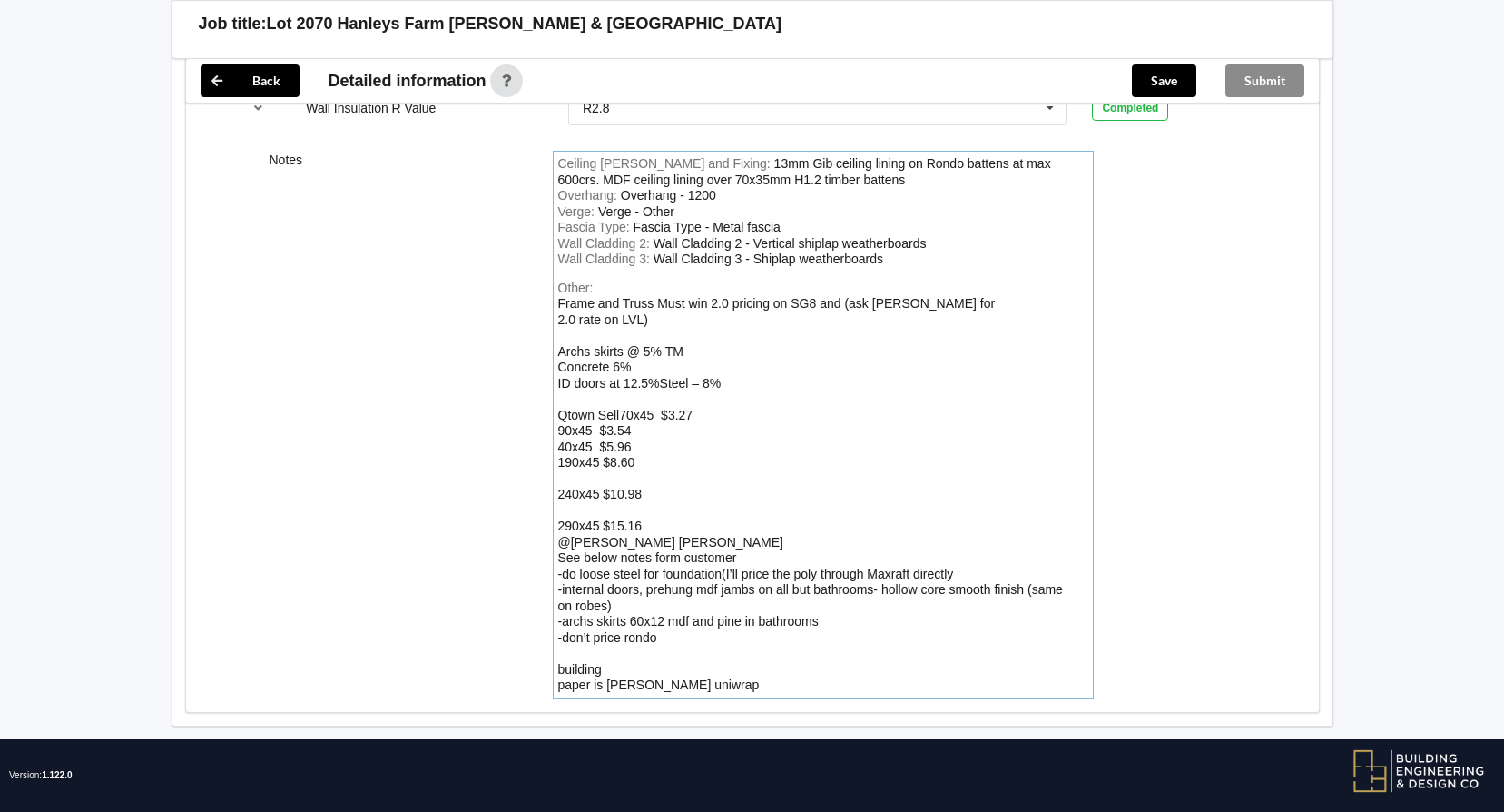
click at [621, 648] on div "Other: Frame and Truss Must win 2.0 pricing on SG8 and (ask [PERSON_NAME] for 2…" at bounding box center [823, 487] width 531 height 413
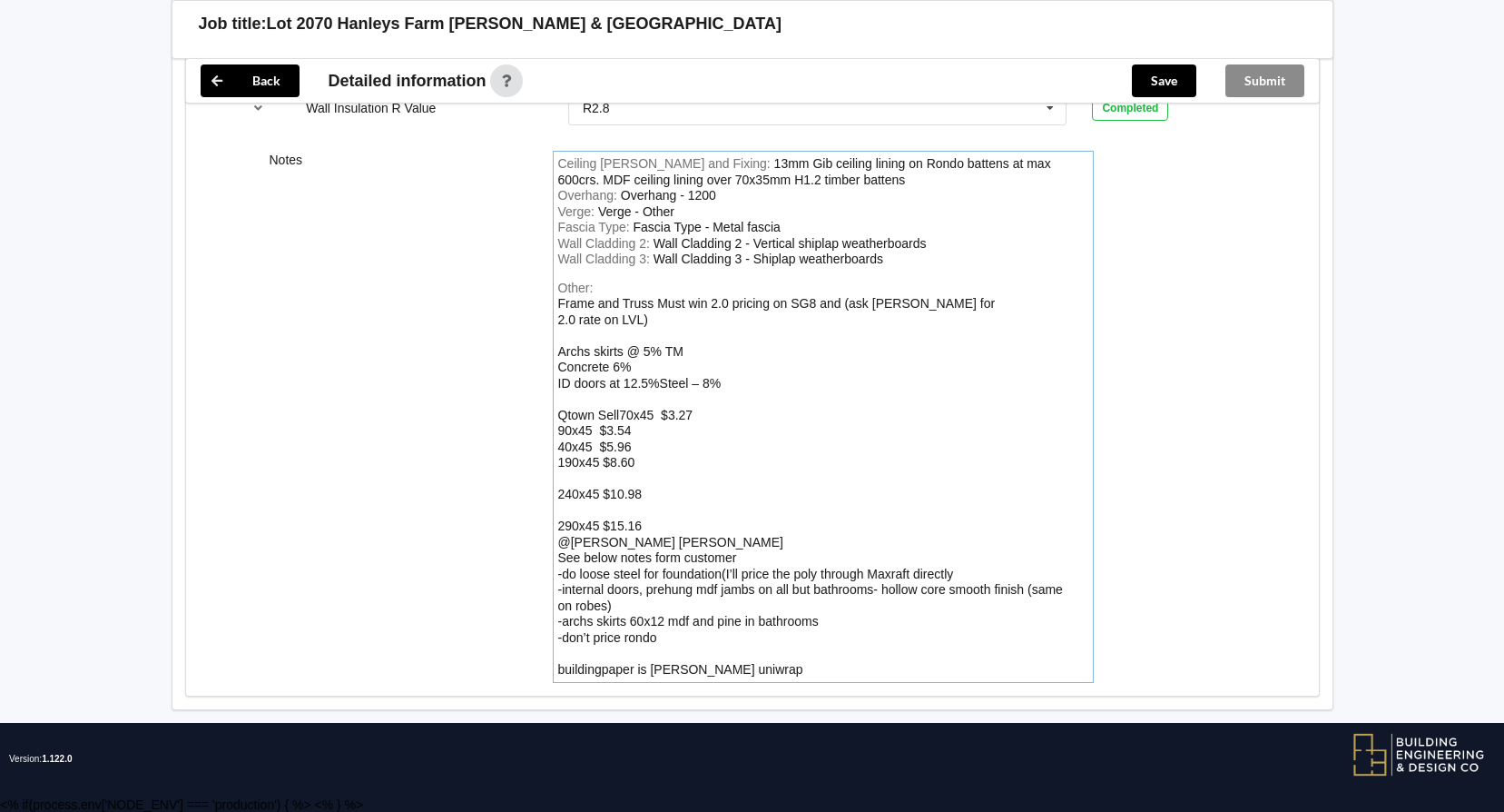
scroll to position [2655, 0]
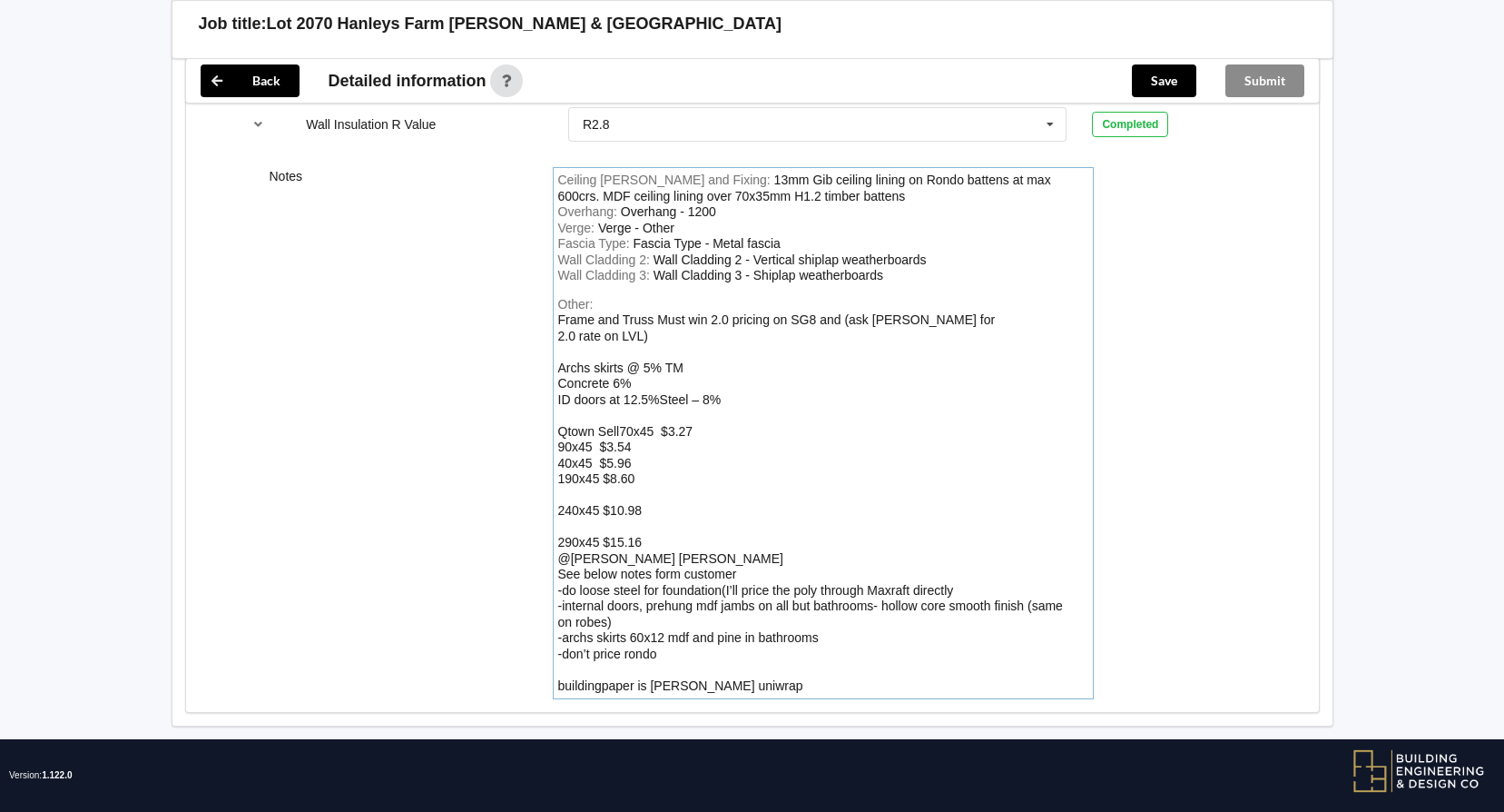
click at [558, 665] on div "Other: Frame and Truss Must win 2.0 pricing on SG8 and (ask [PERSON_NAME] for 2…" at bounding box center [823, 495] width 531 height 398
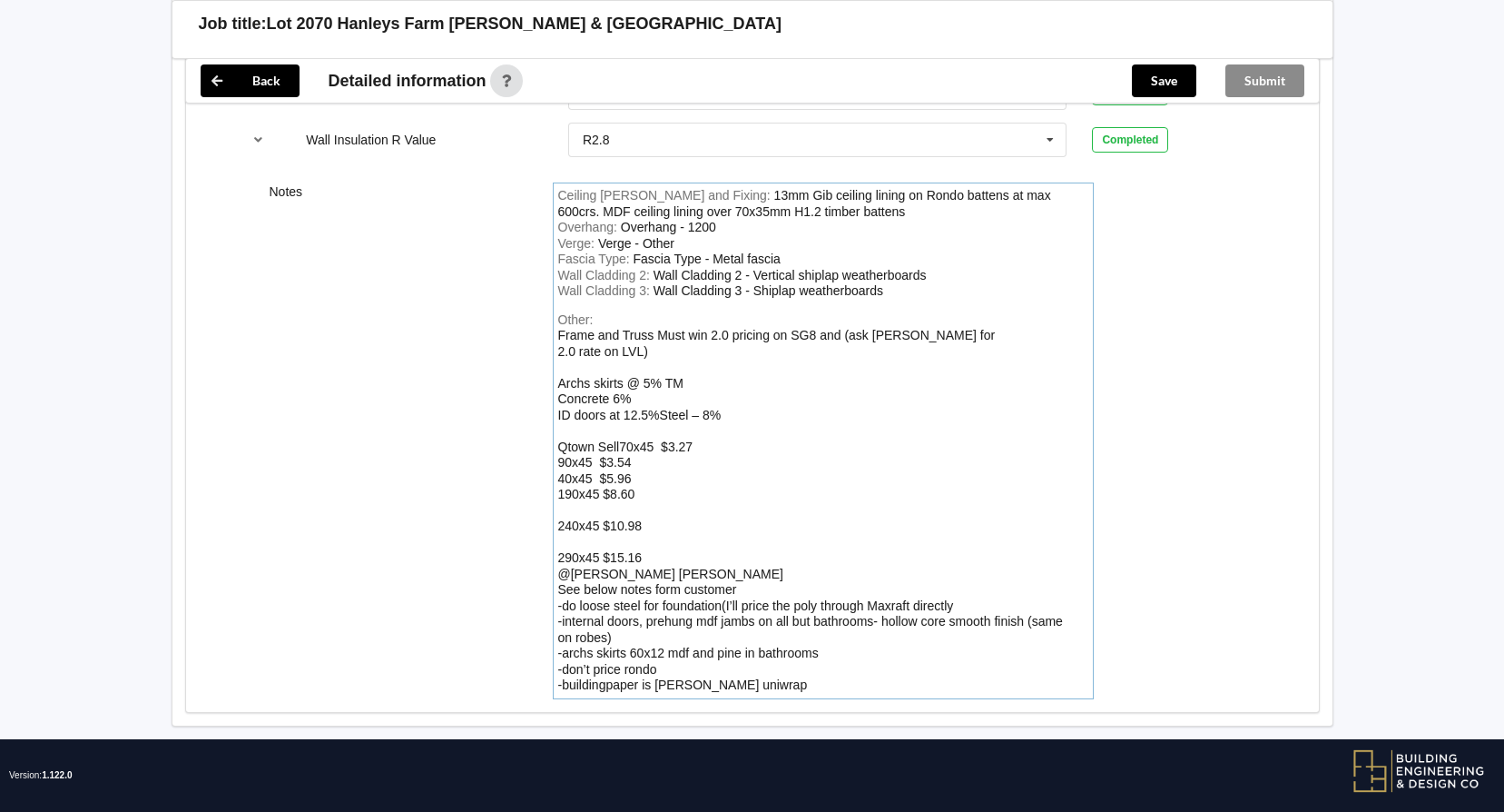
click at [766, 661] on div "Other: Frame and Truss Must win 2.0 pricing on SG8 and (ask [PERSON_NAME] for 2…" at bounding box center [823, 503] width 531 height 381
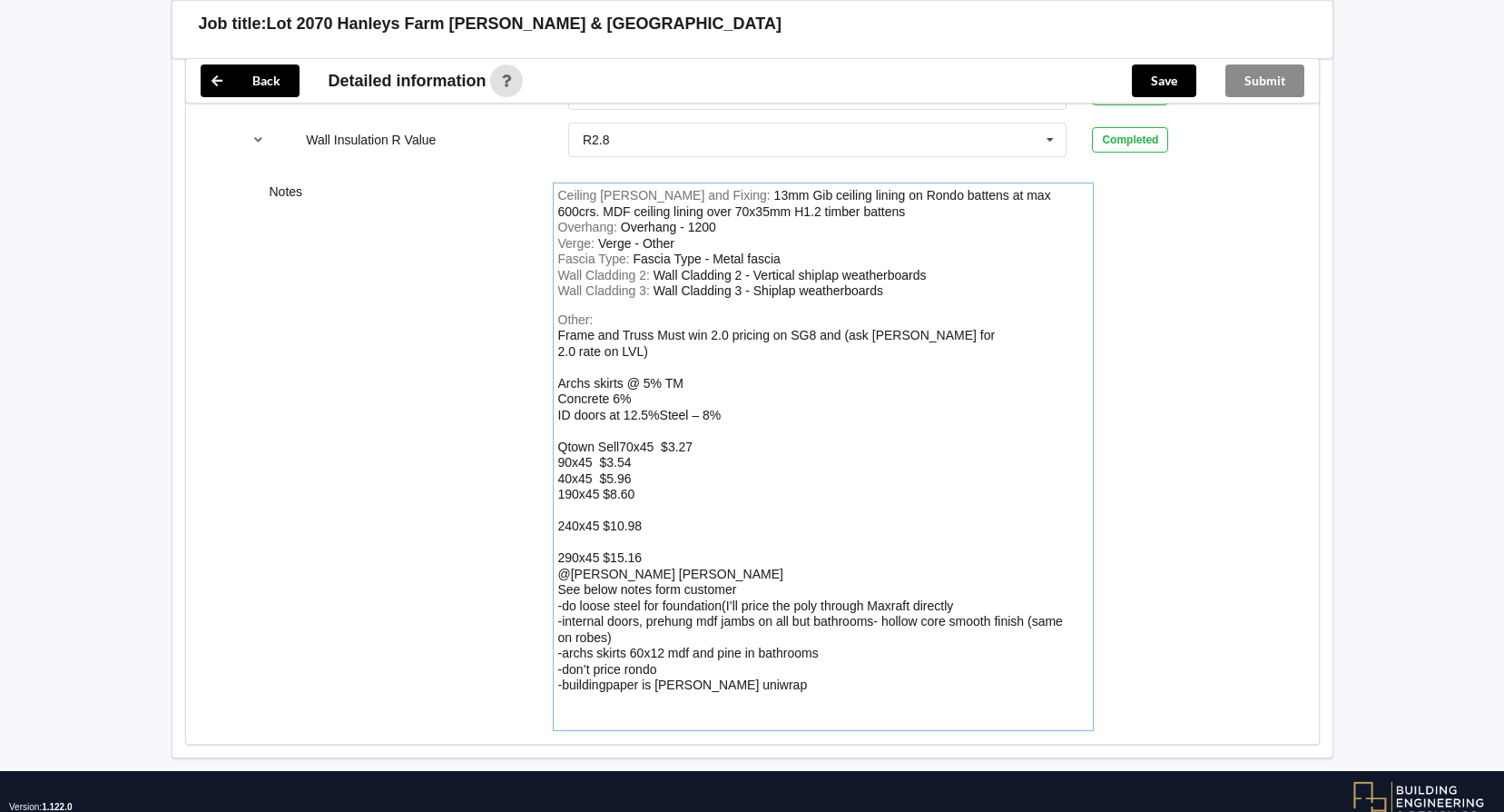
click at [590, 680] on div "Other: Frame and Truss Must win 2.0 pricing on SG8 and (ask [PERSON_NAME] for 2…" at bounding box center [823, 519] width 531 height 413
click at [746, 684] on div "Other: Frame and Truss Must win 2.0 pricing on SG8 and (ask [PERSON_NAME] for 2…" at bounding box center [823, 519] width 531 height 413
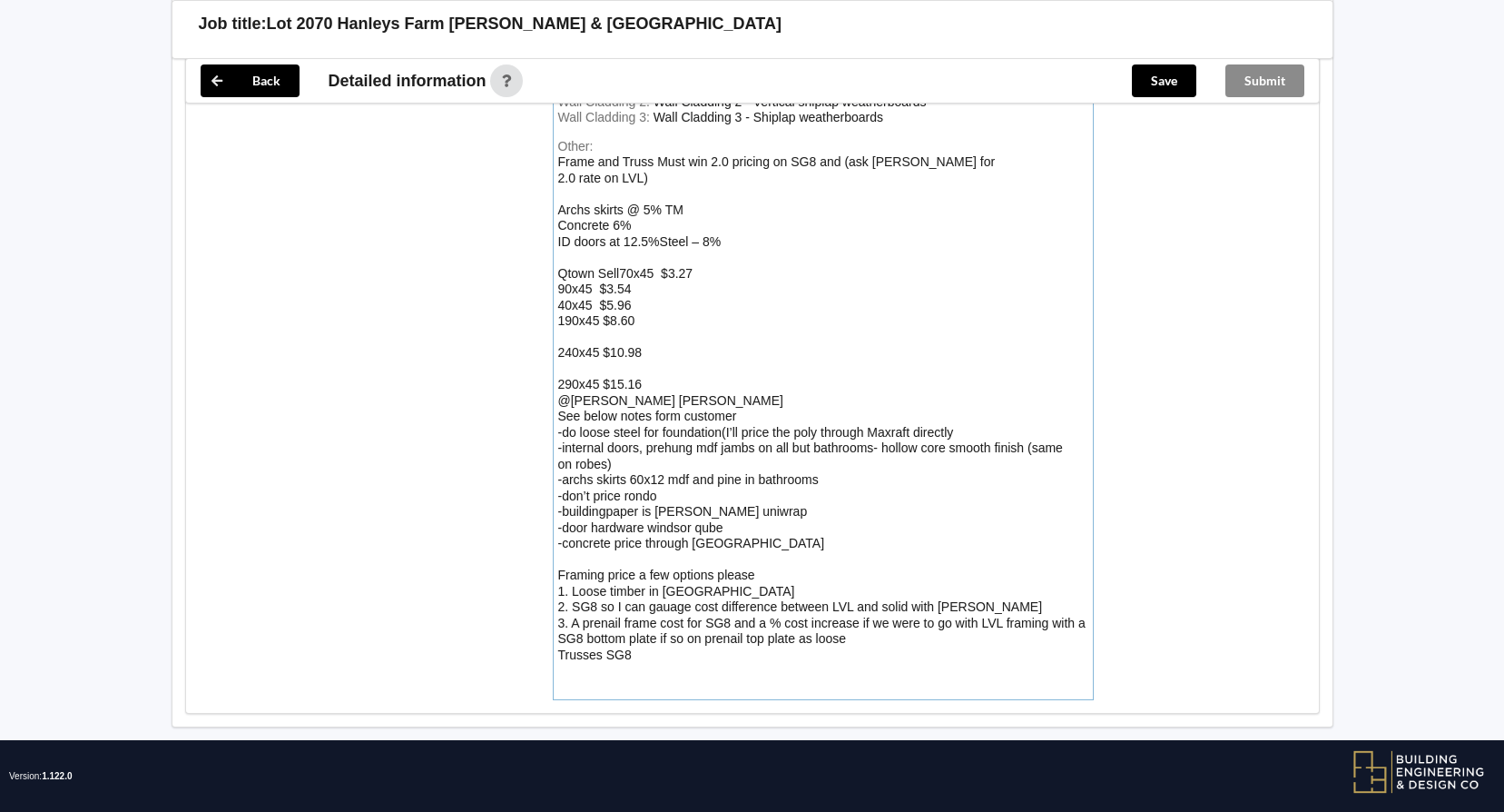
scroll to position [2814, 0]
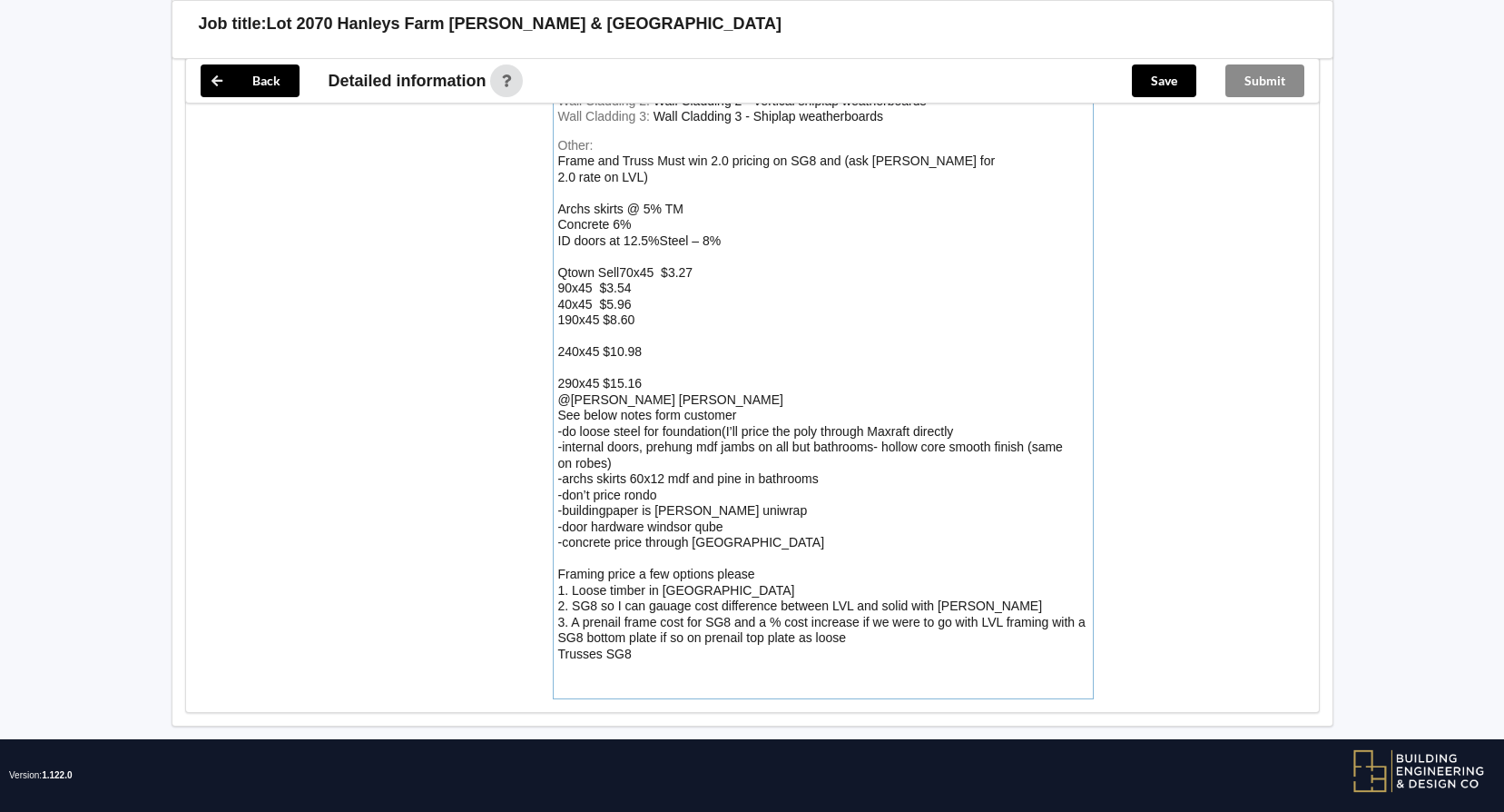
click at [559, 634] on div "Frame and Truss Must win 2.0 pricing on SG8 and (ask [PERSON_NAME] for 2.0 rate…" at bounding box center [822, 406] width 528 height 507
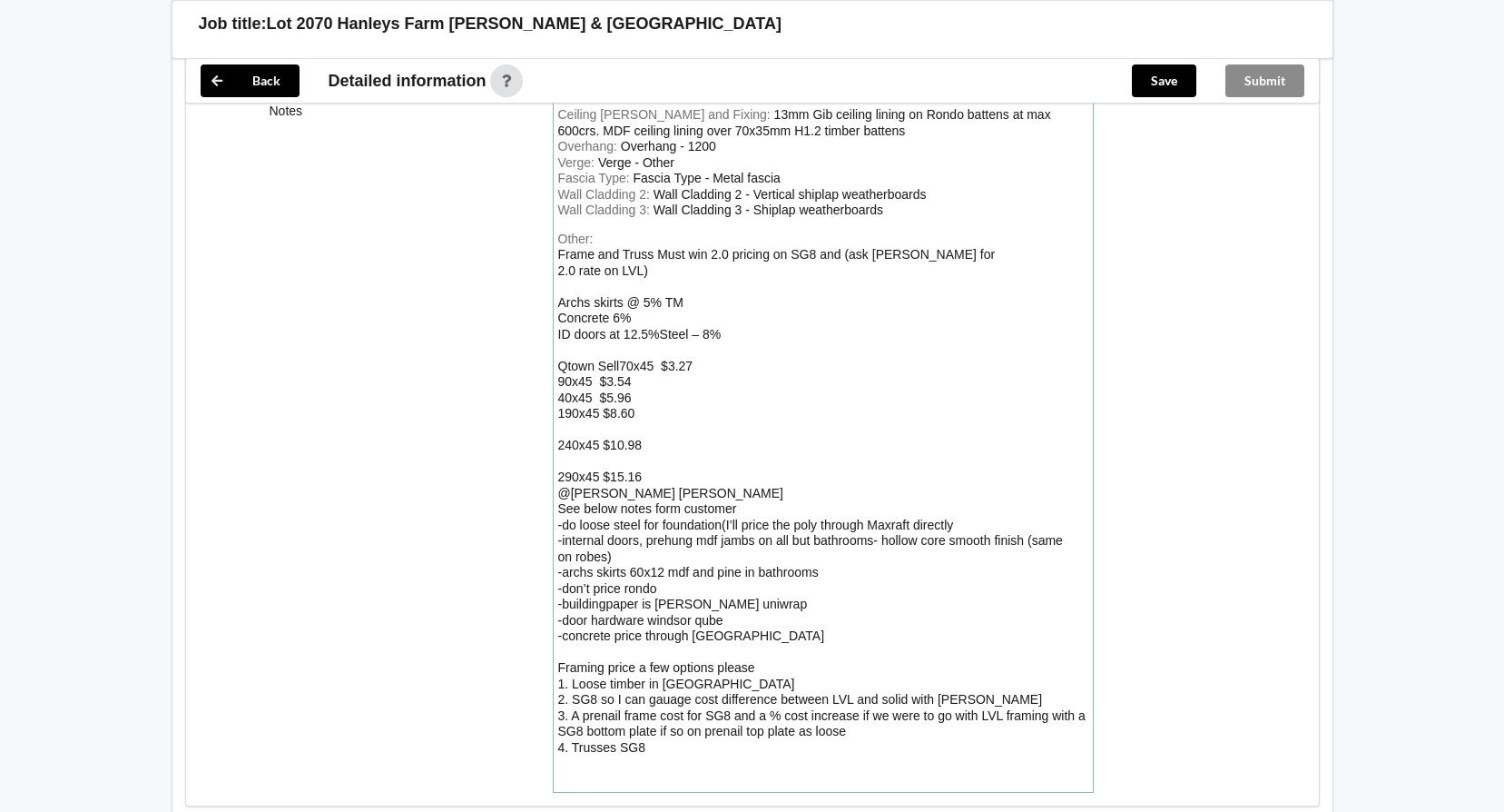
scroll to position [2632, 0]
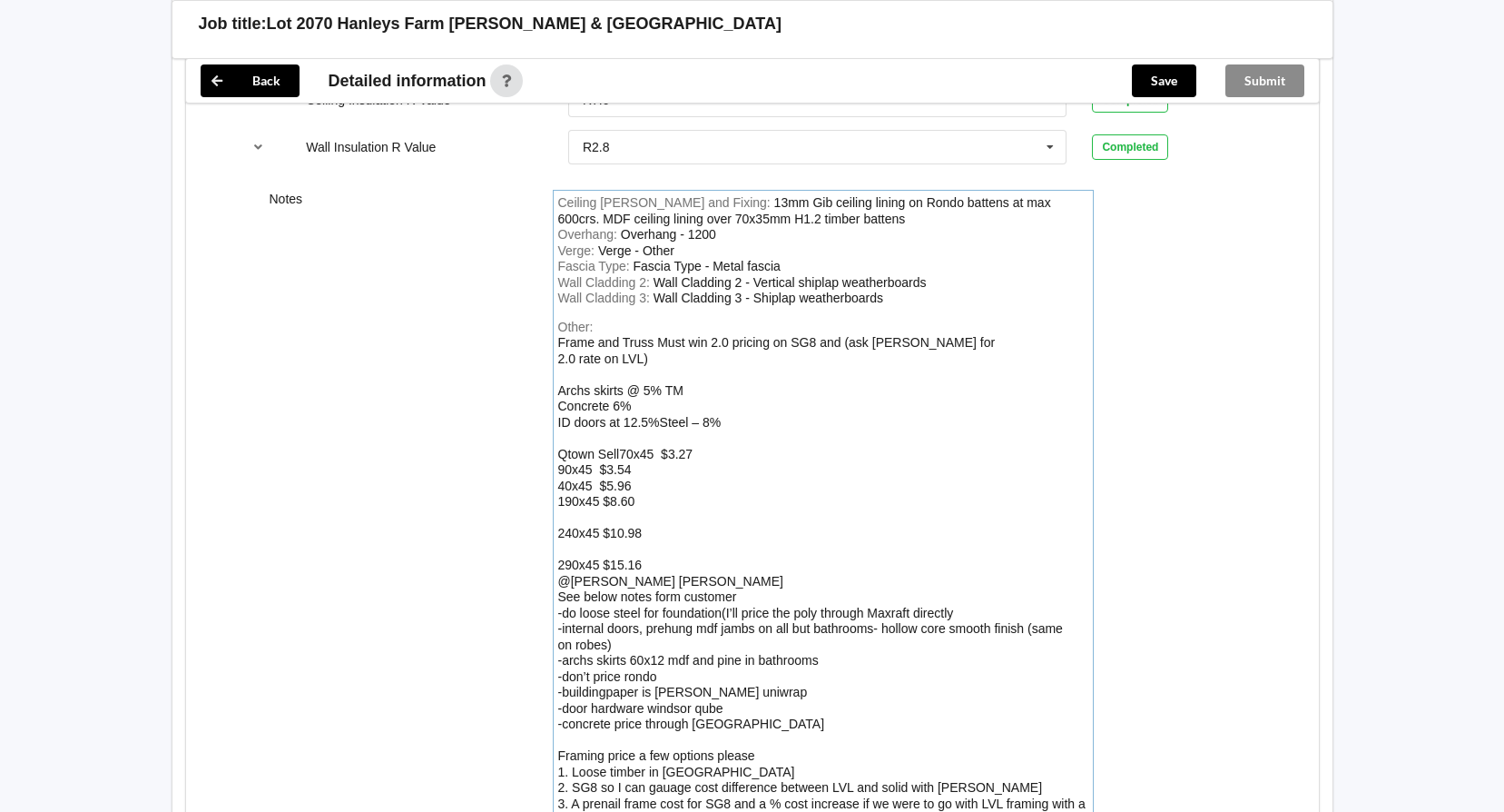
click at [620, 434] on div "Frame and Truss Must win 2.0 pricing on SG8 and (ask [PERSON_NAME] for 2.0 rate…" at bounding box center [822, 588] width 528 height 507
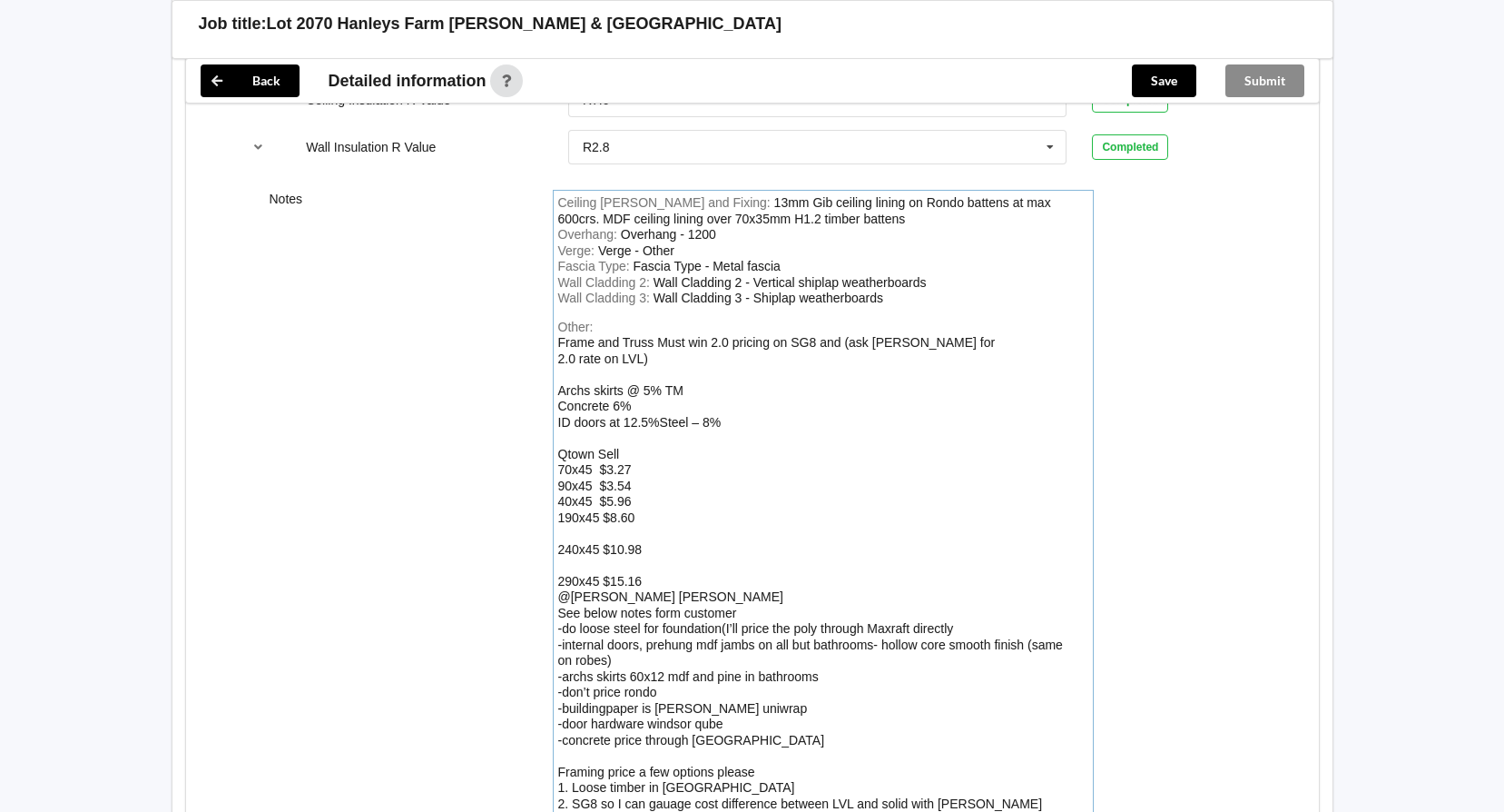
click at [613, 524] on div "Frame and Truss Must win 2.0 pricing on SG8 and (ask [PERSON_NAME] for 2.0 rate…" at bounding box center [822, 596] width 528 height 523
click at [576, 519] on div "Other: Frame and Truss Must win 2.0 pricing on SG8 and (ask [PERSON_NAME] for 2…" at bounding box center [823, 605] width 531 height 572
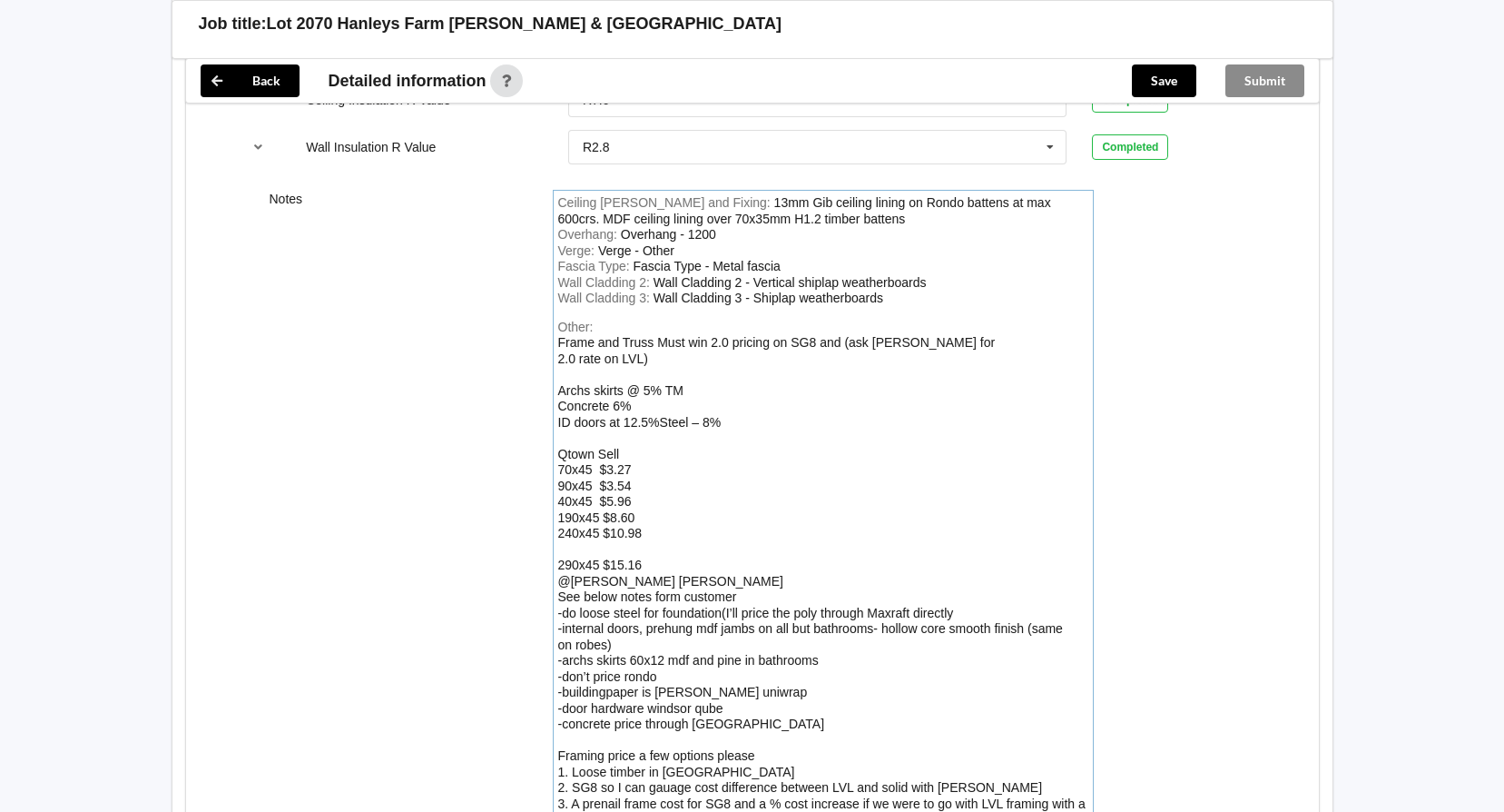
click at [583, 525] on div "Other: Frame and Truss Must win 2.0 pricing on SG8 and (ask [PERSON_NAME] for 2…" at bounding box center [823, 597] width 531 height 556
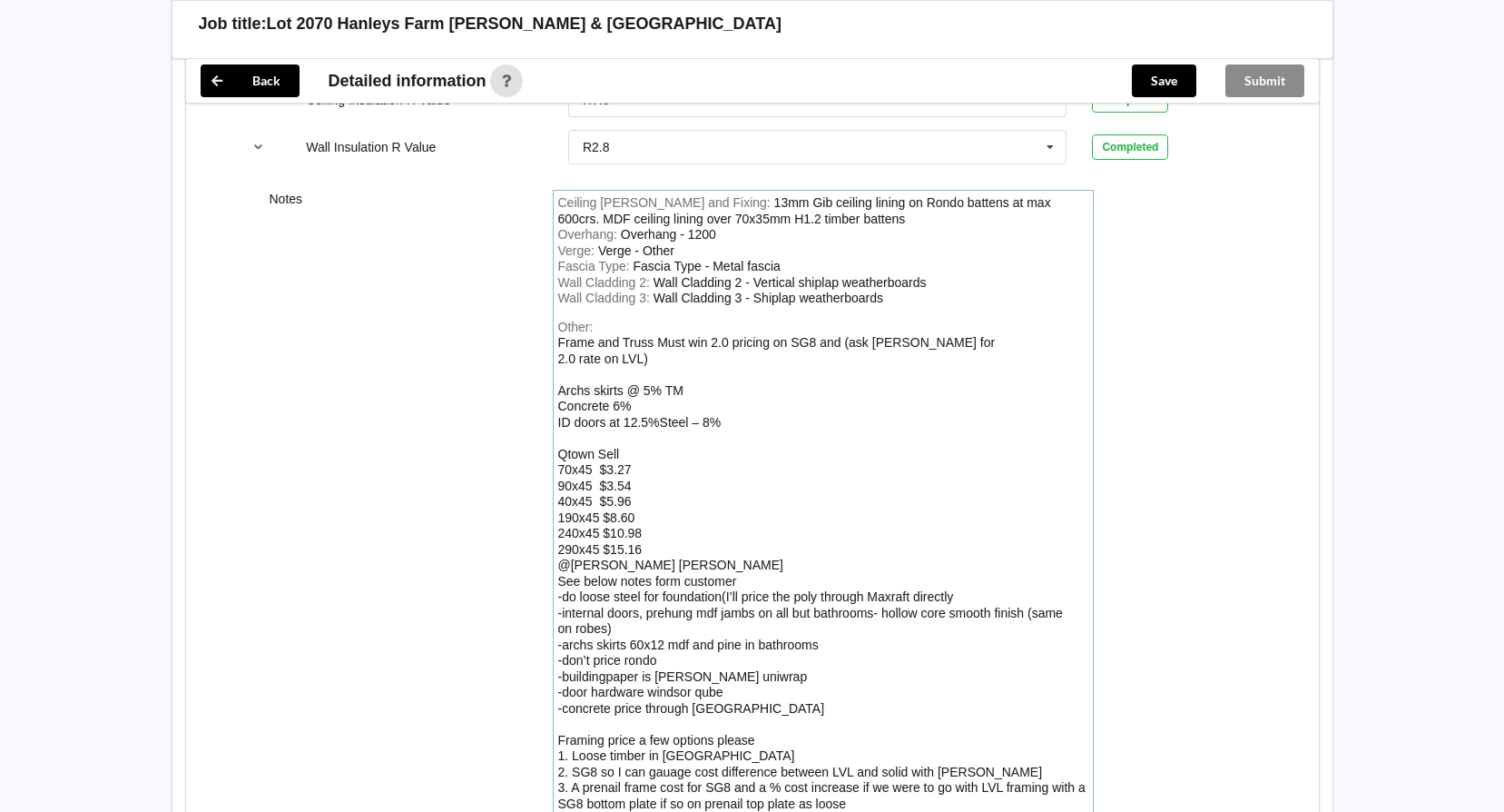
click at [651, 528] on div "Other: Frame and Truss Must win 2.0 pricing on SG8 and (ask [PERSON_NAME] for 2…" at bounding box center [823, 589] width 531 height 540
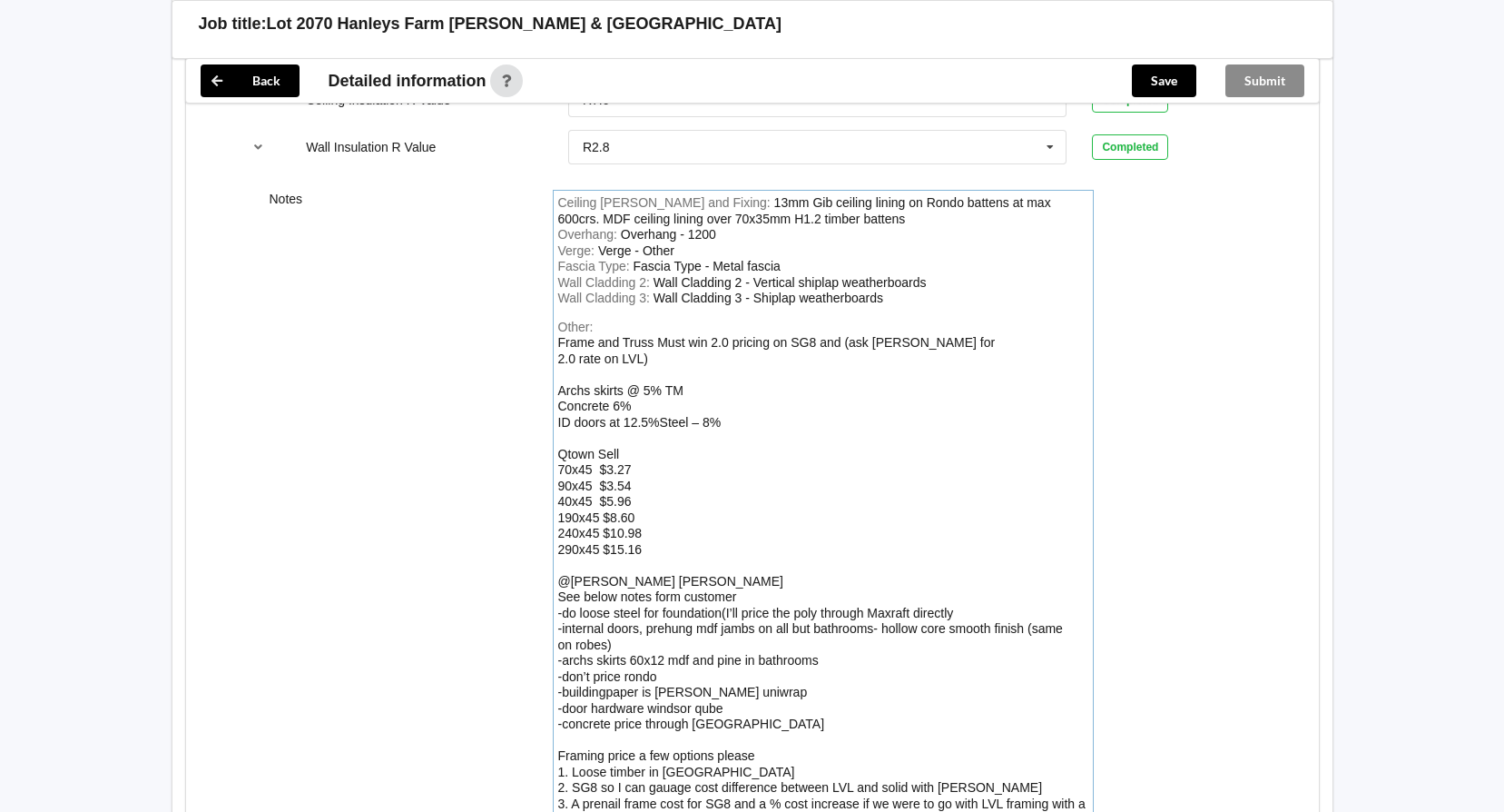
click at [671, 578] on div "Frame and Truss Must win 2.0 pricing on SG8 and (ask [PERSON_NAME] for 2.0 rate…" at bounding box center [822, 588] width 528 height 507
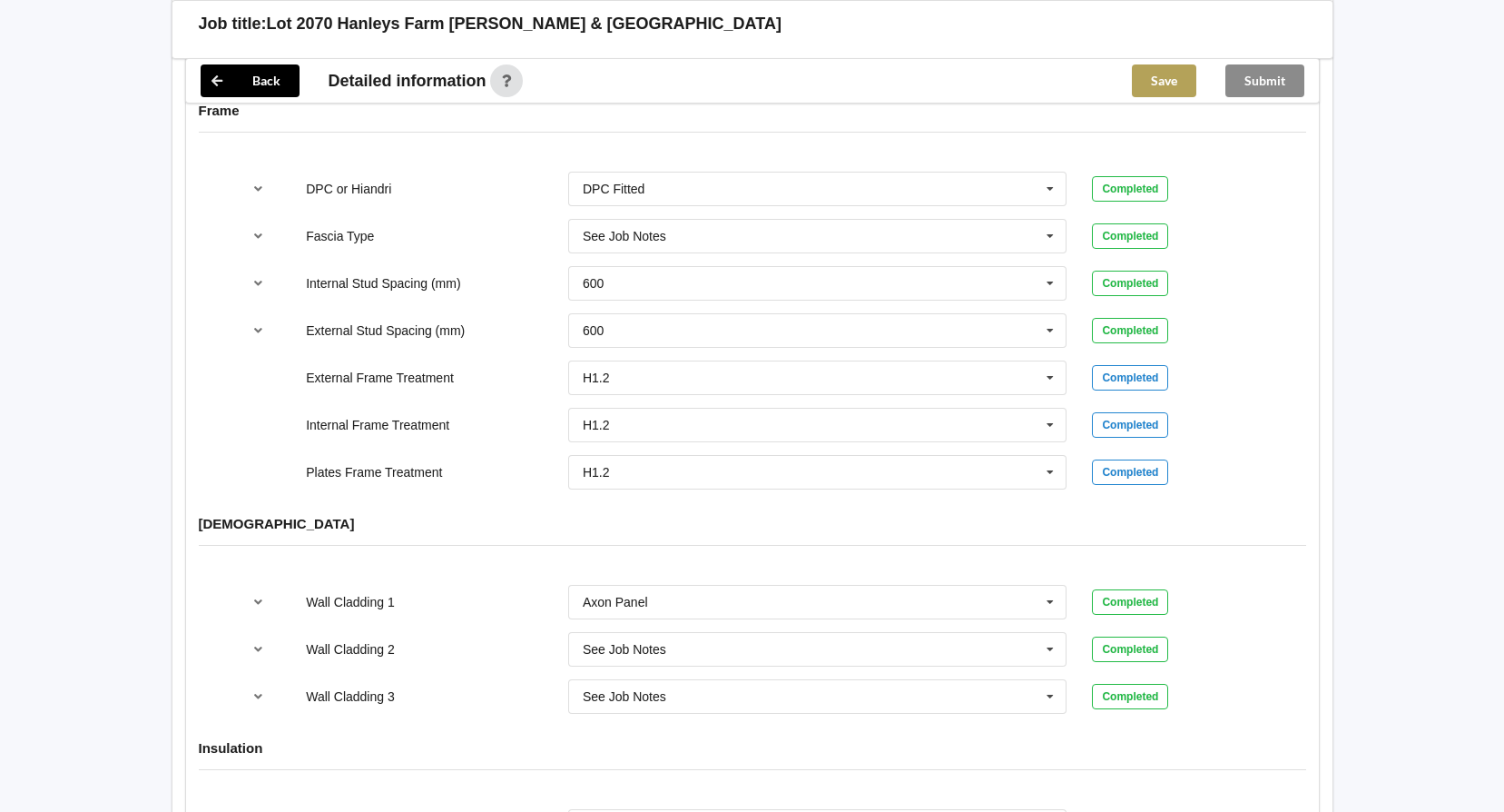
click at [1169, 90] on button "Save" at bounding box center [1164, 80] width 64 height 32
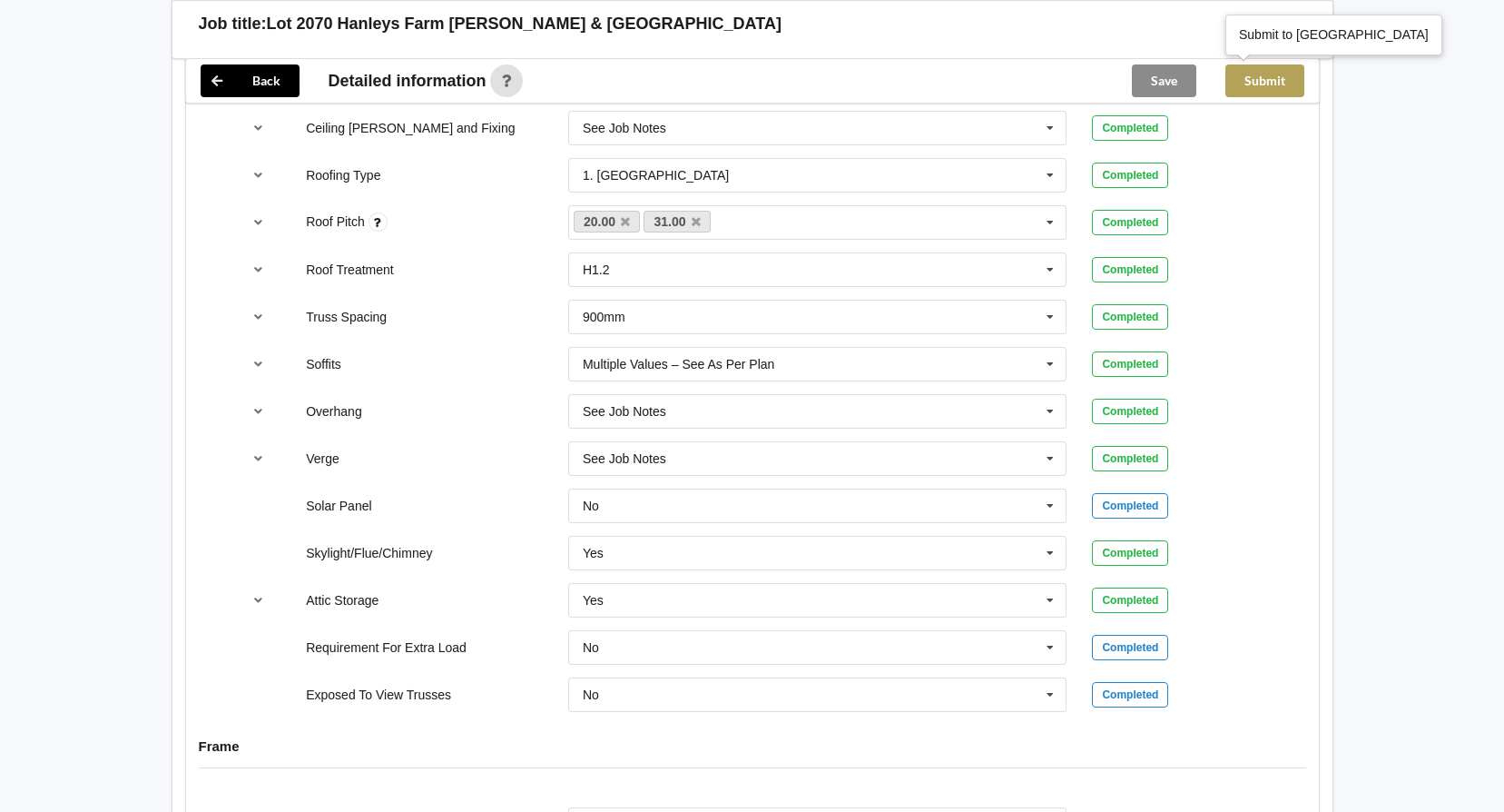
click at [1283, 81] on button "Submit" at bounding box center [1265, 80] width 79 height 32
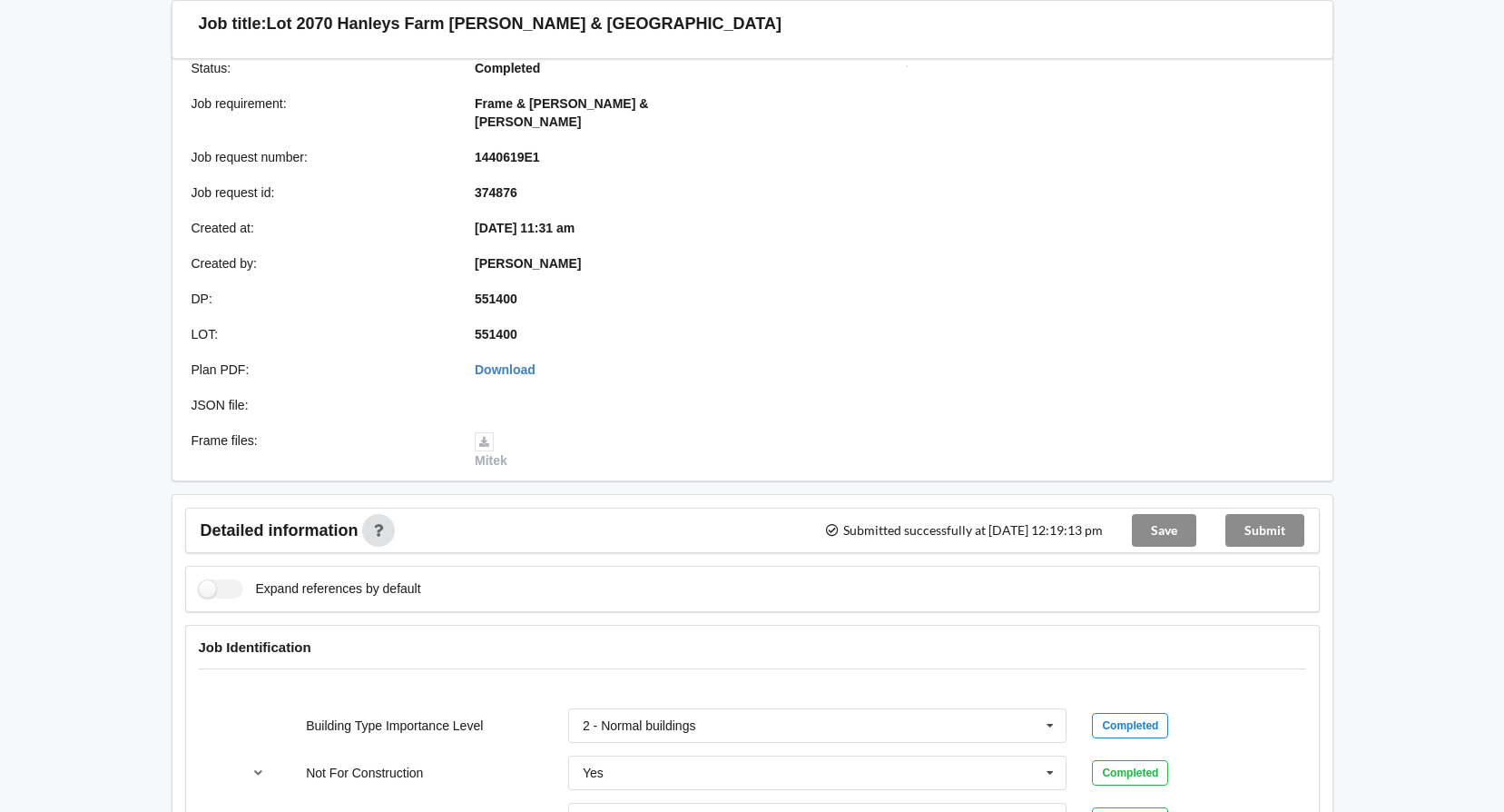
scroll to position [0, 0]
